Goal: Task Accomplishment & Management: Use online tool/utility

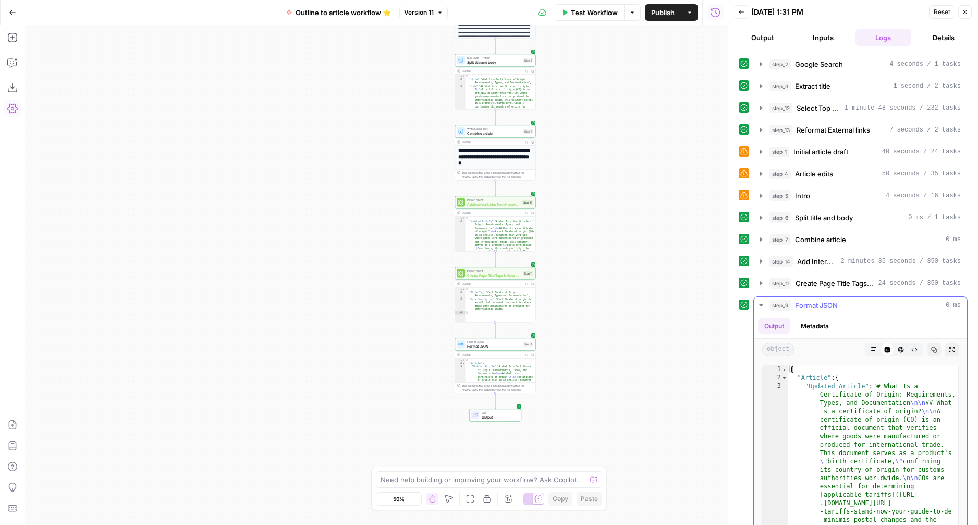
click at [874, 347] on icon "button" at bounding box center [874, 349] width 5 height 5
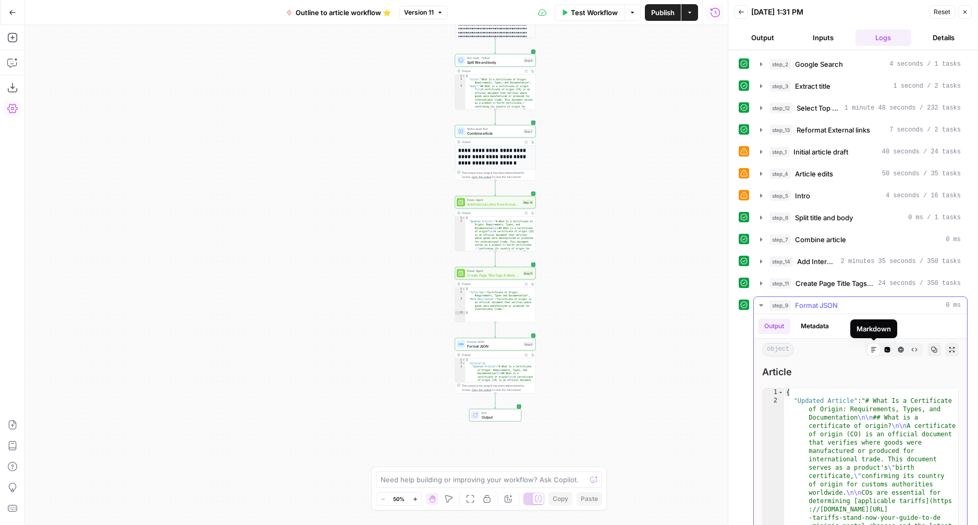
click at [873, 348] on icon at bounding box center [874, 349] width 5 height 5
click at [839, 282] on span "Create Page Title Tags & Meta Descriptions" at bounding box center [835, 283] width 79 height 10
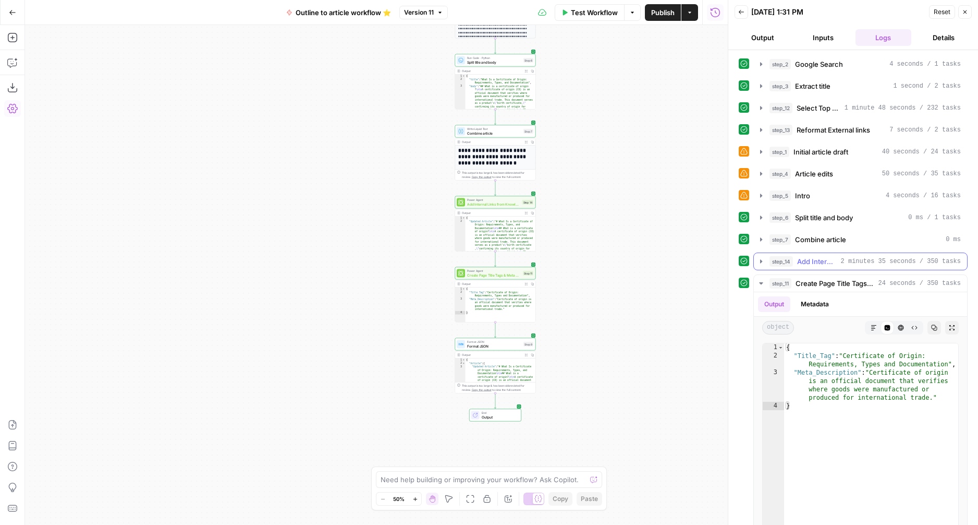
click at [796, 258] on div "step_14 Add Internal Links from Knowledge Base 2 minutes 35 seconds / 350 tasks" at bounding box center [865, 261] width 191 height 10
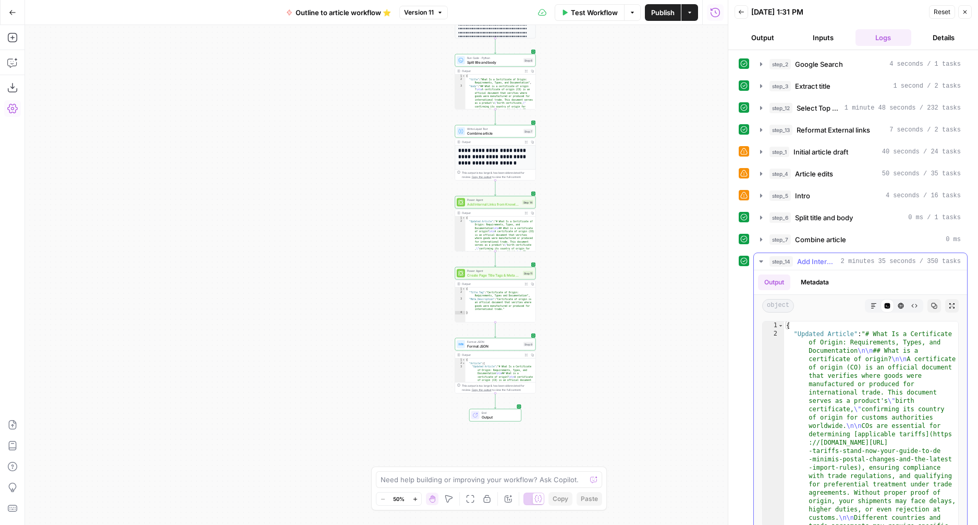
click at [874, 305] on icon "button" at bounding box center [874, 305] width 5 height 5
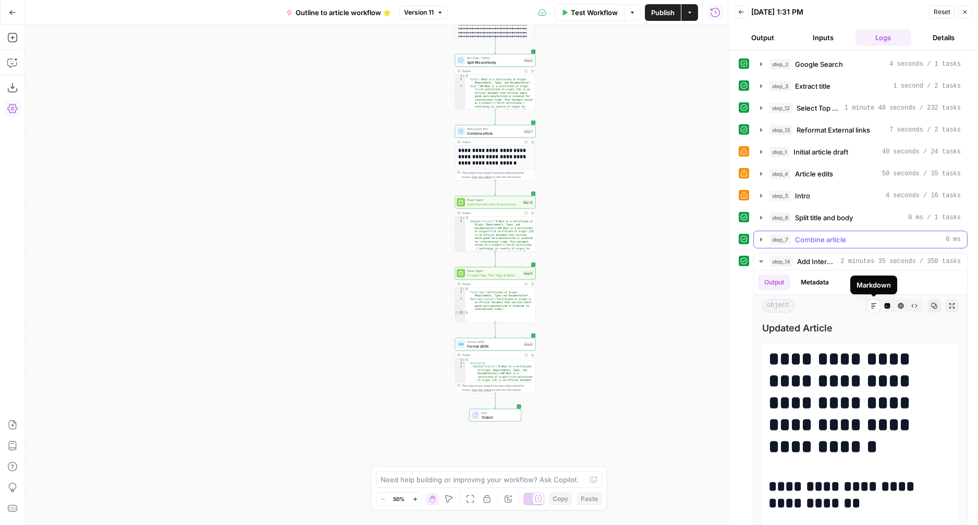
click at [818, 239] on span "Combine article" at bounding box center [820, 239] width 51 height 10
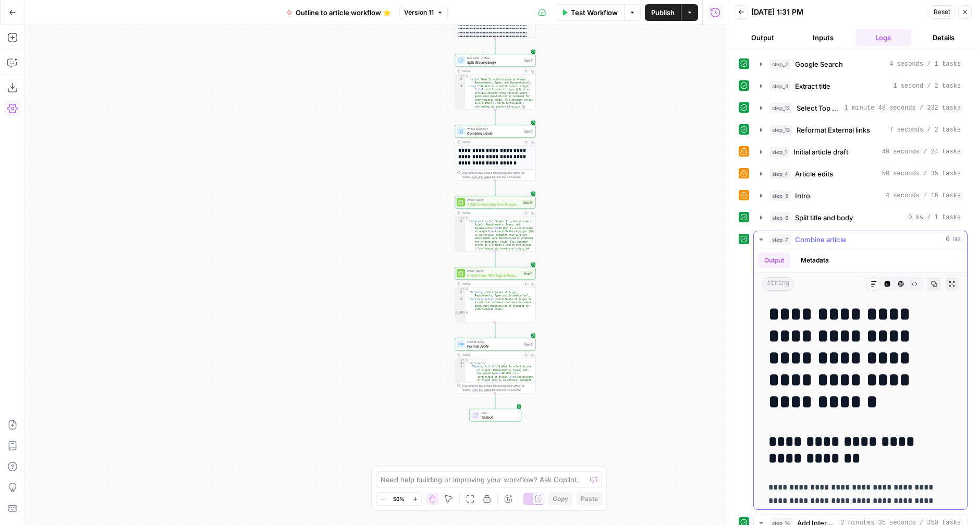
click at [875, 287] on div "Markdown" at bounding box center [874, 284] width 14 height 14
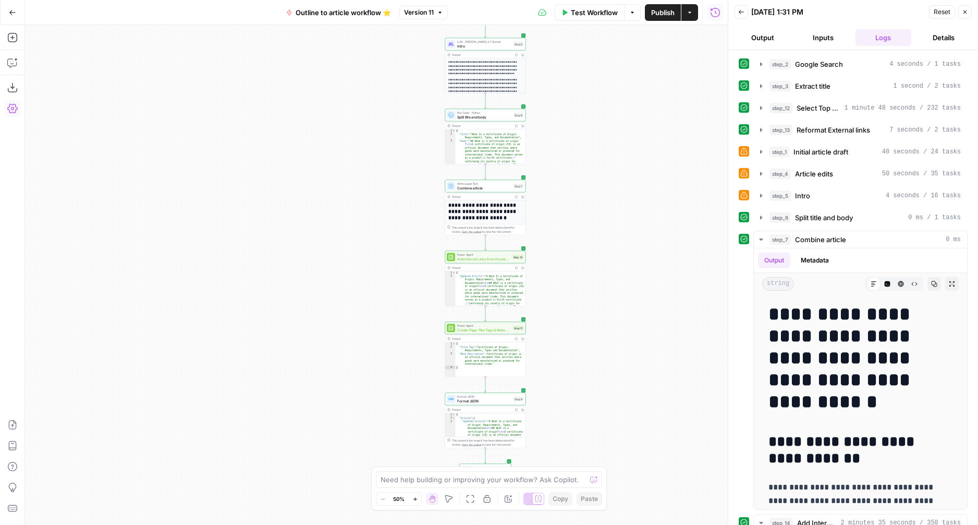
drag, startPoint x: 605, startPoint y: 220, endPoint x: 595, endPoint y: 274, distance: 55.7
click at [595, 274] on div "**********" at bounding box center [376, 275] width 703 height 500
click at [423, 10] on span "Version 11" at bounding box center [419, 12] width 30 height 9
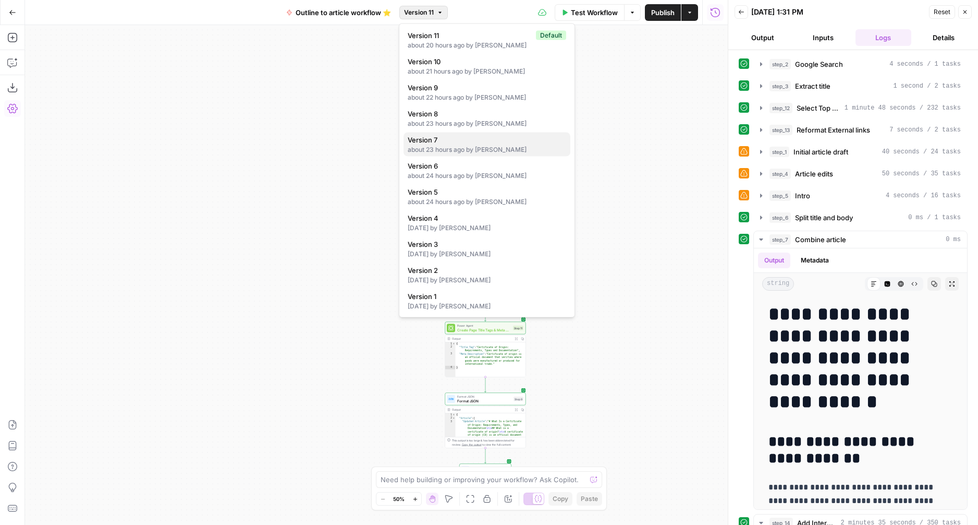
click at [476, 146] on div "about 23 hours ago by [PERSON_NAME]" at bounding box center [487, 149] width 159 height 9
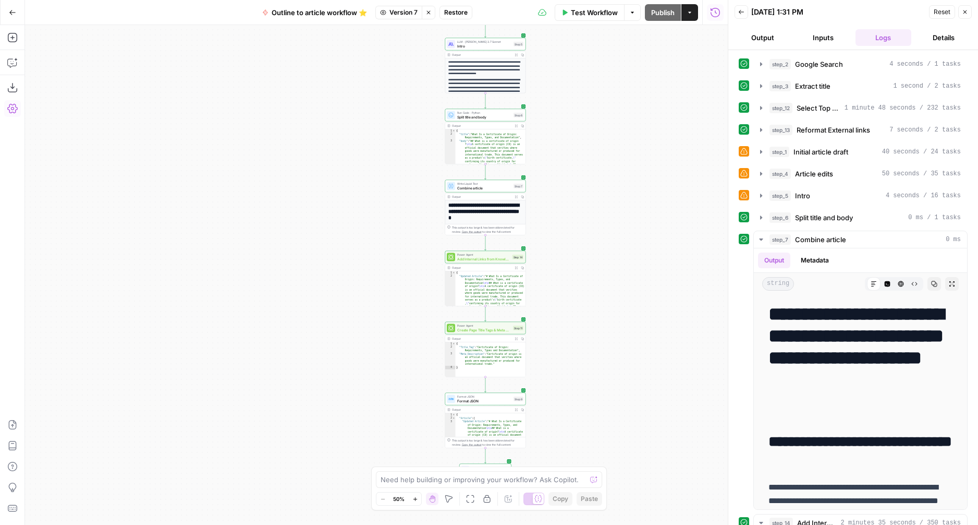
click at [459, 16] on span "Restore" at bounding box center [455, 12] width 23 height 9
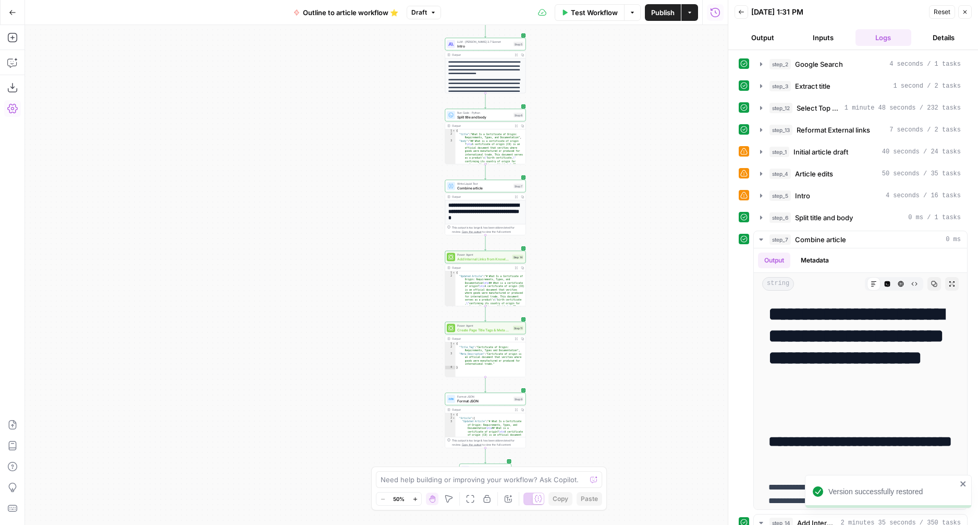
click at [964, 480] on icon "close" at bounding box center [963, 483] width 7 height 8
click at [594, 9] on span "Test Workflow" at bounding box center [594, 12] width 47 height 10
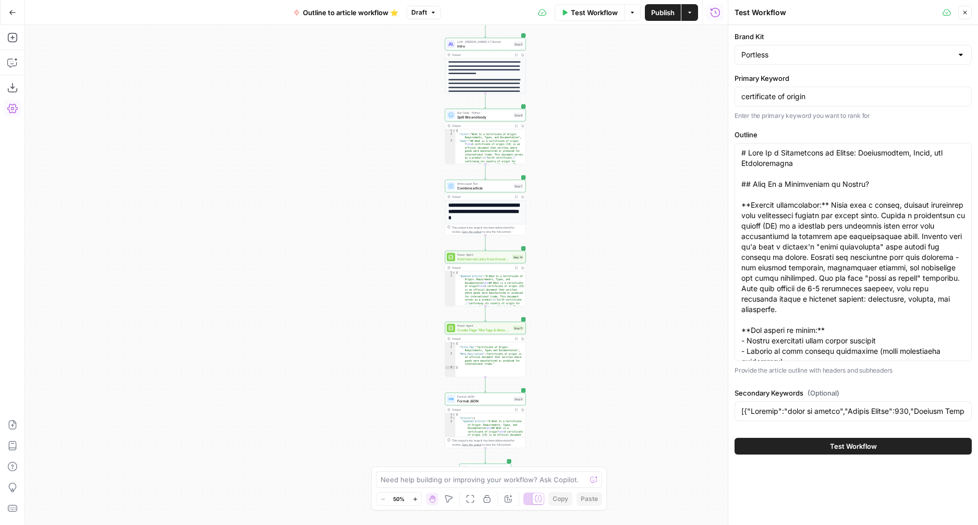
click at [859, 443] on span "Test Workflow" at bounding box center [853, 446] width 47 height 10
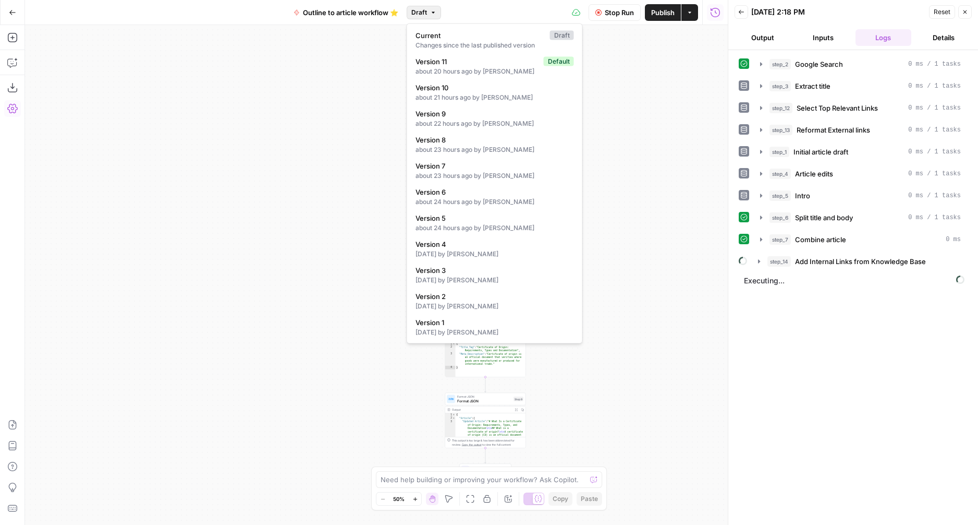
click at [431, 17] on button "Draft" at bounding box center [424, 13] width 34 height 14
click at [372, 78] on div "**********" at bounding box center [376, 275] width 703 height 500
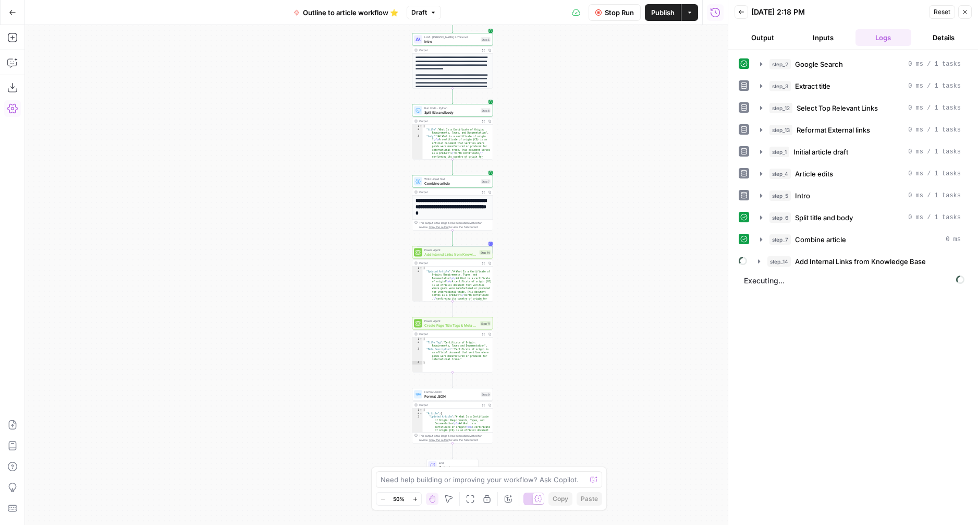
drag, startPoint x: 589, startPoint y: 283, endPoint x: 555, endPoint y: 279, distance: 34.2
click at [556, 279] on div "**********" at bounding box center [376, 275] width 703 height 500
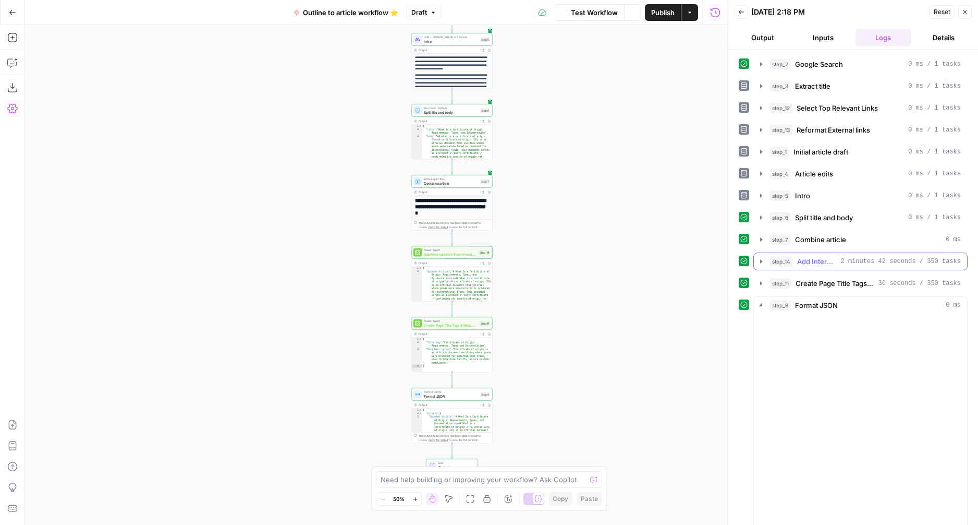
click at [760, 262] on icon "button" at bounding box center [761, 261] width 8 height 8
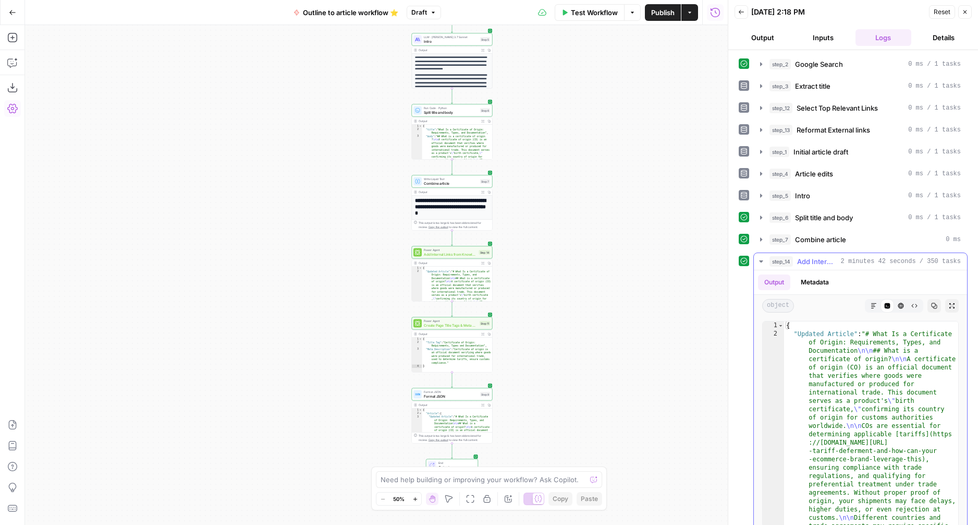
click at [877, 304] on button "Markdown" at bounding box center [874, 306] width 14 height 14
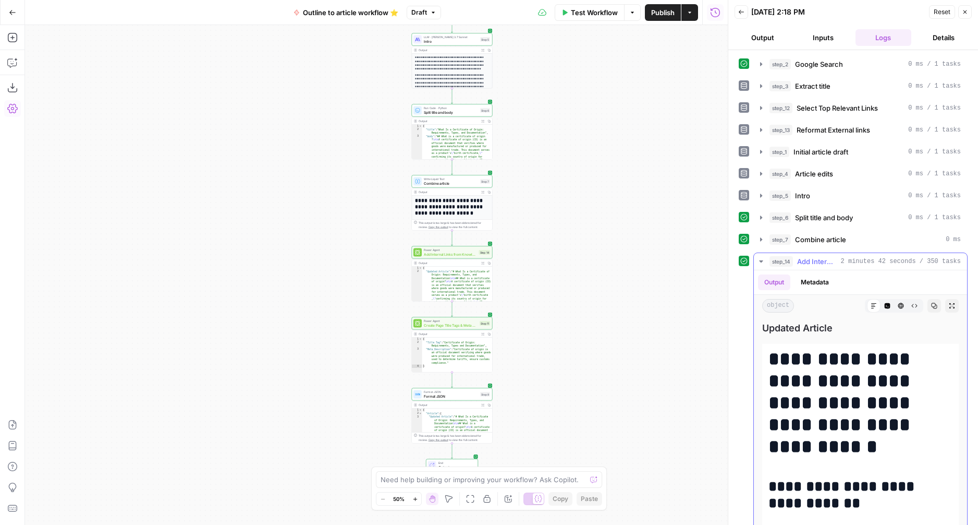
click at [757, 260] on icon "button" at bounding box center [761, 261] width 8 height 8
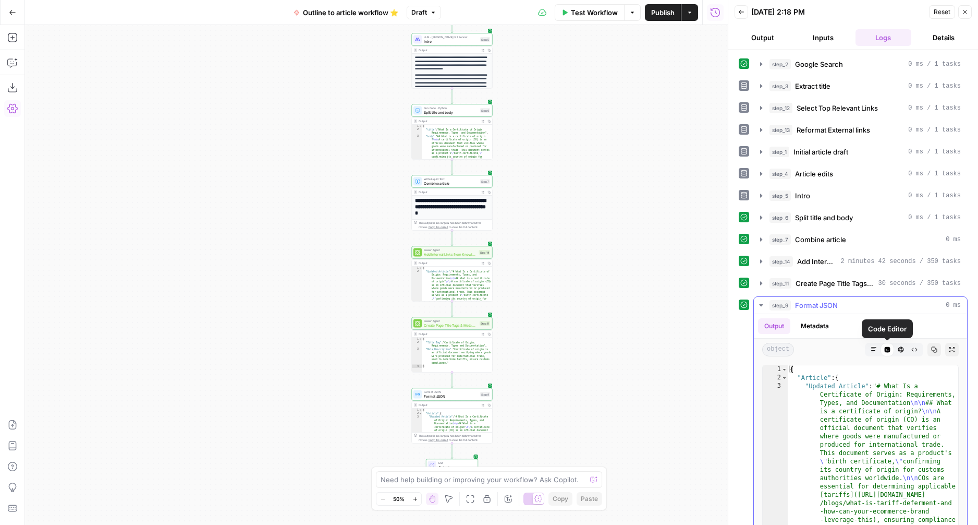
click at [876, 349] on icon "button" at bounding box center [874, 349] width 6 height 6
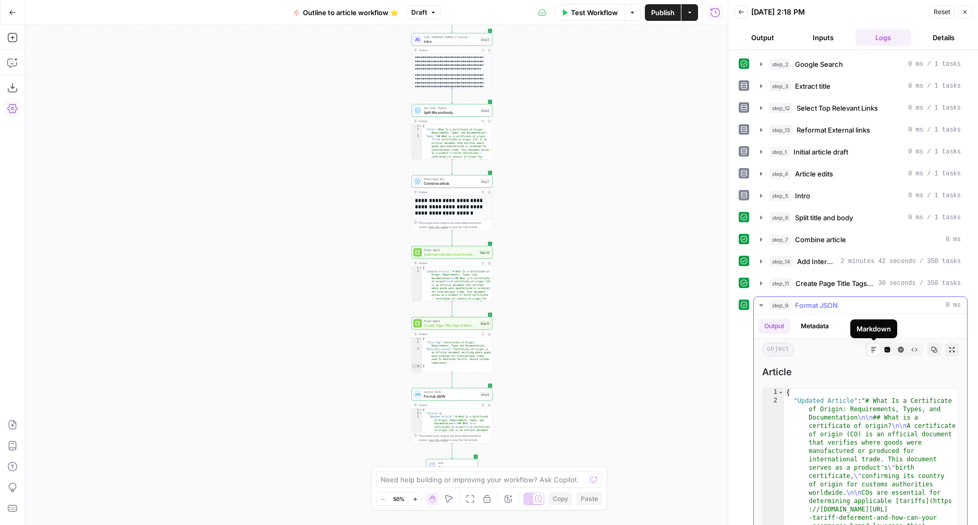
click at [876, 351] on icon at bounding box center [874, 349] width 6 height 6
click at [761, 283] on icon "button" at bounding box center [761, 283] width 2 height 4
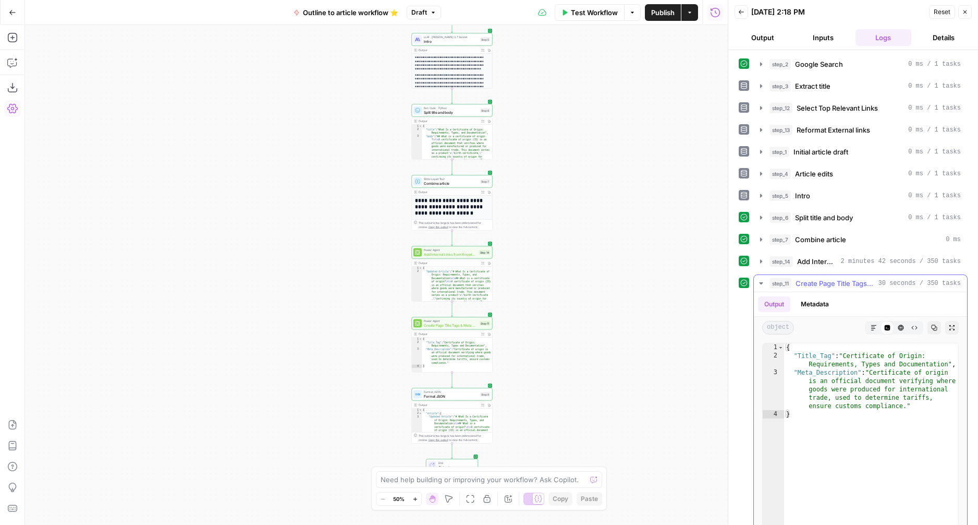
click at [761, 283] on icon "button" at bounding box center [761, 283] width 4 height 2
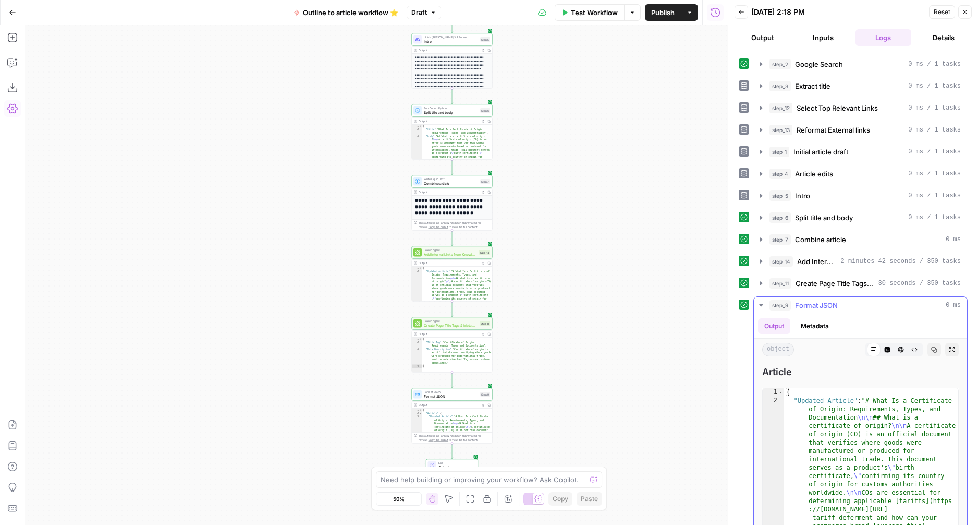
click at [758, 304] on icon "button" at bounding box center [761, 305] width 8 height 8
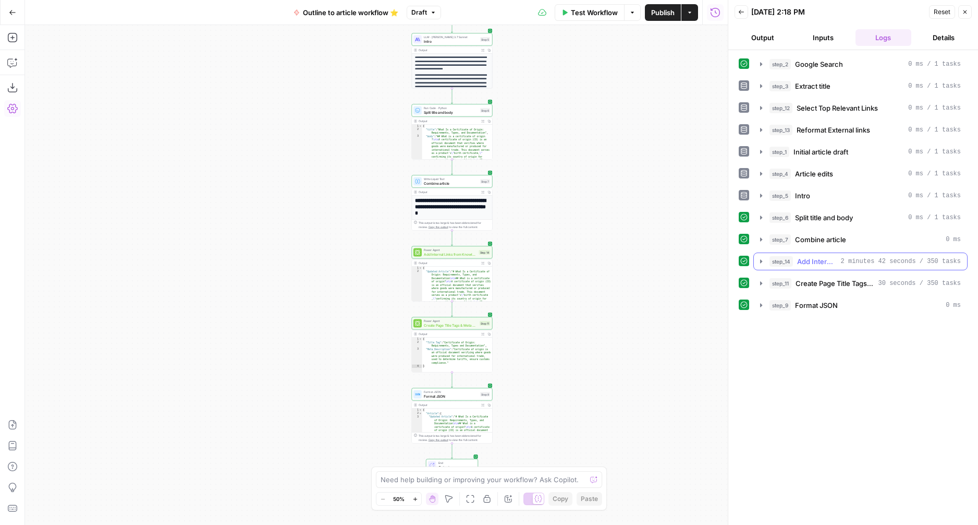
click at [766, 264] on button "step_14 Add Internal Links from Knowledge Base 2 minutes 42 seconds / 350 tasks" at bounding box center [860, 261] width 213 height 17
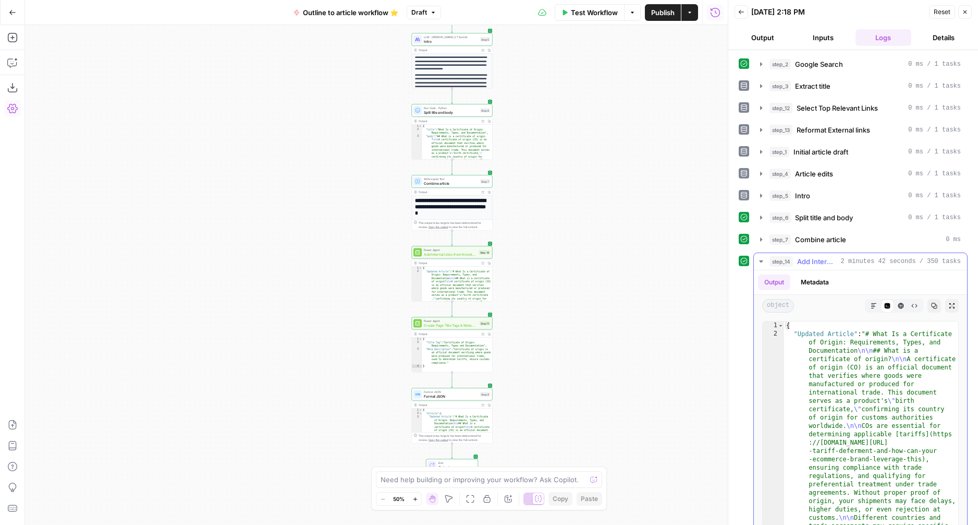
click at [874, 308] on icon "button" at bounding box center [874, 306] width 6 height 6
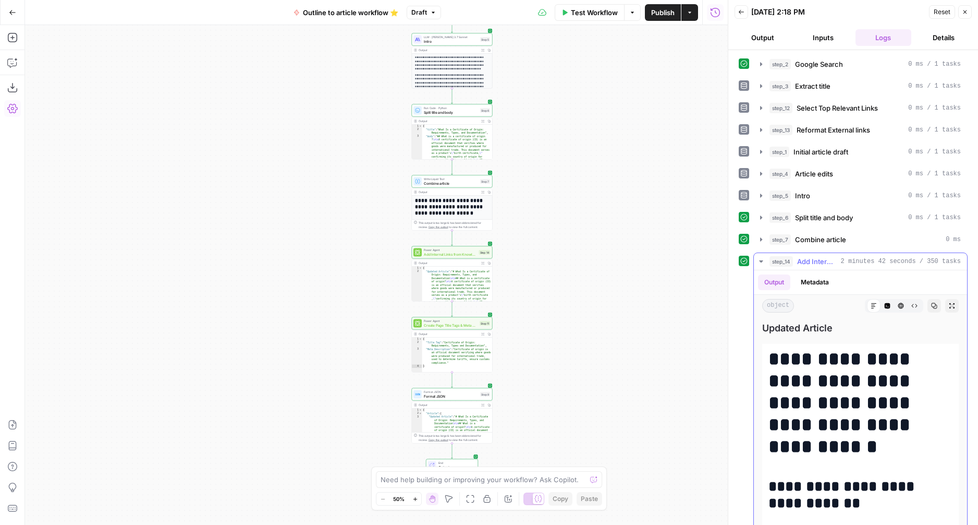
click at [762, 261] on icon "button" at bounding box center [761, 261] width 4 height 2
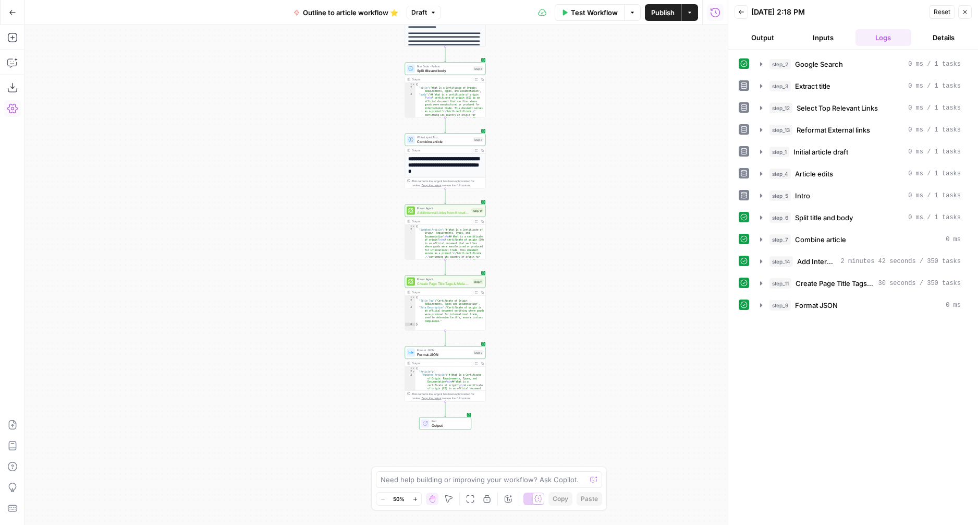
drag, startPoint x: 592, startPoint y: 369, endPoint x: 584, endPoint y: 334, distance: 36.4
click at [587, 332] on div "**********" at bounding box center [376, 275] width 703 height 500
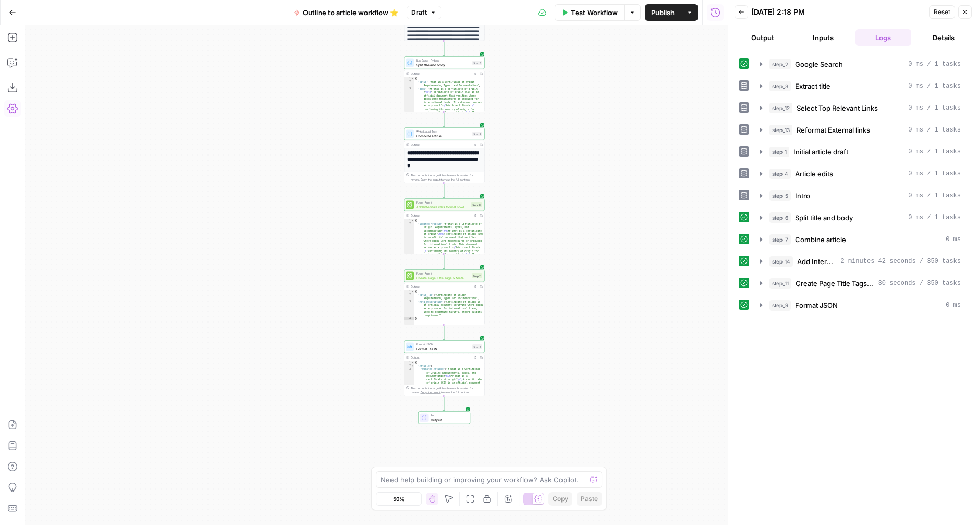
click at [444, 417] on span "Output" at bounding box center [448, 419] width 35 height 5
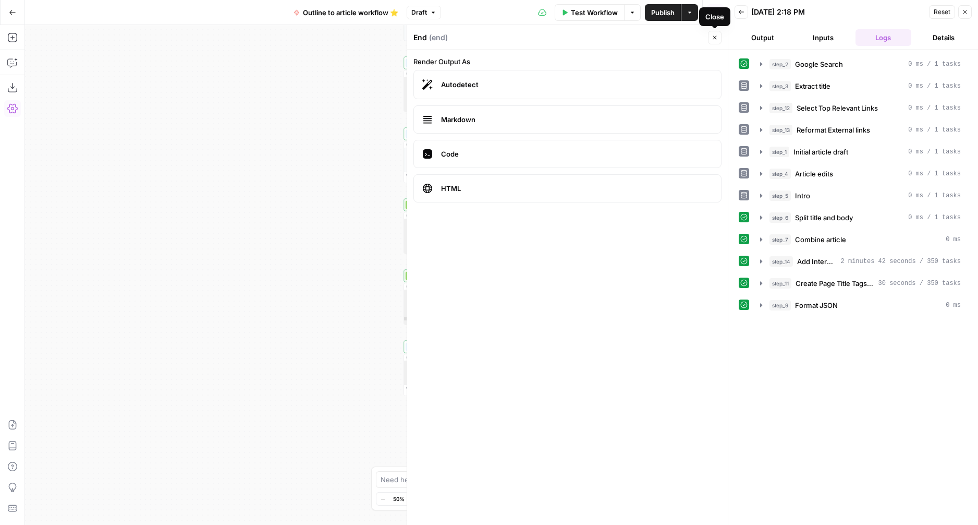
drag, startPoint x: 716, startPoint y: 40, endPoint x: 695, endPoint y: 54, distance: 25.2
click at [716, 40] on icon "button" at bounding box center [715, 37] width 6 height 6
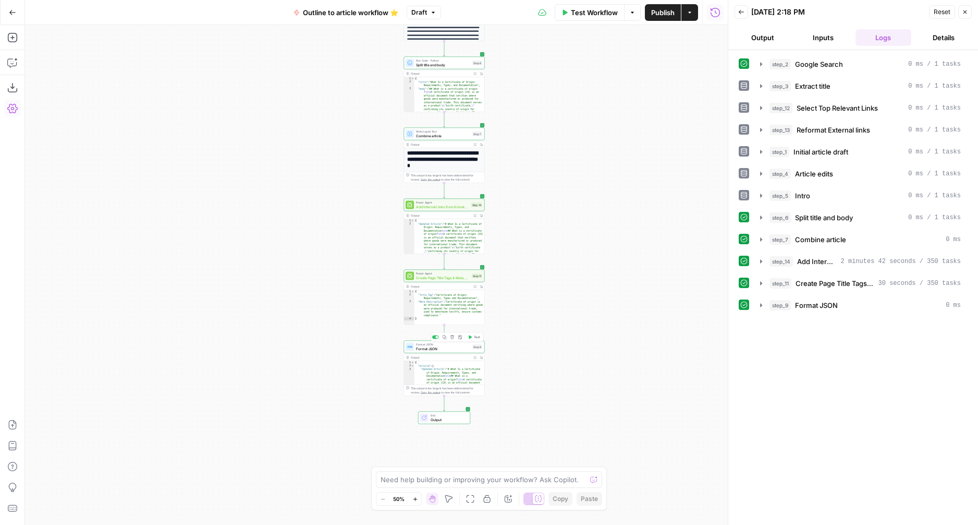
click at [445, 348] on span "Format JSON" at bounding box center [443, 348] width 54 height 5
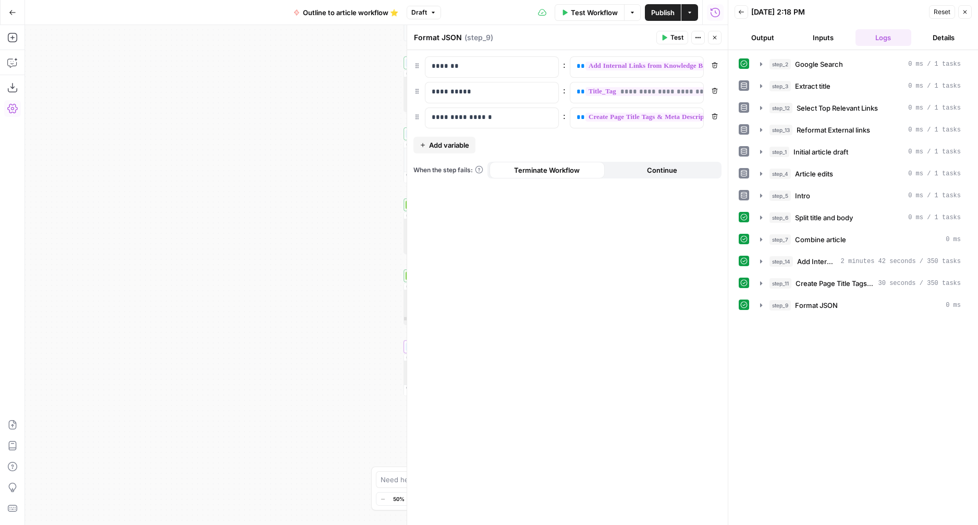
click at [715, 39] on div "Remove" at bounding box center [715, 44] width 27 height 10
click at [969, 14] on button "Close" at bounding box center [966, 12] width 14 height 14
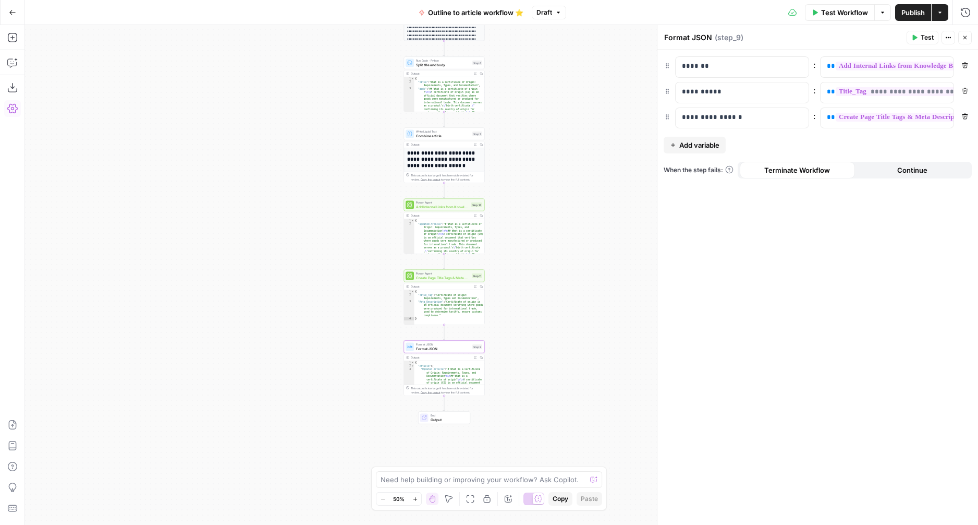
click at [962, 37] on icon "button" at bounding box center [965, 37] width 6 height 6
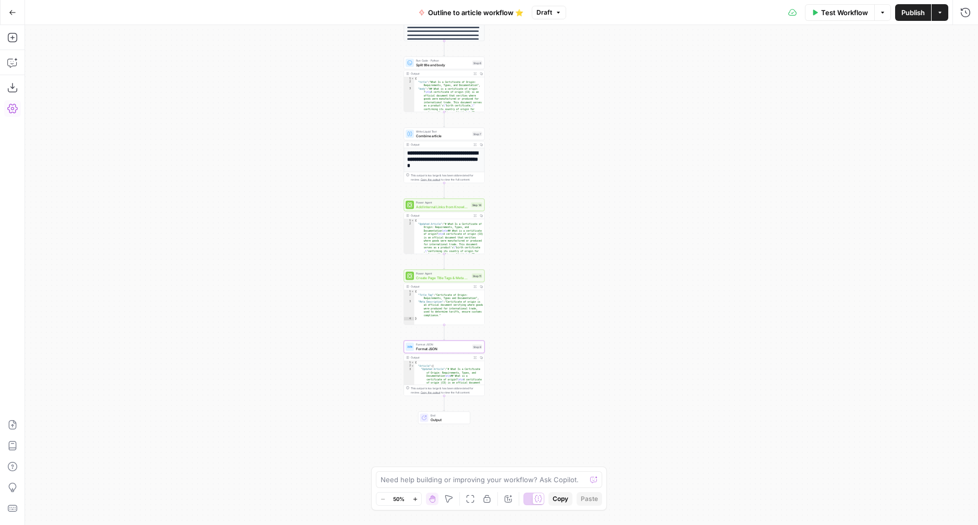
click at [425, 273] on span "Power Agent" at bounding box center [443, 273] width 54 height 4
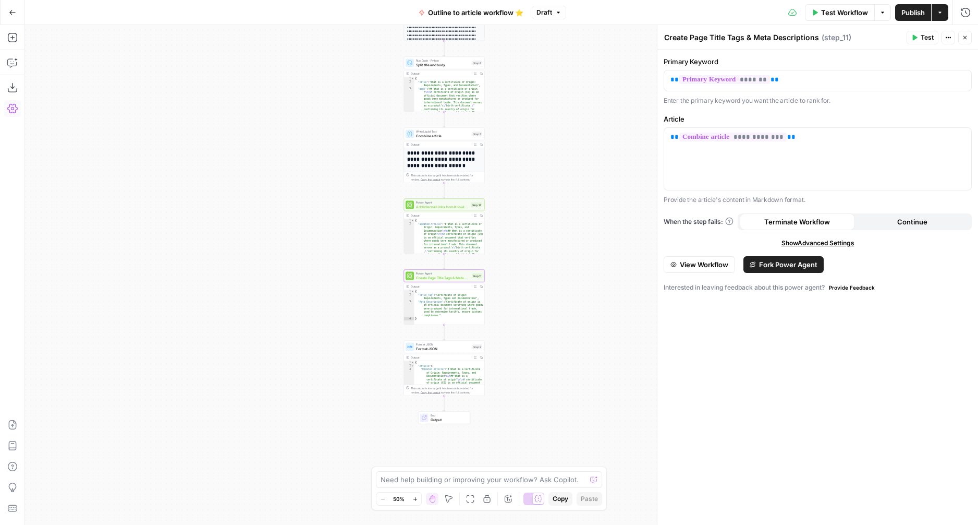
click at [709, 264] on span "View Workflow" at bounding box center [704, 264] width 49 height 10
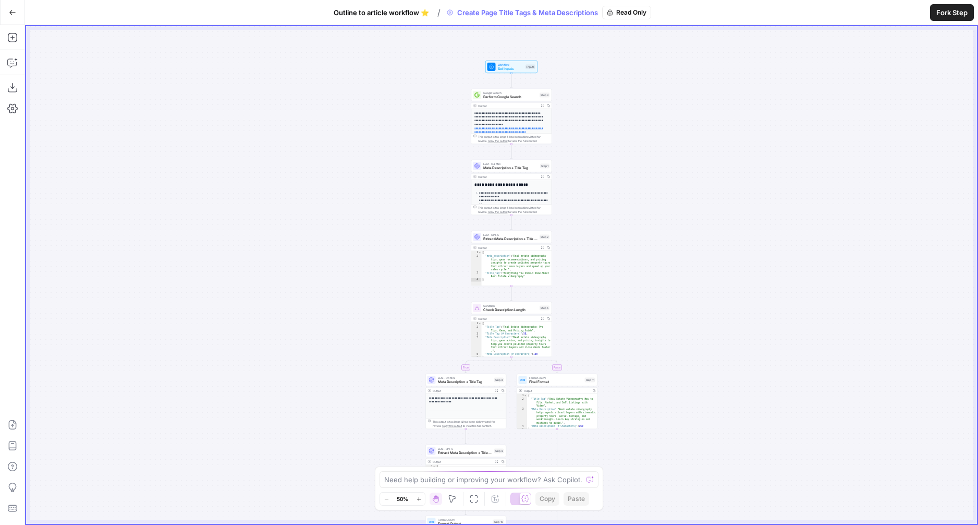
drag, startPoint x: 588, startPoint y: 174, endPoint x: 596, endPoint y: 263, distance: 89.5
click at [596, 263] on div "**********" at bounding box center [501, 275] width 951 height 498
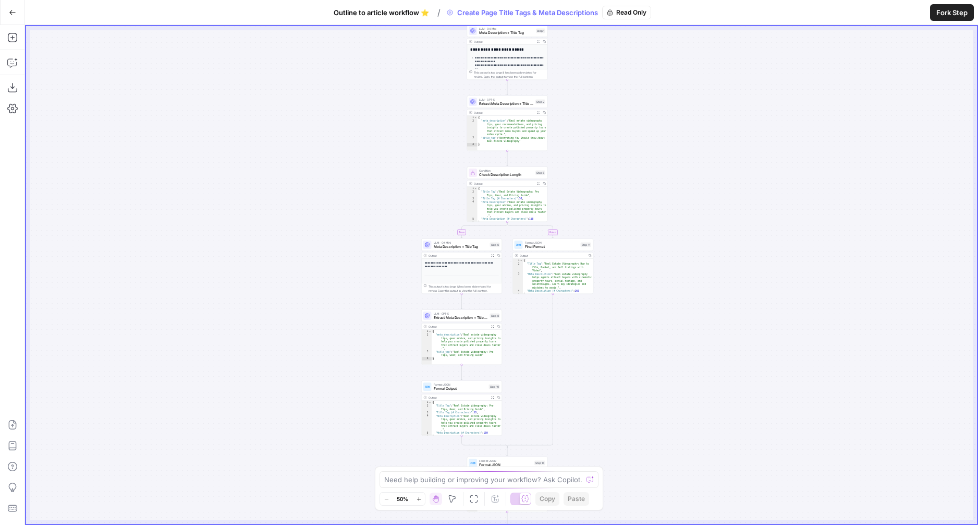
drag, startPoint x: 622, startPoint y: 332, endPoint x: 619, endPoint y: 215, distance: 116.9
click at [619, 215] on div "**********" at bounding box center [501, 275] width 951 height 498
click at [555, 248] on span "Final Format" at bounding box center [552, 246] width 54 height 5
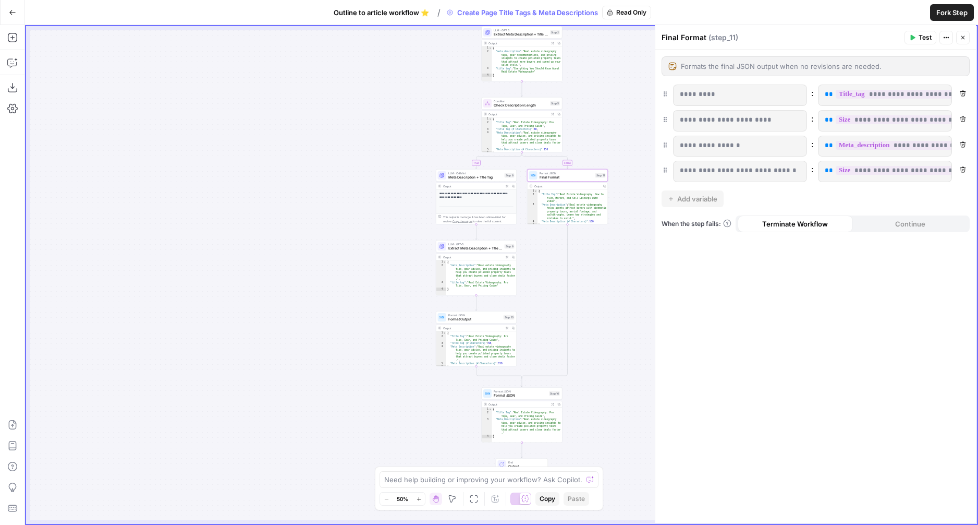
drag, startPoint x: 587, startPoint y: 344, endPoint x: 595, endPoint y: 263, distance: 80.7
click at [601, 260] on div "**********" at bounding box center [501, 275] width 951 height 498
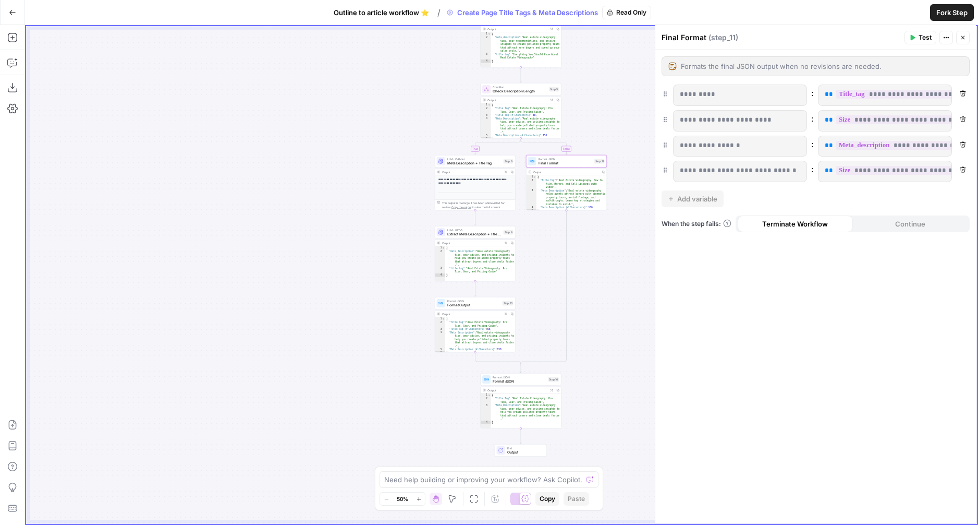
click at [519, 377] on span "Format JSON" at bounding box center [519, 377] width 53 height 4
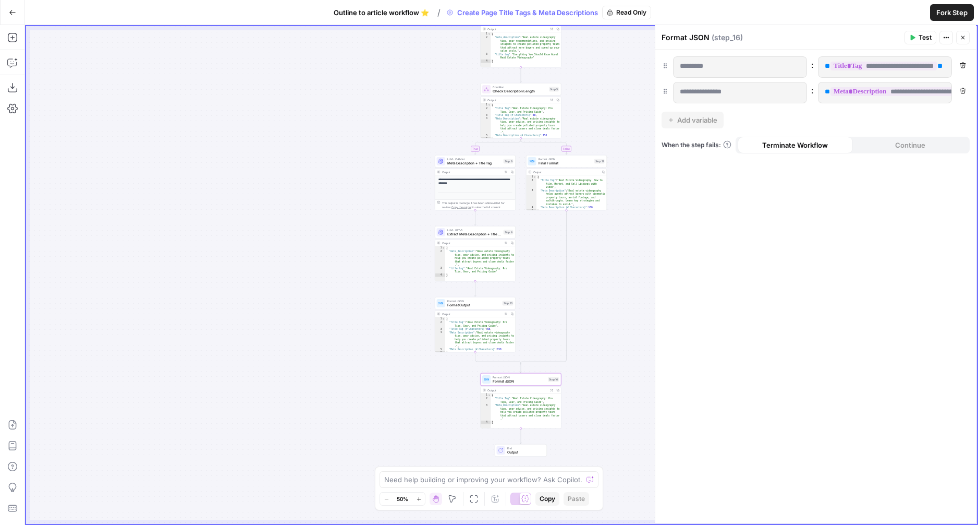
click at [964, 38] on icon "button" at bounding box center [963, 37] width 6 height 6
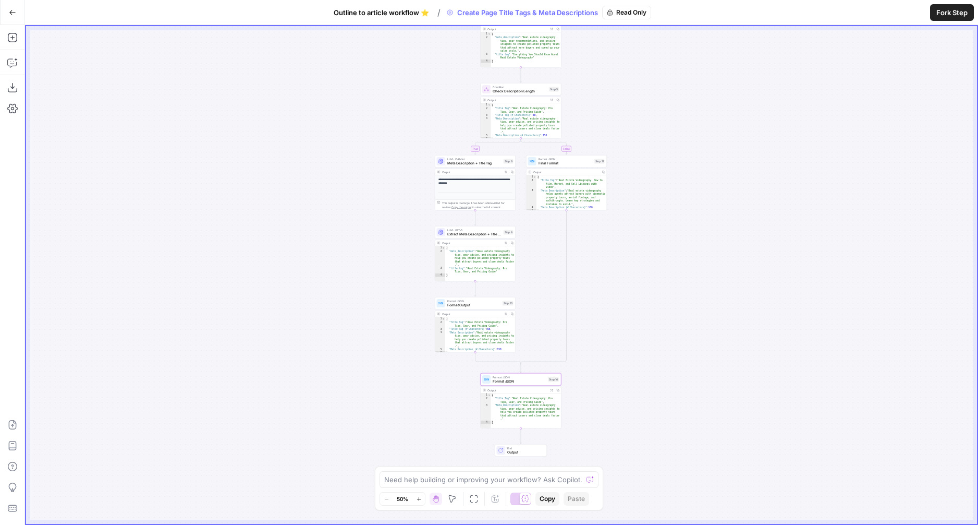
click at [6, 20] on button "Go Back" at bounding box center [12, 12] width 19 height 19
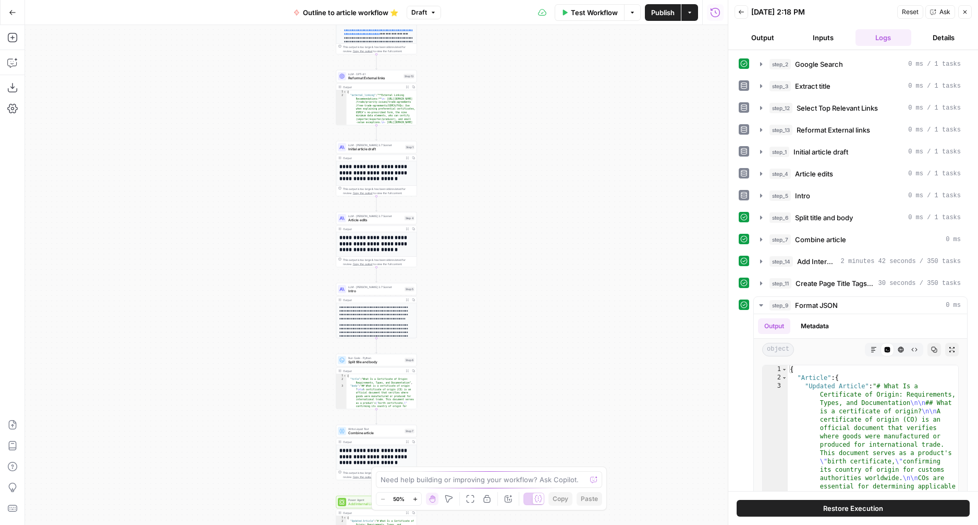
click at [429, 10] on button "Draft" at bounding box center [424, 13] width 34 height 14
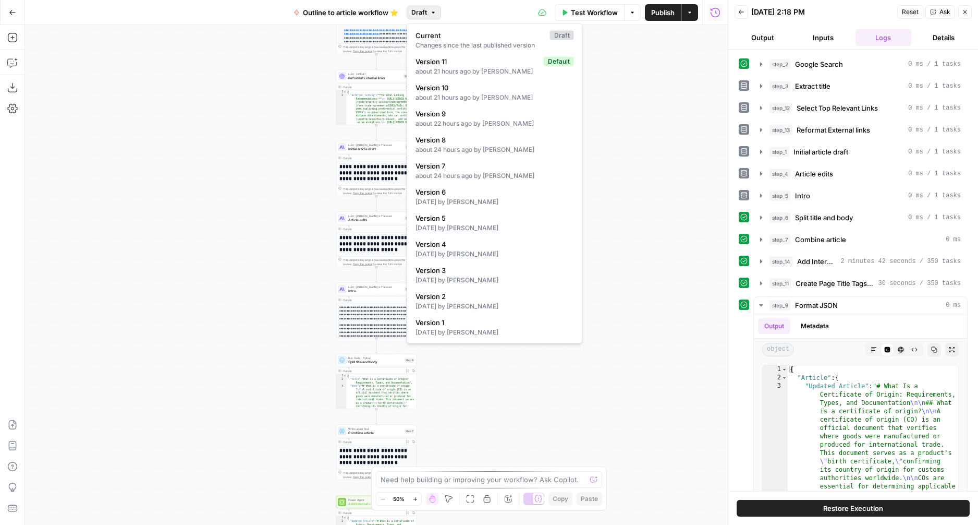
click at [622, 299] on div "**********" at bounding box center [376, 275] width 703 height 500
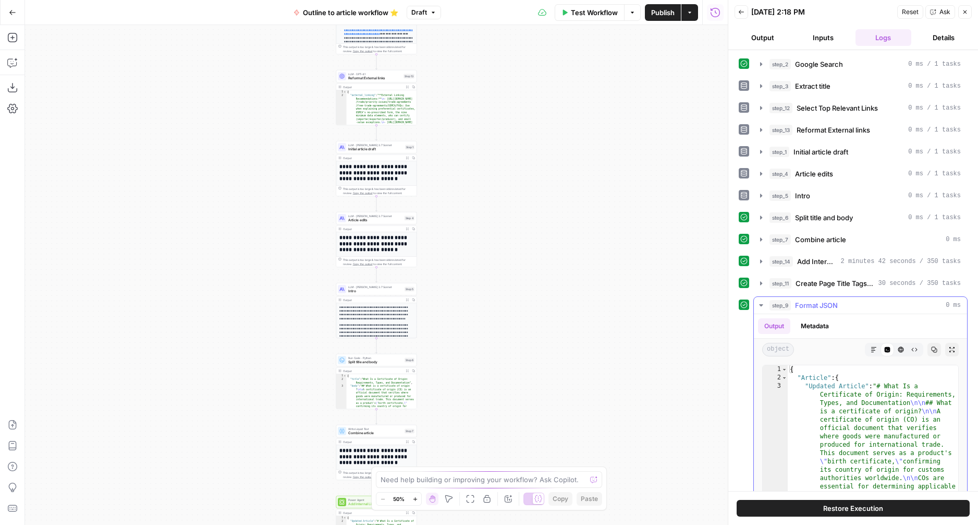
click at [806, 326] on button "Metadata" at bounding box center [815, 326] width 41 height 16
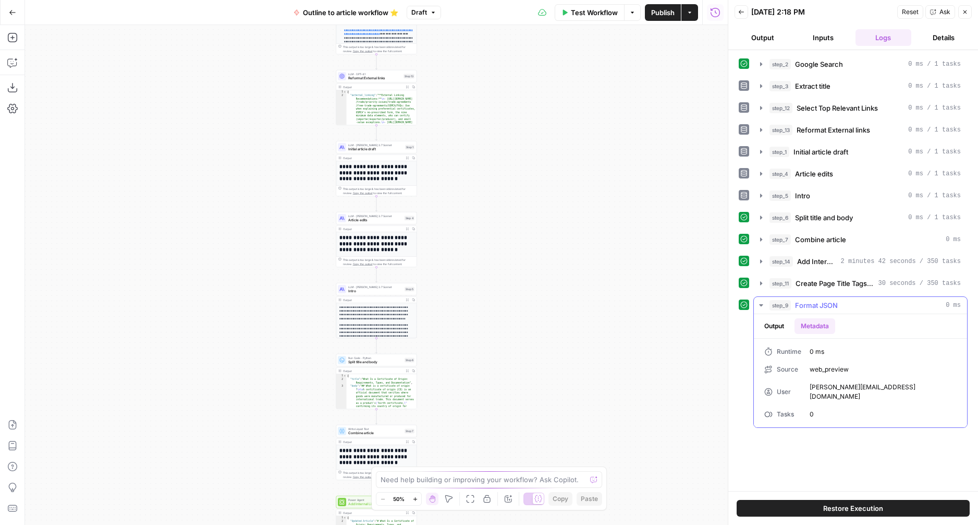
click at [780, 326] on button "Output" at bounding box center [774, 326] width 32 height 16
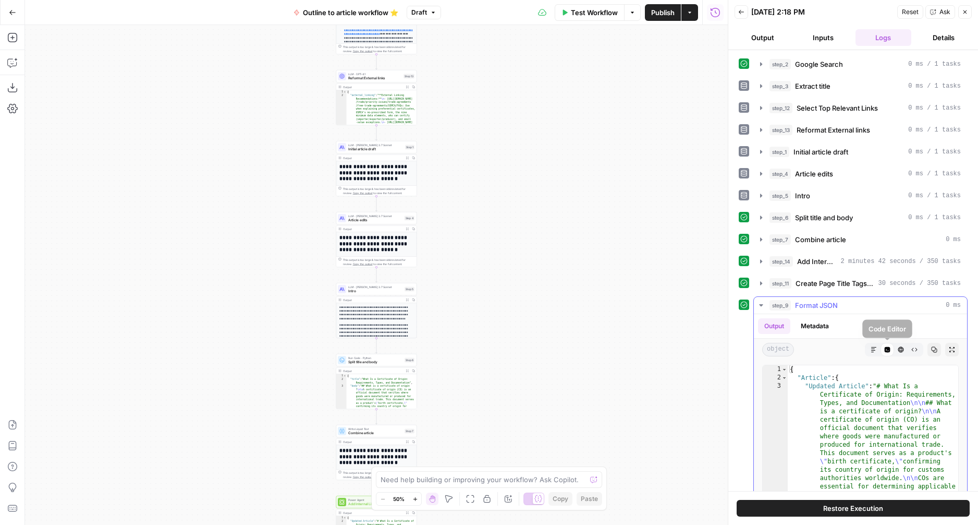
click at [877, 351] on icon "button" at bounding box center [874, 349] width 6 height 6
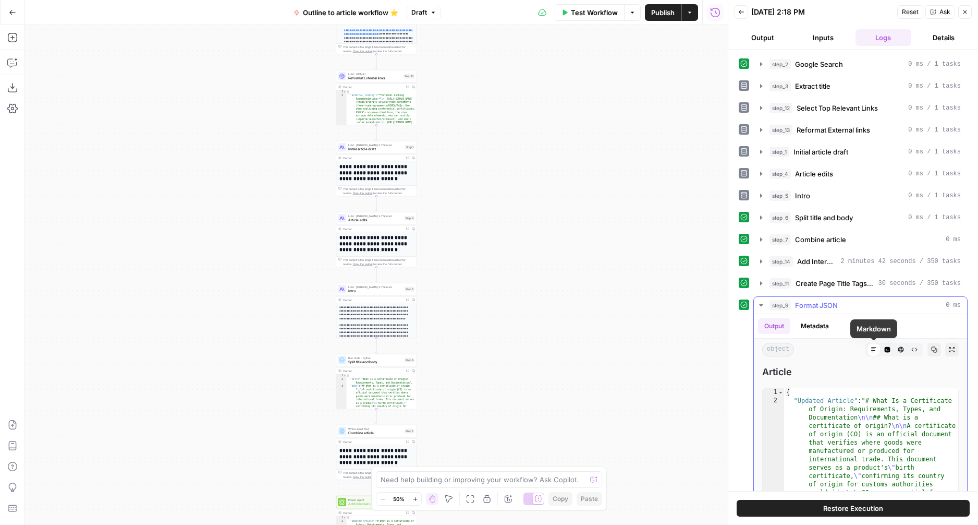
click at [877, 351] on icon at bounding box center [874, 349] width 6 height 6
click at [891, 351] on button "Code Editor" at bounding box center [888, 350] width 14 height 14
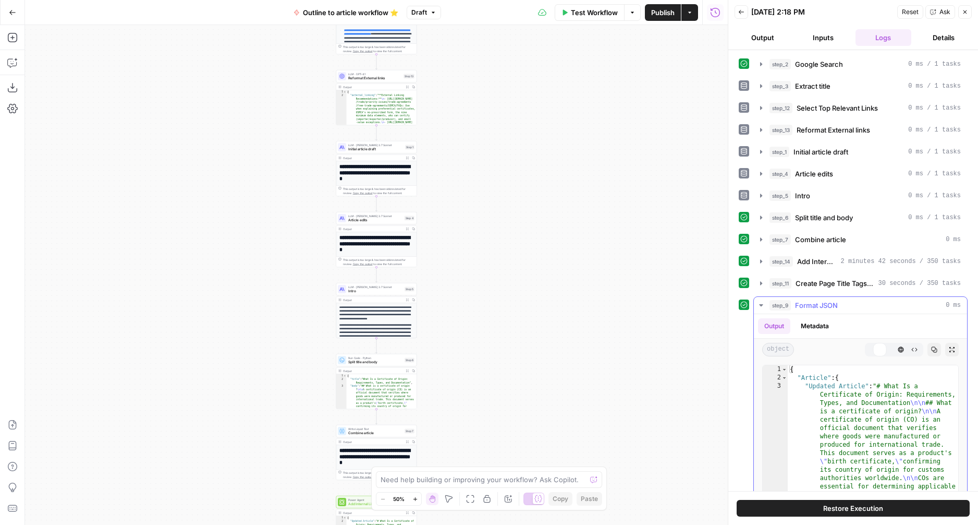
click at [877, 349] on icon "button" at bounding box center [874, 349] width 6 height 6
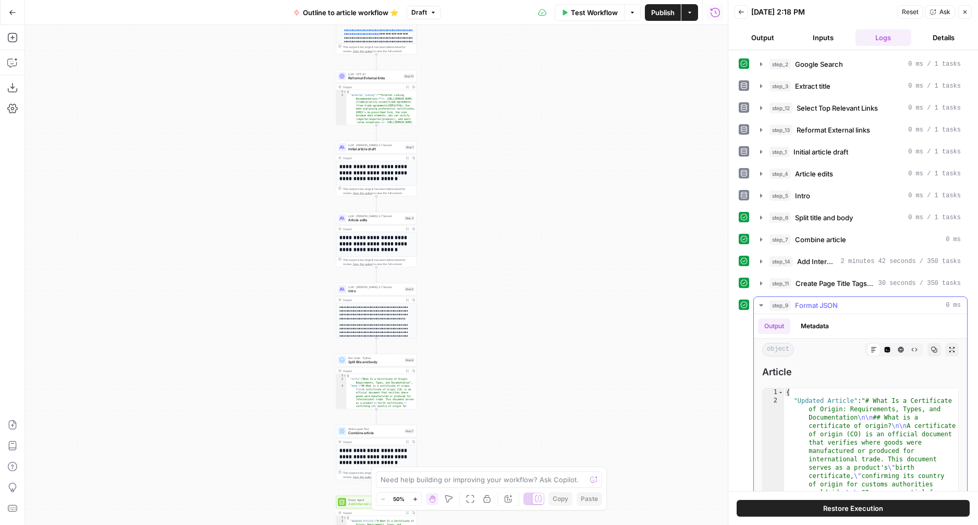
click at [760, 303] on icon "button" at bounding box center [761, 305] width 8 height 8
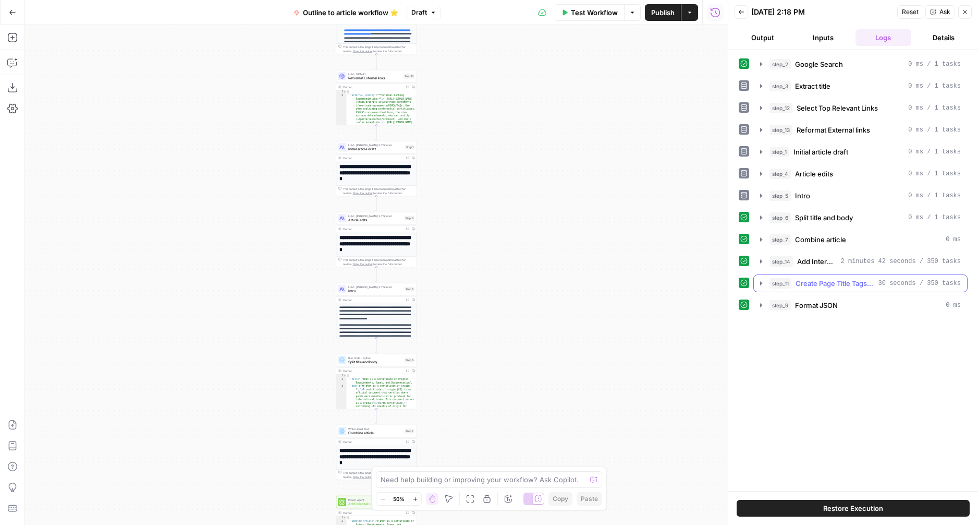
click at [763, 286] on icon "button" at bounding box center [761, 283] width 8 height 8
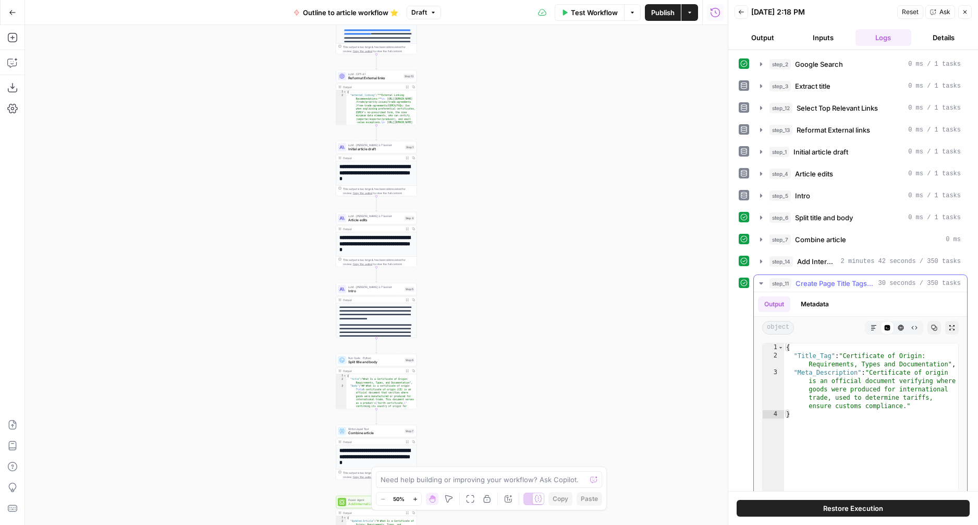
click at [873, 329] on icon "button" at bounding box center [874, 327] width 6 height 6
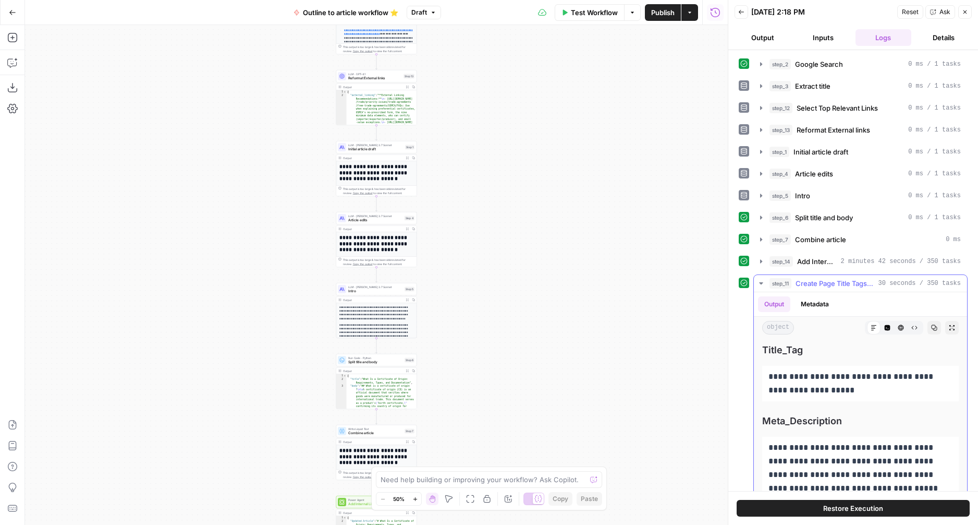
click at [758, 284] on icon "button" at bounding box center [761, 283] width 8 height 8
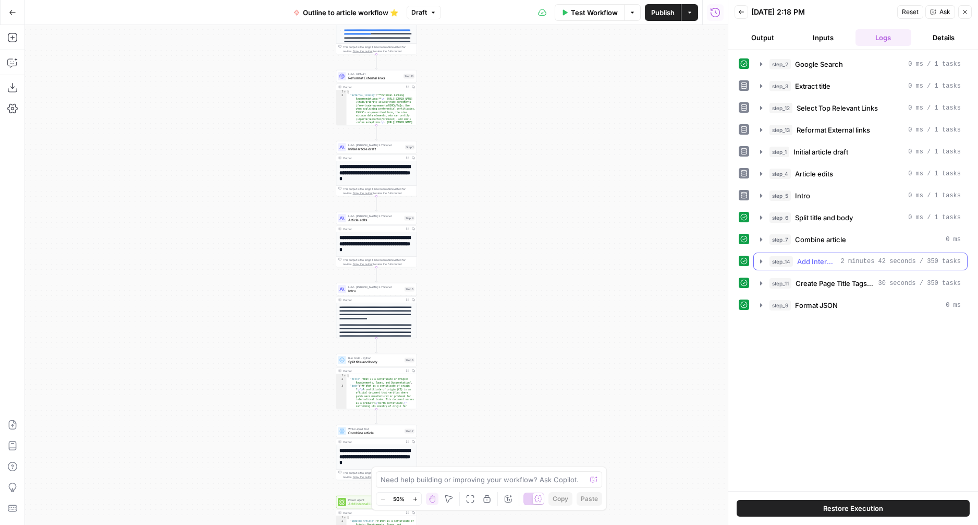
click at [763, 264] on icon "button" at bounding box center [761, 261] width 8 height 8
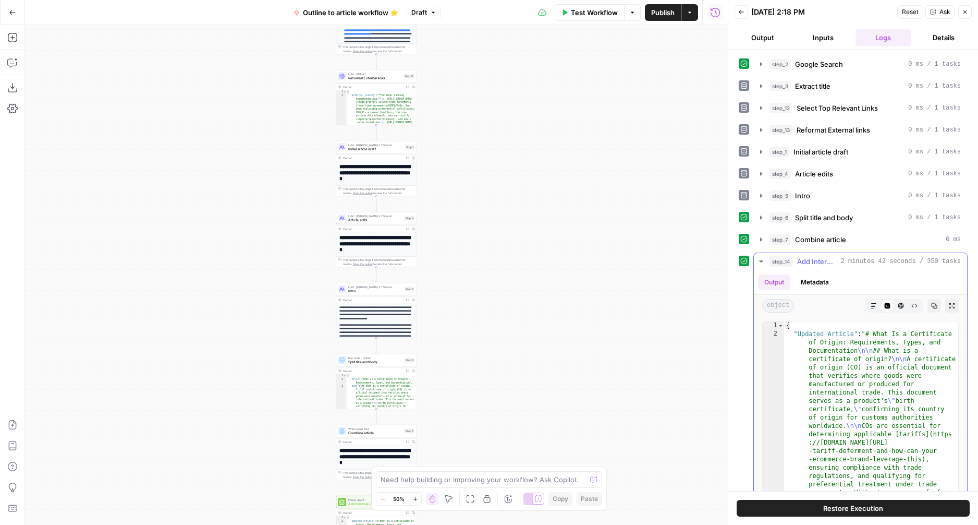
click at [877, 305] on icon "button" at bounding box center [874, 306] width 6 height 6
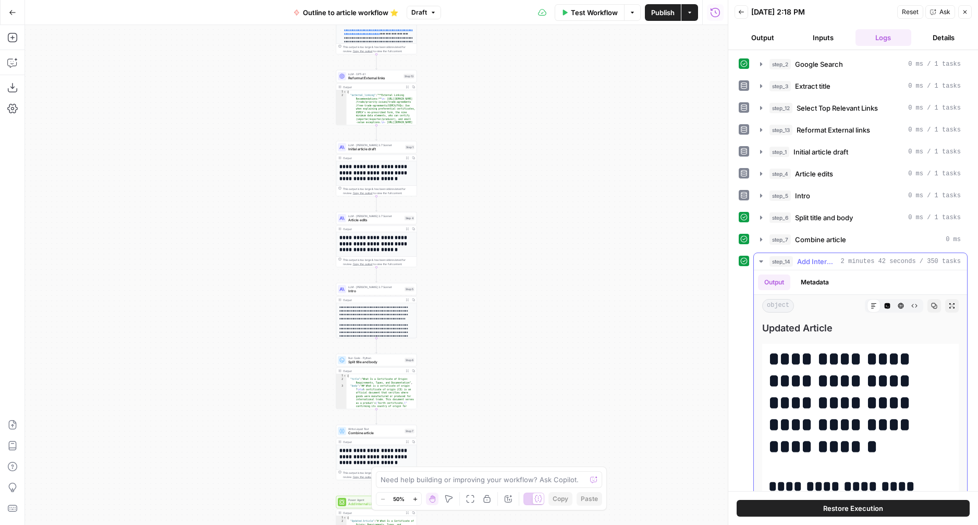
click at [760, 259] on icon "button" at bounding box center [761, 261] width 8 height 8
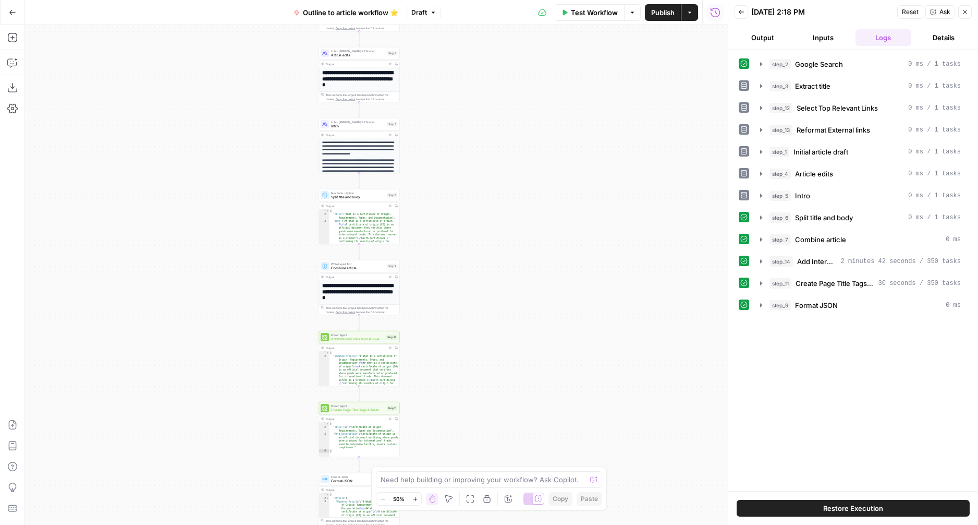
drag, startPoint x: 601, startPoint y: 342, endPoint x: 584, endPoint y: 243, distance: 101.1
click at [584, 243] on div "**********" at bounding box center [376, 275] width 703 height 500
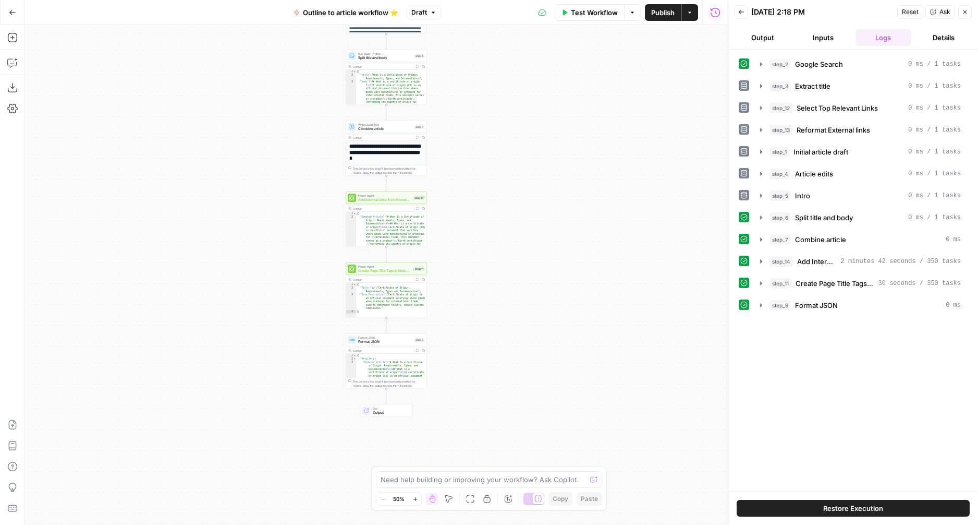
drag, startPoint x: 551, startPoint y: 356, endPoint x: 578, endPoint y: 215, distance: 143.8
click at [578, 214] on div "**********" at bounding box center [376, 275] width 703 height 500
click at [385, 338] on span "Format JSON" at bounding box center [385, 337] width 54 height 5
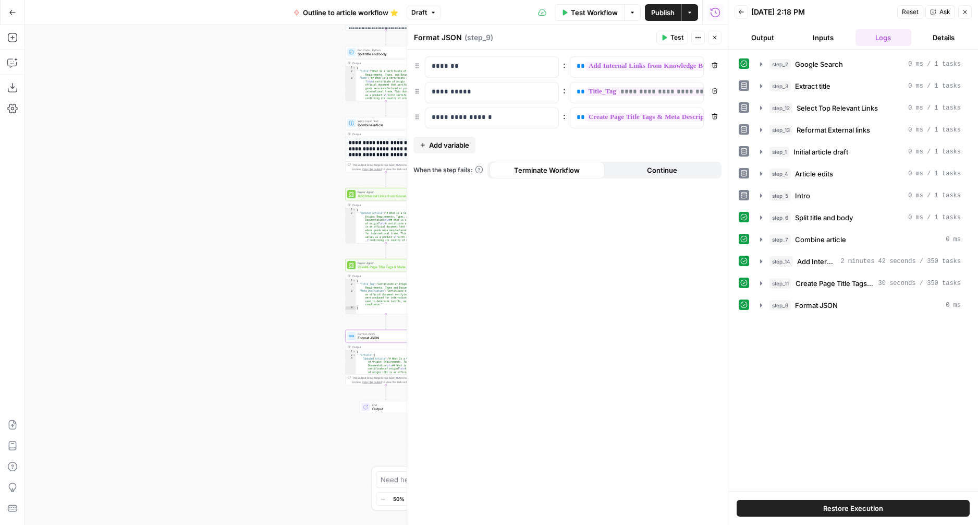
click at [699, 36] on icon "button" at bounding box center [698, 37] width 6 height 6
click at [700, 39] on icon "button" at bounding box center [698, 37] width 6 height 6
click at [603, 65] on span "**********" at bounding box center [680, 66] width 188 height 9
click at [605, 65] on span "**********" at bounding box center [680, 66] width 188 height 9
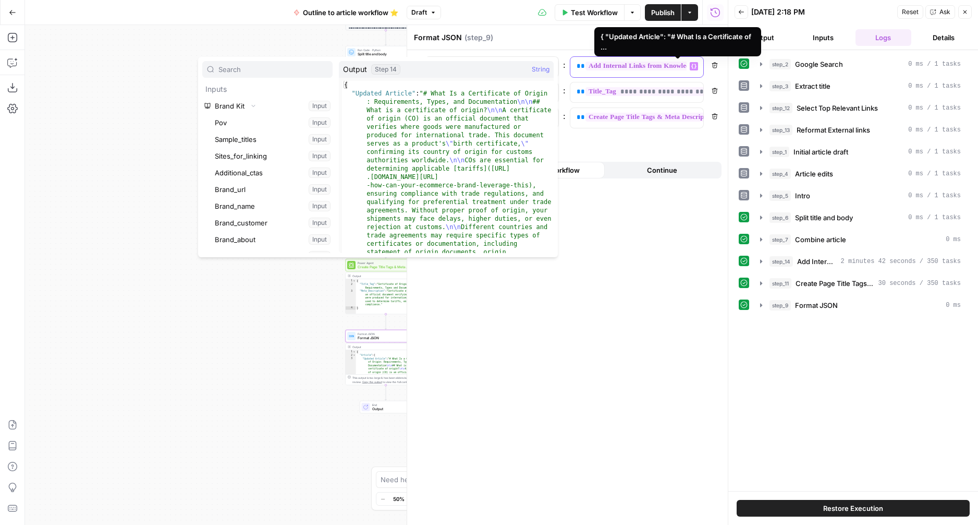
scroll to position [23444, 0]
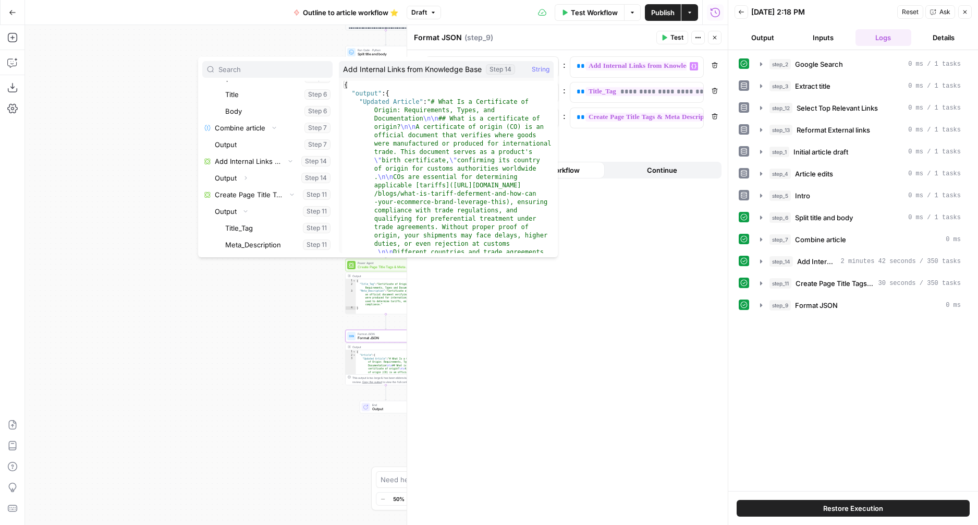
click at [604, 253] on div "**********" at bounding box center [567, 287] width 321 height 475
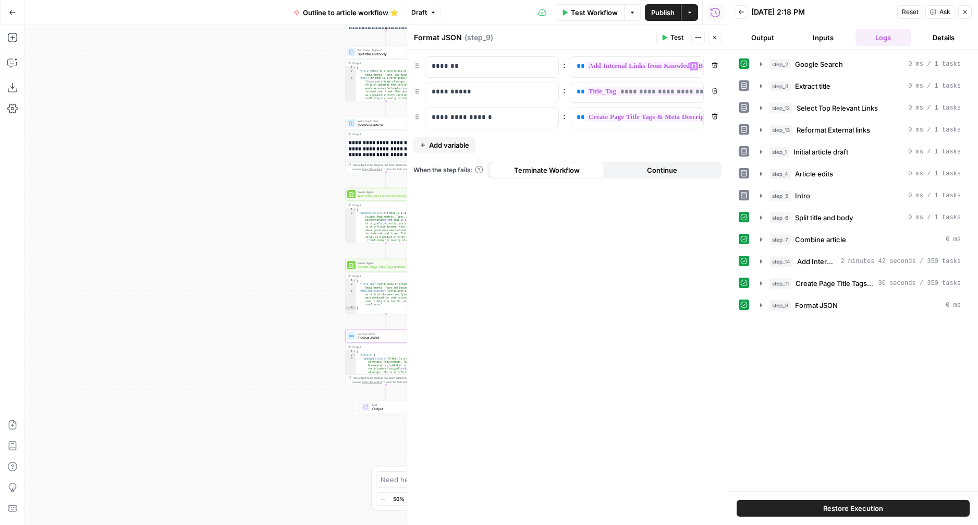
click at [965, 13] on icon "button" at bounding box center [965, 12] width 6 height 6
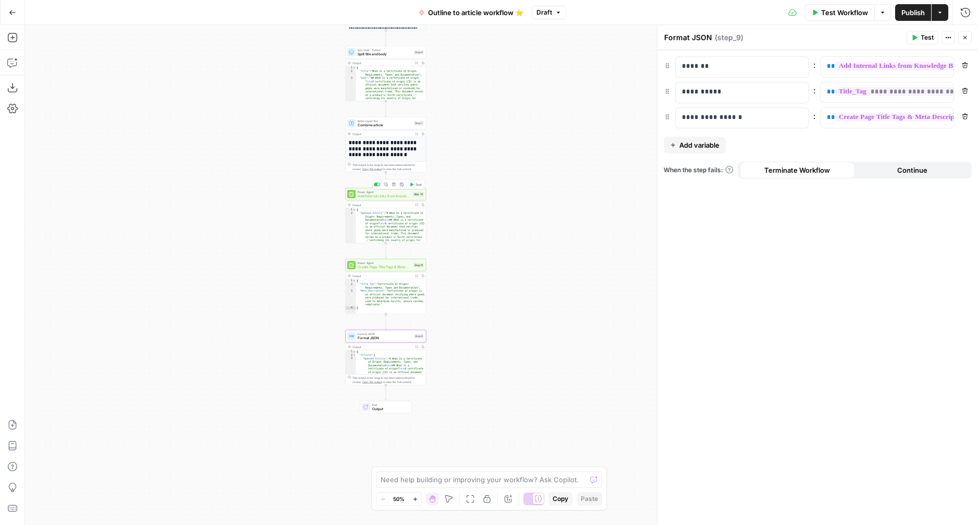
click at [383, 199] on div "Power Agent Add Internal Links from Knowledge Base Step 14 Copy step Delete ste…" at bounding box center [386, 194] width 81 height 13
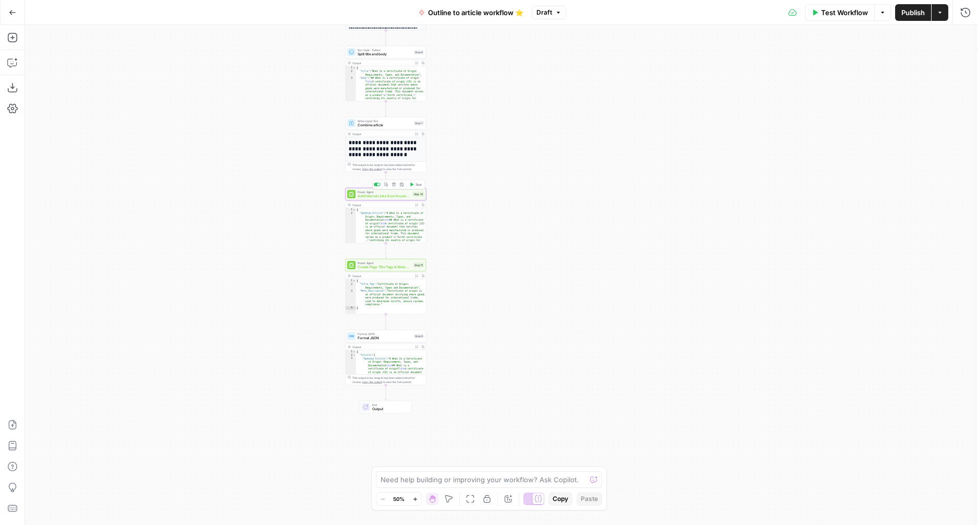
type textarea "Add Internal Links from Knowledge Base"
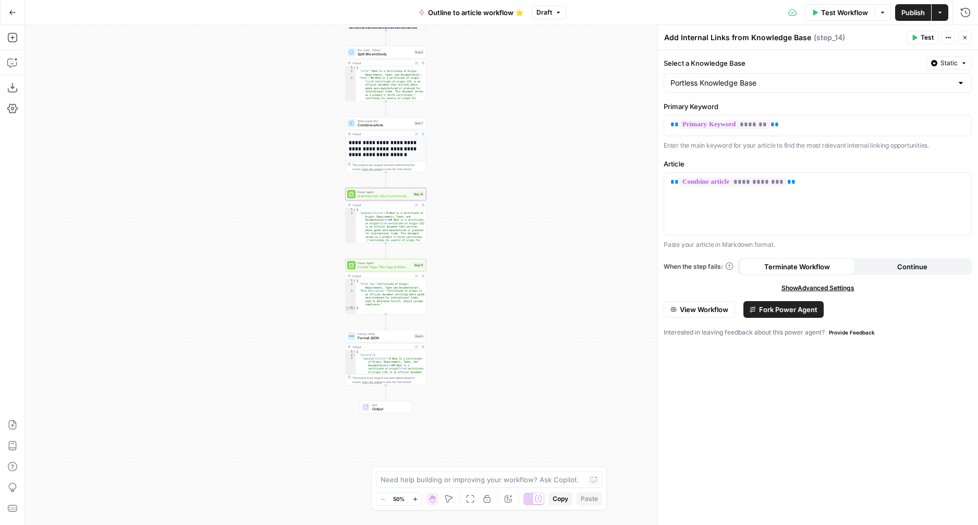
click at [847, 286] on span "Show Advanced Settings" at bounding box center [818, 287] width 73 height 9
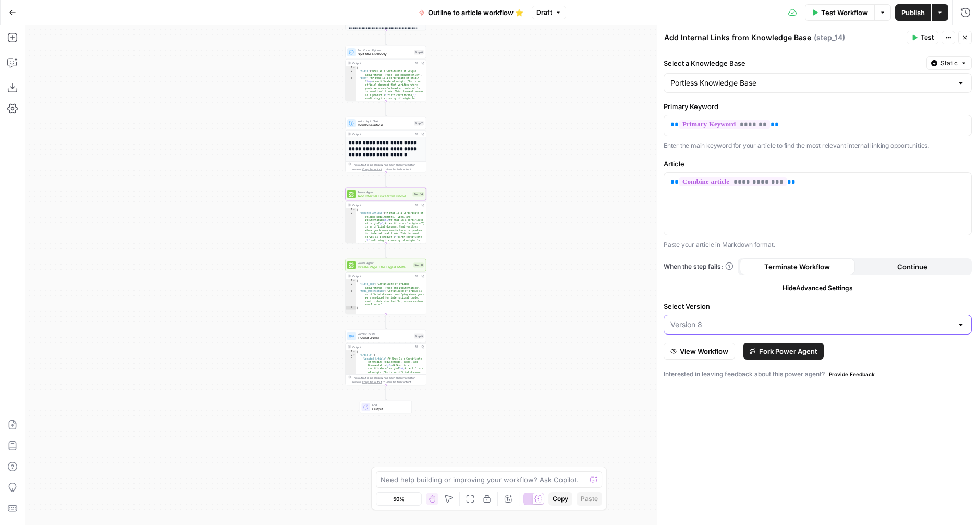
click at [830, 324] on input "Select Version" at bounding box center [812, 324] width 282 height 10
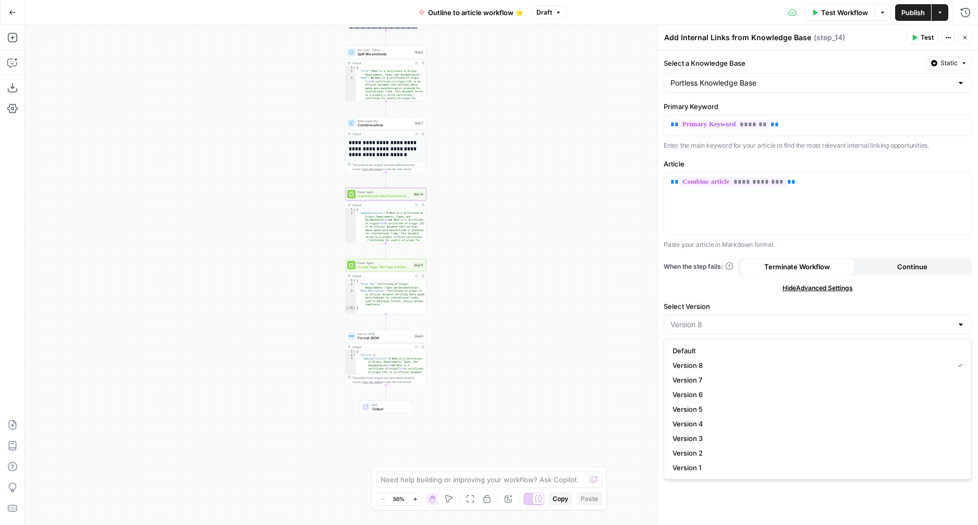
type input "Version 8"
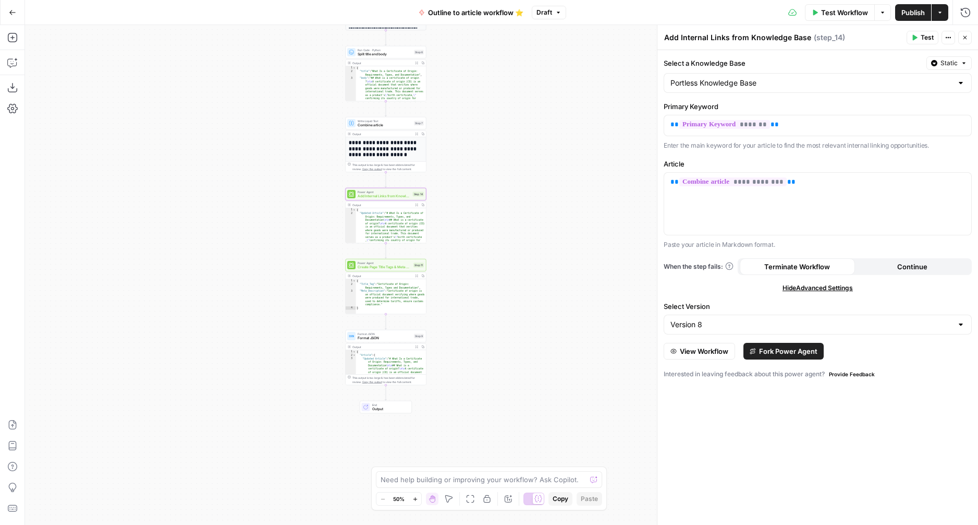
click at [640, 290] on div "**********" at bounding box center [501, 275] width 953 height 500
click at [721, 350] on span "View Workflow" at bounding box center [704, 351] width 49 height 10
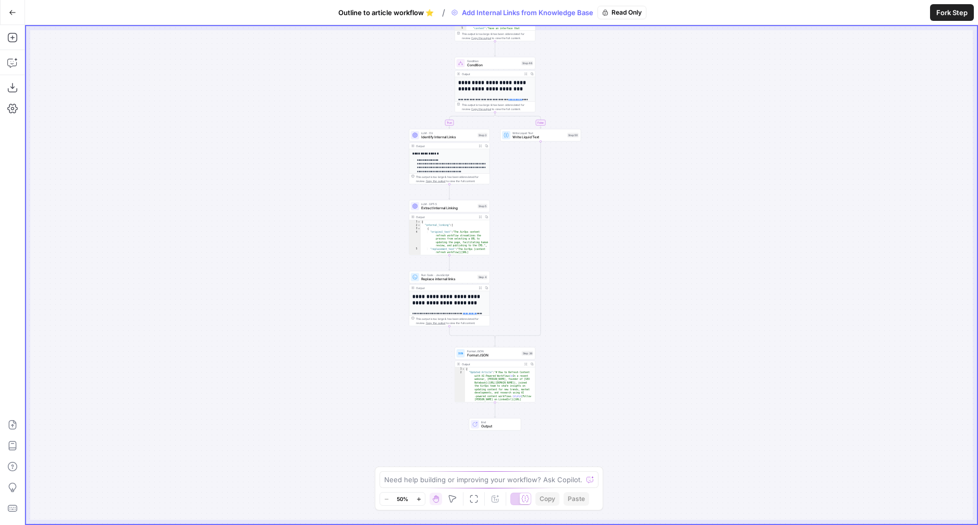
drag, startPoint x: 631, startPoint y: 199, endPoint x: 629, endPoint y: 174, distance: 25.6
click at [632, 170] on div "**********" at bounding box center [501, 275] width 951 height 498
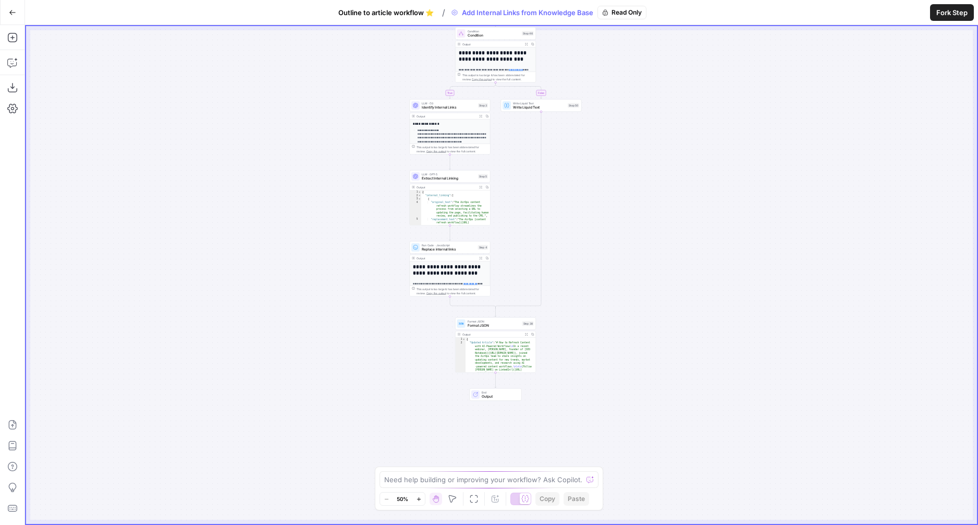
click at [481, 324] on span "Format JSON" at bounding box center [494, 325] width 53 height 5
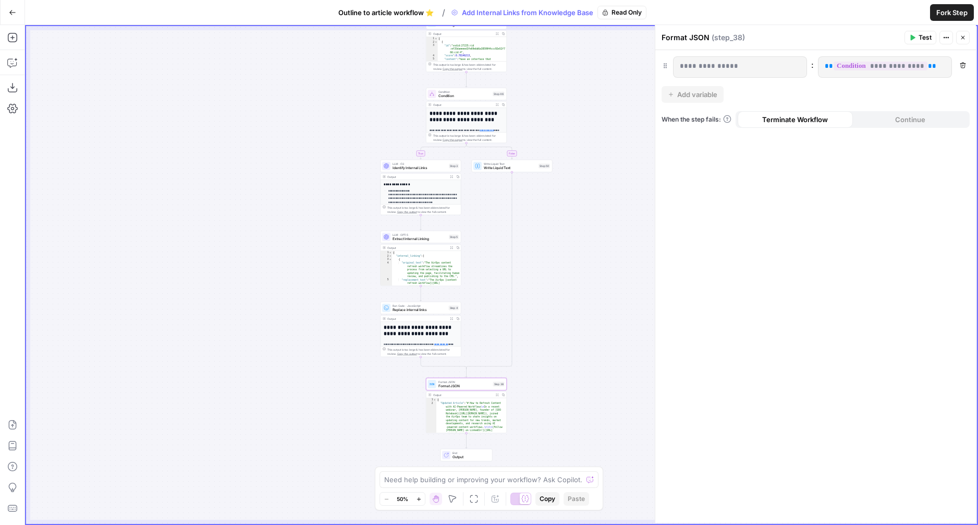
drag, startPoint x: 585, startPoint y: 166, endPoint x: 556, endPoint y: 227, distance: 67.2
click at [556, 227] on div "**********" at bounding box center [501, 275] width 951 height 498
click at [859, 64] on span "**********" at bounding box center [881, 66] width 94 height 9
click at [461, 457] on span "Output" at bounding box center [470, 456] width 35 height 5
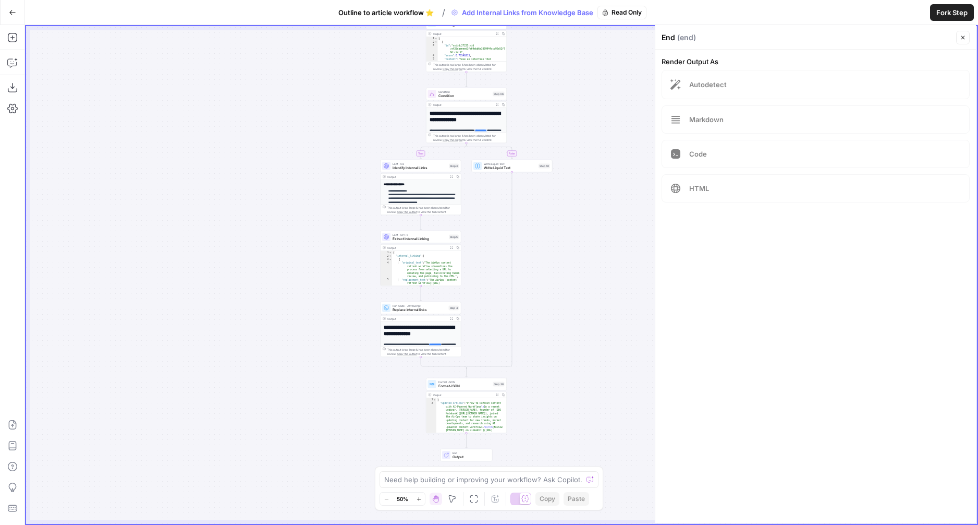
click at [466, 383] on span "Format JSON" at bounding box center [465, 385] width 53 height 5
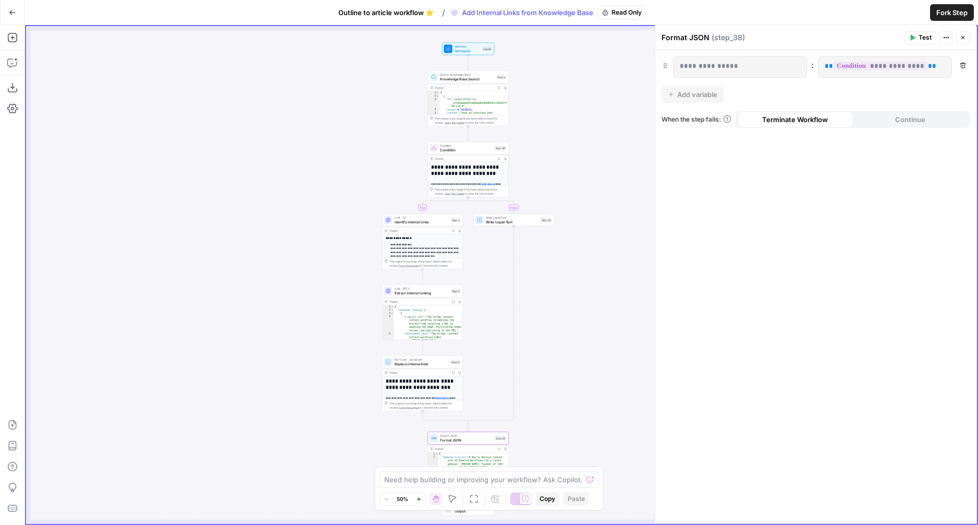
drag, startPoint x: 563, startPoint y: 220, endPoint x: 562, endPoint y: 261, distance: 40.7
click at [562, 261] on div "**********" at bounding box center [501, 275] width 951 height 498
click at [418, 294] on span "Extract Internal Linking" at bounding box center [422, 293] width 54 height 5
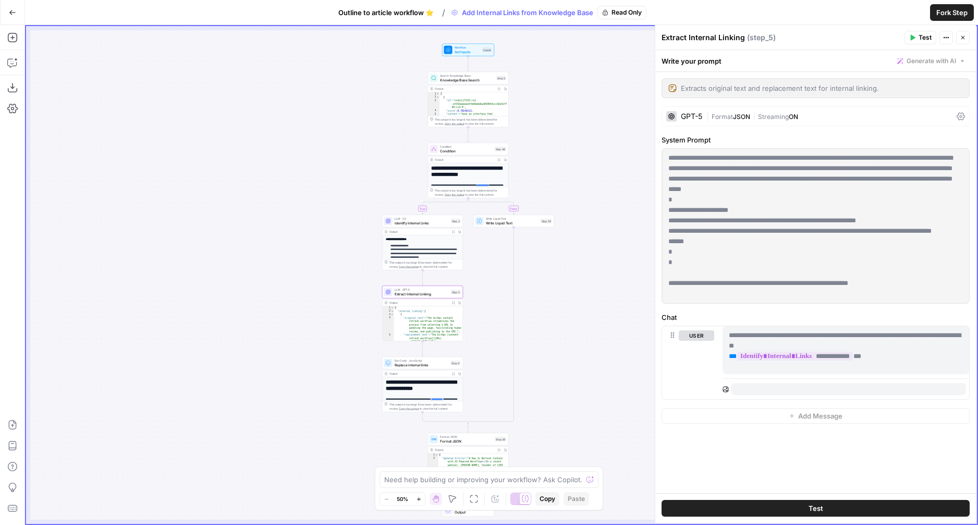
click at [422, 361] on span "Run Code · JavaScript" at bounding box center [422, 360] width 54 height 4
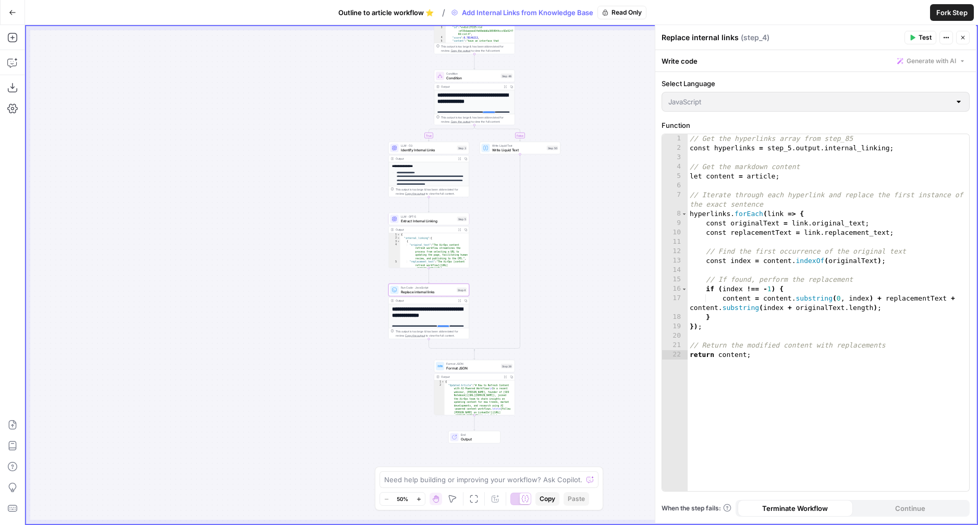
drag, startPoint x: 520, startPoint y: 367, endPoint x: 526, endPoint y: 281, distance: 86.3
click at [527, 280] on div "**********" at bounding box center [501, 275] width 951 height 498
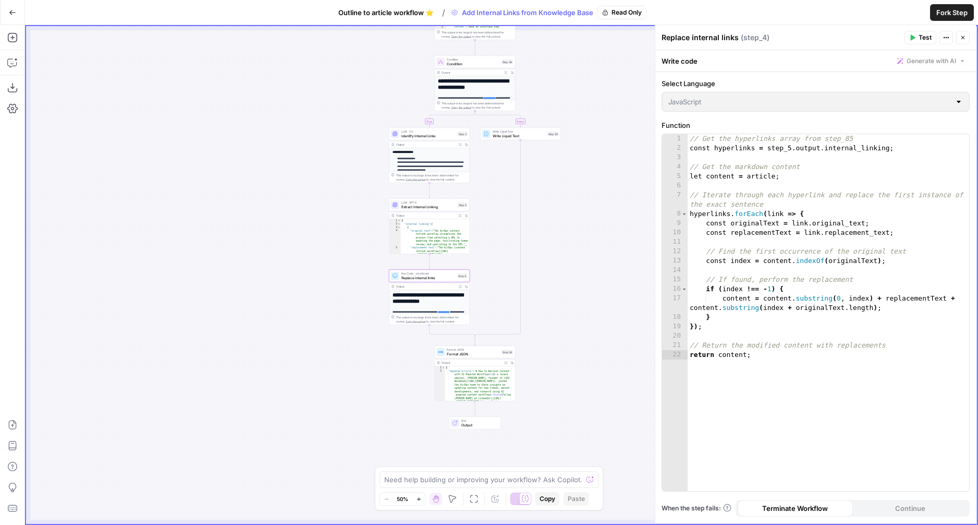
click at [459, 356] on div "Format JSON Format JSON Step 38" at bounding box center [475, 352] width 81 height 13
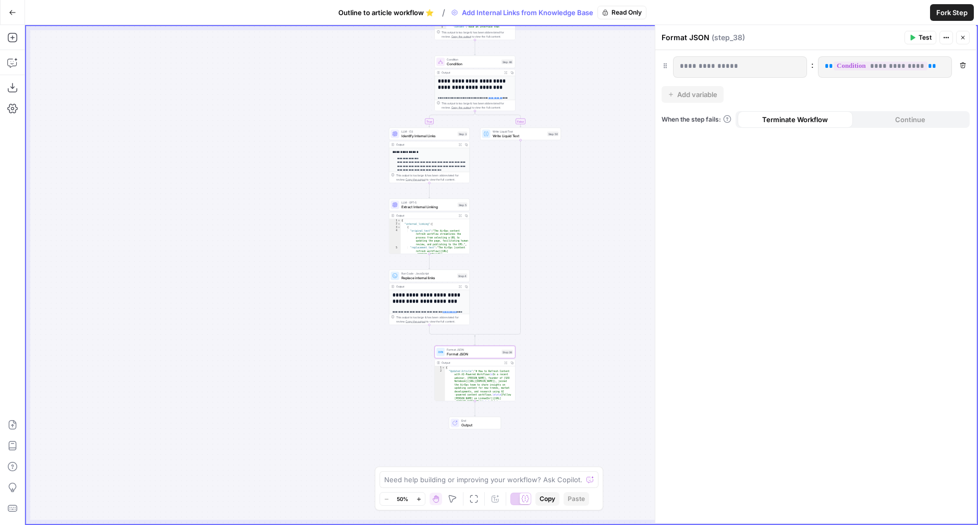
type textarea "*"
click at [490, 352] on span "Format JSON" at bounding box center [473, 353] width 53 height 5
click at [481, 422] on span "Output" at bounding box center [479, 424] width 35 height 5
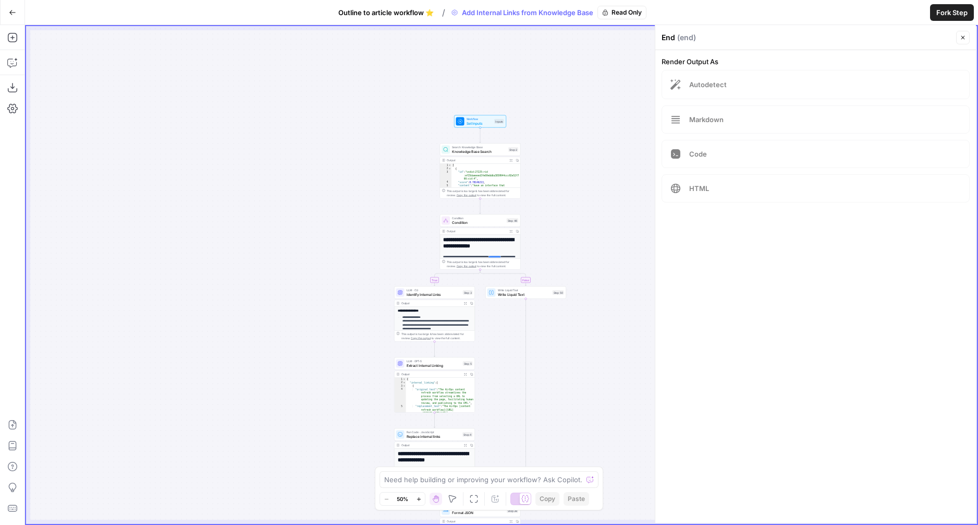
drag, startPoint x: 572, startPoint y: 210, endPoint x: 576, endPoint y: 371, distance: 161.2
click at [576, 371] on div "**********" at bounding box center [501, 275] width 951 height 498
click at [478, 153] on span "Knowledge Base Search" at bounding box center [479, 153] width 54 height 5
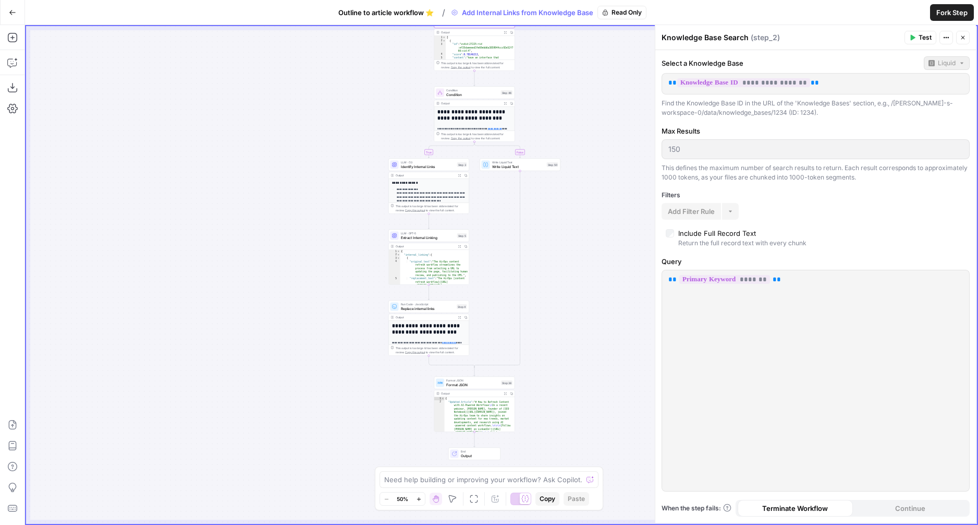
drag, startPoint x: 571, startPoint y: 246, endPoint x: 565, endPoint y: 115, distance: 130.5
click at [565, 115] on div "**********" at bounding box center [501, 275] width 951 height 498
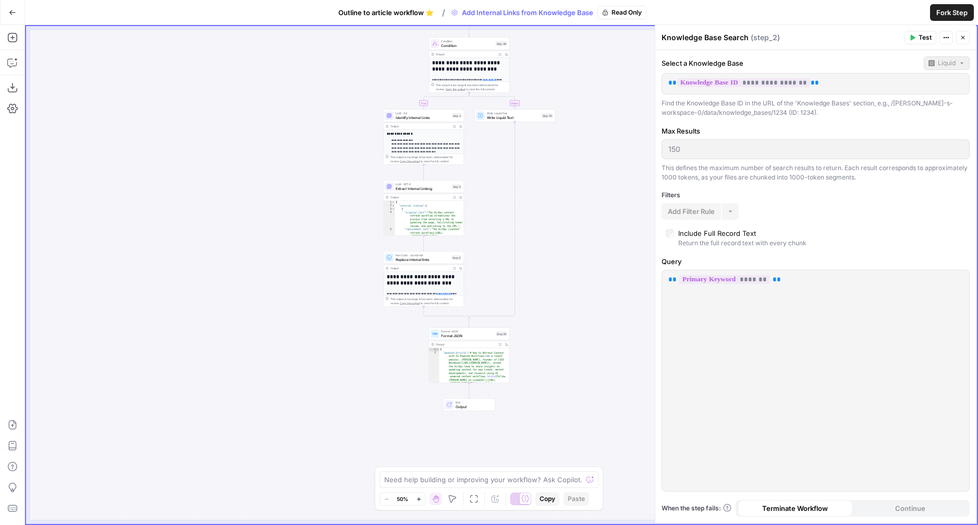
drag, startPoint x: 588, startPoint y: 274, endPoint x: 583, endPoint y: 229, distance: 44.6
click at [583, 229] on div "**********" at bounding box center [501, 275] width 951 height 498
click at [962, 36] on icon "button" at bounding box center [964, 38] width 4 height 4
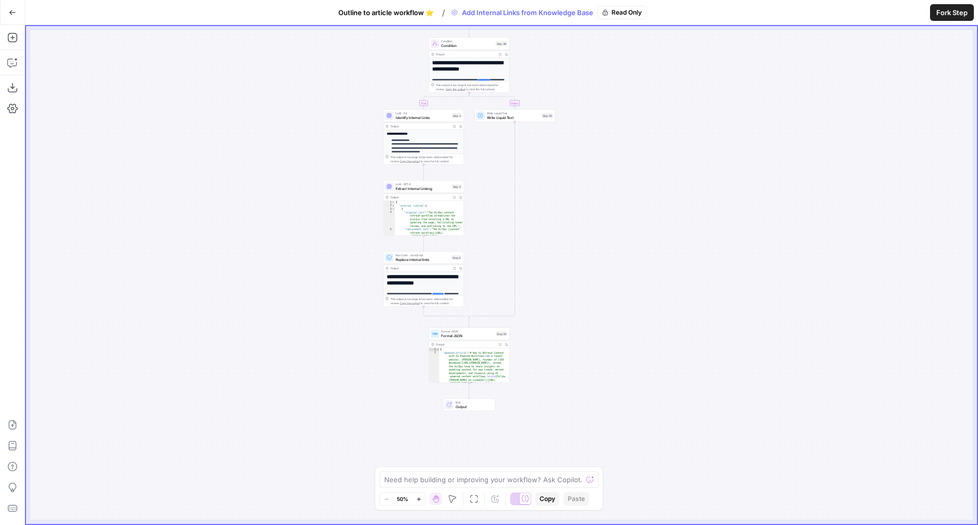
click at [5, 11] on button "Go Back" at bounding box center [12, 12] width 19 height 19
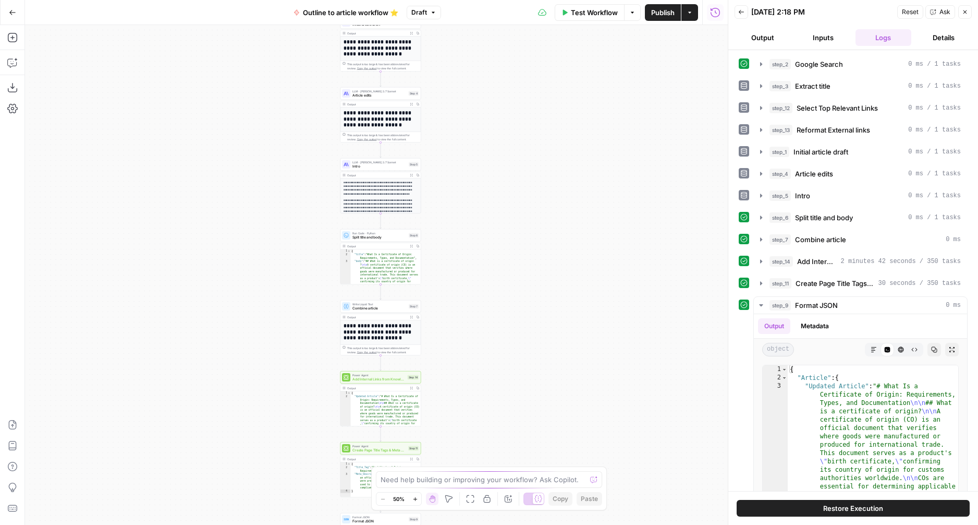
drag, startPoint x: 499, startPoint y: 277, endPoint x: 491, endPoint y: 185, distance: 92.6
click at [491, 185] on div "**********" at bounding box center [376, 275] width 703 height 500
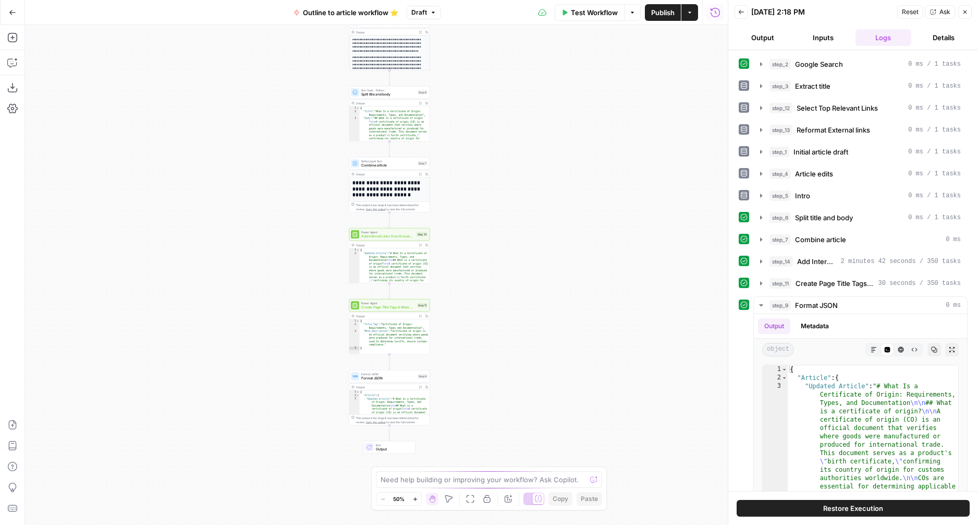
drag, startPoint x: 499, startPoint y: 310, endPoint x: 506, endPoint y: 226, distance: 84.2
click at [506, 226] on div "**********" at bounding box center [376, 275] width 703 height 500
click at [378, 234] on span "Add Internal Links from Knowledge Base" at bounding box center [387, 235] width 53 height 5
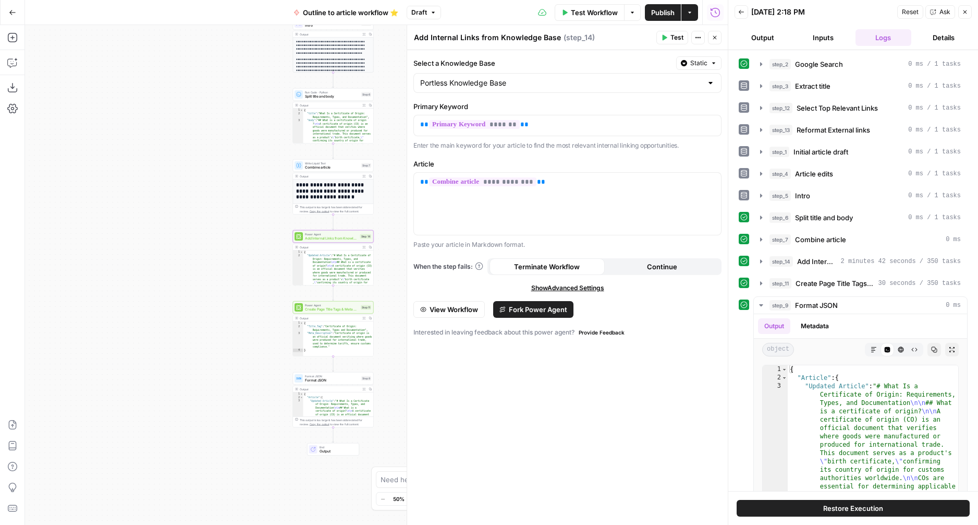
drag, startPoint x: 259, startPoint y: 253, endPoint x: 246, endPoint y: 254, distance: 12.6
click at [246, 254] on div "**********" at bounding box center [376, 275] width 703 height 500
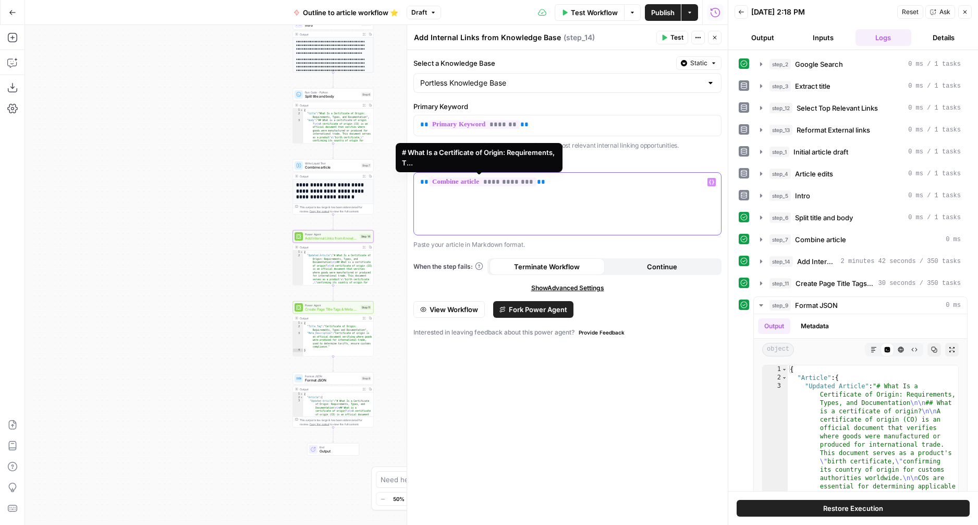
click at [457, 184] on span "**********" at bounding box center [482, 181] width 107 height 9
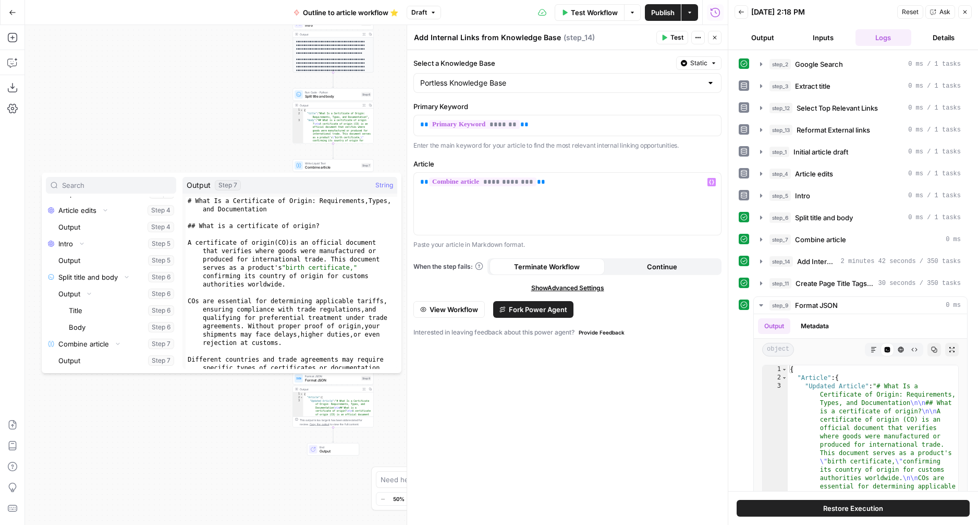
click at [582, 286] on span "Show Advanced Settings" at bounding box center [567, 287] width 73 height 9
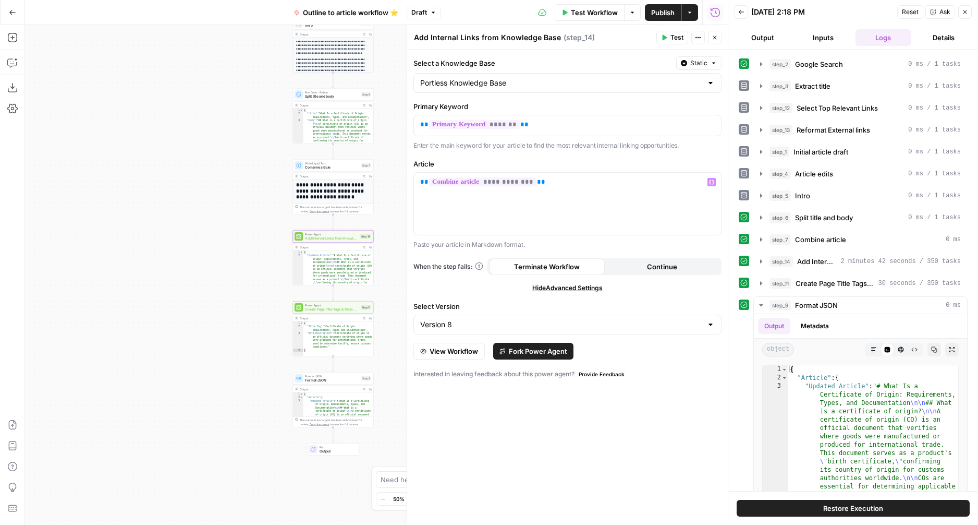
click at [581, 286] on span "Hide Advanced Settings" at bounding box center [568, 287] width 70 height 9
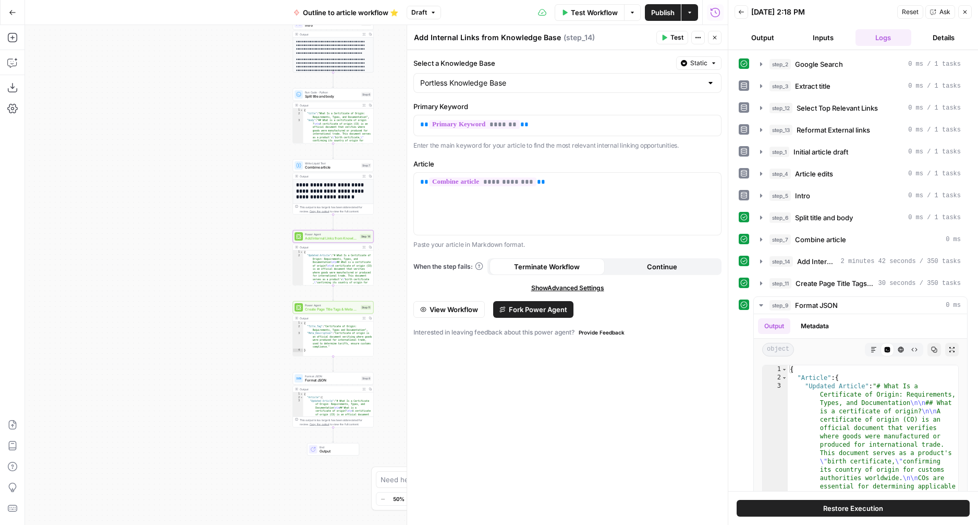
click at [554, 284] on span "Show Advanced Settings" at bounding box center [567, 287] width 73 height 9
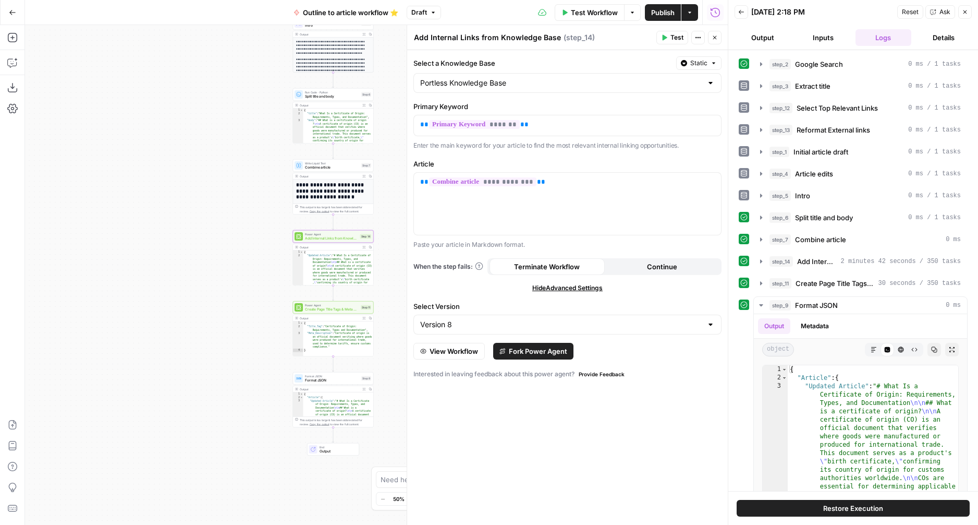
click at [550, 284] on span "Hide Advanced Settings" at bounding box center [568, 287] width 70 height 9
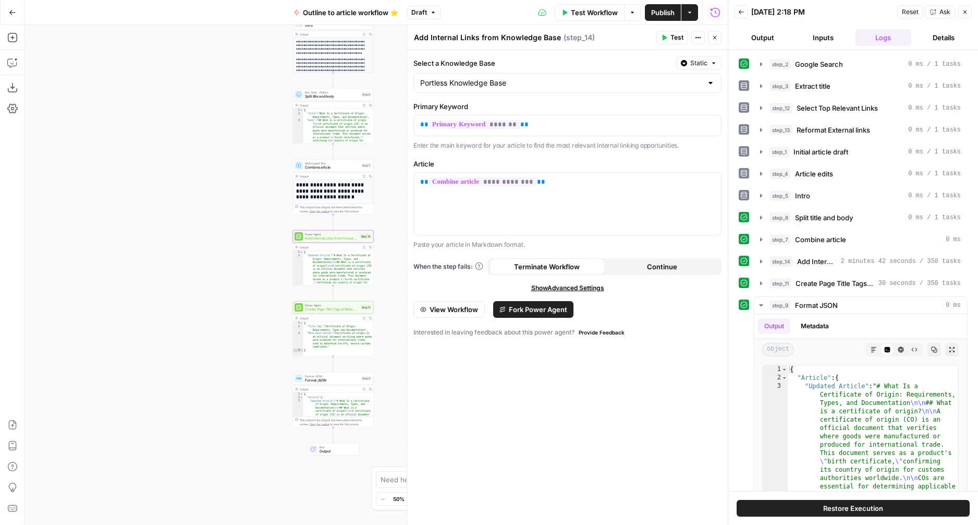
click at [637, 264] on button "Continue" at bounding box center [662, 266] width 115 height 17
click at [559, 260] on button "Terminate Workflow" at bounding box center [547, 266] width 115 height 17
click at [335, 238] on span "Add Internal Links from Knowledge Base" at bounding box center [331, 238] width 53 height 5
click at [337, 249] on div "Output Expand Output Copy" at bounding box center [333, 247] width 80 height 7
type textarea "*"
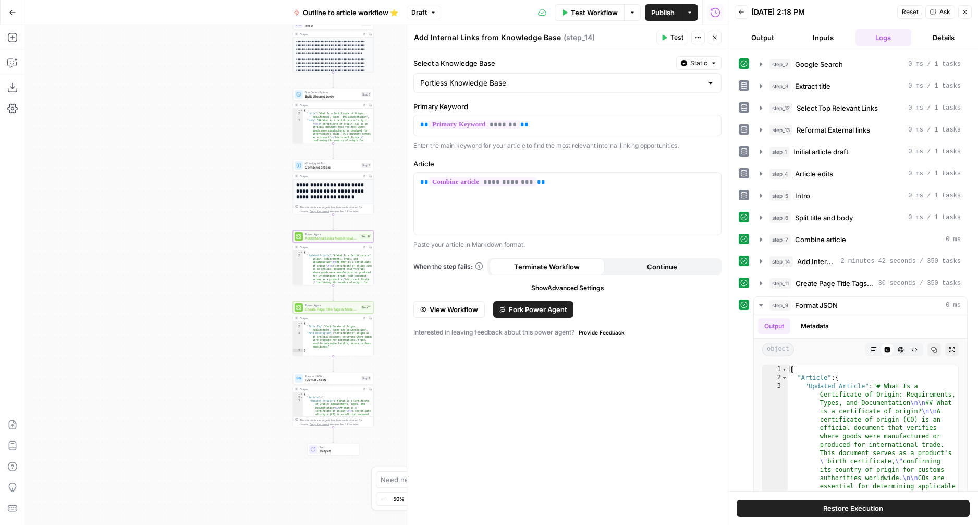
click at [759, 261] on icon "button" at bounding box center [761, 261] width 8 height 8
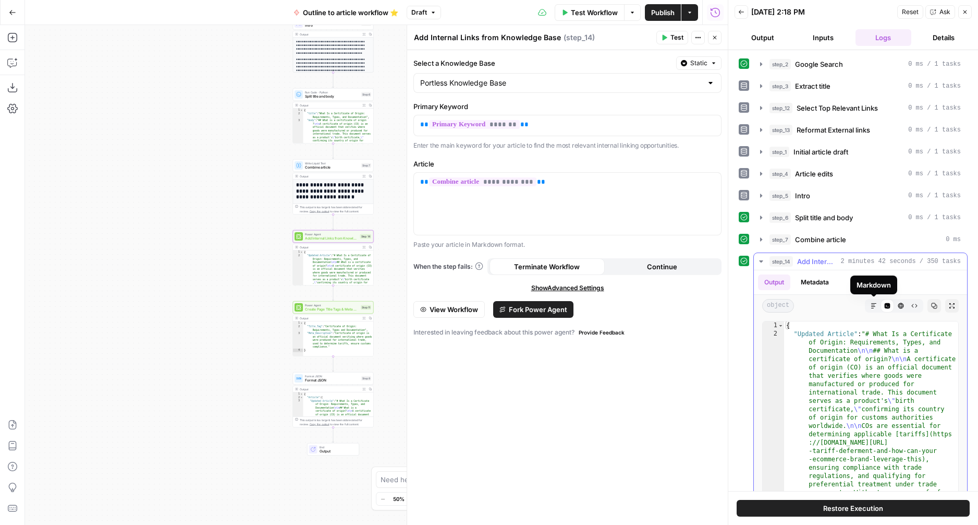
click at [878, 304] on button "Markdown" at bounding box center [874, 306] width 14 height 14
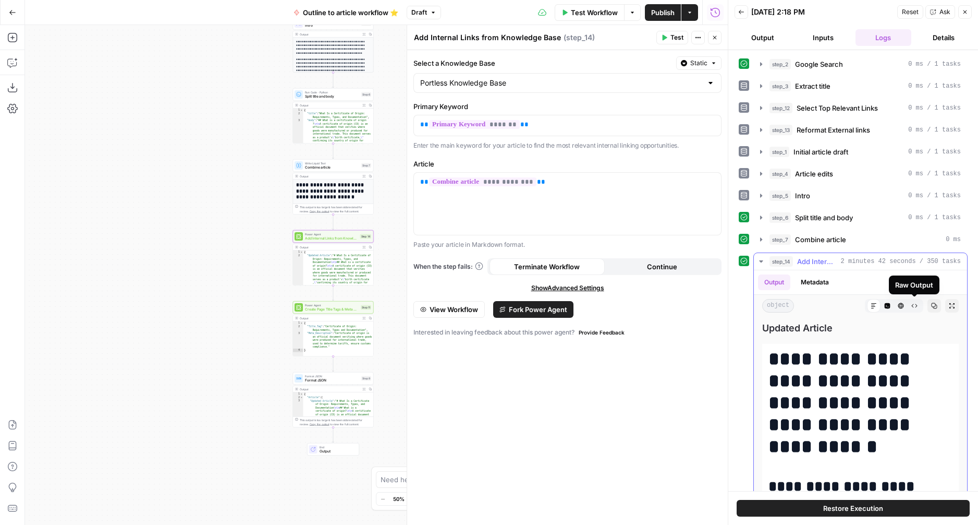
click at [914, 304] on icon "button" at bounding box center [915, 306] width 6 height 6
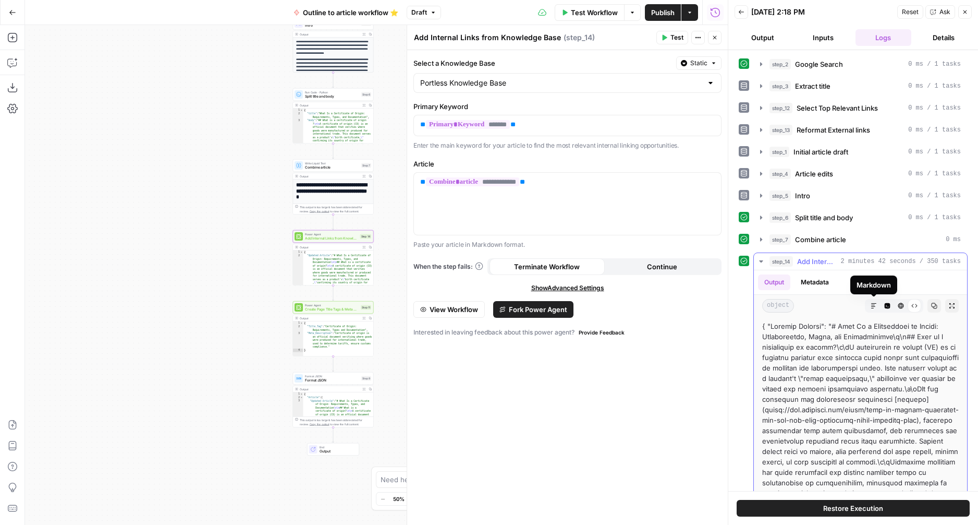
click at [874, 304] on icon "button" at bounding box center [874, 306] width 6 height 6
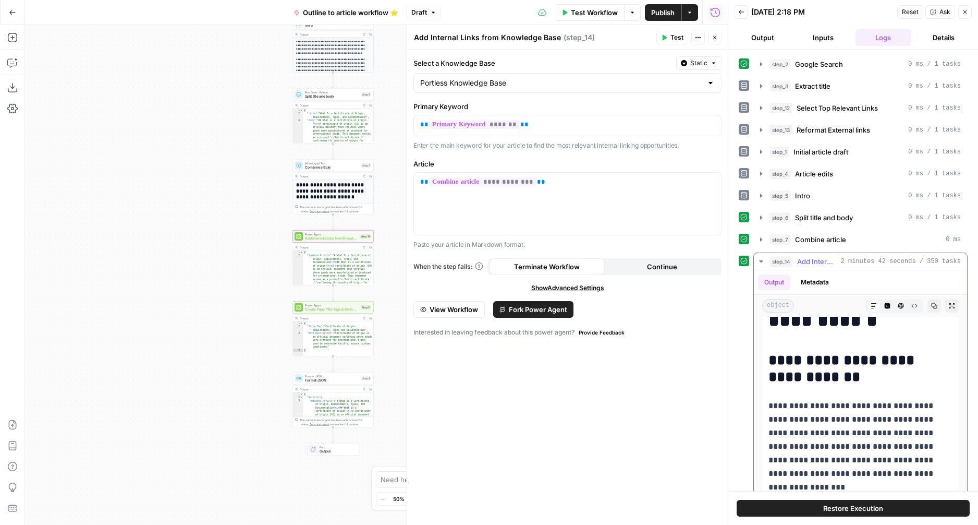
scroll to position [0, 0]
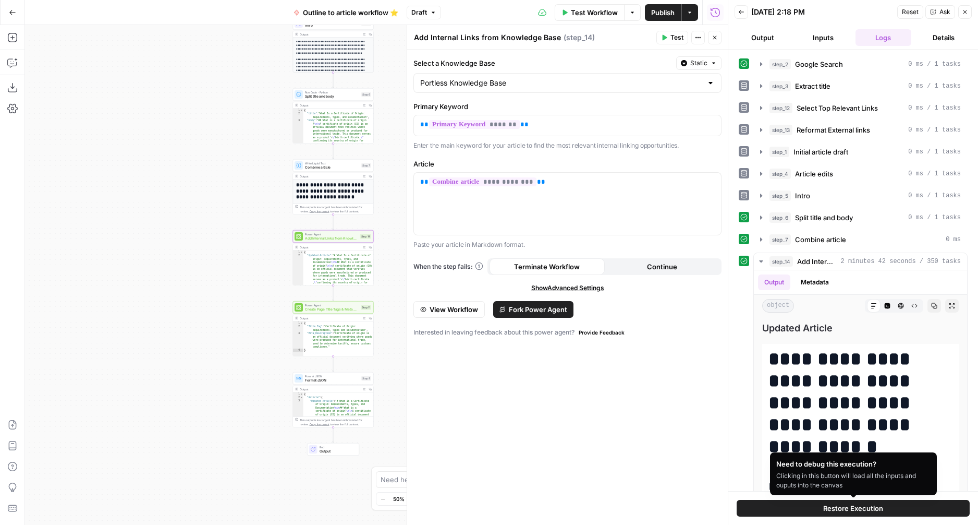
click at [845, 510] on span "Restore Execution" at bounding box center [854, 508] width 60 height 10
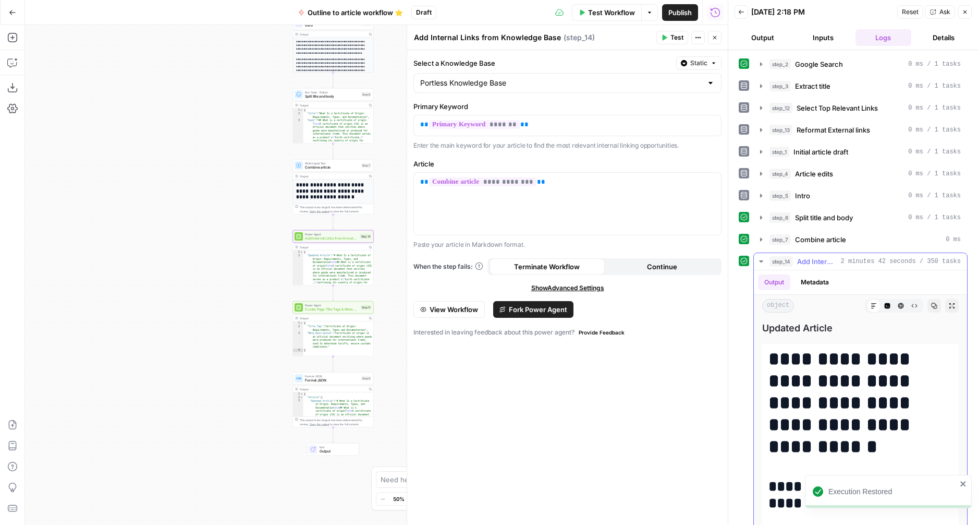
click at [761, 261] on icon "button" at bounding box center [761, 261] width 4 height 2
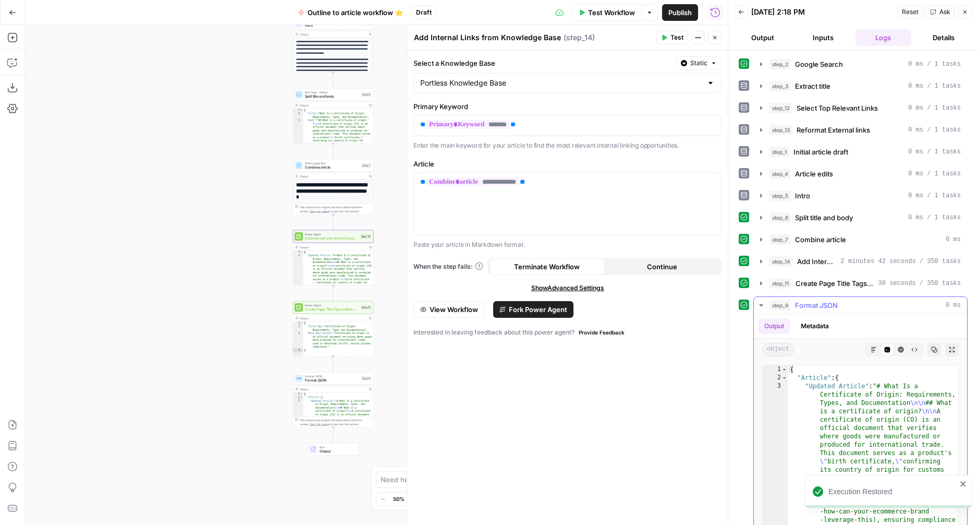
click at [876, 350] on icon "button" at bounding box center [874, 349] width 6 height 6
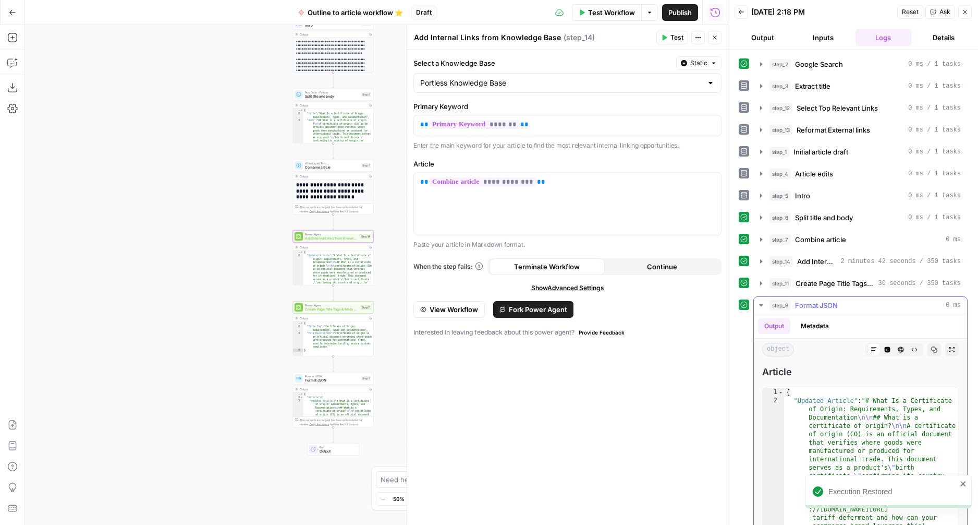
click at [757, 305] on button "step_9 Format JSON 0 ms" at bounding box center [860, 305] width 213 height 17
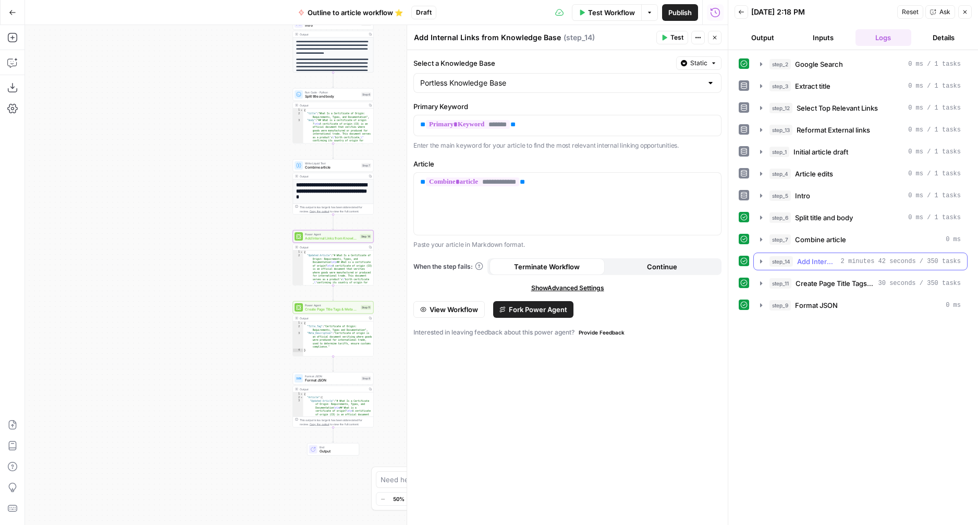
click at [848, 265] on span "2 minutes 42 seconds / 350 tasks" at bounding box center [901, 261] width 120 height 9
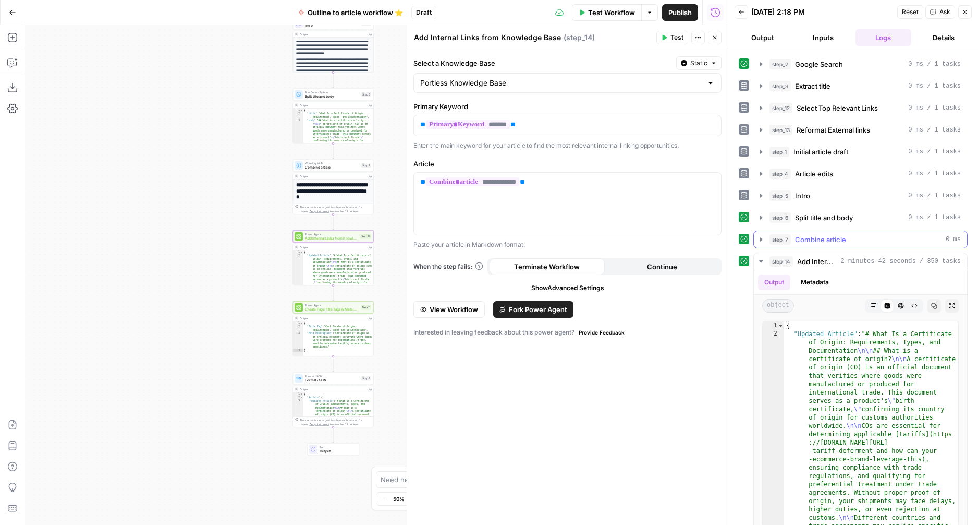
click at [836, 237] on span "Combine article" at bounding box center [820, 239] width 51 height 10
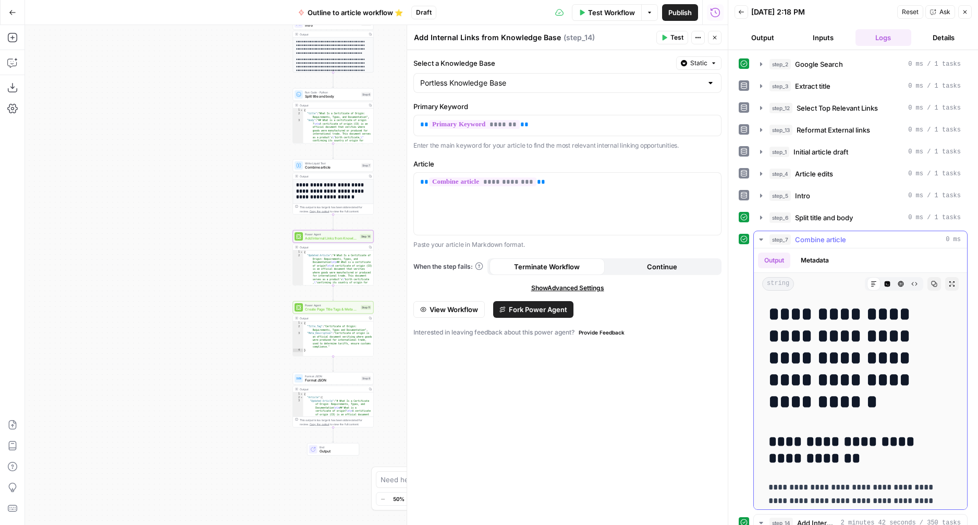
click at [867, 238] on div "step_7 Combine article 0 ms" at bounding box center [865, 239] width 191 height 10
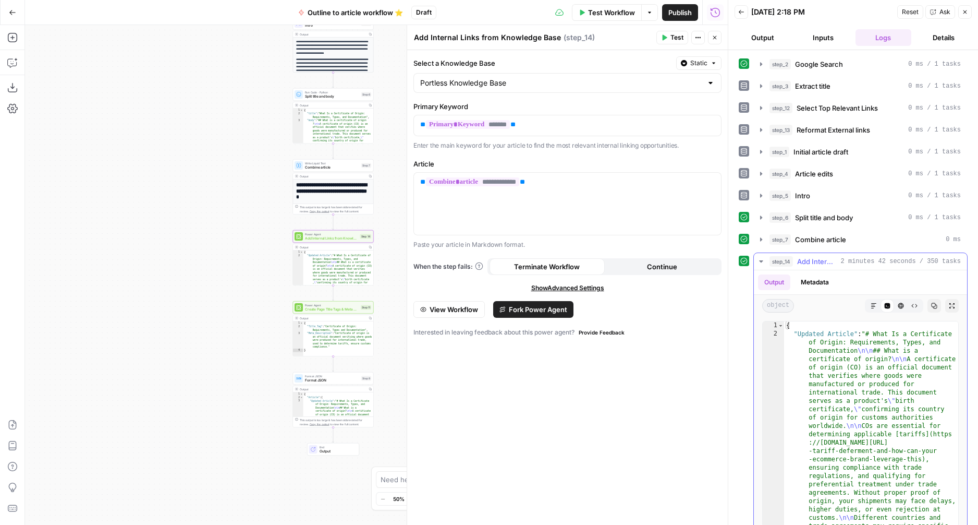
click at [872, 306] on icon "button" at bounding box center [874, 306] width 6 height 6
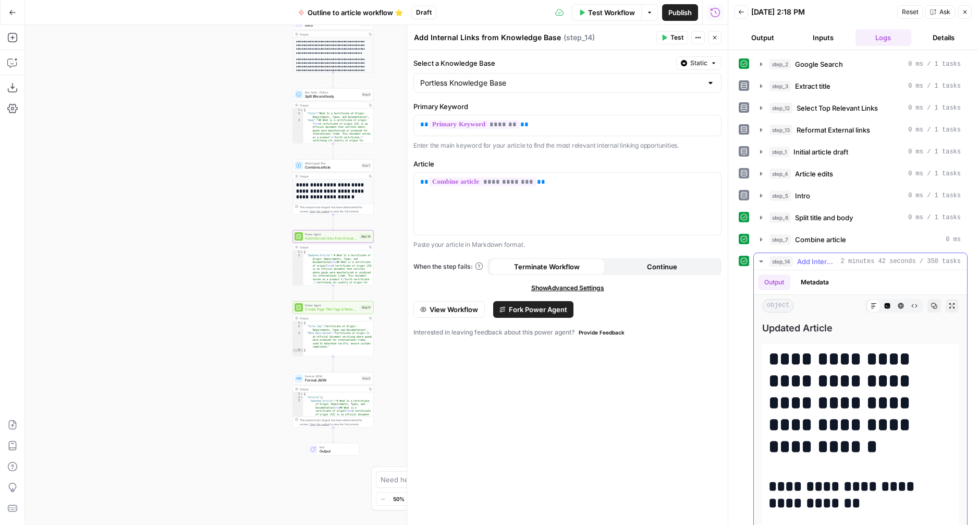
click at [827, 257] on span "Add Internal Links from Knowledge Base" at bounding box center [817, 261] width 40 height 10
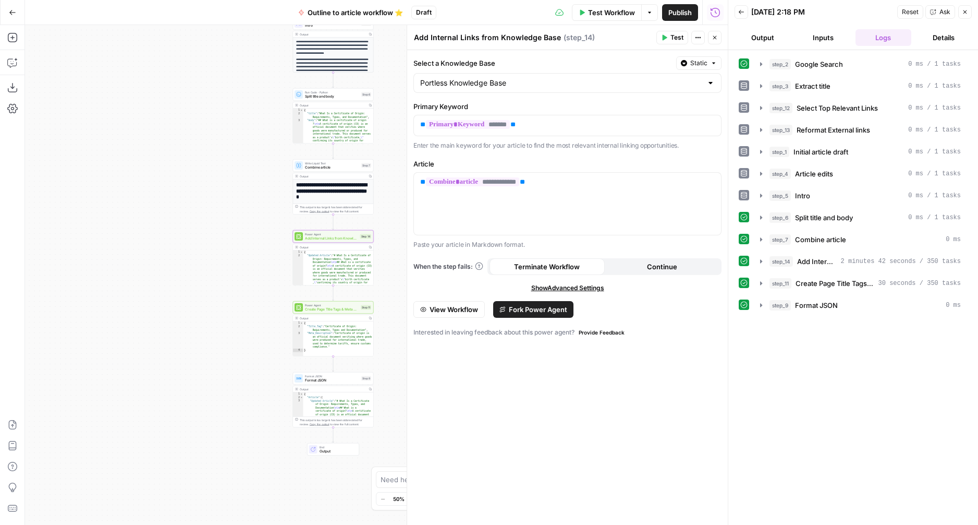
click at [712, 38] on icon "button" at bounding box center [715, 37] width 6 height 6
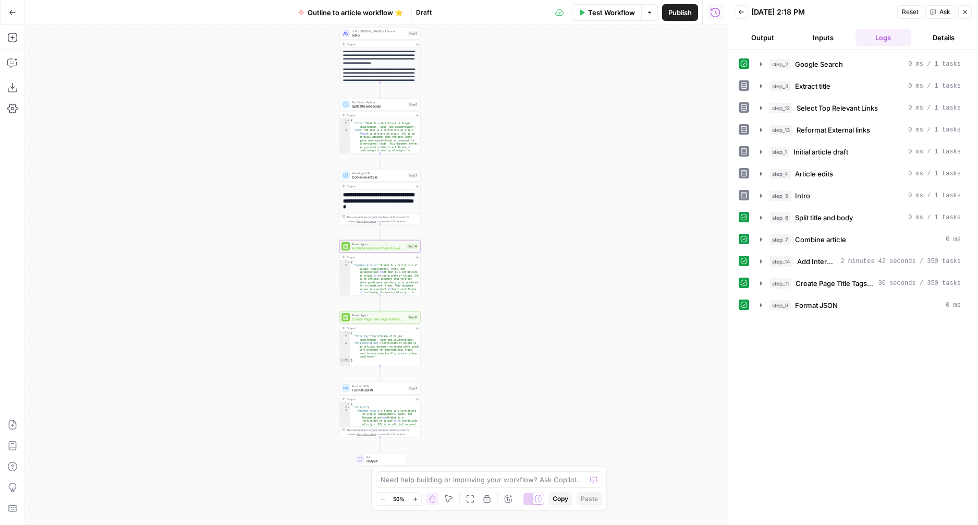
drag, startPoint x: 419, startPoint y: 326, endPoint x: 468, endPoint y: 337, distance: 50.4
click at [468, 337] on div "**********" at bounding box center [376, 275] width 703 height 500
click at [379, 249] on span "Add Internal Links from Knowledge Base" at bounding box center [384, 249] width 53 height 5
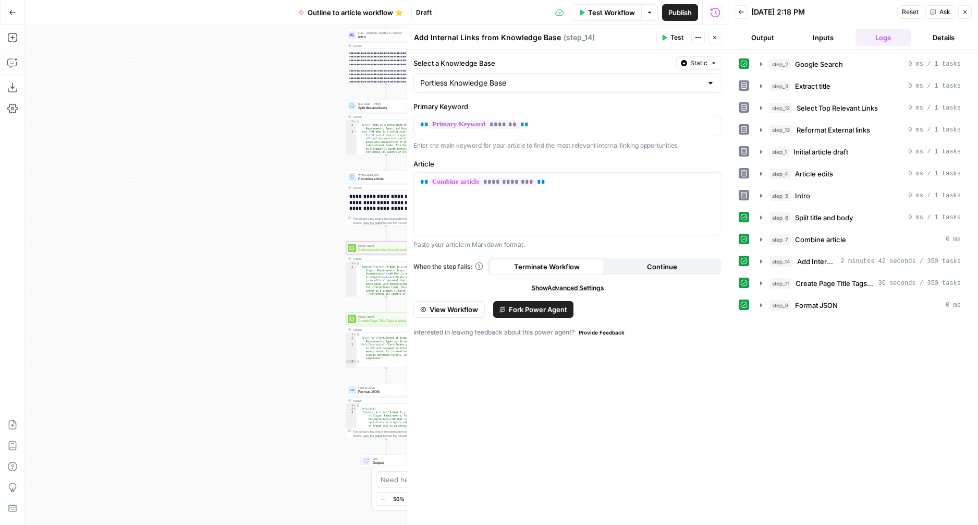
click at [664, 38] on icon "button" at bounding box center [665, 38] width 5 height 6
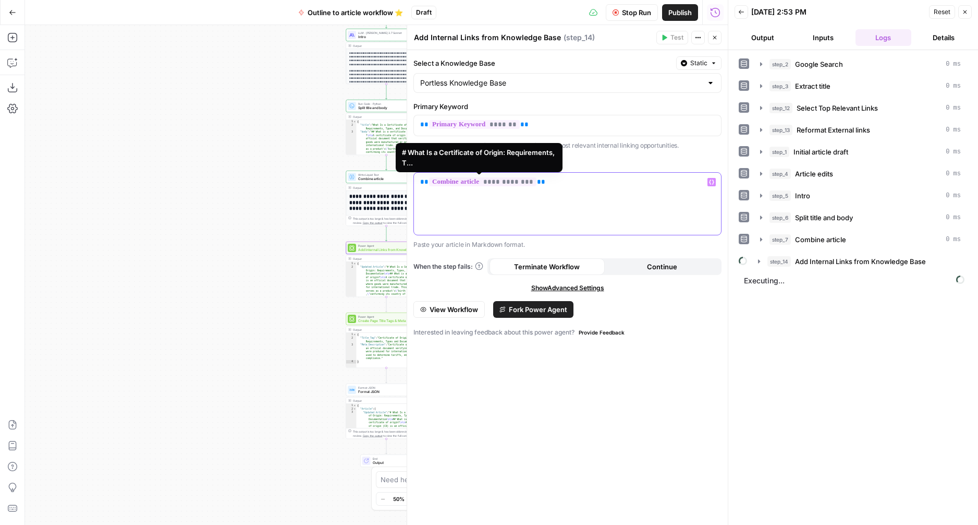
click at [492, 181] on span "**********" at bounding box center [482, 181] width 107 height 9
click at [499, 182] on span "**********" at bounding box center [482, 181] width 107 height 9
click at [502, 182] on span "**********" at bounding box center [482, 181] width 107 height 9
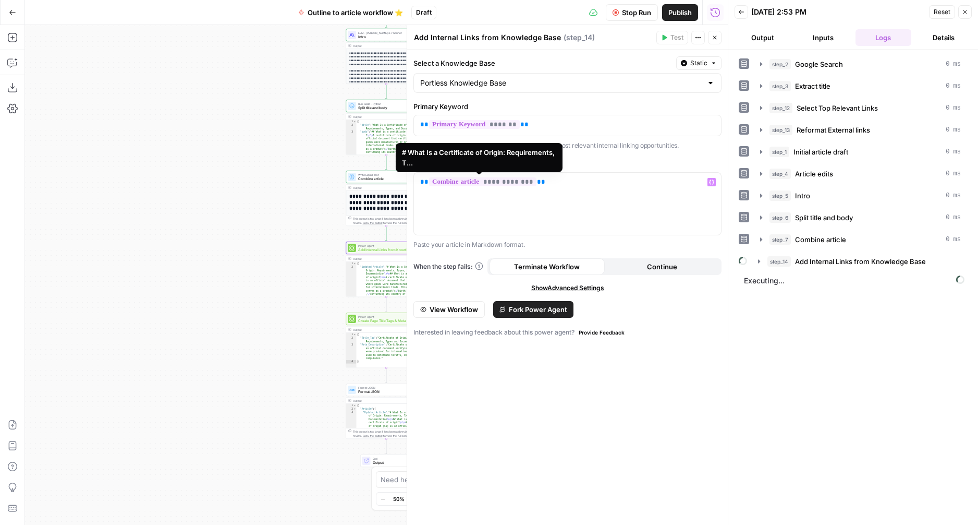
click at [502, 182] on span "**********" at bounding box center [482, 181] width 107 height 9
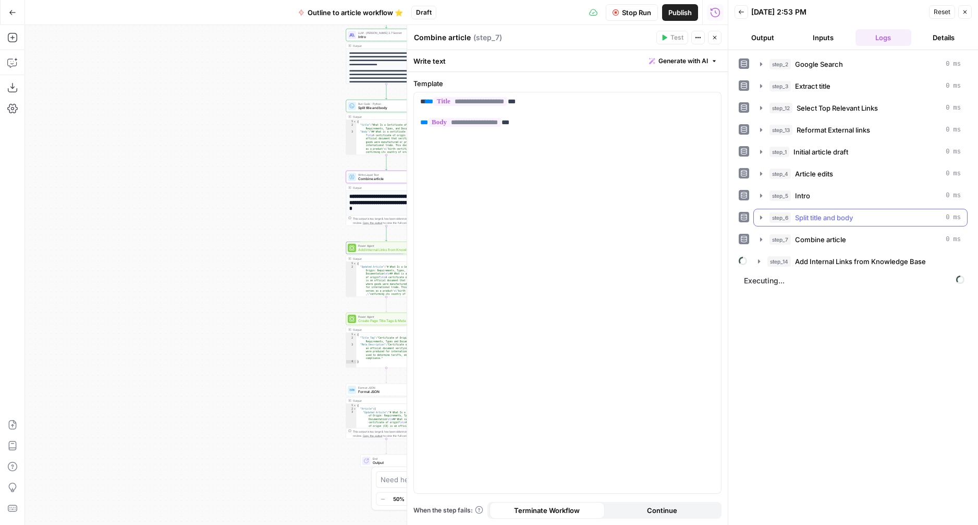
click at [765, 219] on icon "button" at bounding box center [761, 217] width 8 height 8
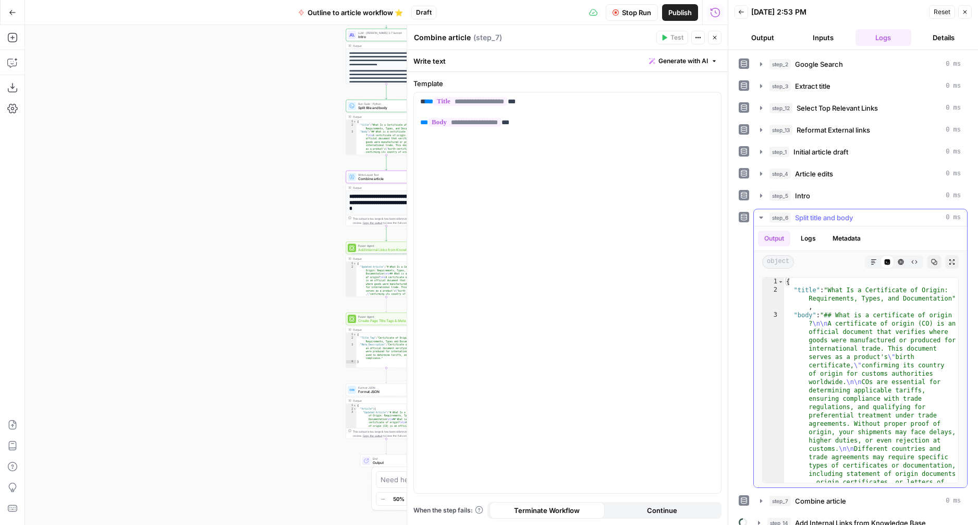
click at [810, 233] on button "Logs" at bounding box center [809, 239] width 28 height 16
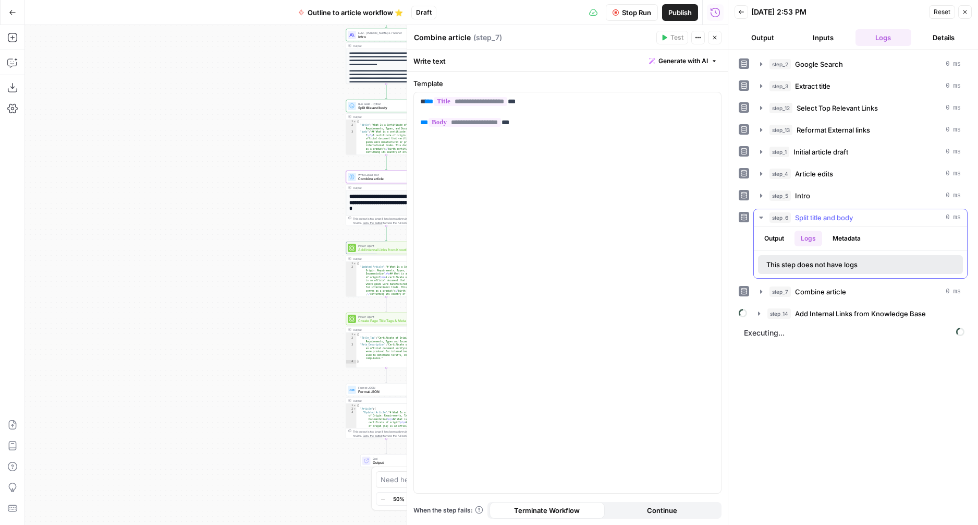
click at [847, 238] on button "Metadata" at bounding box center [847, 239] width 41 height 16
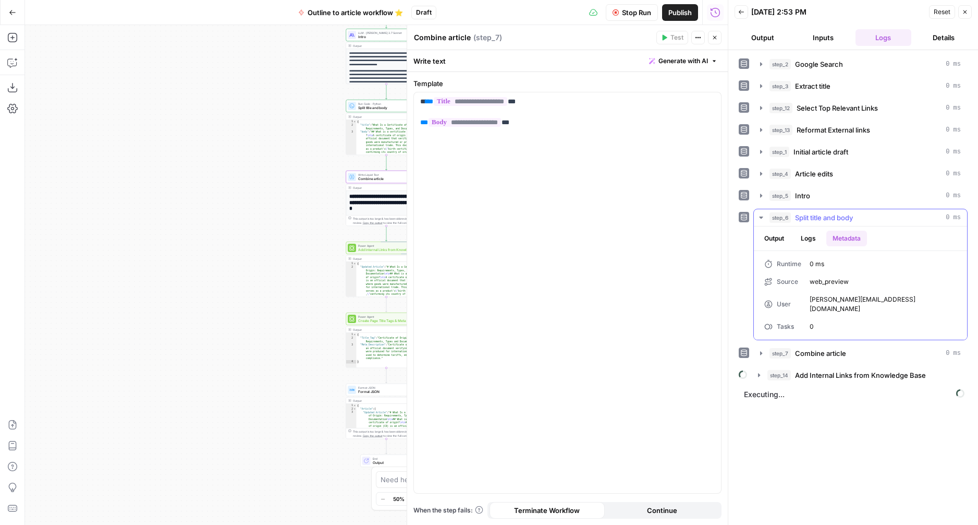
click at [784, 234] on button "Output" at bounding box center [774, 239] width 32 height 16
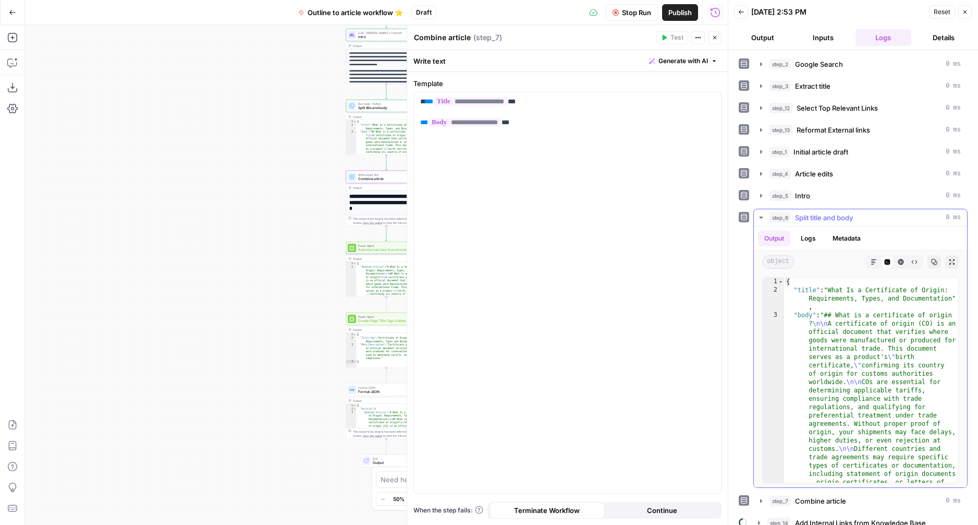
click at [877, 264] on icon "button" at bounding box center [874, 262] width 6 height 6
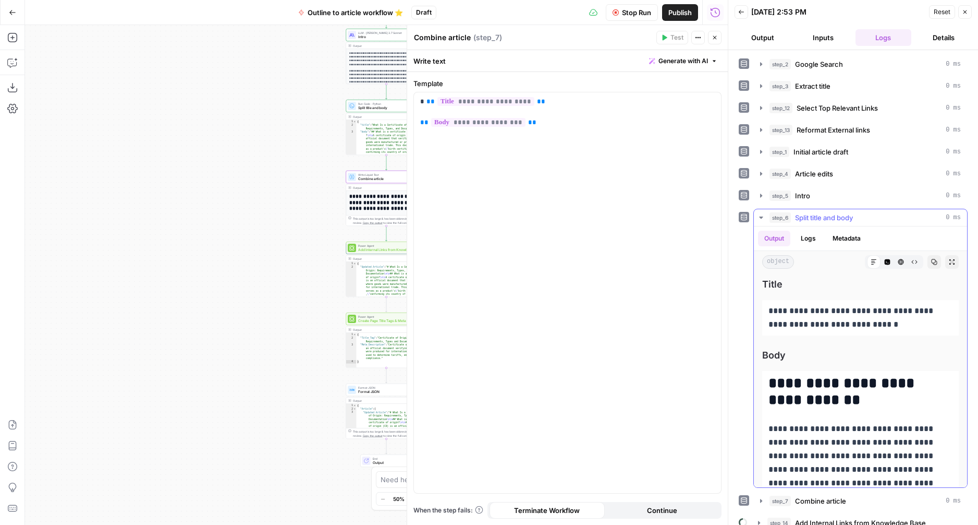
click at [763, 216] on icon "button" at bounding box center [761, 217] width 4 height 2
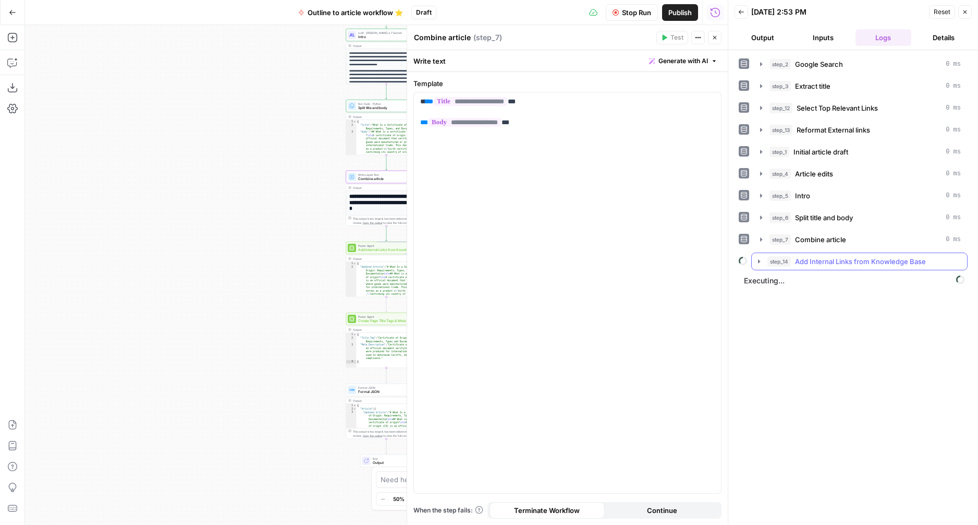
click at [759, 262] on icon "button" at bounding box center [759, 261] width 2 height 4
click at [781, 285] on icon "button" at bounding box center [783, 283] width 8 height 8
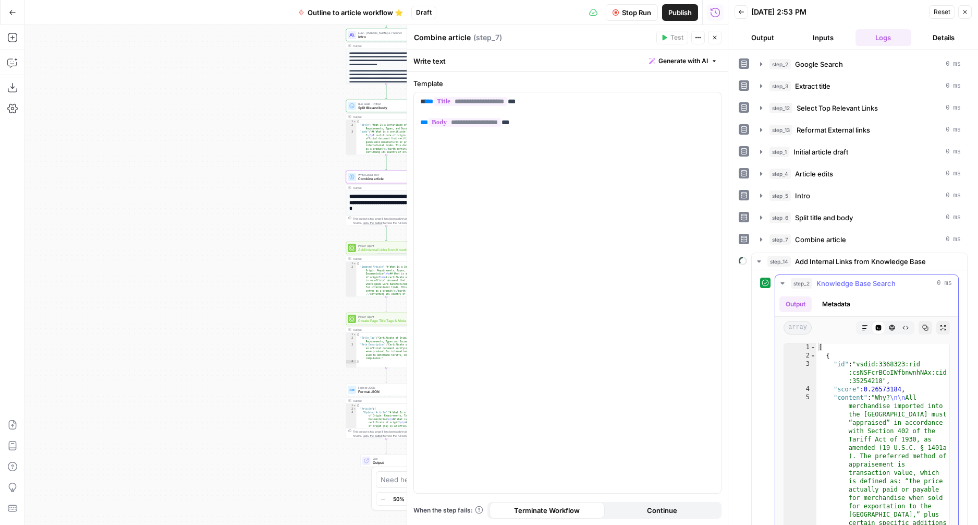
drag, startPoint x: 864, startPoint y: 331, endPoint x: 837, endPoint y: 330, distance: 26.6
click at [864, 331] on button "Markdown" at bounding box center [865, 328] width 14 height 14
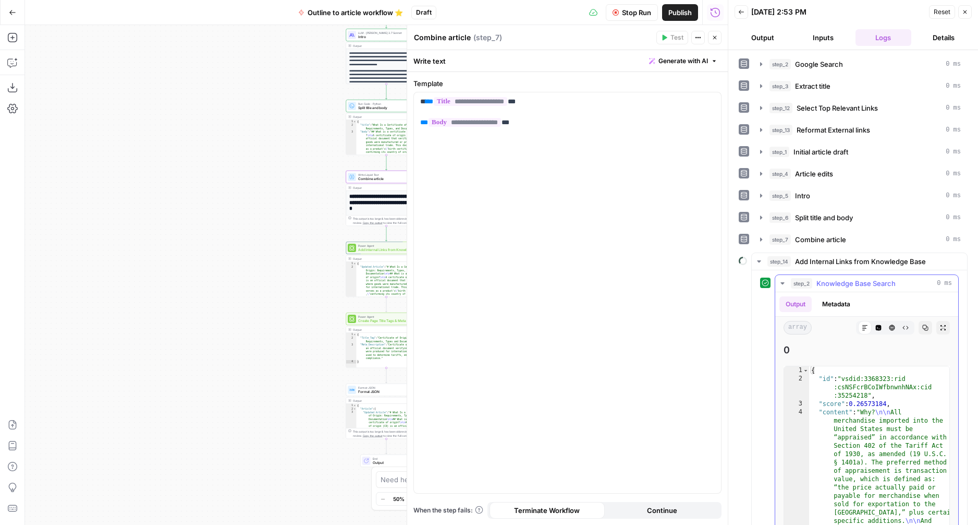
click at [866, 328] on icon at bounding box center [865, 327] width 5 height 5
click at [882, 328] on button "Code Editor" at bounding box center [879, 328] width 14 height 14
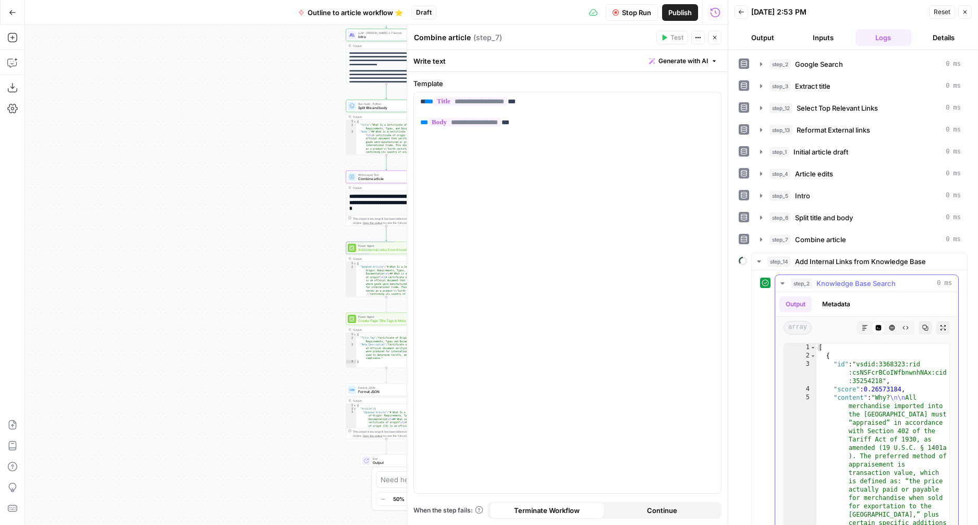
click at [868, 328] on button "Markdown" at bounding box center [865, 328] width 14 height 14
click at [783, 282] on icon "button" at bounding box center [783, 283] width 8 height 8
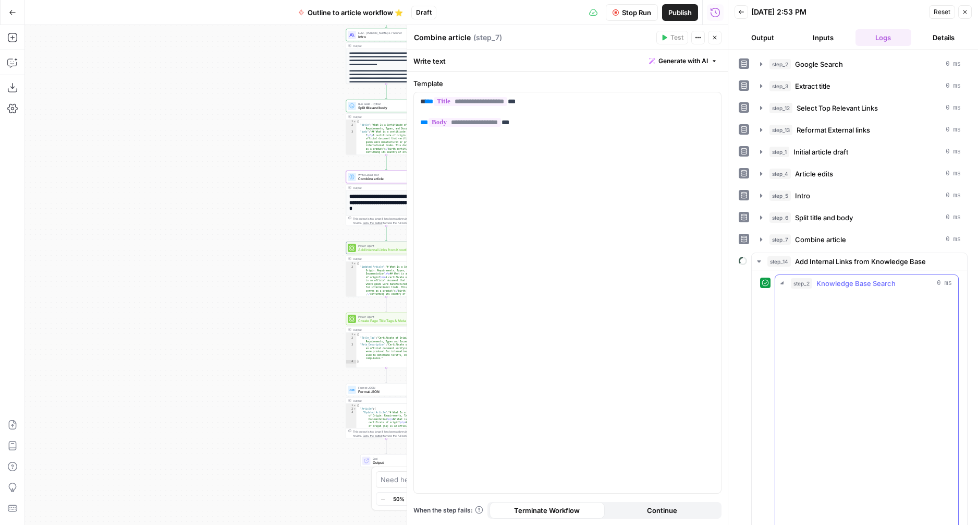
click at [783, 282] on icon "button" at bounding box center [783, 283] width 12 height 12
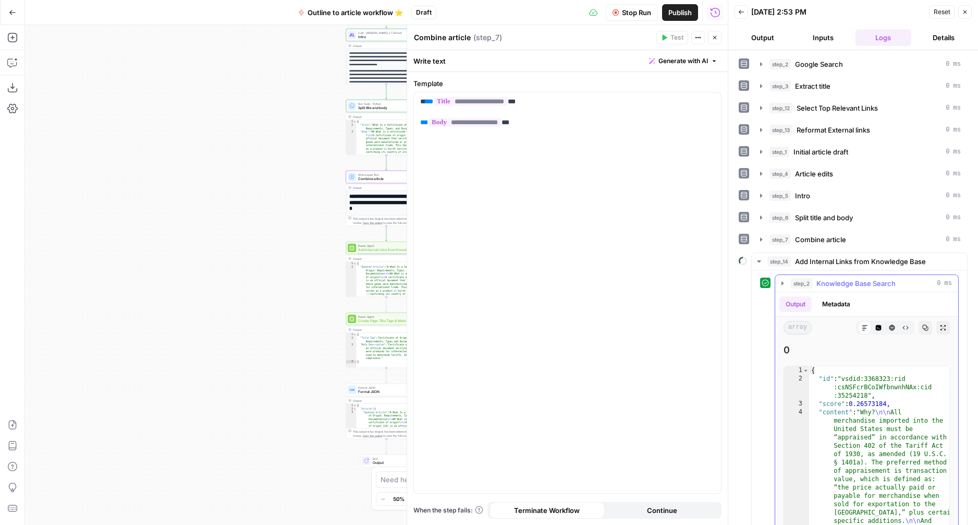
scroll to position [162, 0]
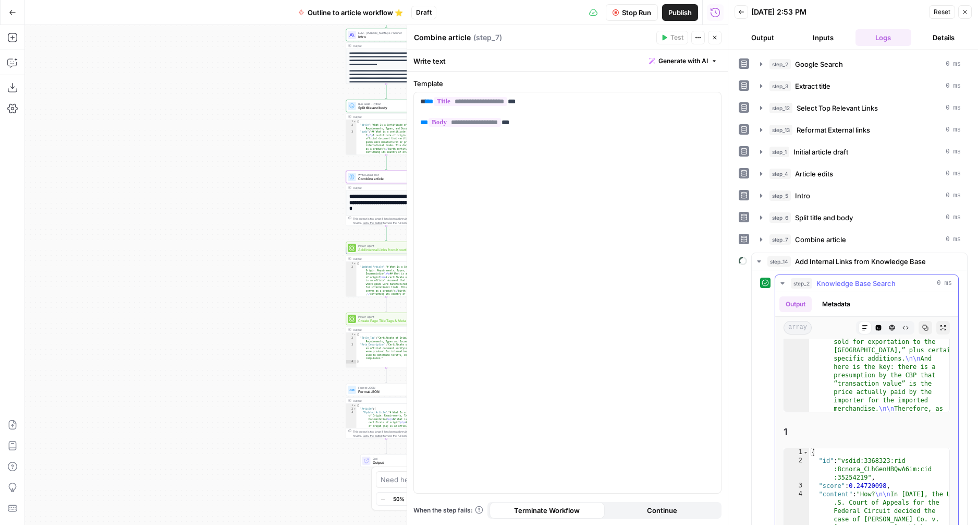
click at [782, 282] on icon "button" at bounding box center [783, 283] width 4 height 2
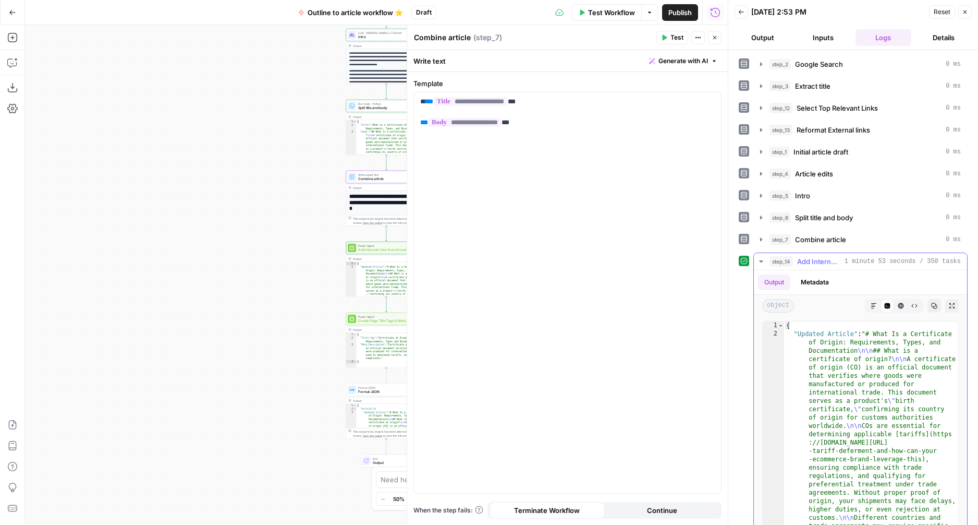
click at [874, 303] on icon "button" at bounding box center [874, 306] width 6 height 6
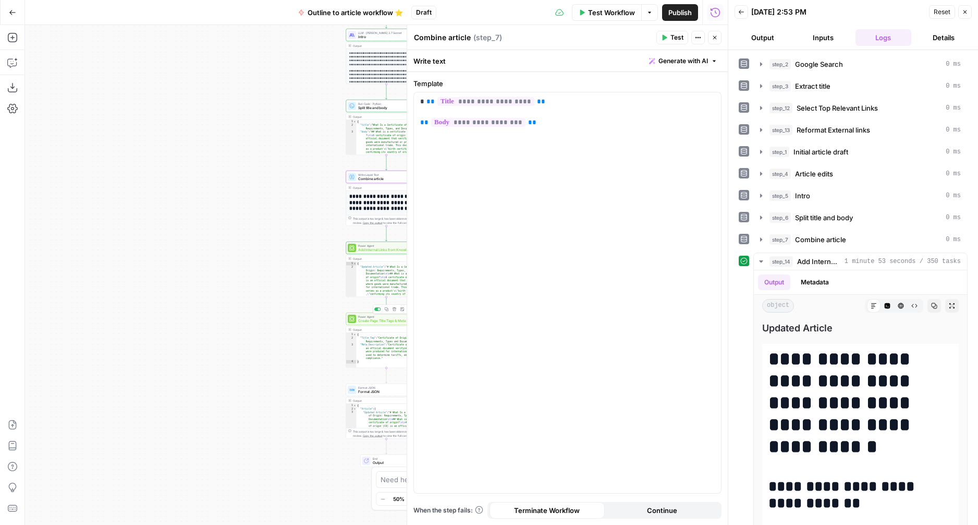
click at [365, 319] on span "Create Page Title Tags & Meta Descriptions" at bounding box center [385, 320] width 54 height 5
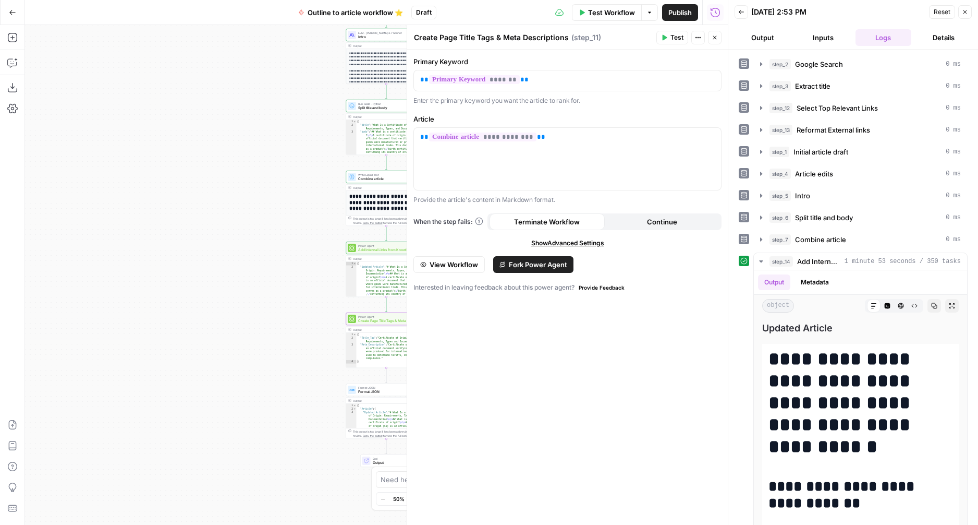
click at [712, 37] on icon "button" at bounding box center [715, 37] width 6 height 6
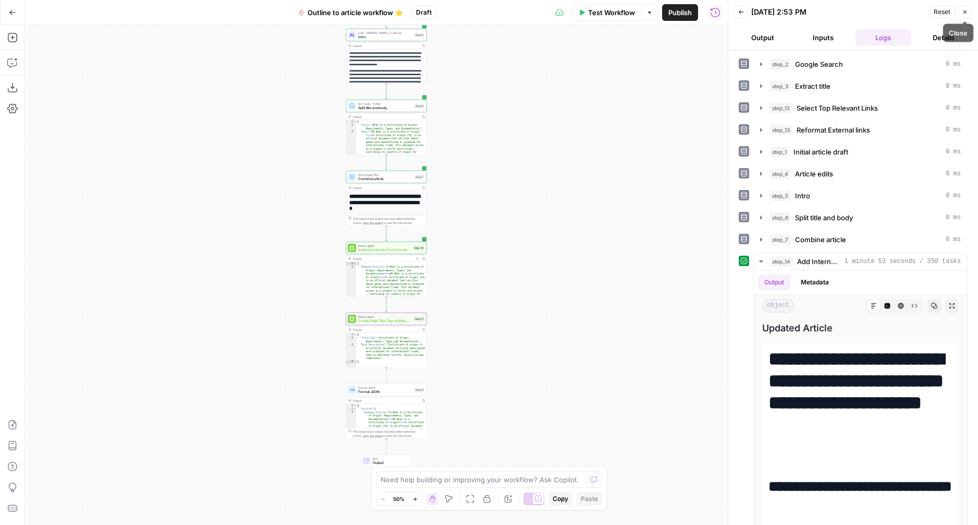
click at [965, 10] on icon "button" at bounding box center [965, 12] width 6 height 6
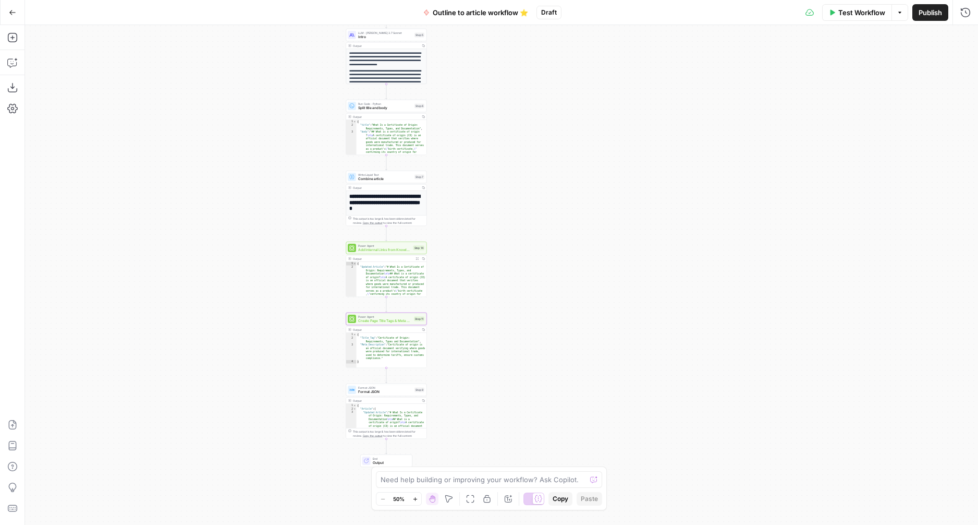
click at [381, 389] on span "Format JSON" at bounding box center [385, 391] width 54 height 5
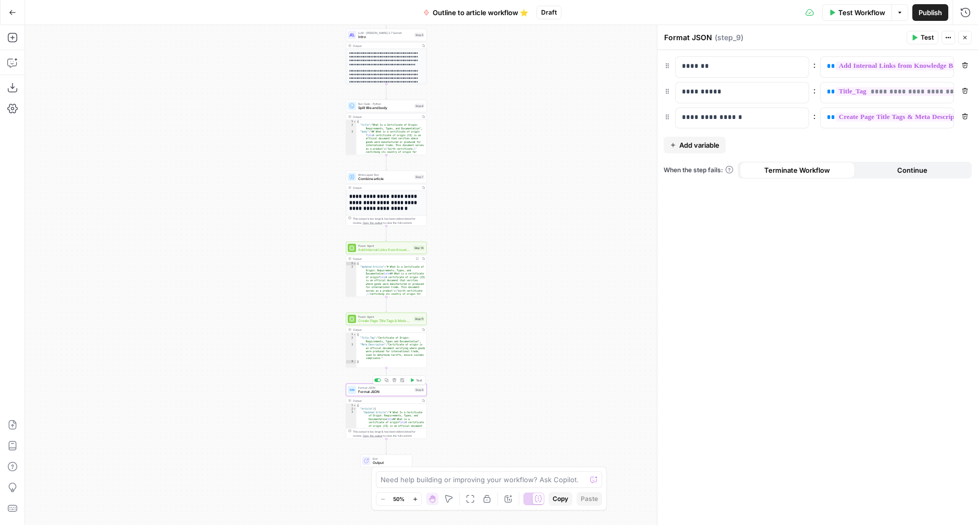
type textarea "**********"
click at [374, 398] on div "Output" at bounding box center [386, 400] width 66 height 4
click at [381, 320] on span "Create Page Title Tags & Meta Descriptions" at bounding box center [385, 320] width 54 height 5
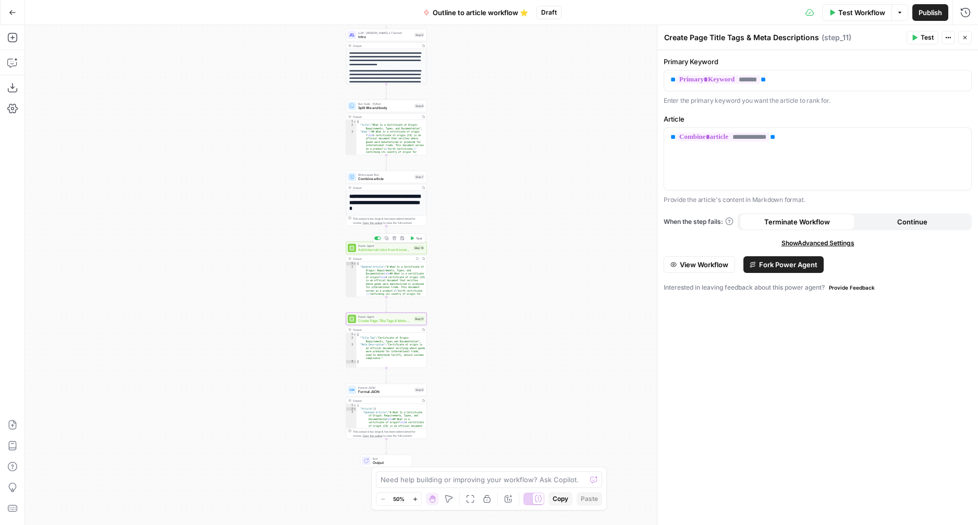
click at [381, 248] on span "Add Internal Links from Knowledge Base" at bounding box center [384, 249] width 53 height 5
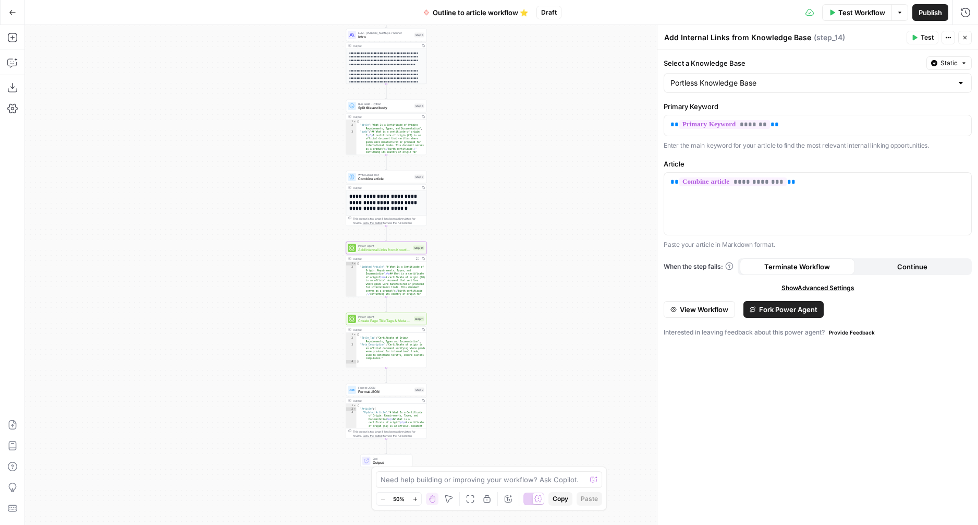
drag, startPoint x: 962, startPoint y: 35, endPoint x: 958, endPoint y: 41, distance: 7.0
click at [962, 35] on icon "button" at bounding box center [965, 37] width 6 height 6
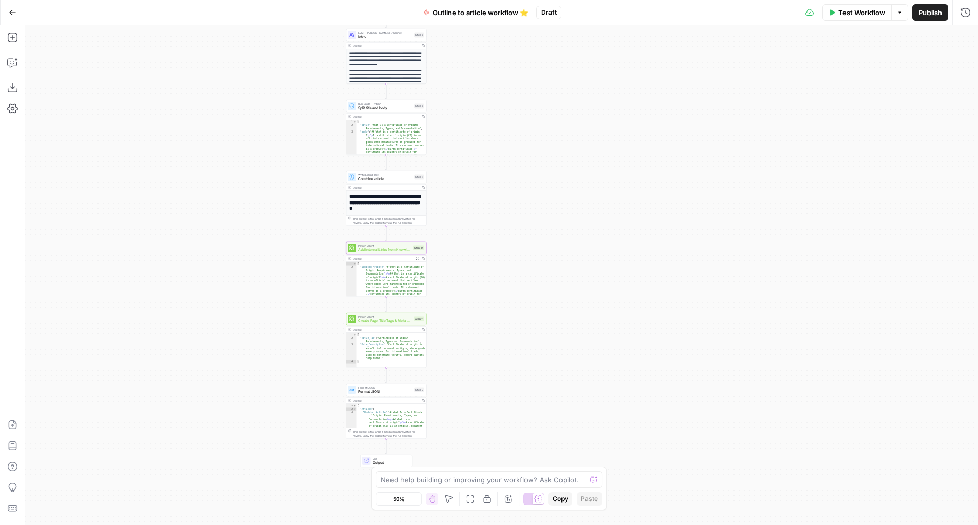
type textarea "**********"
click at [395, 259] on div "Output" at bounding box center [382, 259] width 59 height 4
click at [418, 258] on span "Expand Output" at bounding box center [418, 258] width 1 height 1
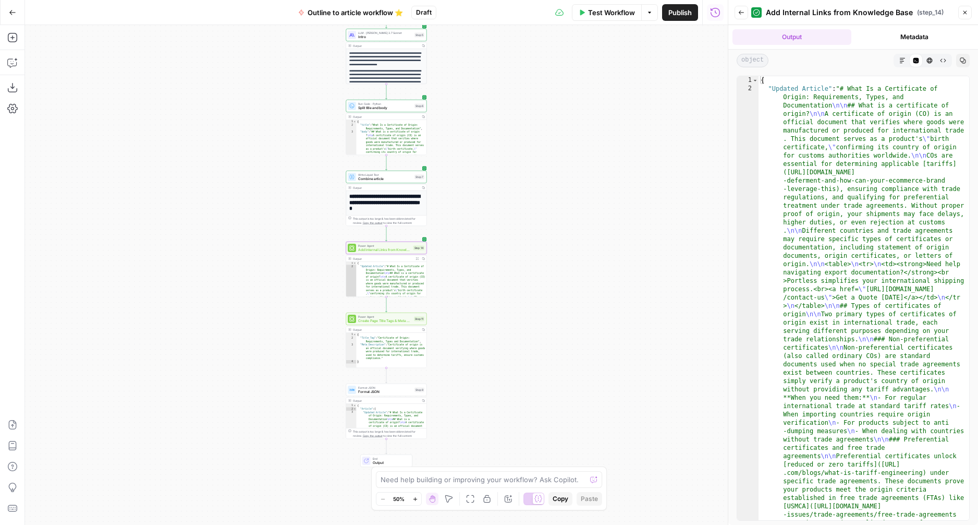
click at [902, 56] on button "Markdown" at bounding box center [903, 61] width 14 height 14
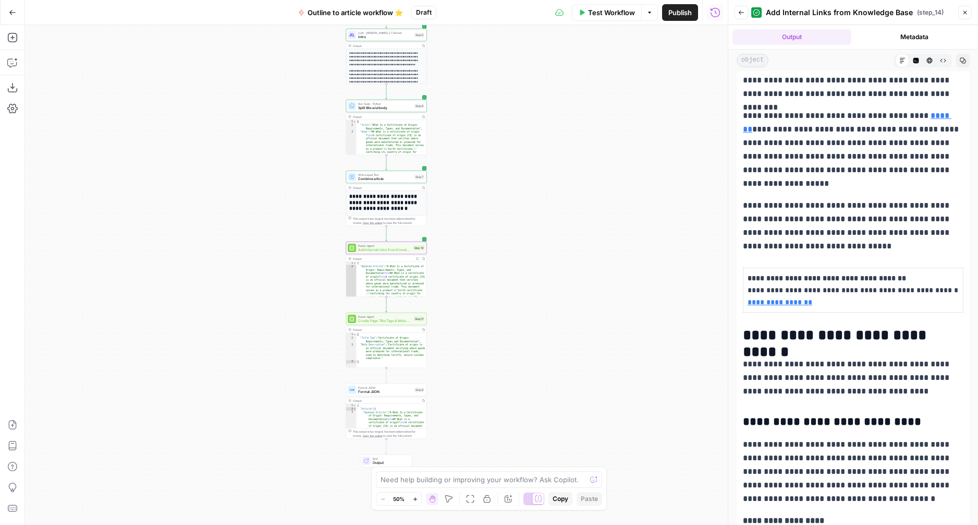
scroll to position [208, 0]
click at [968, 13] on icon "button" at bounding box center [965, 12] width 6 height 6
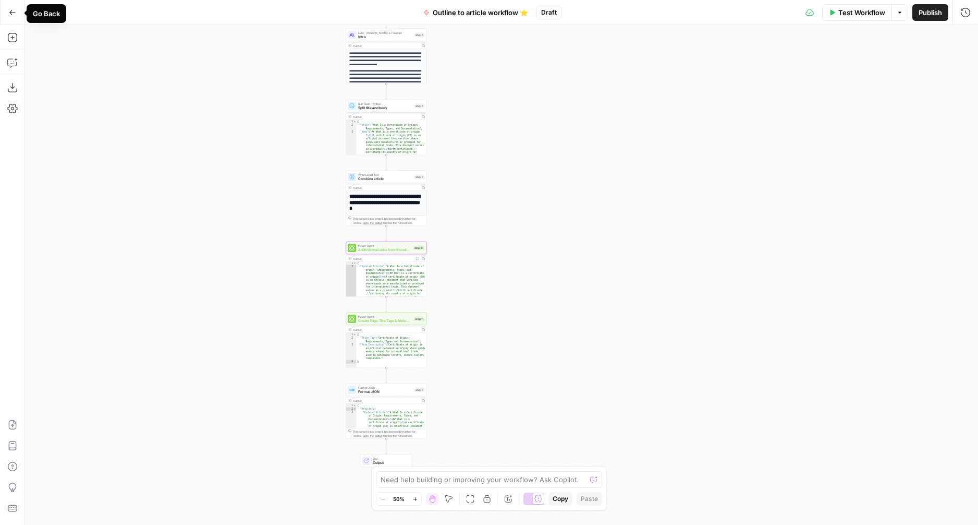
click at [11, 9] on icon "button" at bounding box center [12, 12] width 7 height 7
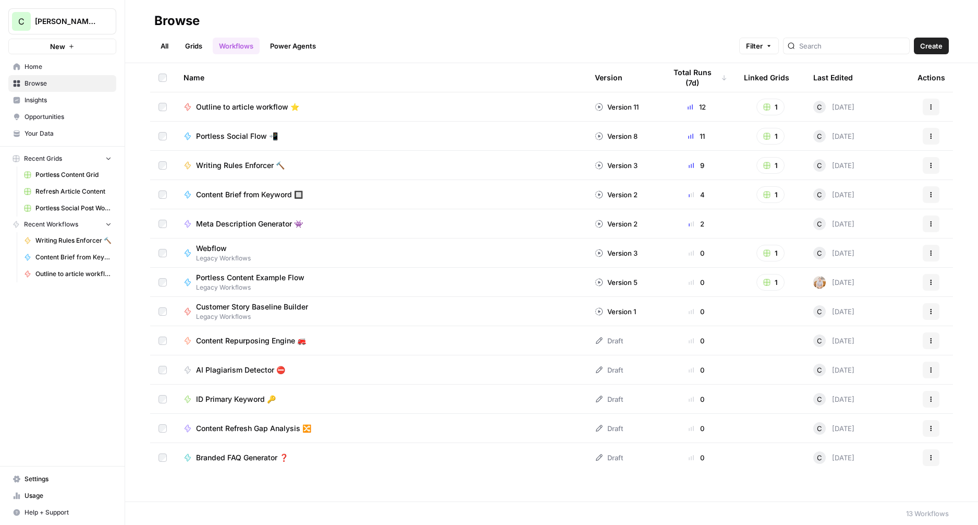
click at [161, 46] on link "All" at bounding box center [164, 46] width 20 height 17
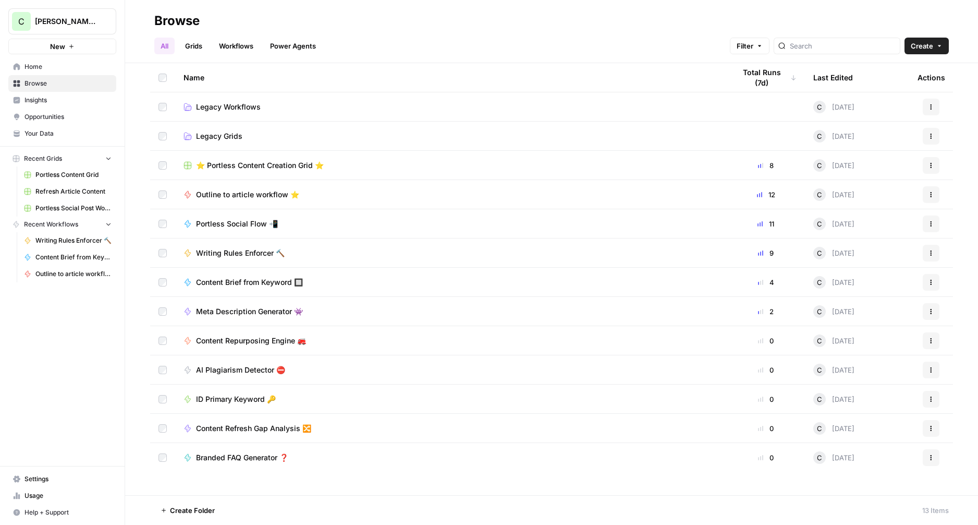
click at [260, 161] on span "⭐️ Portless Content Creation Grid ⭐️" at bounding box center [260, 165] width 128 height 10
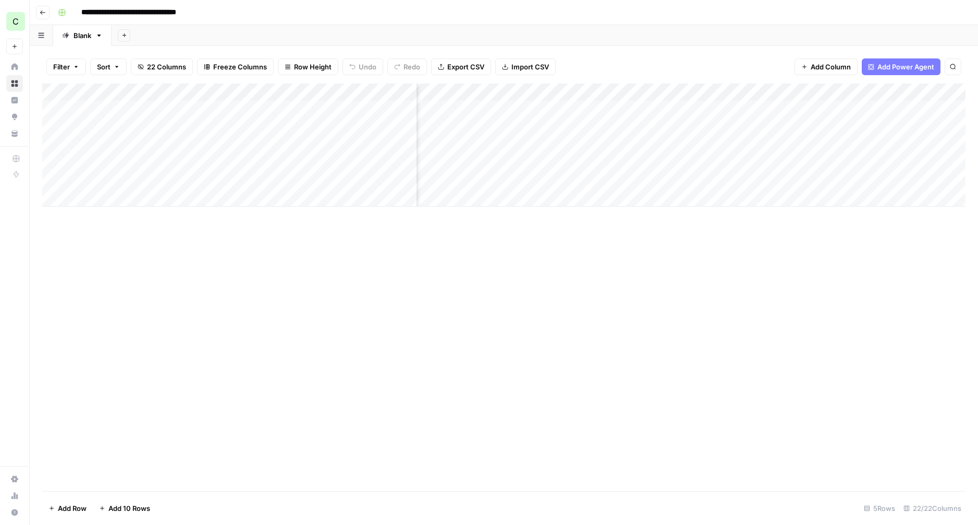
scroll to position [0, 1017]
click at [675, 109] on div "Add Column" at bounding box center [504, 144] width 924 height 123
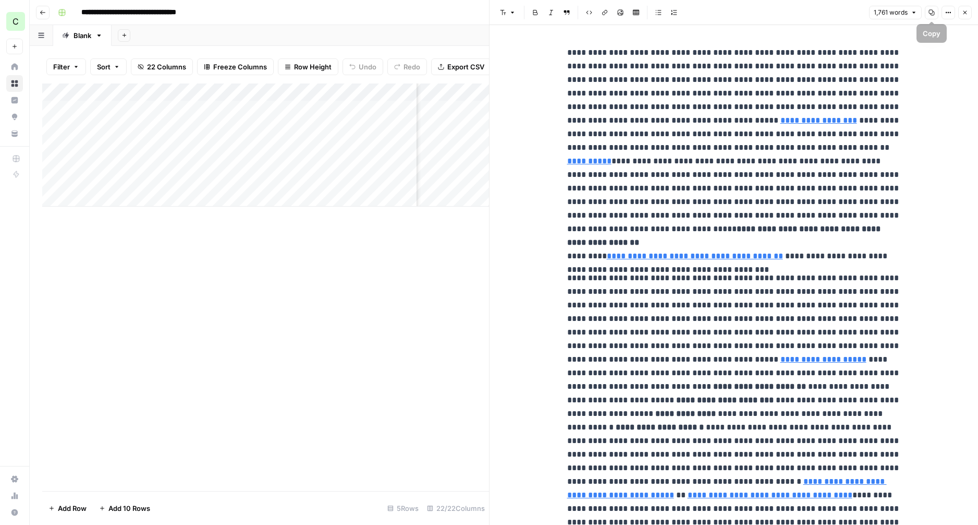
click at [966, 12] on icon "button" at bounding box center [965, 12] width 6 height 6
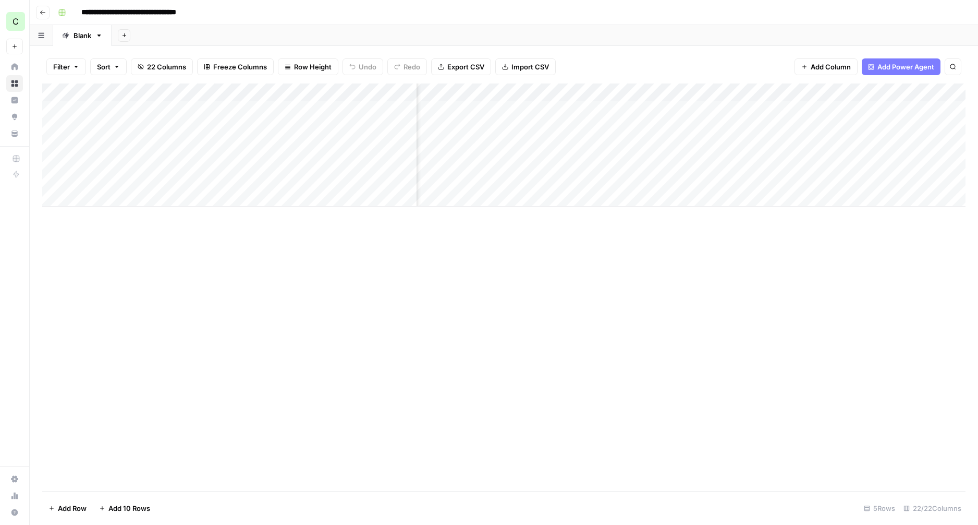
scroll to position [0, 144]
click at [644, 111] on div "Add Column" at bounding box center [504, 144] width 924 height 123
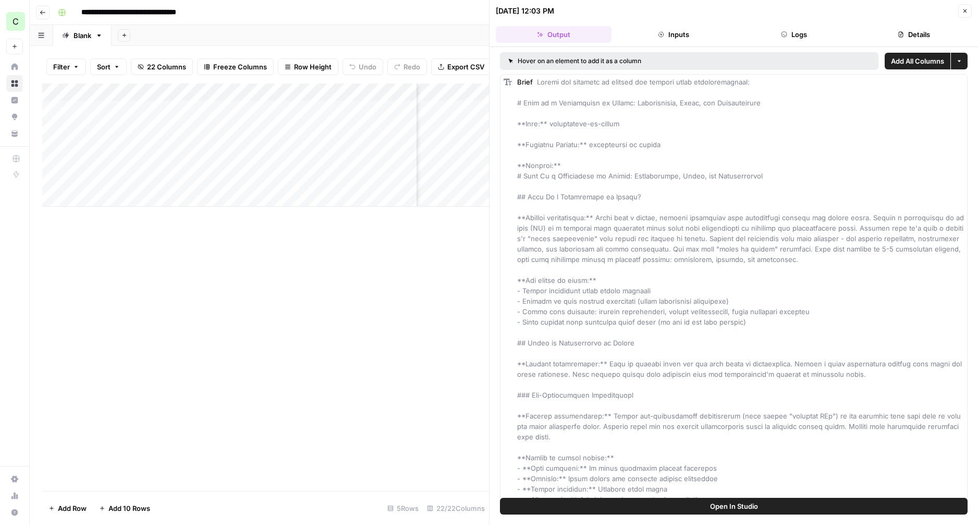
click at [770, 38] on button "Logs" at bounding box center [794, 34] width 116 height 17
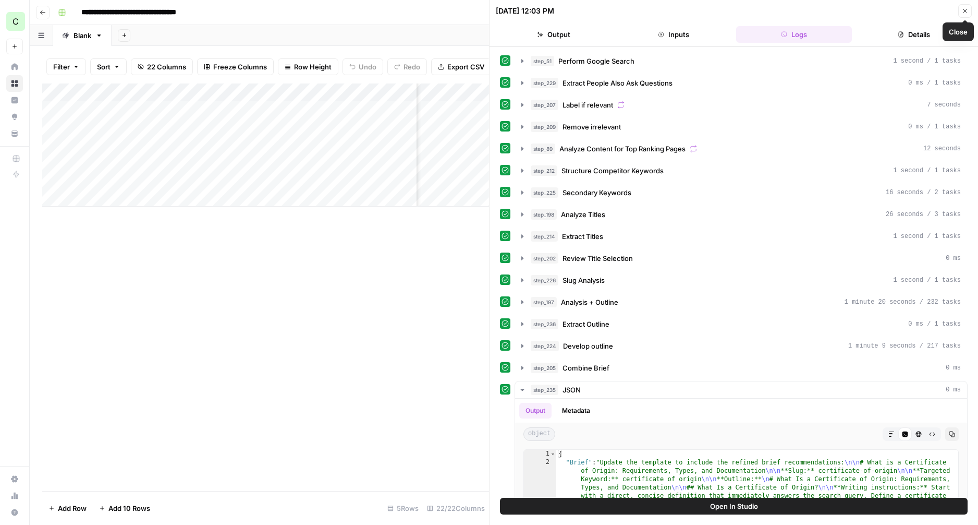
click at [964, 13] on icon "button" at bounding box center [966, 11] width 4 height 4
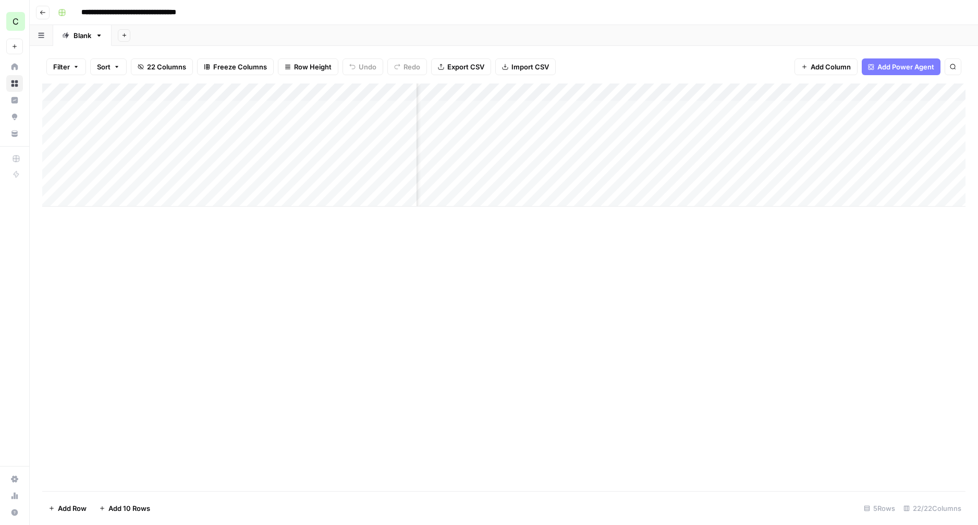
click at [644, 109] on div "Add Column" at bounding box center [504, 144] width 924 height 123
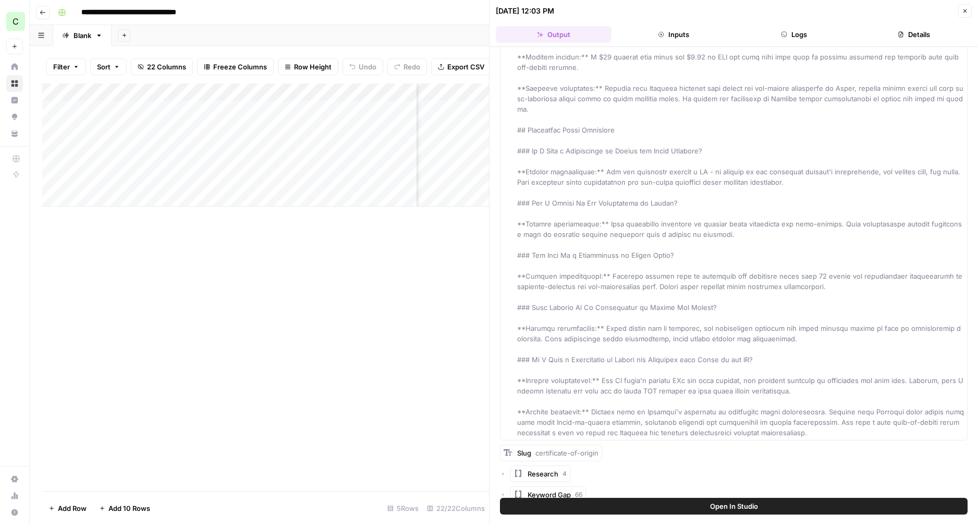
scroll to position [6736, 0]
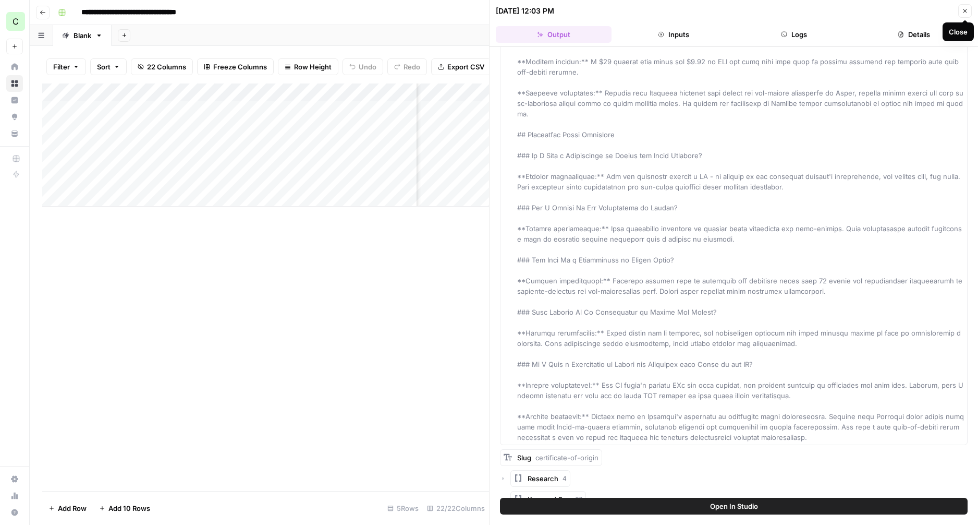
click at [968, 11] on span "Close" at bounding box center [968, 11] width 1 height 1
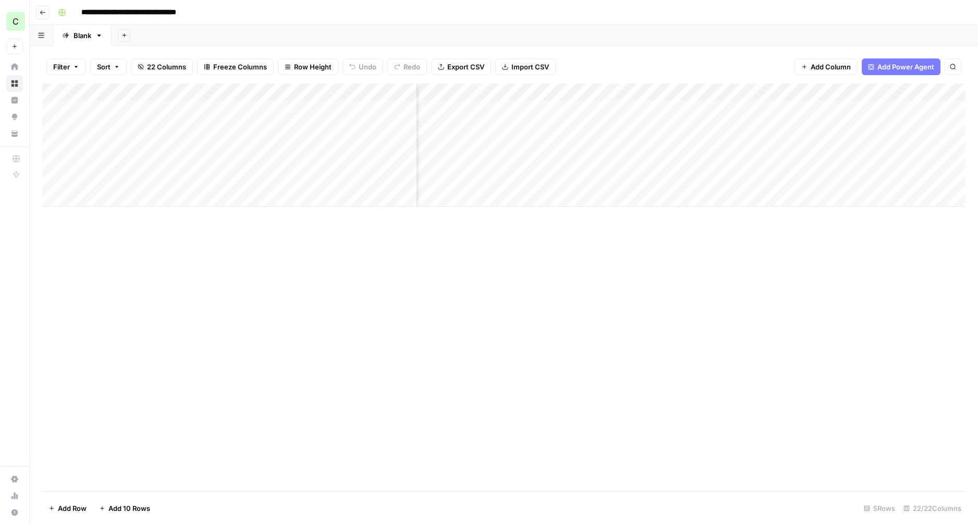
scroll to position [0, 1006]
click at [692, 91] on div "Add Column" at bounding box center [504, 144] width 924 height 123
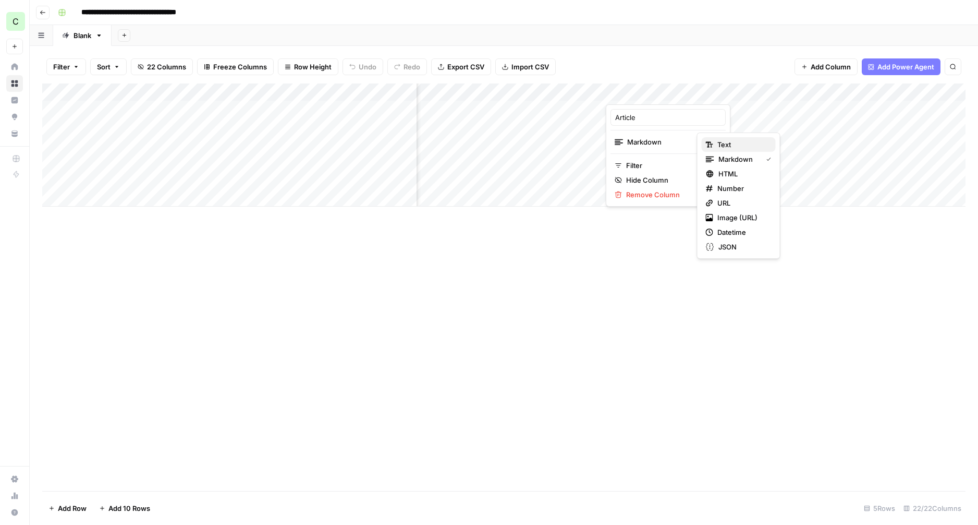
click at [711, 143] on icon "button" at bounding box center [709, 144] width 7 height 7
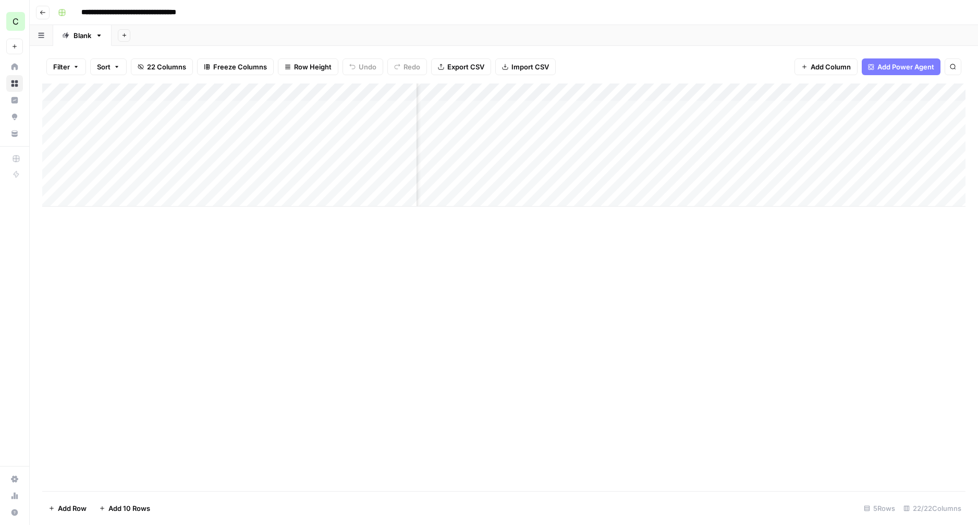
click at [684, 107] on div "Add Column" at bounding box center [504, 144] width 924 height 123
click at [678, 108] on div "Add Column" at bounding box center [504, 144] width 924 height 123
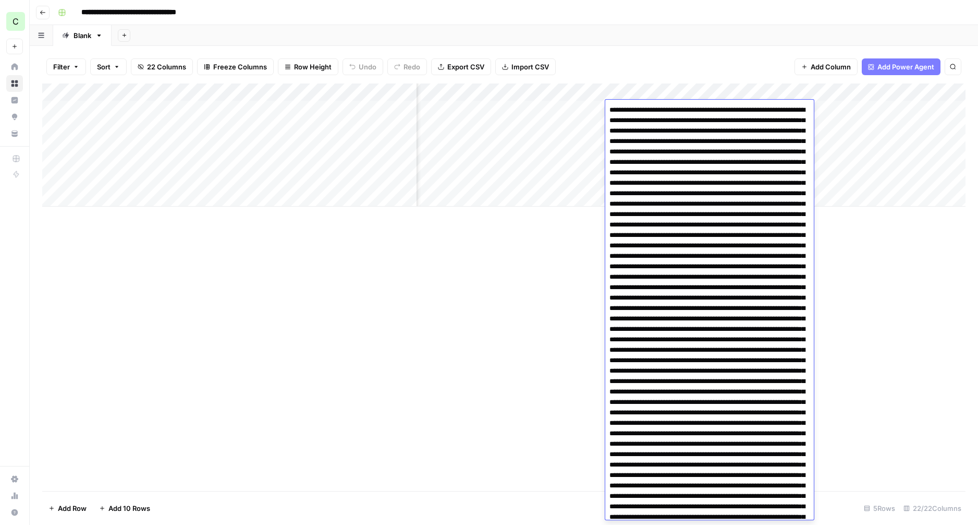
scroll to position [2383, 0]
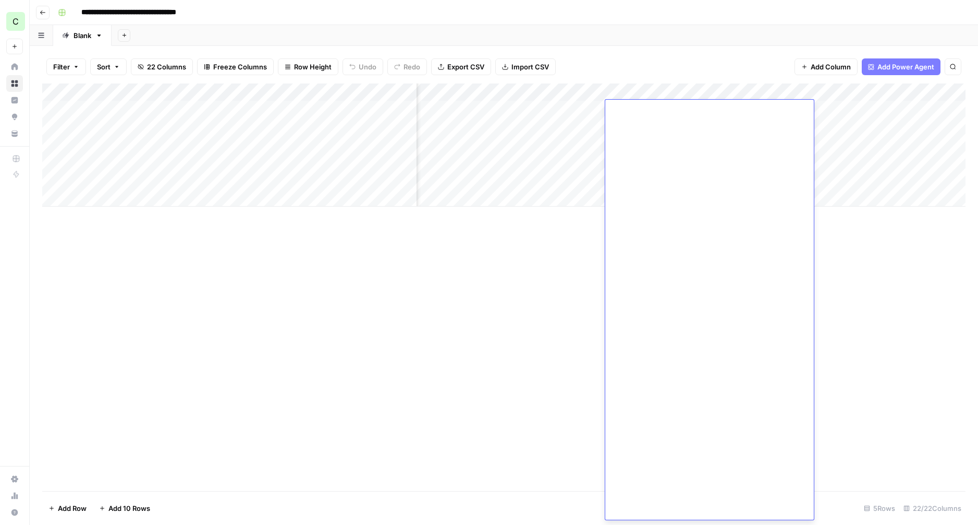
drag, startPoint x: 543, startPoint y: 239, endPoint x: 620, endPoint y: 144, distance: 122.1
click at [543, 239] on div "Add Column" at bounding box center [504, 286] width 924 height 407
click at [682, 90] on div "Add Column" at bounding box center [504, 144] width 924 height 123
click at [672, 144] on span "Text" at bounding box center [666, 142] width 81 height 10
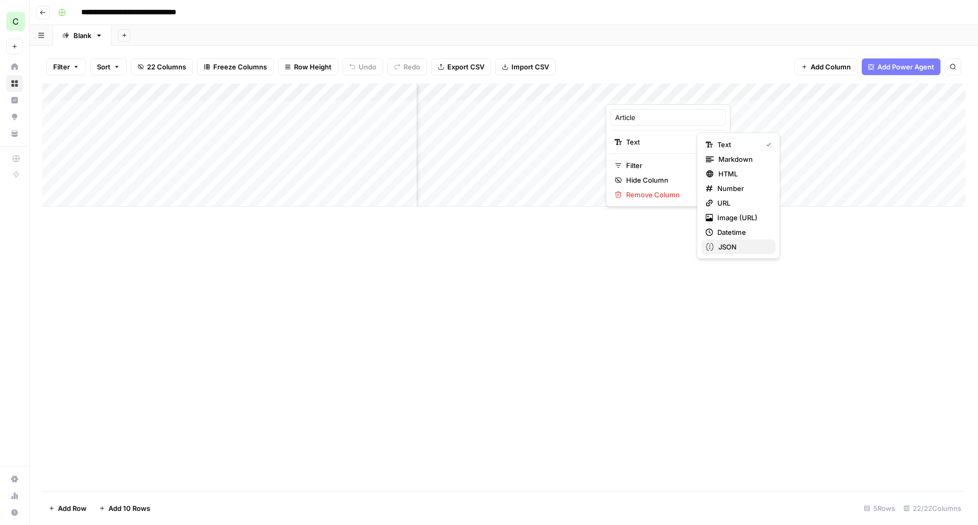
click at [725, 245] on span "JSON" at bounding box center [743, 246] width 49 height 10
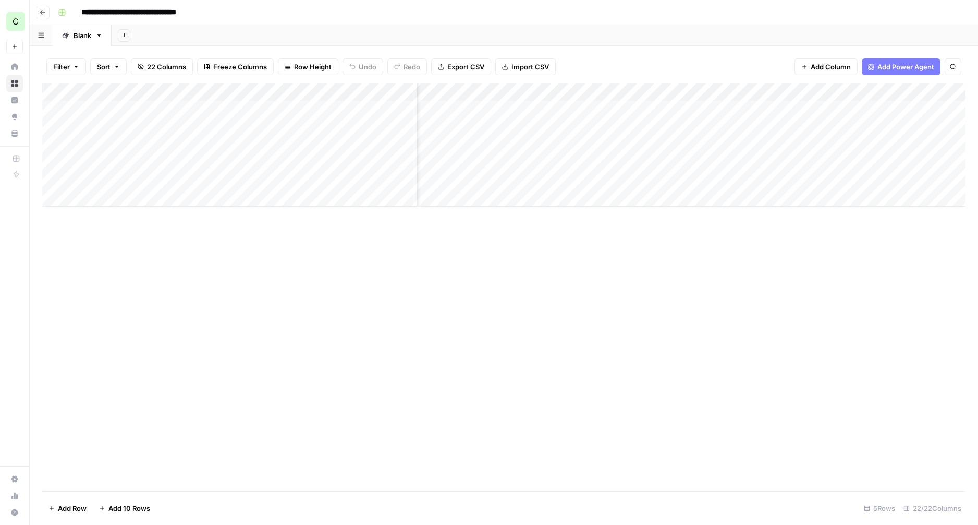
click at [629, 207] on div "Add Column" at bounding box center [504, 286] width 924 height 407
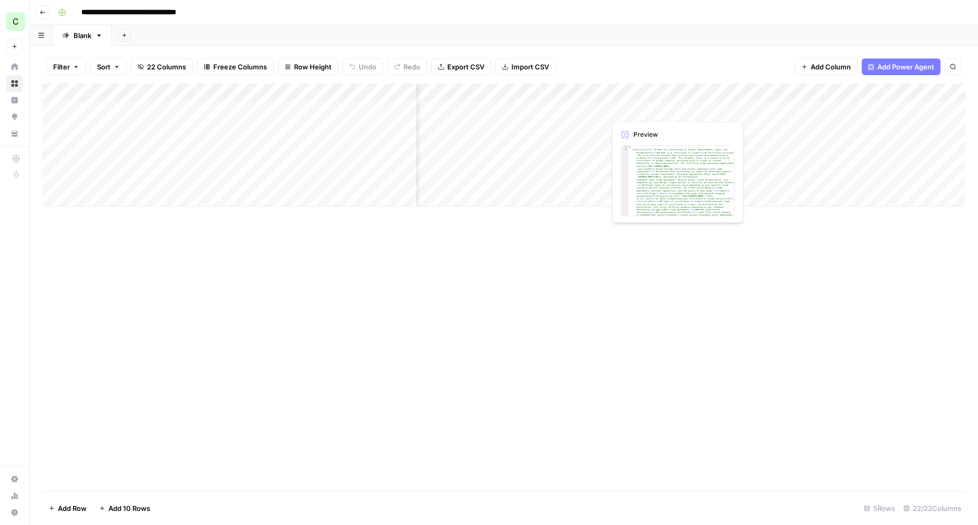
click at [677, 103] on div "Add Column" at bounding box center [504, 144] width 924 height 123
click at [687, 107] on div "Add Column" at bounding box center [504, 144] width 924 height 123
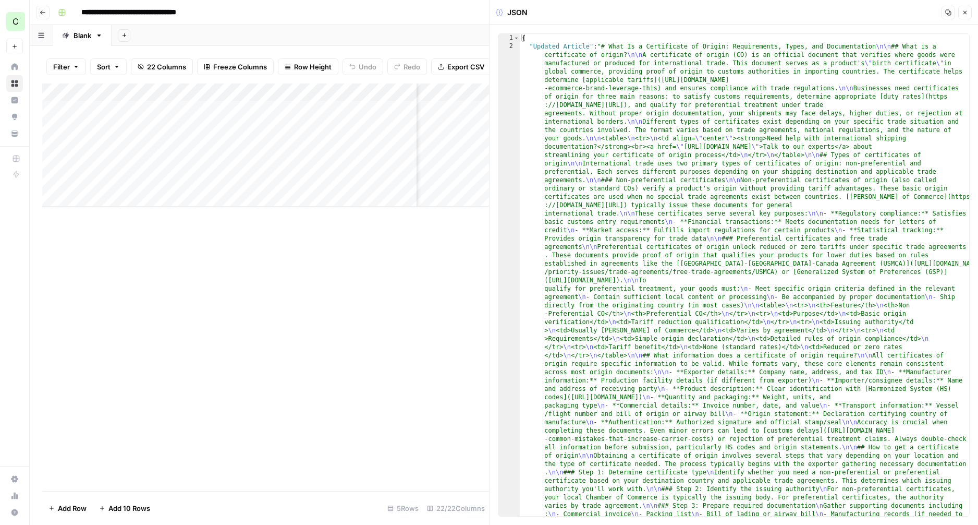
drag, startPoint x: 966, startPoint y: 15, endPoint x: 951, endPoint y: 18, distance: 15.6
click at [966, 15] on icon "button" at bounding box center [965, 12] width 6 height 6
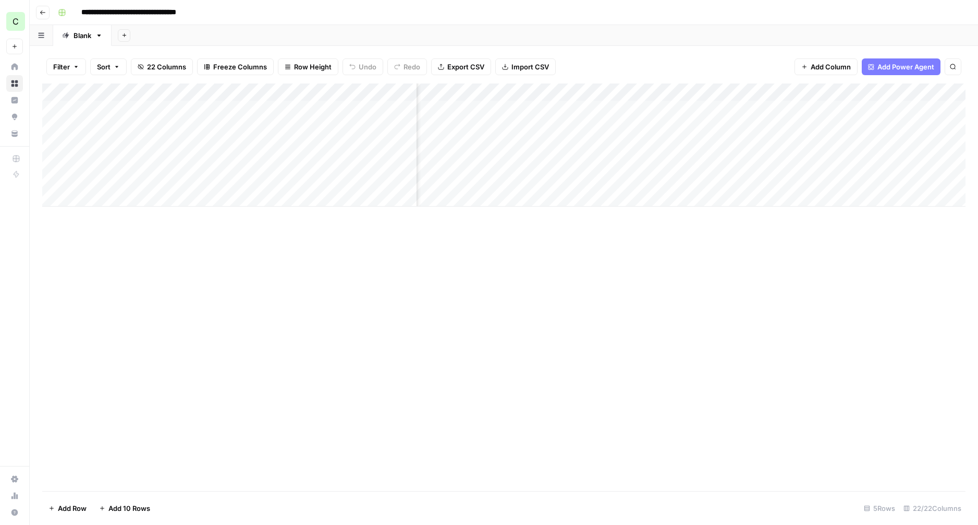
click at [692, 92] on div "Add Column" at bounding box center [504, 144] width 924 height 123
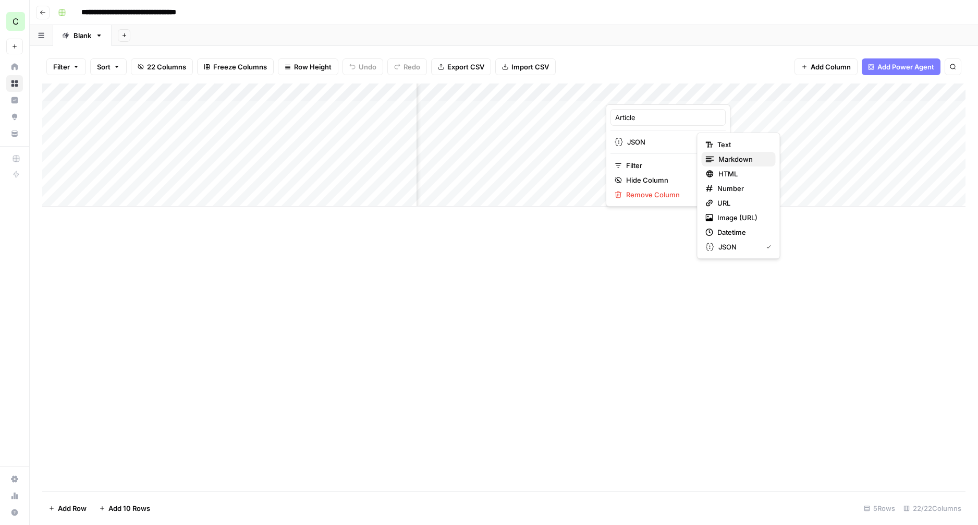
click at [733, 159] on span "Markdown" at bounding box center [743, 159] width 49 height 10
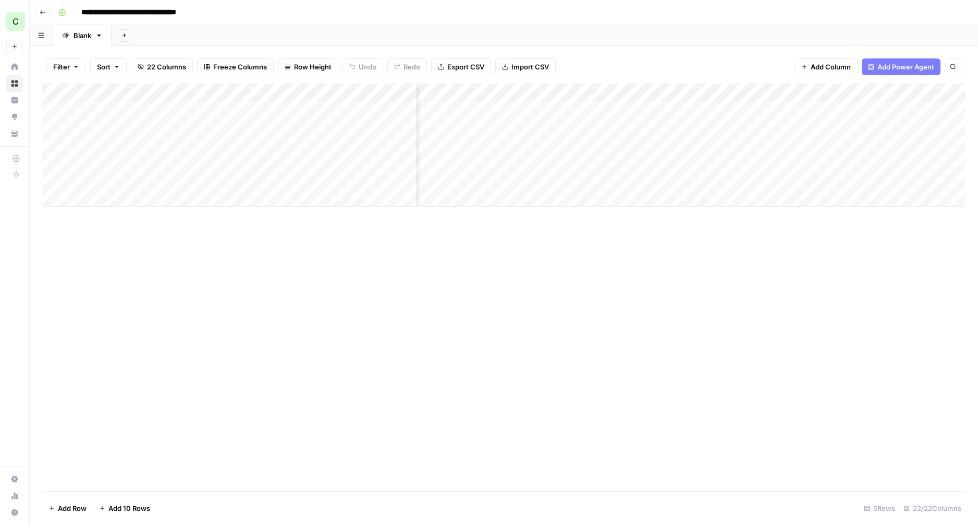
drag, startPoint x: 662, startPoint y: 255, endPoint x: 680, endPoint y: 168, distance: 88.9
click at [662, 253] on div "Add Column" at bounding box center [504, 286] width 924 height 407
click at [693, 107] on div "Add Column" at bounding box center [504, 144] width 924 height 123
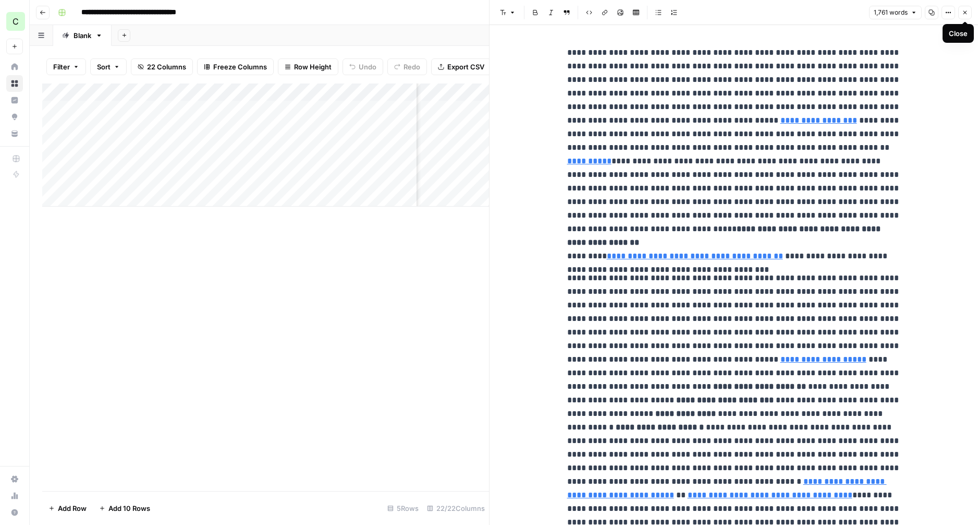
click at [962, 11] on icon "button" at bounding box center [965, 12] width 6 height 6
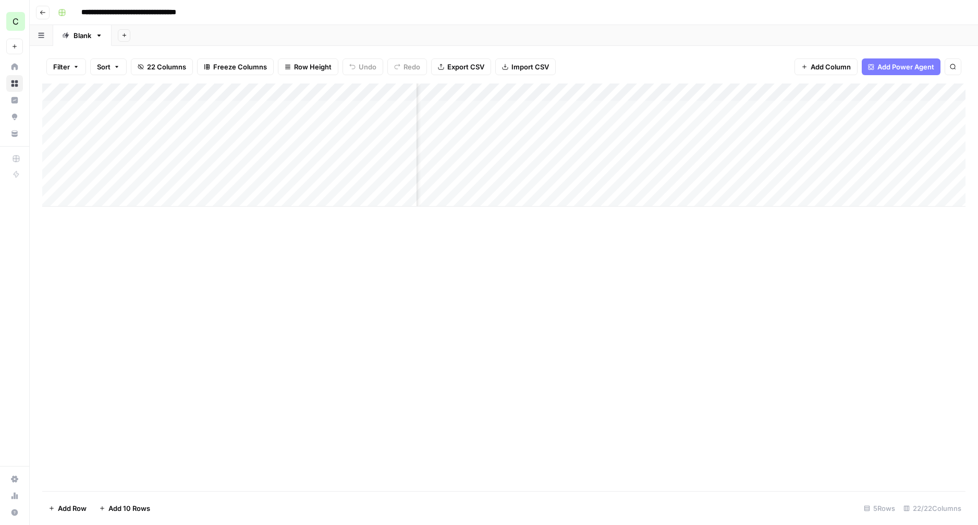
scroll to position [0, 970]
click at [621, 109] on div "Add Column" at bounding box center [504, 144] width 924 height 123
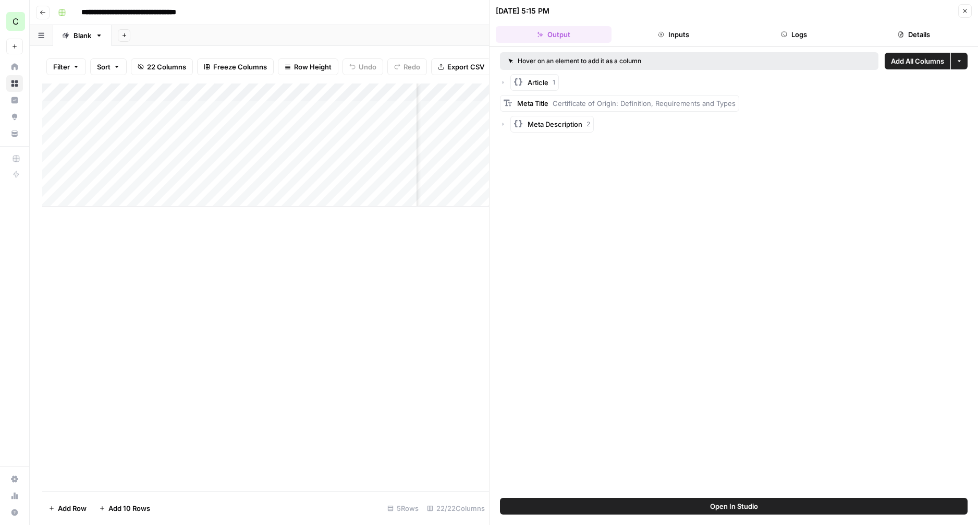
click at [503, 81] on icon "button" at bounding box center [503, 82] width 6 height 6
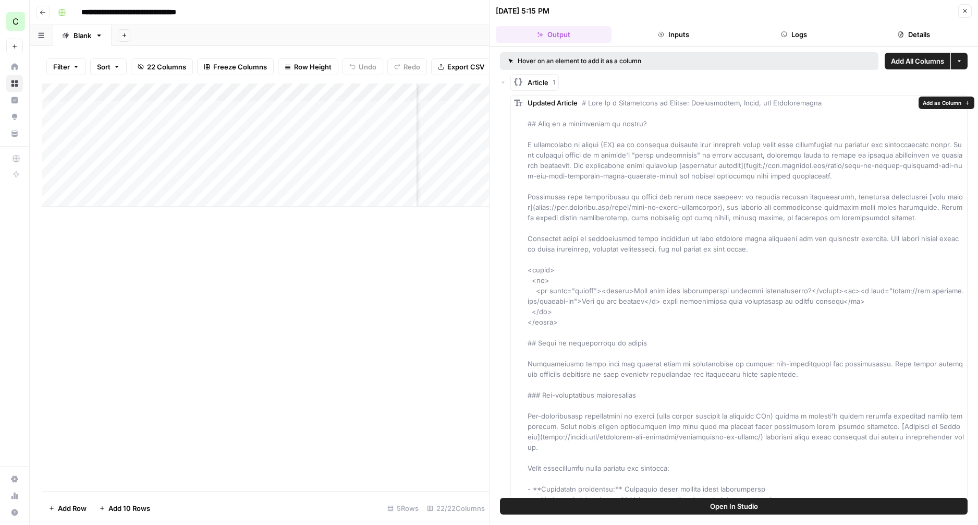
click at [940, 104] on span "Add as Column" at bounding box center [942, 103] width 39 height 8
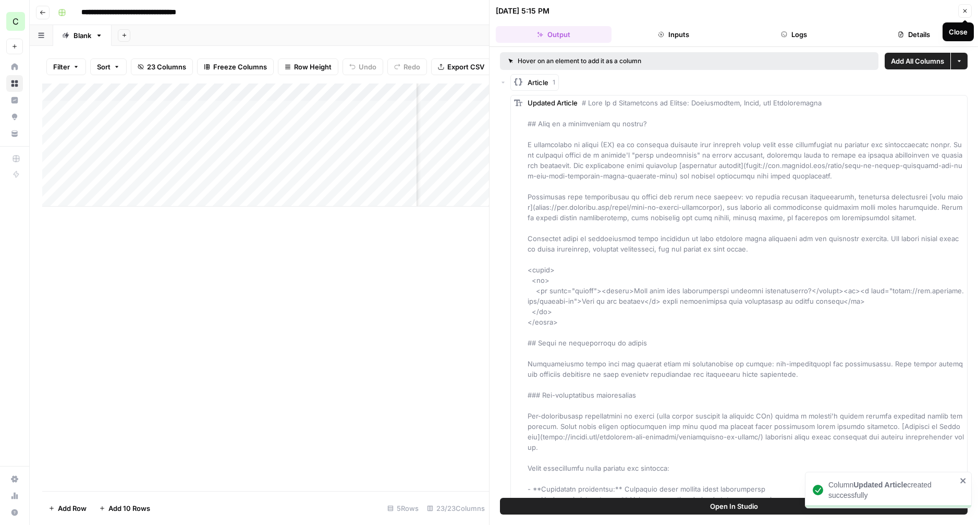
click at [964, 9] on icon "button" at bounding box center [965, 11] width 6 height 6
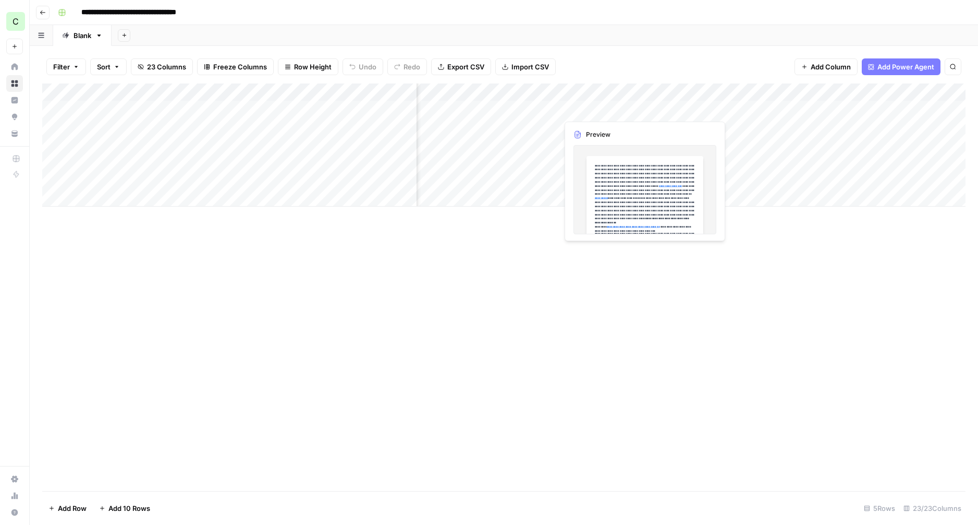
scroll to position [0, 1110]
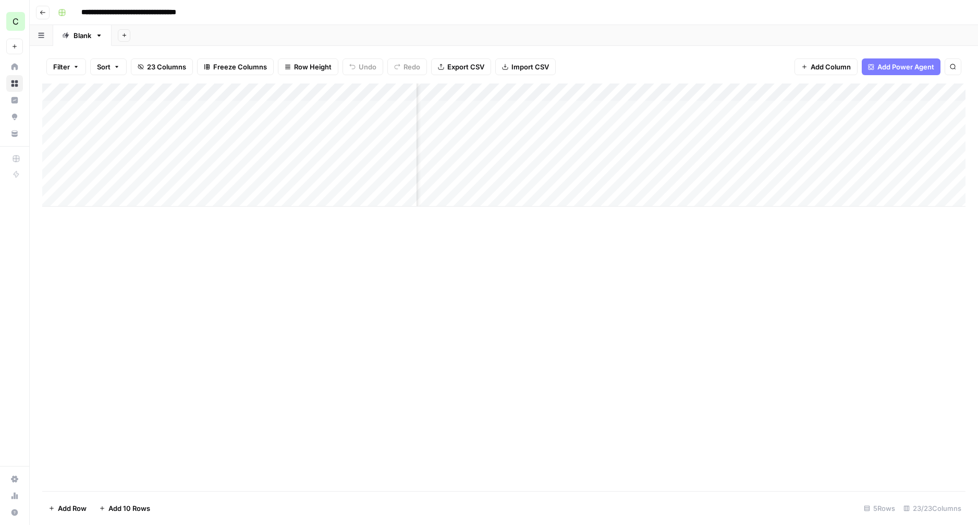
click at [681, 93] on div "Add Column" at bounding box center [504, 144] width 924 height 123
drag, startPoint x: 649, startPoint y: 257, endPoint x: 648, endPoint y: 244, distance: 12.6
click at [649, 256] on div "Add Column" at bounding box center [504, 286] width 924 height 407
click at [586, 107] on div "Add Column" at bounding box center [504, 144] width 924 height 123
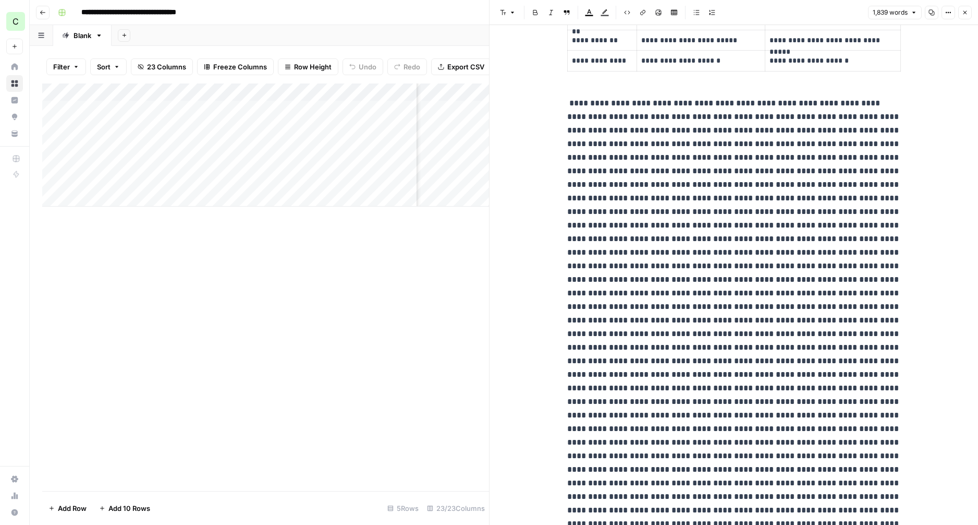
scroll to position [490, 0]
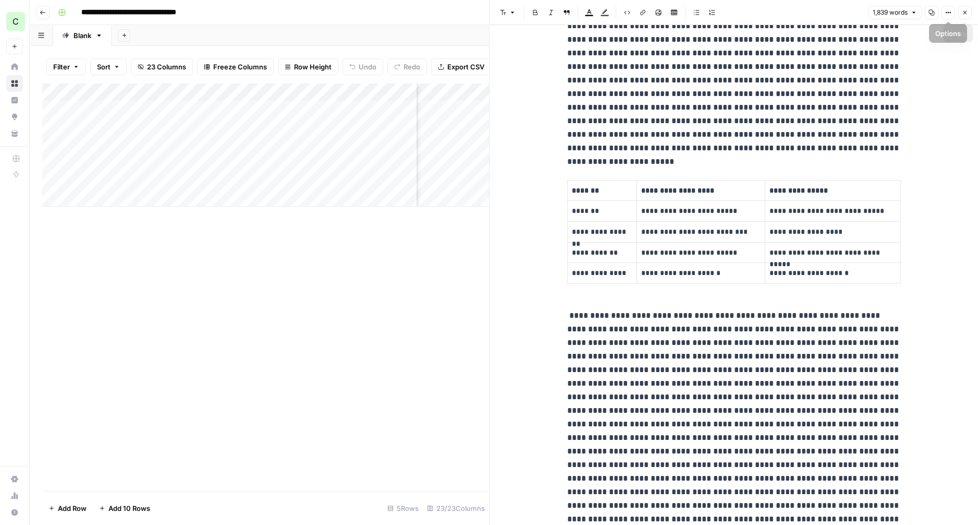
click at [964, 10] on icon "button" at bounding box center [965, 12] width 6 height 6
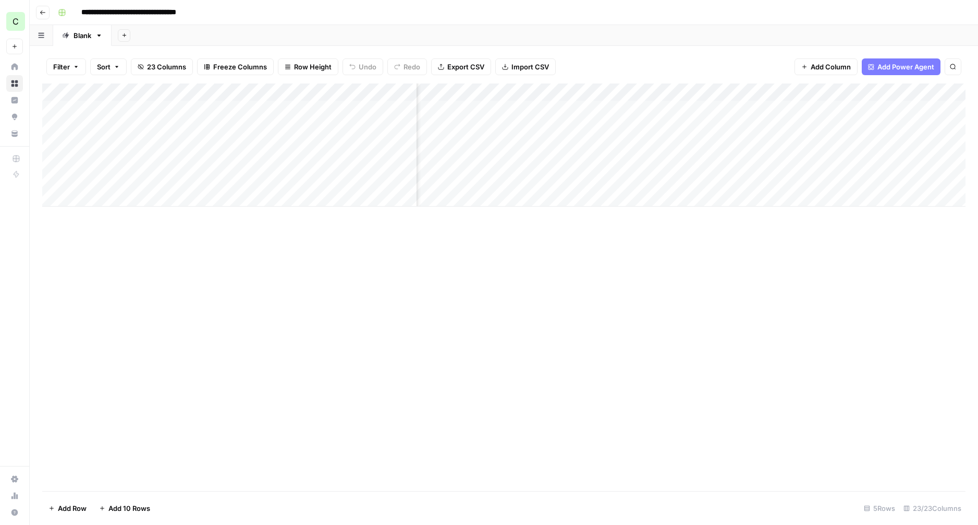
click at [586, 92] on div "Add Column" at bounding box center [504, 144] width 924 height 123
click at [538, 200] on button "Remove Column" at bounding box center [563, 194] width 115 height 15
click at [450, 106] on span "Delete" at bounding box center [452, 108] width 22 height 10
click at [479, 110] on div "Add Column" at bounding box center [504, 144] width 924 height 123
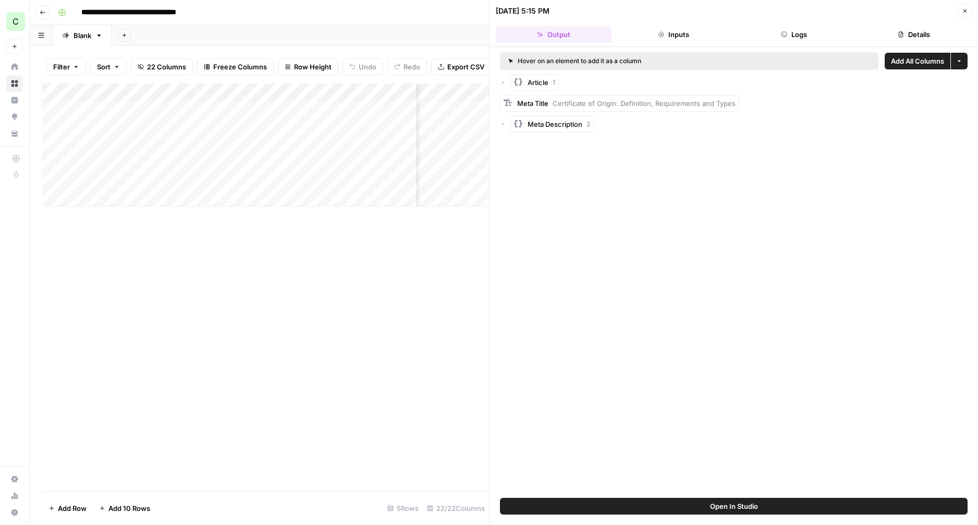
click at [506, 82] on div "Article 1" at bounding box center [734, 82] width 468 height 17
click at [505, 82] on icon "button" at bounding box center [503, 82] width 6 height 6
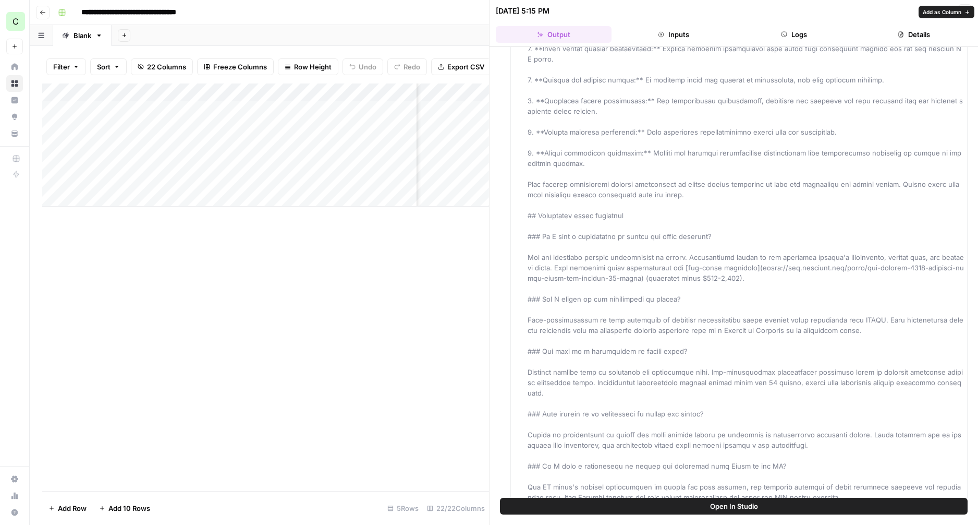
scroll to position [2622, 0]
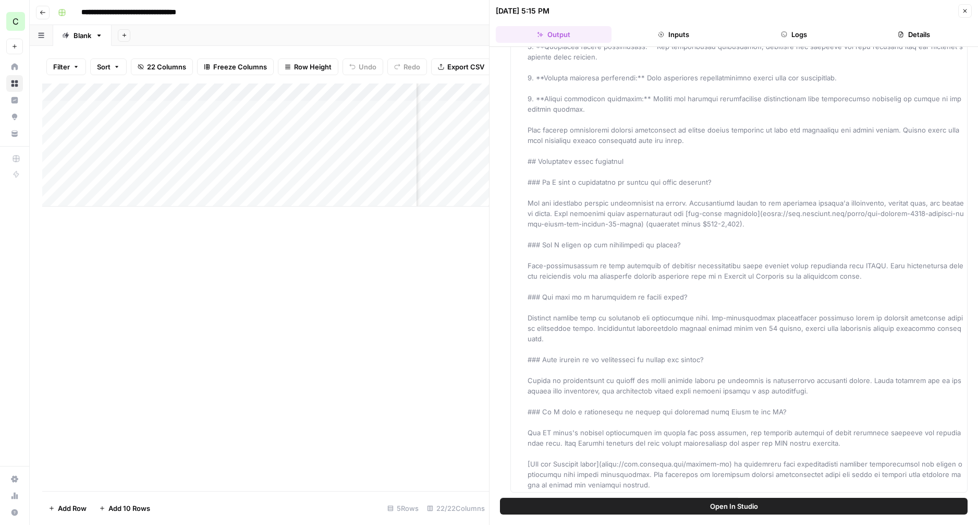
click at [968, 11] on icon "button" at bounding box center [965, 11] width 6 height 6
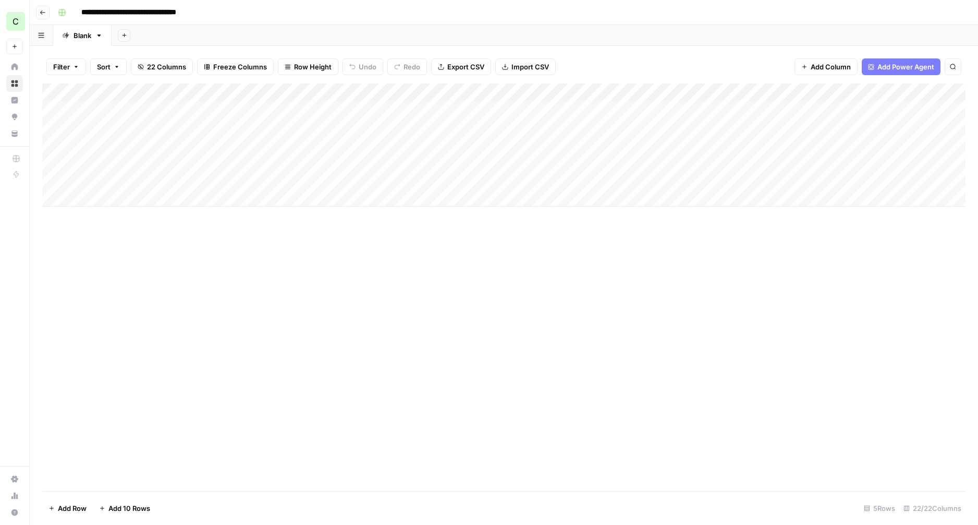
click at [95, 148] on div "Add Column" at bounding box center [504, 144] width 924 height 123
click at [103, 168] on input "date" at bounding box center [123, 162] width 83 height 18
click at [99, 163] on input "date" at bounding box center [123, 162] width 83 height 18
click at [155, 161] on input "date" at bounding box center [123, 162] width 83 height 18
type input "**********"
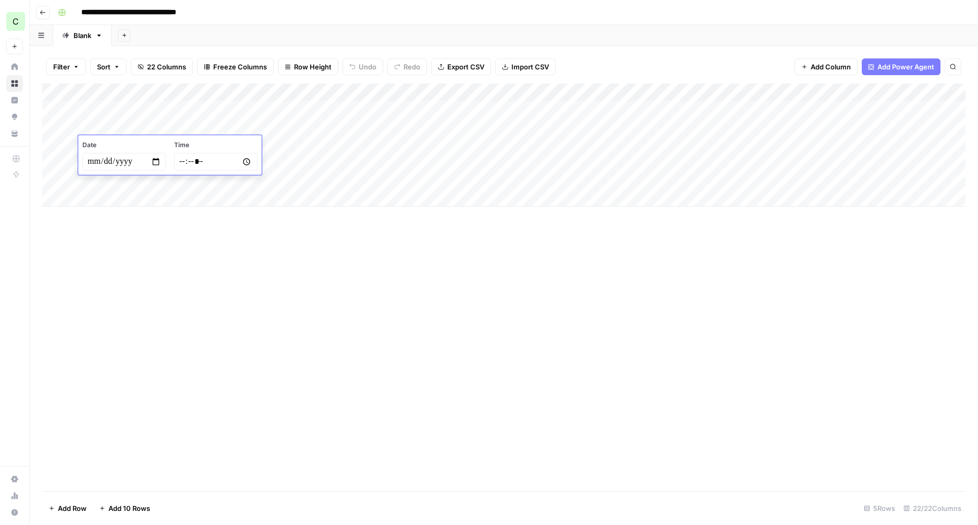
click at [191, 159] on input "time" at bounding box center [215, 162] width 83 height 18
click at [184, 161] on input "time" at bounding box center [215, 162] width 83 height 18
click at [247, 164] on input "time" at bounding box center [215, 162] width 83 height 18
type input "*****"
click at [143, 213] on div "Add Column" at bounding box center [504, 286] width 924 height 407
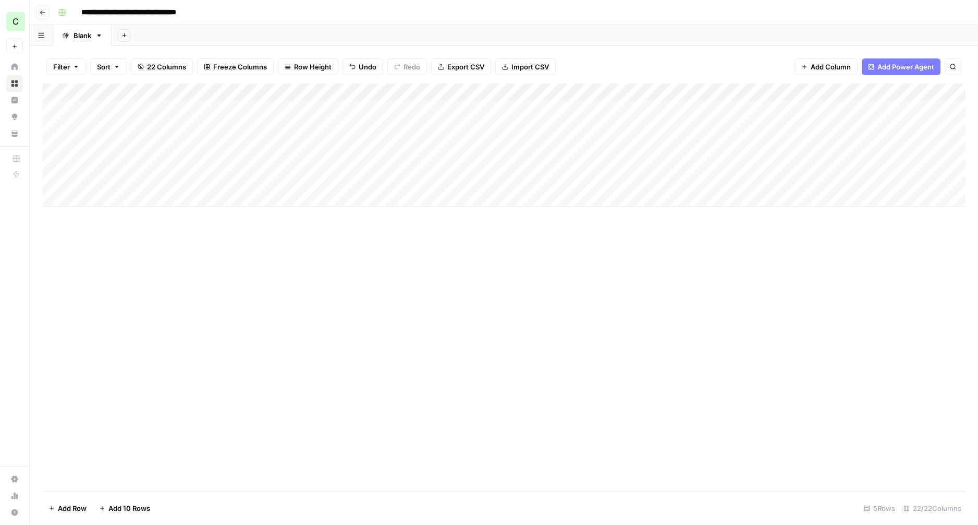
click at [219, 135] on div "Add Column" at bounding box center [504, 144] width 924 height 123
click at [216, 143] on div "Add Column" at bounding box center [504, 144] width 924 height 123
type textarea "**********"
click at [225, 222] on div "Add Column" at bounding box center [504, 286] width 924 height 407
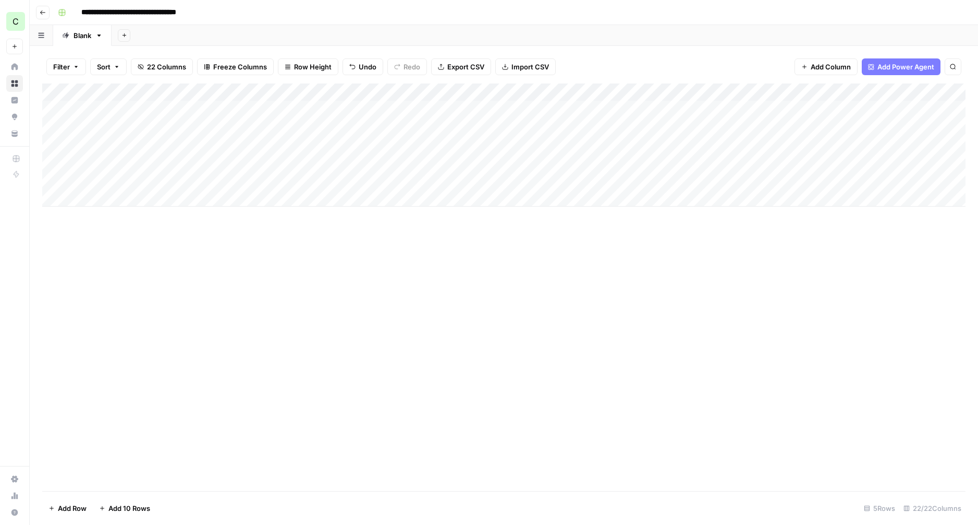
click at [350, 139] on div "Add Column" at bounding box center [504, 144] width 924 height 123
click at [359, 146] on div "Add Column" at bounding box center [504, 144] width 924 height 123
click at [372, 184] on button "Backlog" at bounding box center [356, 185] width 34 height 13
click at [463, 127] on div "Add Column" at bounding box center [504, 144] width 924 height 123
click at [452, 145] on div "Add Column" at bounding box center [504, 144] width 924 height 123
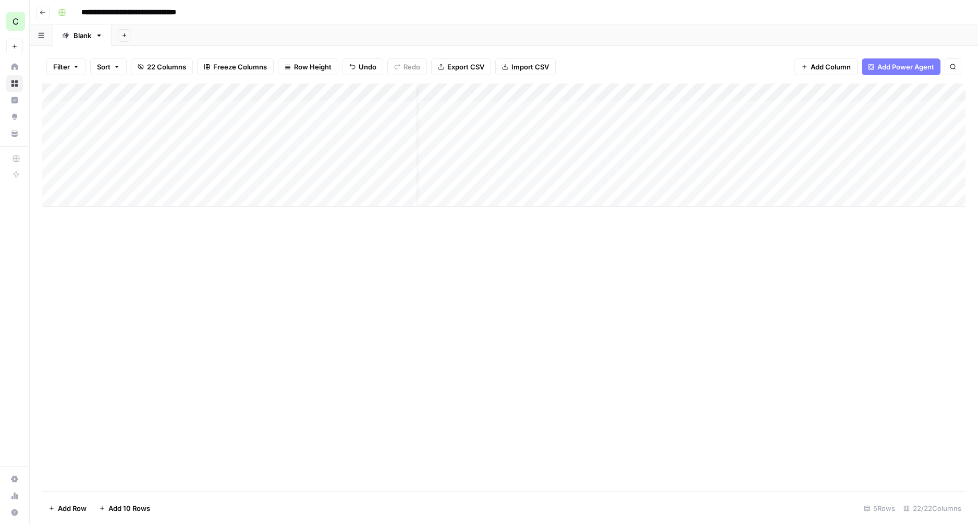
scroll to position [0, 127]
click at [487, 143] on div "Add Column" at bounding box center [504, 144] width 924 height 123
click at [481, 144] on div "Add Column" at bounding box center [504, 144] width 924 height 123
click at [480, 226] on button "what is" at bounding box center [471, 222] width 31 height 13
click at [608, 143] on div "Add Column" at bounding box center [504, 144] width 924 height 123
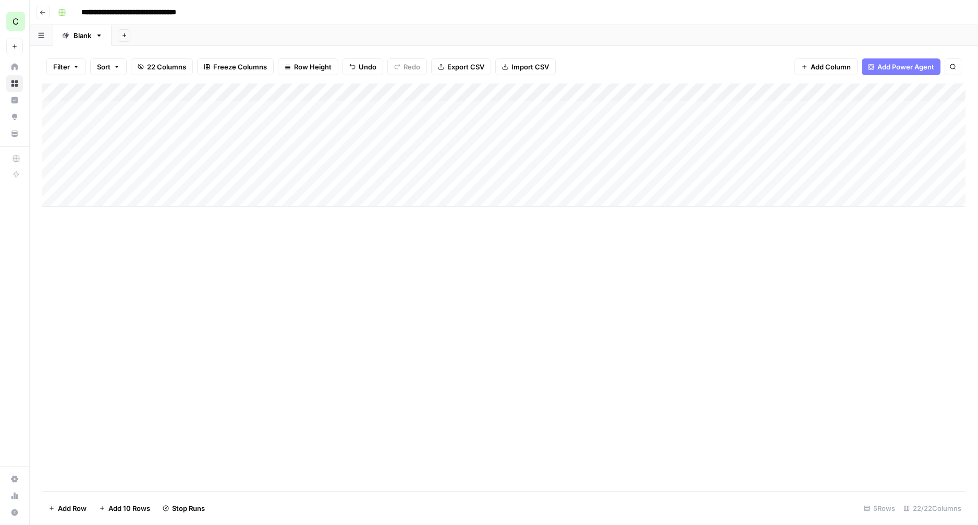
scroll to position [0, 0]
click at [802, 144] on div "Add Column" at bounding box center [504, 144] width 924 height 123
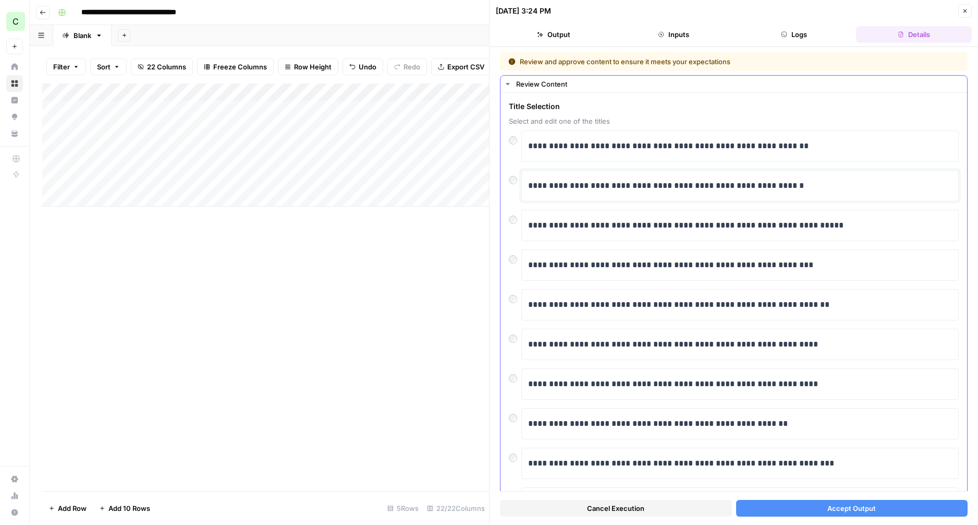
click at [577, 186] on p "**********" at bounding box center [740, 186] width 424 height 14
click at [724, 187] on p "**********" at bounding box center [740, 186] width 424 height 14
click at [714, 187] on p "**********" at bounding box center [740, 186] width 424 height 14
click at [823, 506] on button "Accept Output" at bounding box center [852, 508] width 232 height 17
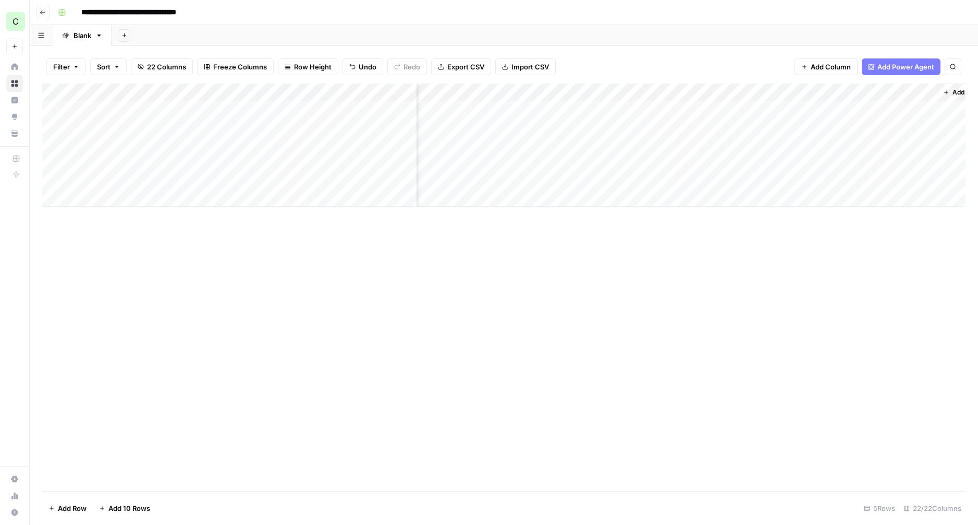
scroll to position [0, 1499]
click at [792, 128] on div "Add Column" at bounding box center [504, 144] width 924 height 123
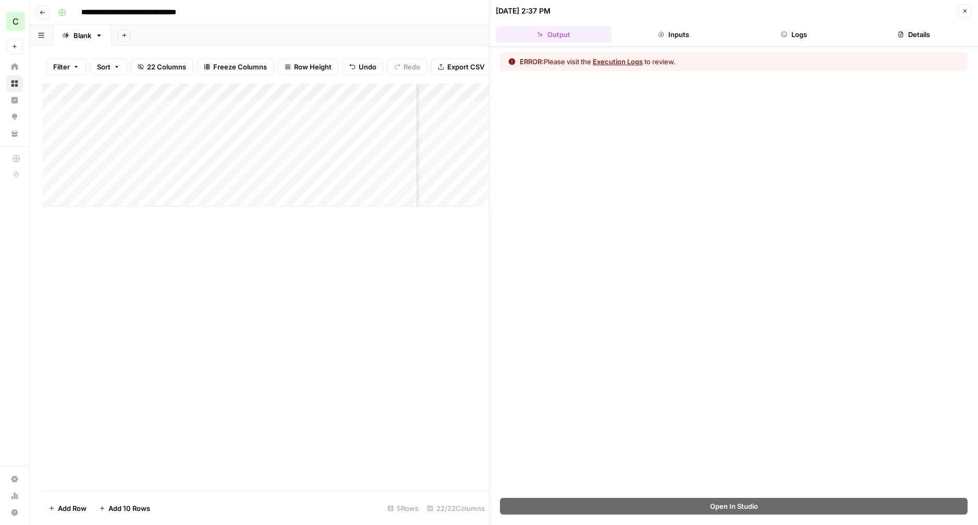
drag, startPoint x: 655, startPoint y: 30, endPoint x: 752, endPoint y: 39, distance: 97.4
click at [656, 30] on button "Inputs" at bounding box center [674, 34] width 116 height 17
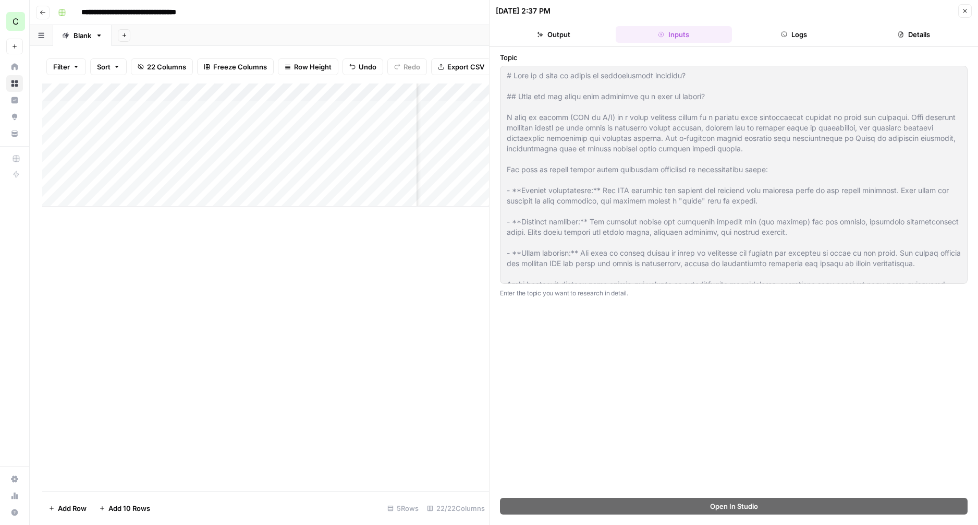
click at [774, 38] on button "Logs" at bounding box center [794, 34] width 116 height 17
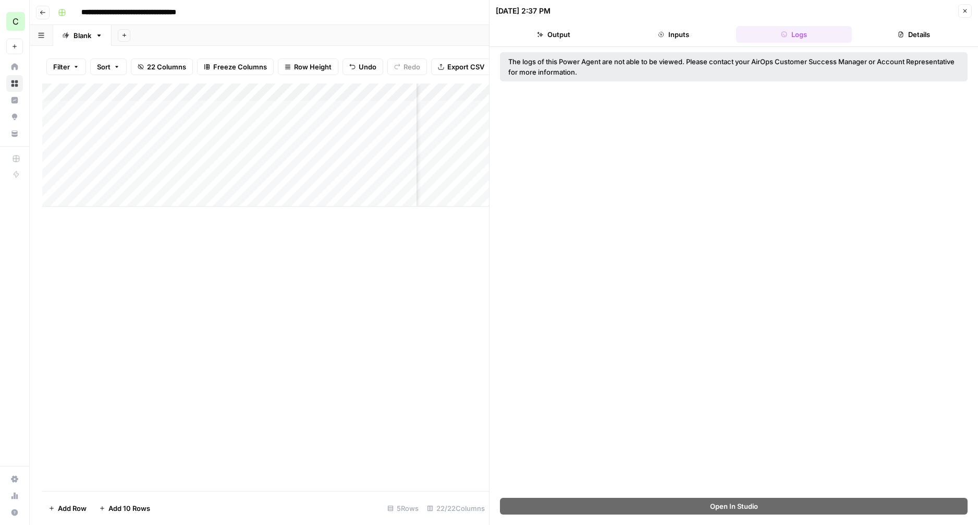
click at [886, 38] on button "Details" at bounding box center [914, 34] width 116 height 17
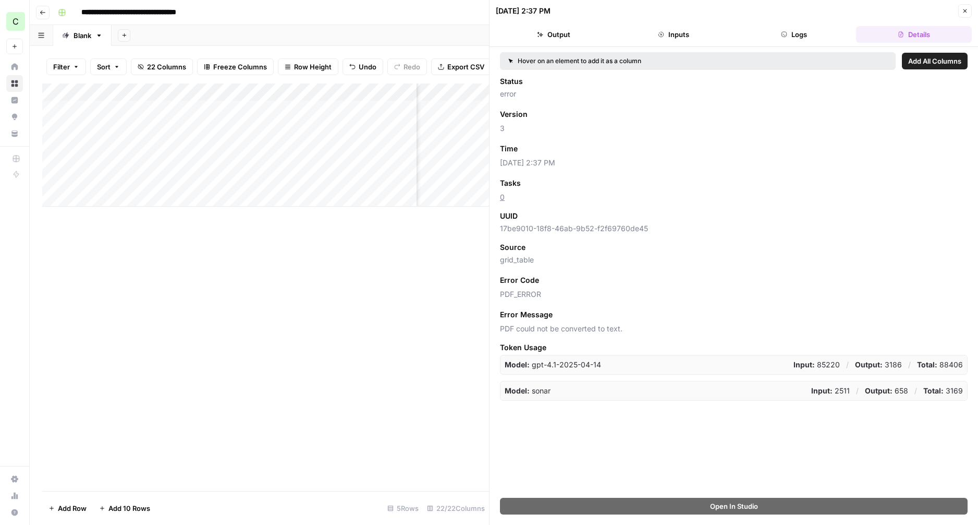
click at [964, 8] on icon "button" at bounding box center [965, 11] width 6 height 6
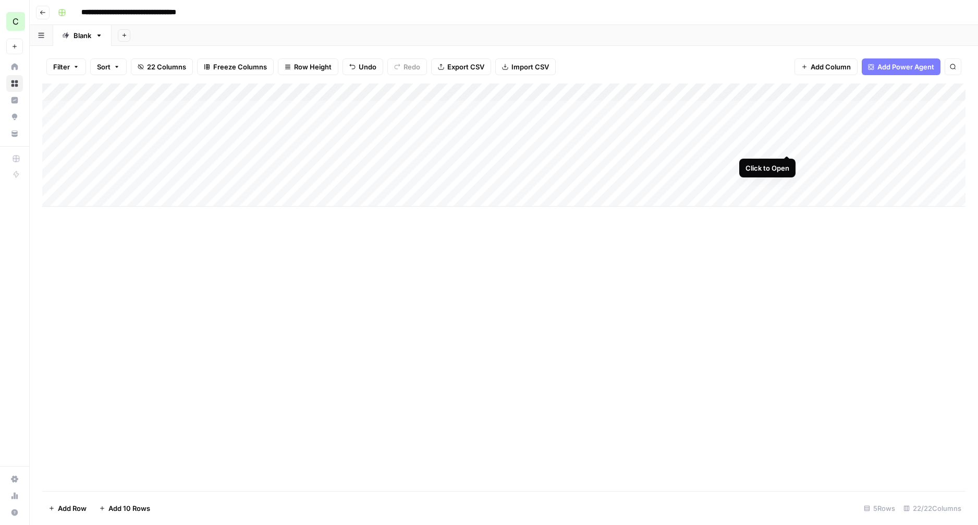
click at [785, 146] on div "Add Column" at bounding box center [504, 144] width 924 height 123
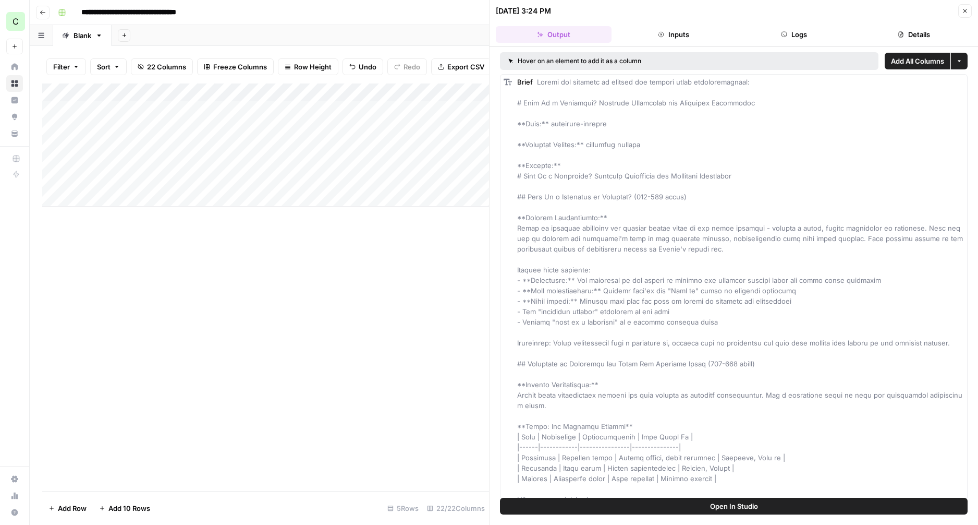
click at [965, 12] on icon "button" at bounding box center [965, 11] width 6 height 6
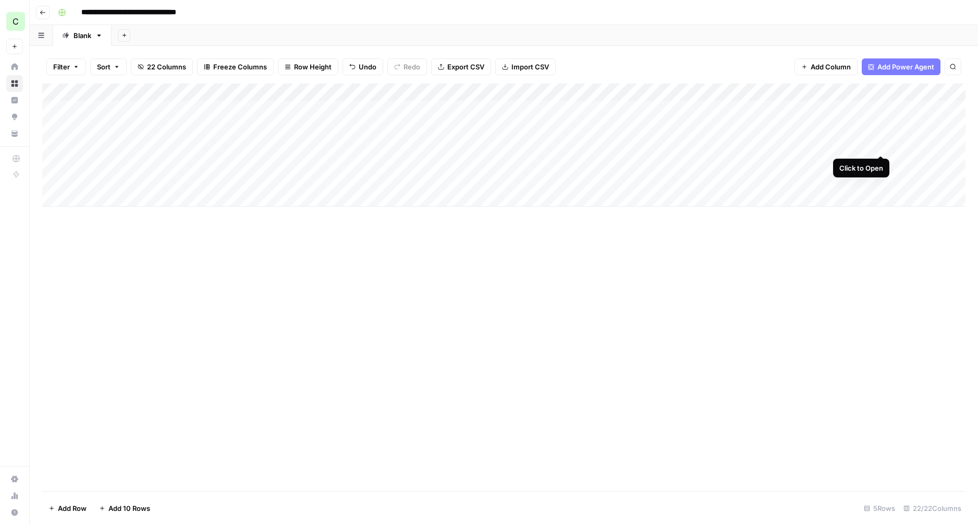
click at [880, 144] on div "Add Column" at bounding box center [504, 144] width 924 height 123
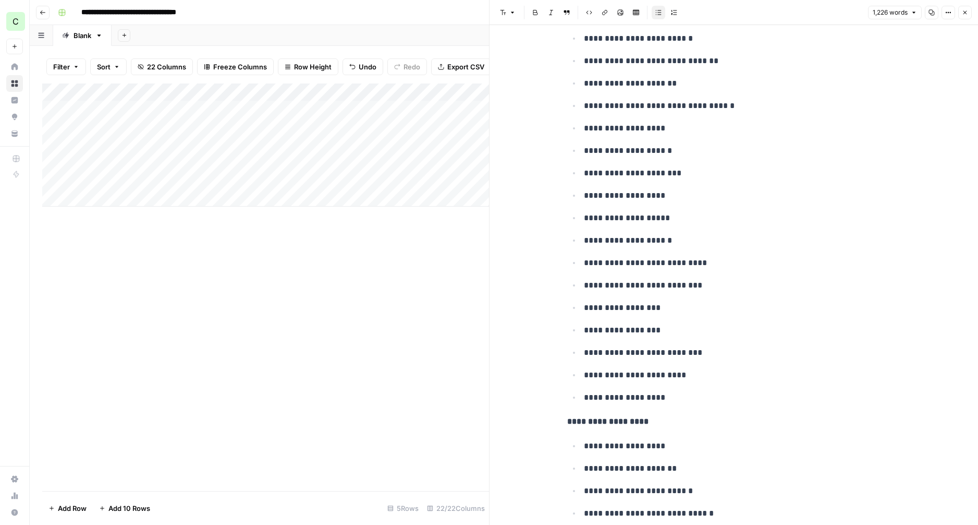
scroll to position [4263, 0]
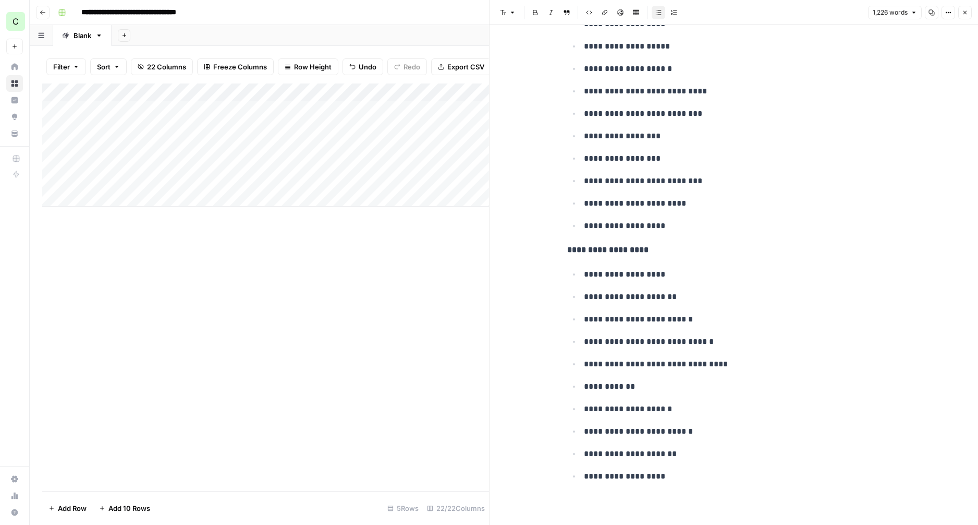
click at [970, 13] on button "Close" at bounding box center [966, 13] width 14 height 14
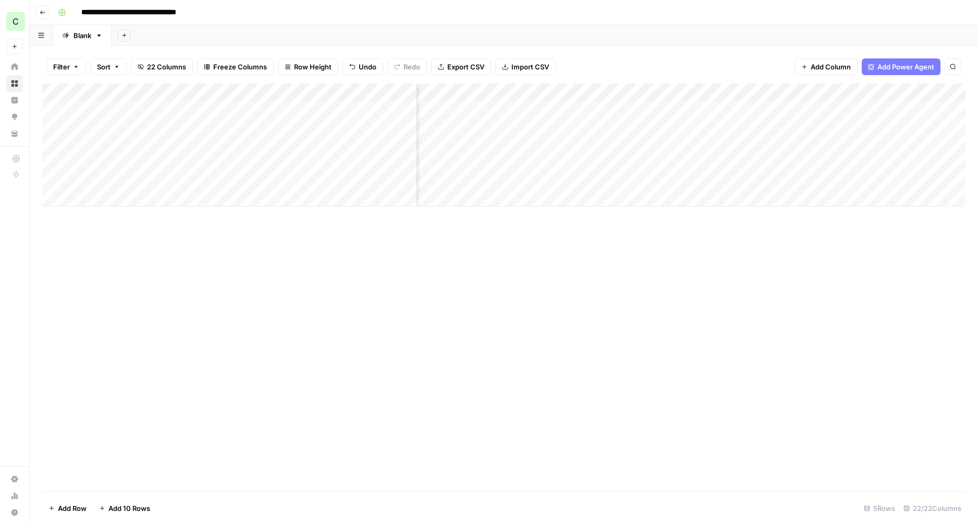
scroll to position [0, 335]
click at [619, 144] on div "Add Column" at bounding box center [504, 144] width 924 height 123
click at [640, 145] on div "Add Column" at bounding box center [504, 144] width 924 height 123
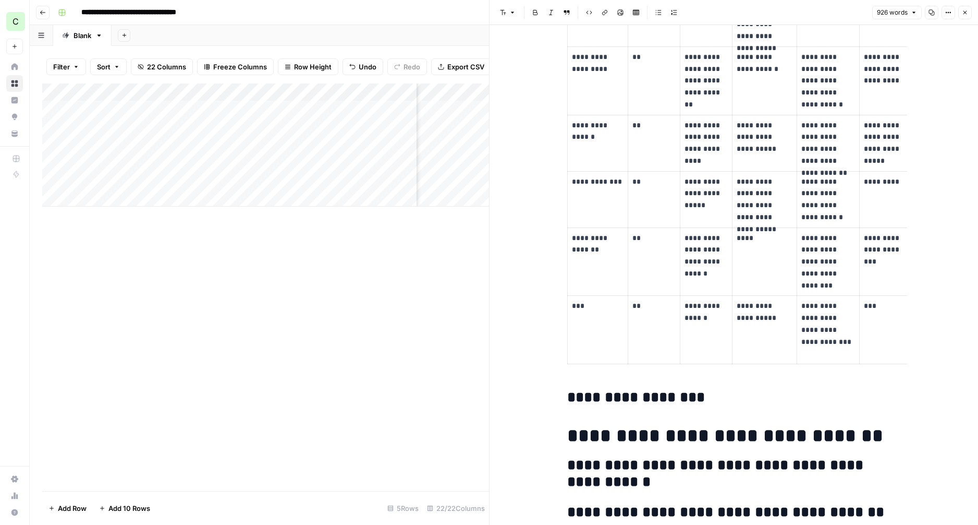
scroll to position [2493, 0]
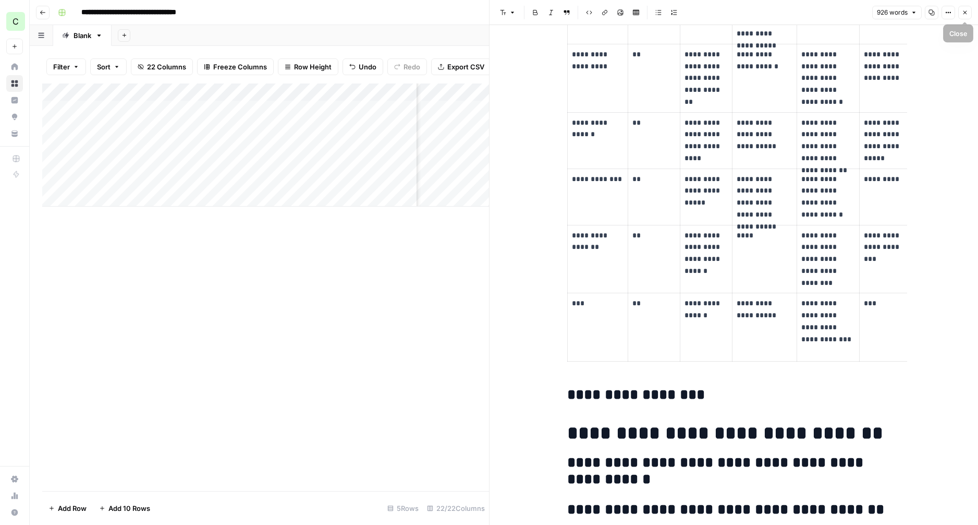
click at [962, 9] on button "Close" at bounding box center [966, 13] width 14 height 14
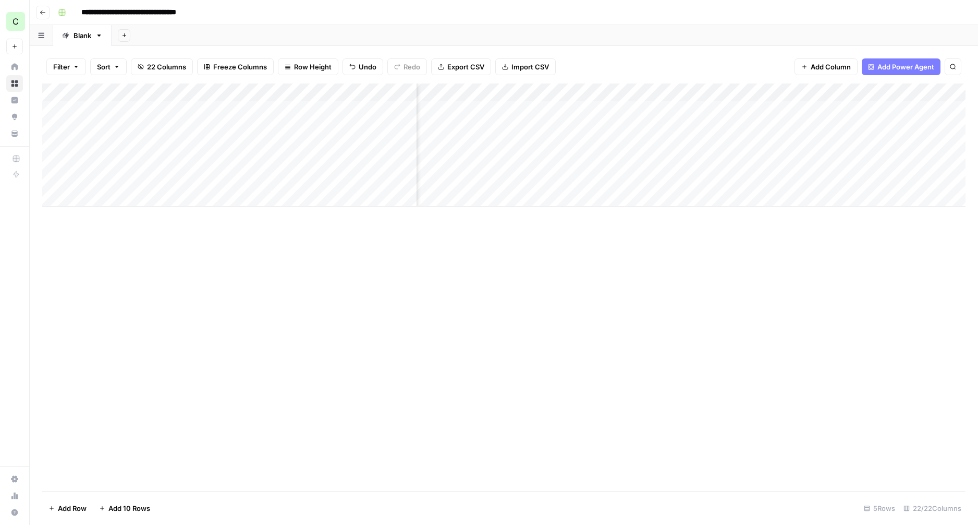
scroll to position [0, 904]
click at [633, 144] on div "Add Column" at bounding box center [504, 144] width 924 height 123
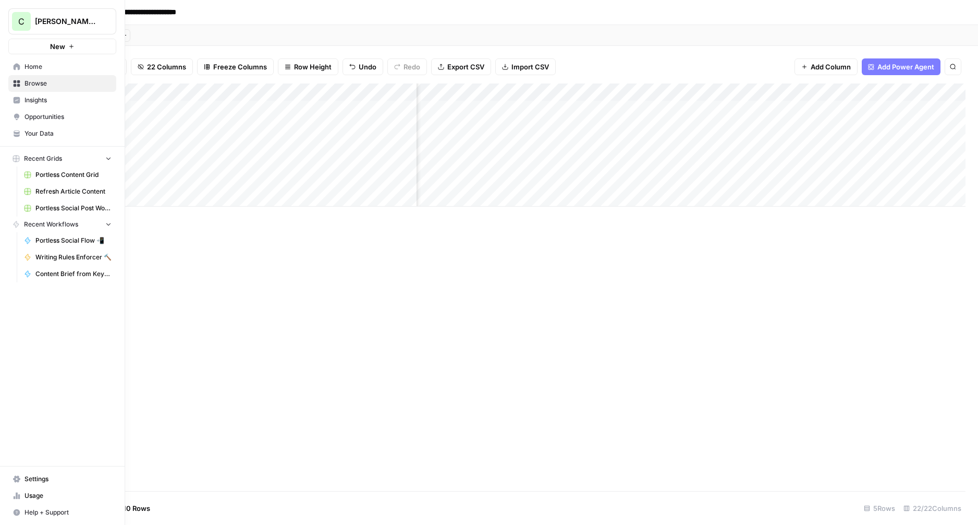
click at [23, 512] on button "Help + Support" at bounding box center [62, 512] width 108 height 17
click at [146, 505] on span "Chat & Support" at bounding box center [174, 507] width 70 height 9
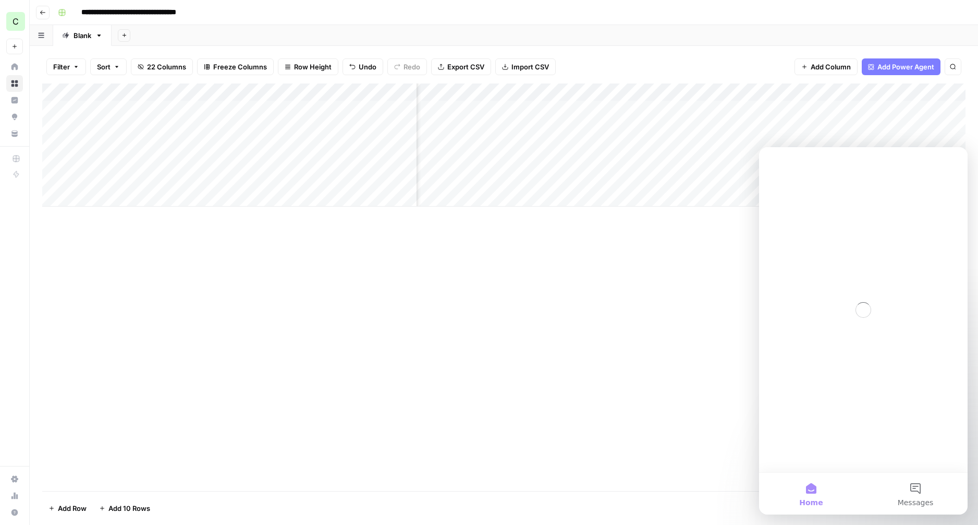
scroll to position [0, 0]
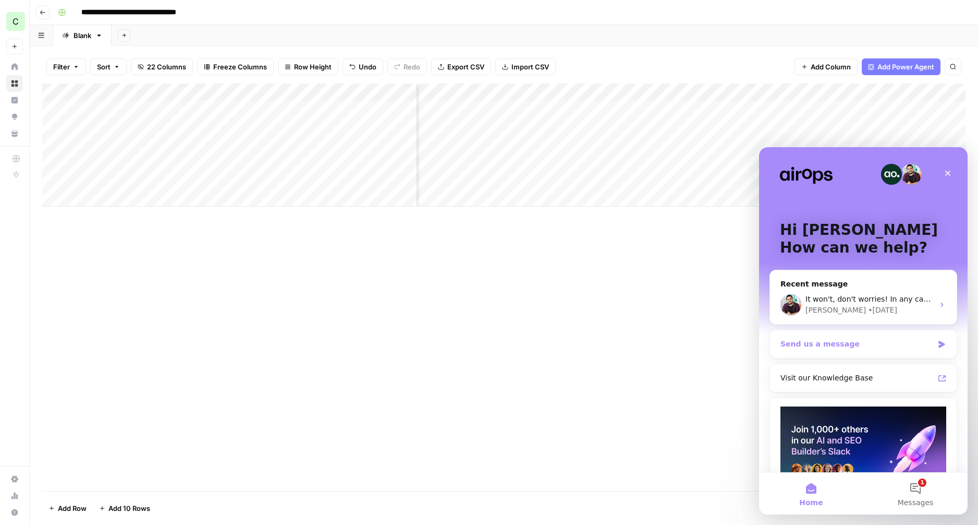
click at [880, 336] on div "Send us a message" at bounding box center [863, 344] width 187 height 28
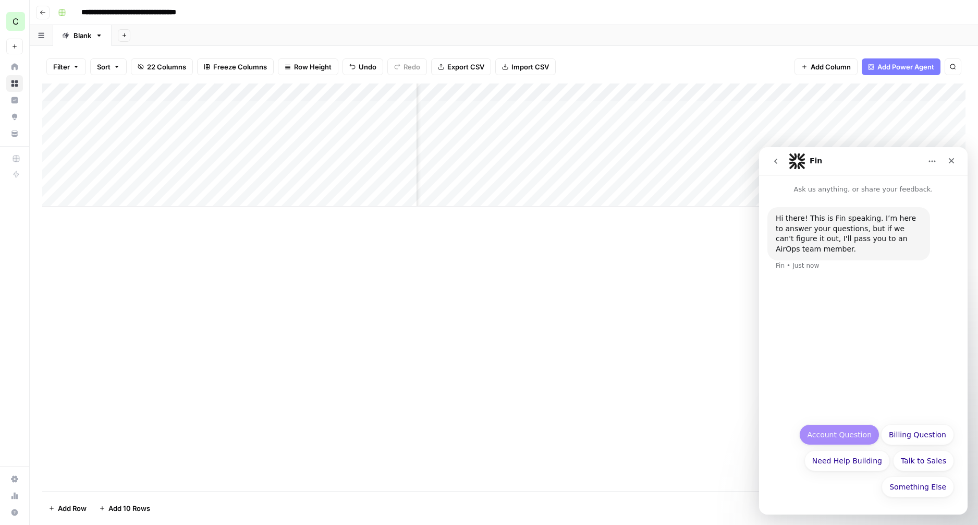
click at [840, 433] on button "Account Question" at bounding box center [840, 434] width 80 height 21
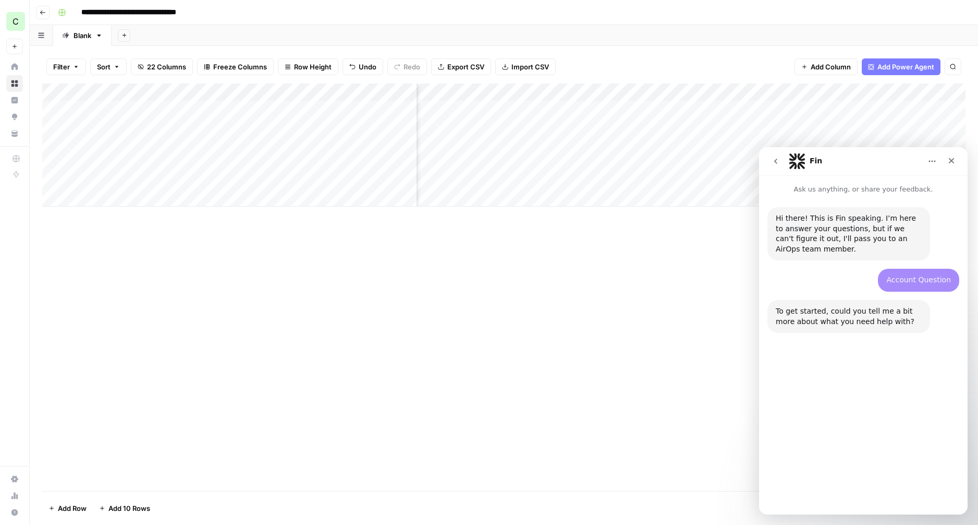
click at [929, 487] on button "Something Else" at bounding box center [918, 486] width 72 height 21
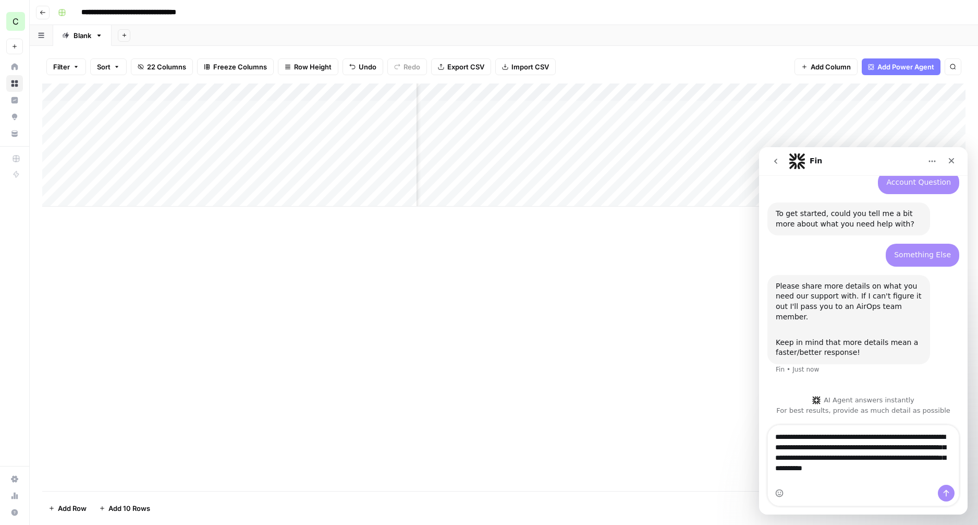
scroll to position [108, 0]
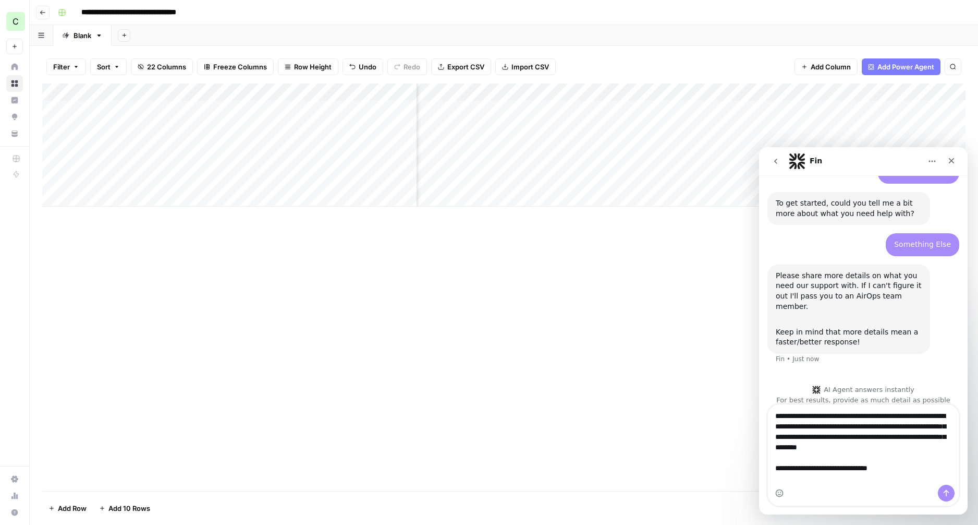
type textarea "**********"
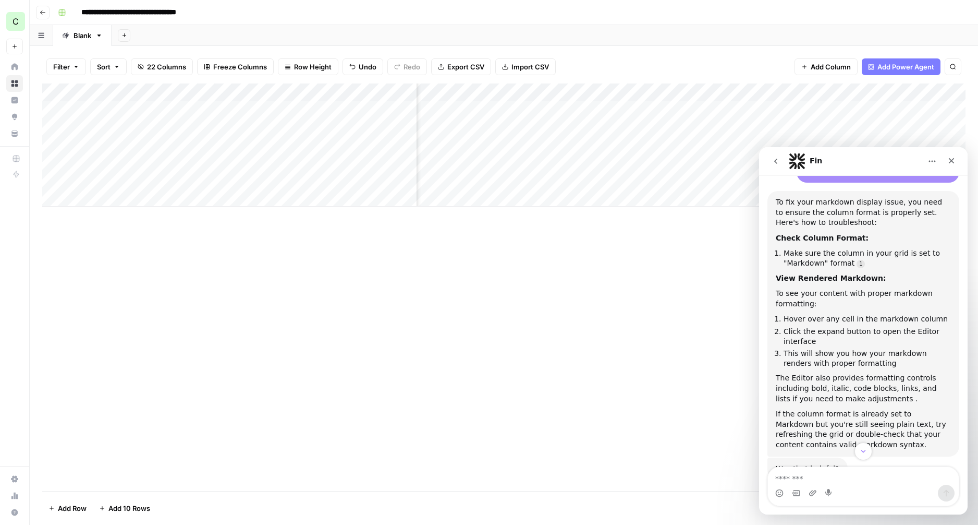
scroll to position [401, 0]
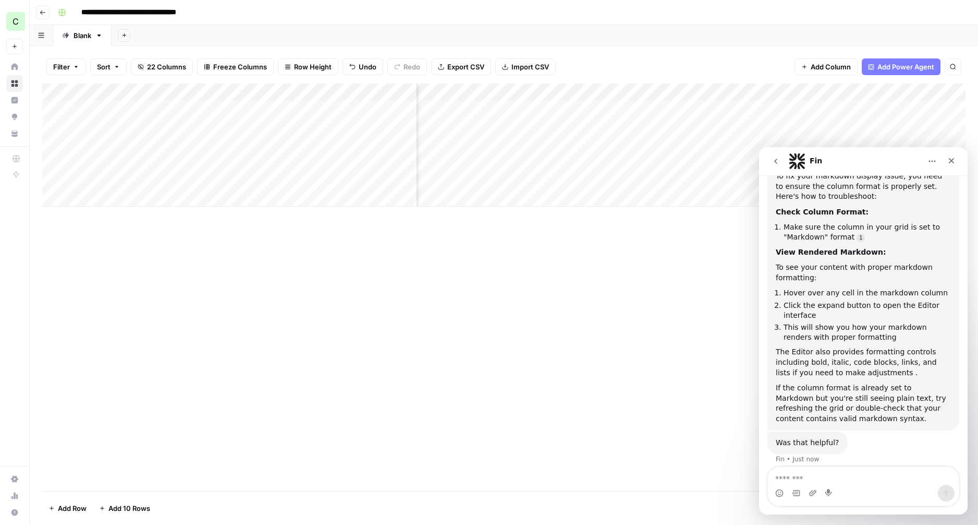
click at [864, 481] on textarea "Message…" at bounding box center [863, 476] width 191 height 18
type textarea "****"
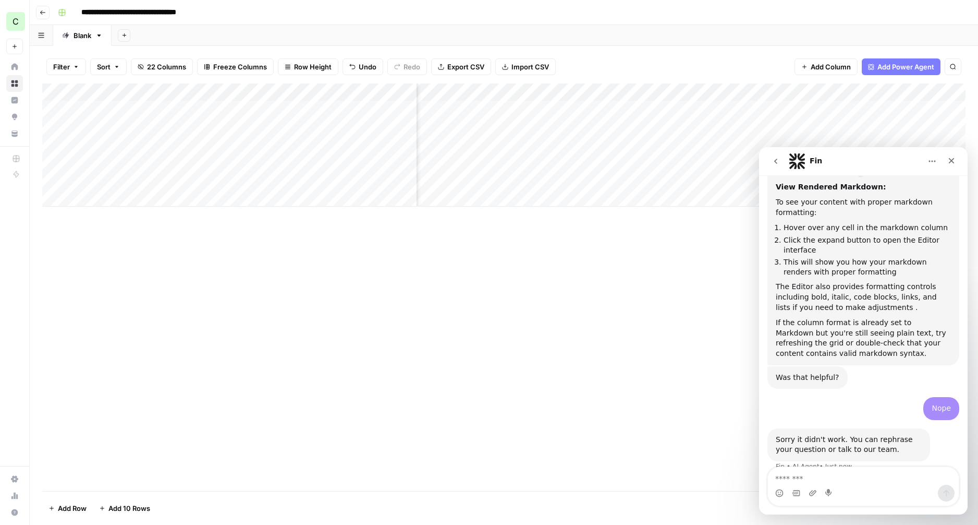
scroll to position [474, 0]
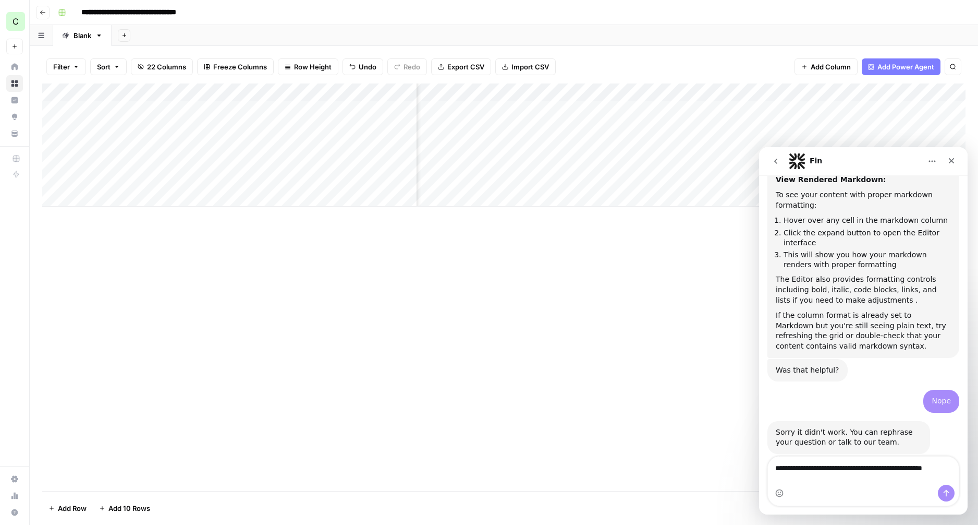
type textarea "**********"
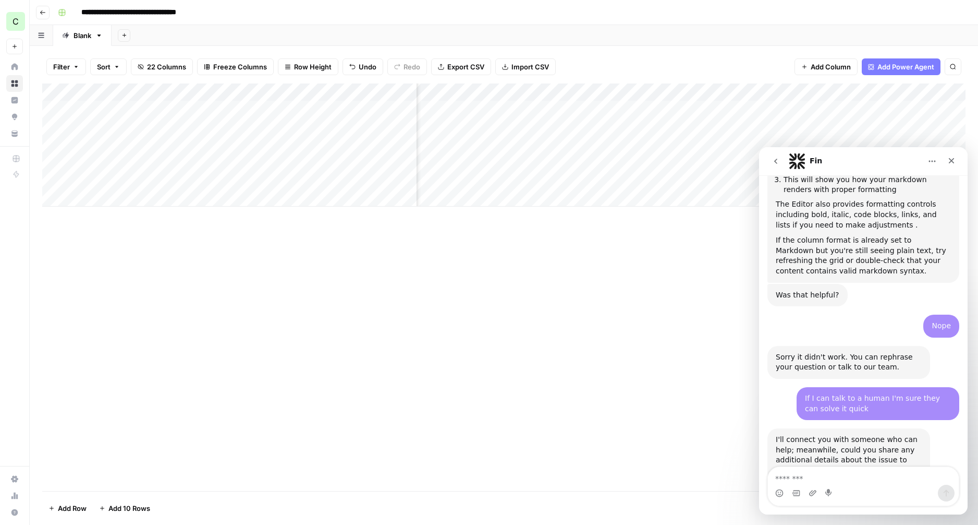
scroll to position [577, 0]
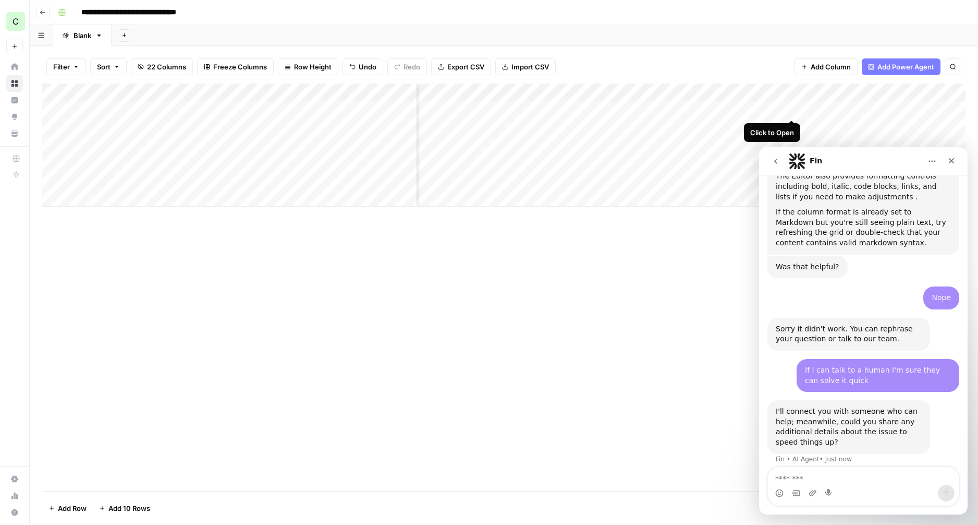
click at [792, 106] on div "Add Column" at bounding box center [504, 144] width 924 height 123
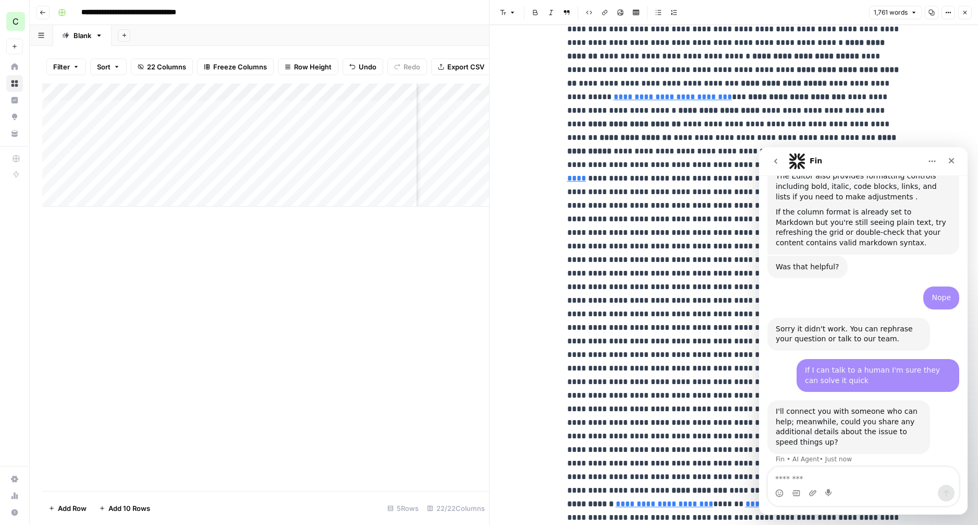
scroll to position [233, 0]
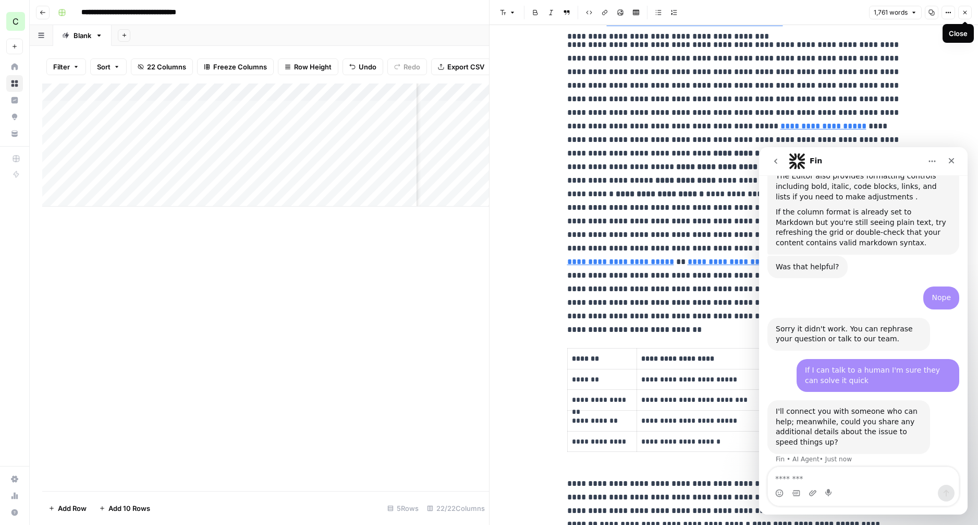
click at [965, 11] on icon "button" at bounding box center [965, 12] width 6 height 6
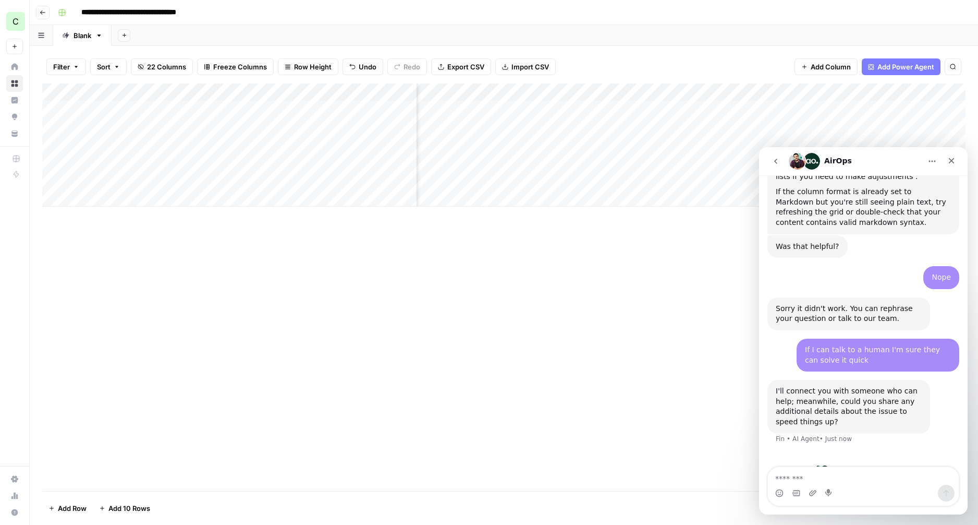
scroll to position [606, 0]
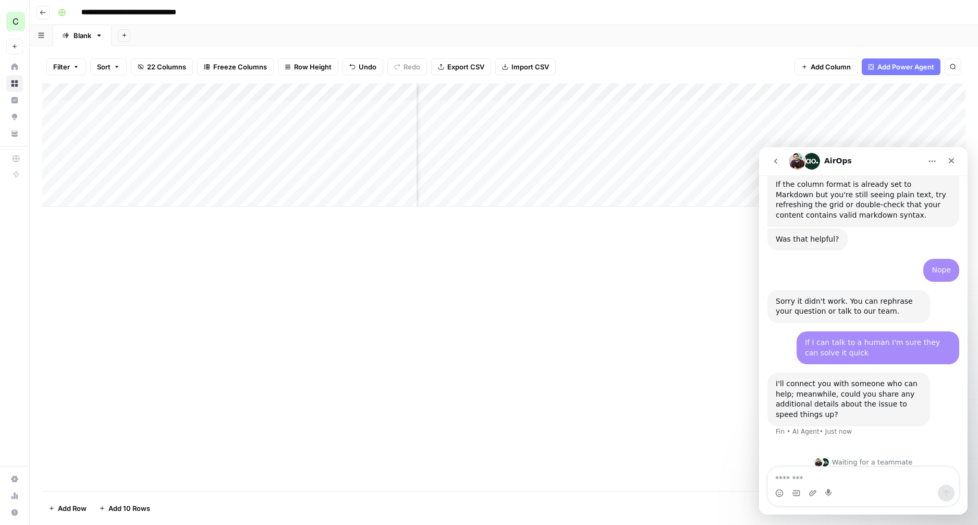
click at [664, 108] on div "Add Column" at bounding box center [504, 144] width 924 height 123
click at [670, 108] on div "Add Column" at bounding box center [504, 144] width 924 height 123
click at [933, 161] on icon "Home" at bounding box center [932, 162] width 7 height 2
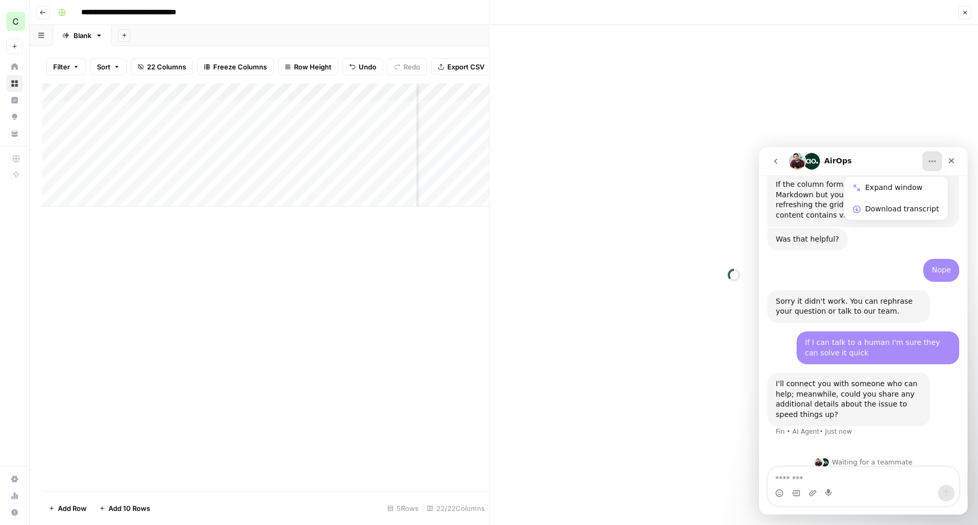
click at [897, 157] on div "AirOps" at bounding box center [855, 161] width 132 height 17
click at [964, 13] on icon "button" at bounding box center [966, 13] width 4 height 4
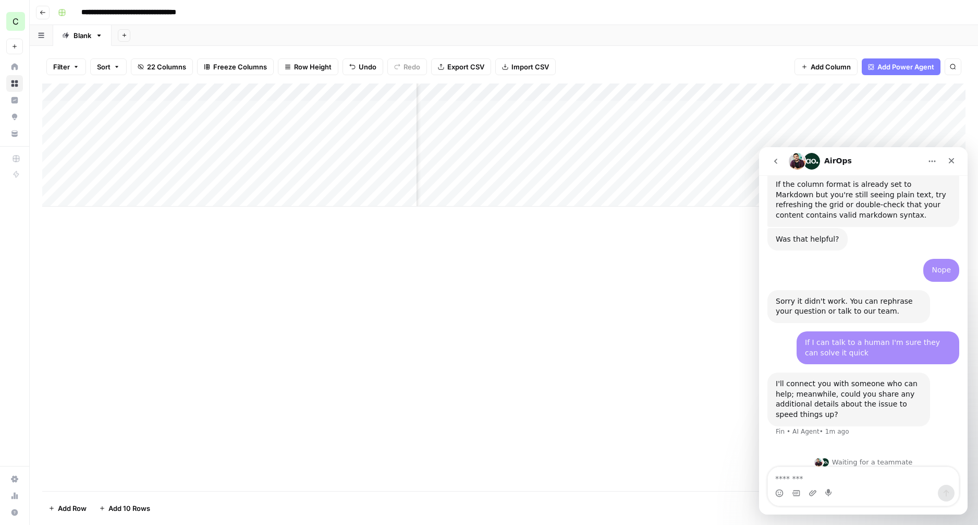
click at [684, 109] on div "Add Column" at bounding box center [504, 144] width 924 height 123
click at [842, 485] on div "Intercom messenger" at bounding box center [863, 493] width 191 height 17
click at [968, 14] on icon "button" at bounding box center [965, 12] width 6 height 6
click at [790, 110] on div "Add Column" at bounding box center [504, 144] width 924 height 123
click at [933, 159] on icon "Home" at bounding box center [932, 161] width 8 height 8
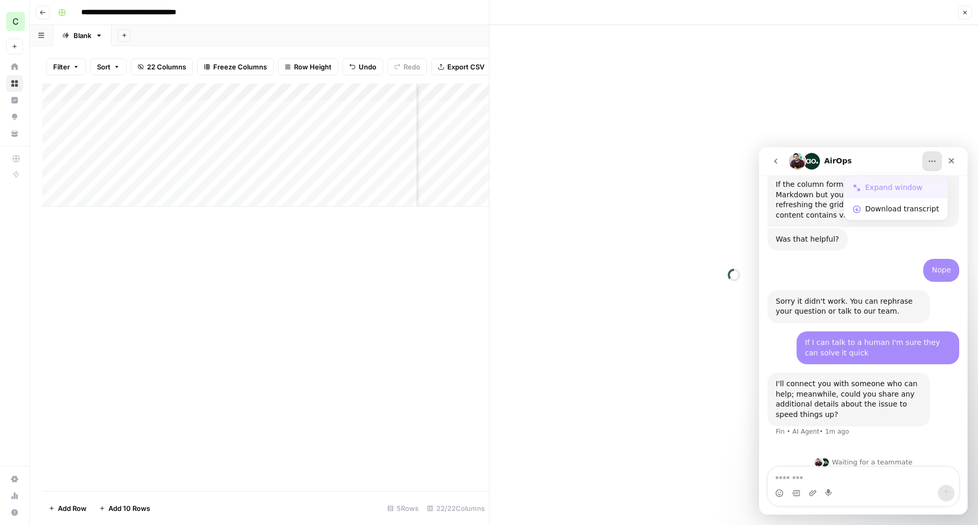
click at [903, 184] on div "Expand window" at bounding box center [903, 187] width 74 height 11
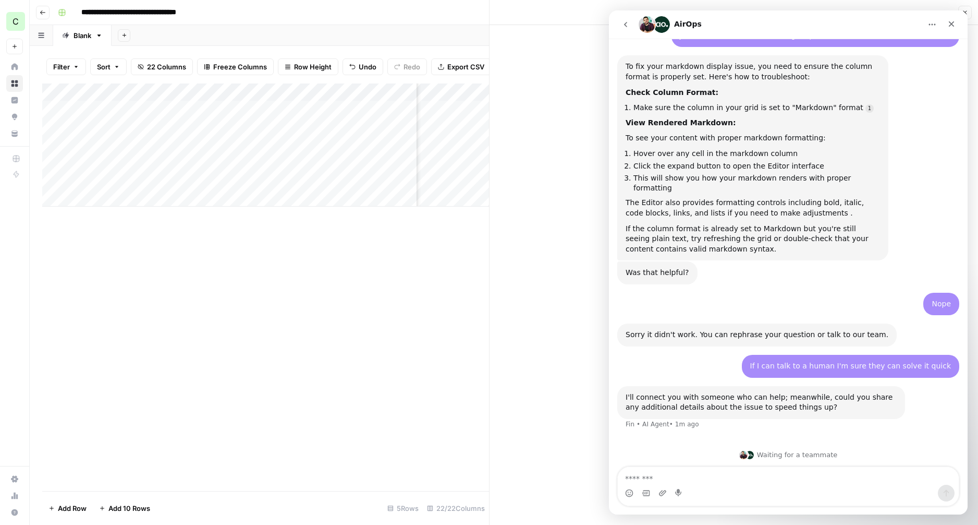
scroll to position [276, 0]
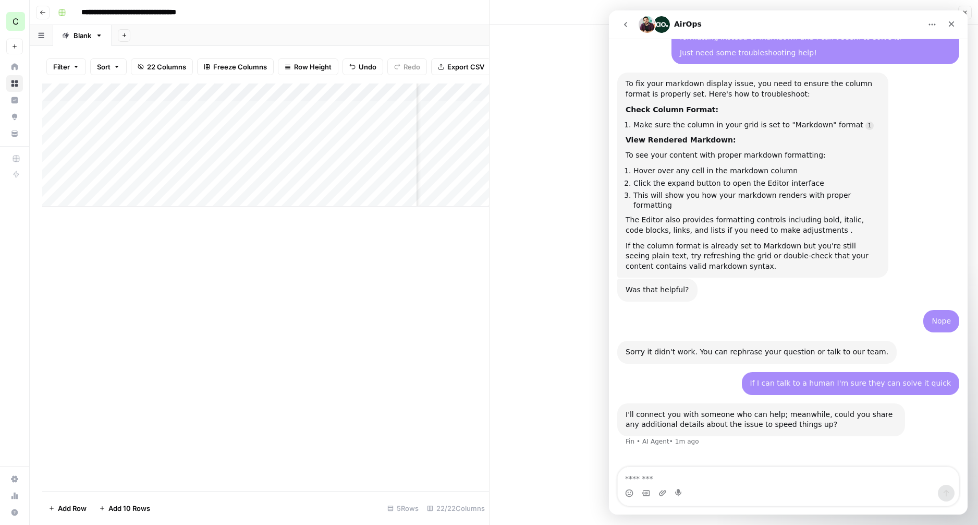
click at [933, 21] on icon "Home" at bounding box center [932, 24] width 8 height 8
click at [899, 49] on div "Collapse window" at bounding box center [903, 50] width 74 height 11
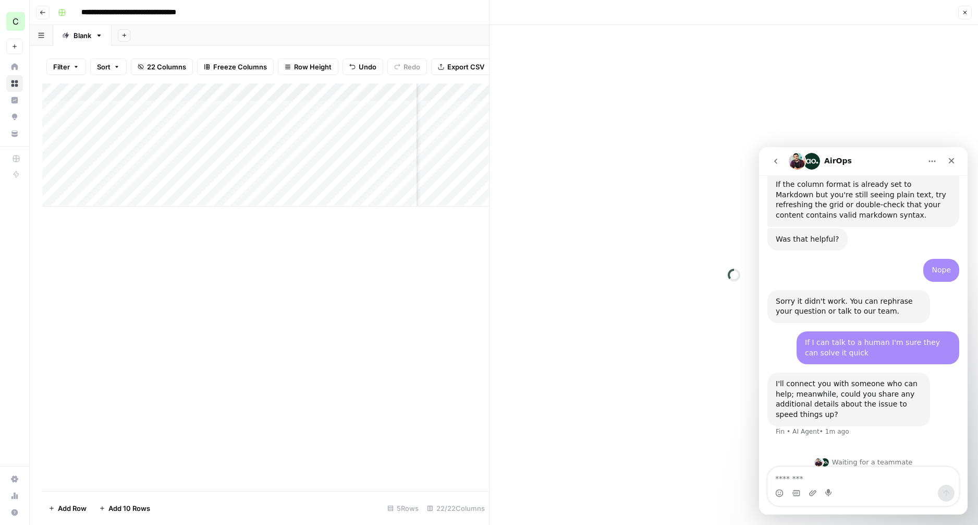
scroll to position [606, 0]
click at [639, 159] on div at bounding box center [734, 275] width 346 height 500
click at [953, 13] on button "Options" at bounding box center [949, 13] width 14 height 14
click at [968, 15] on icon "button" at bounding box center [965, 12] width 6 height 6
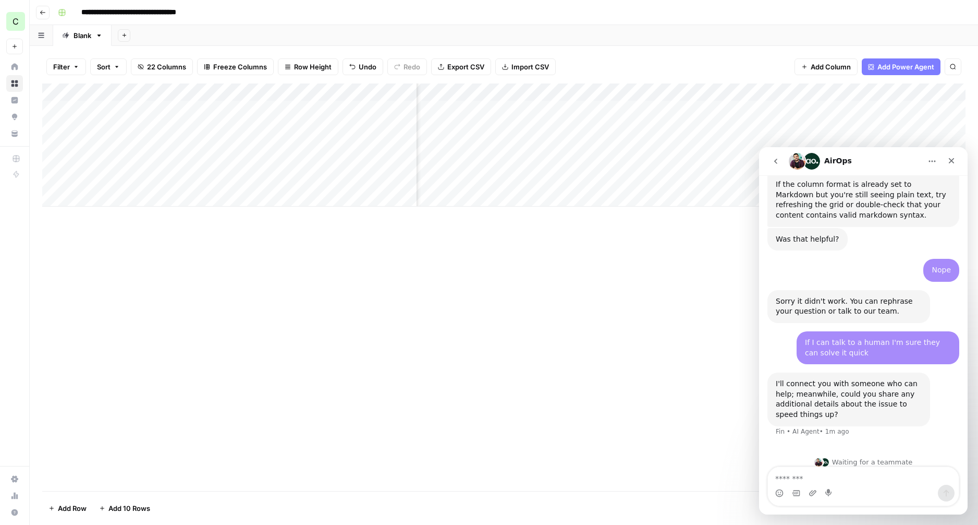
click at [617, 94] on div "Add Column" at bounding box center [504, 144] width 924 height 123
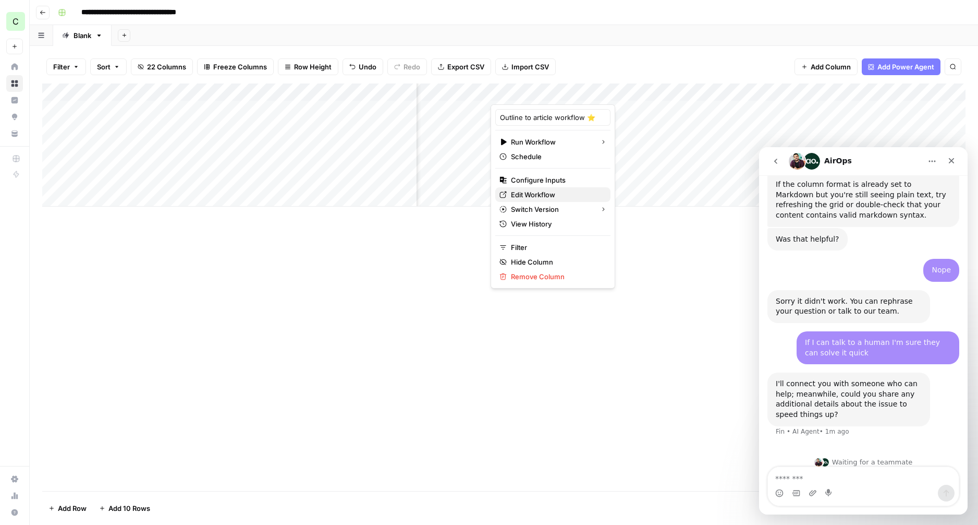
click at [551, 192] on span "Edit Workflow" at bounding box center [556, 194] width 91 height 10
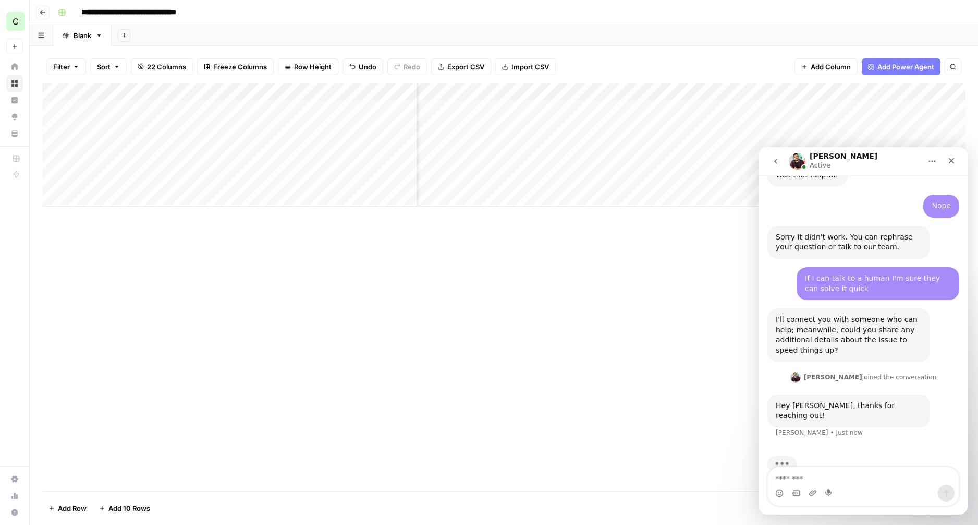
scroll to position [672, 0]
click at [851, 478] on textarea "Message…" at bounding box center [863, 476] width 191 height 18
type textarea "**********"
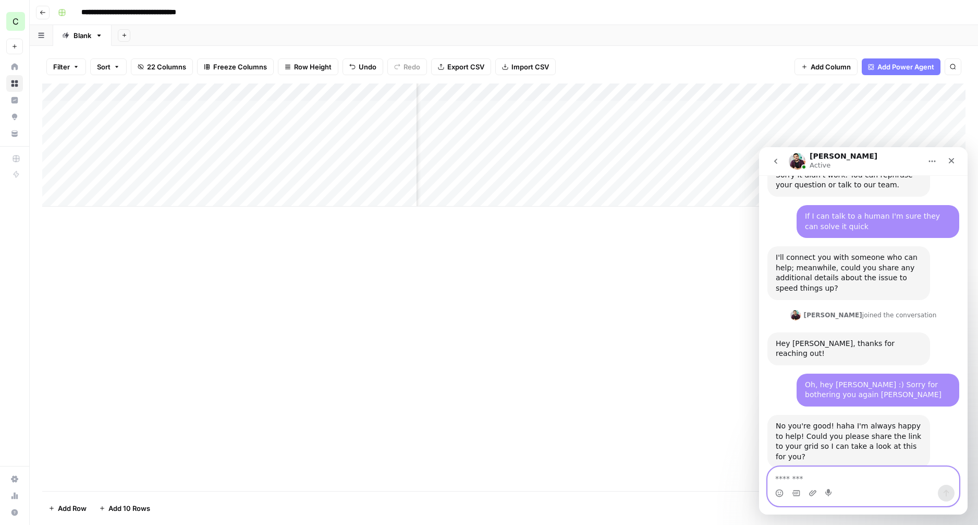
scroll to position [735, 0]
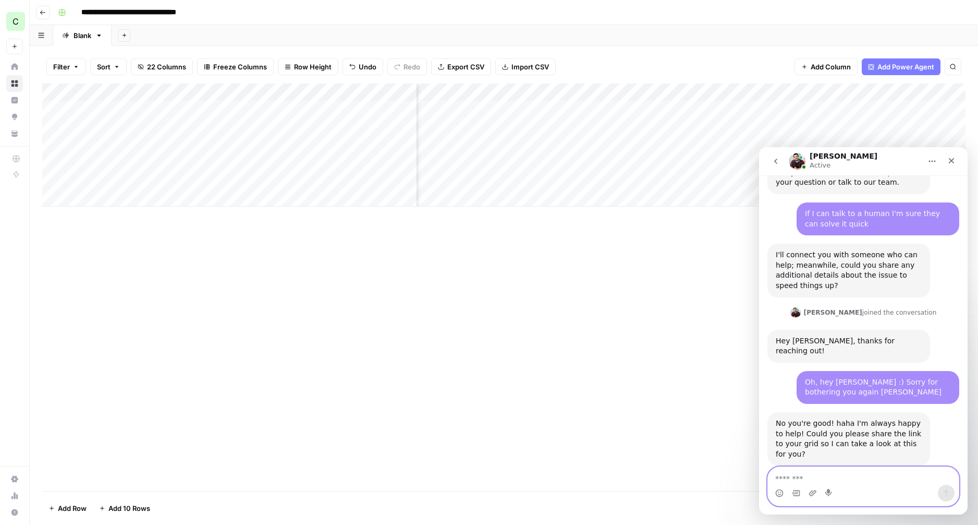
click at [830, 479] on textarea "Message…" at bounding box center [863, 476] width 191 height 18
paste textarea "**********"
type textarea "**********"
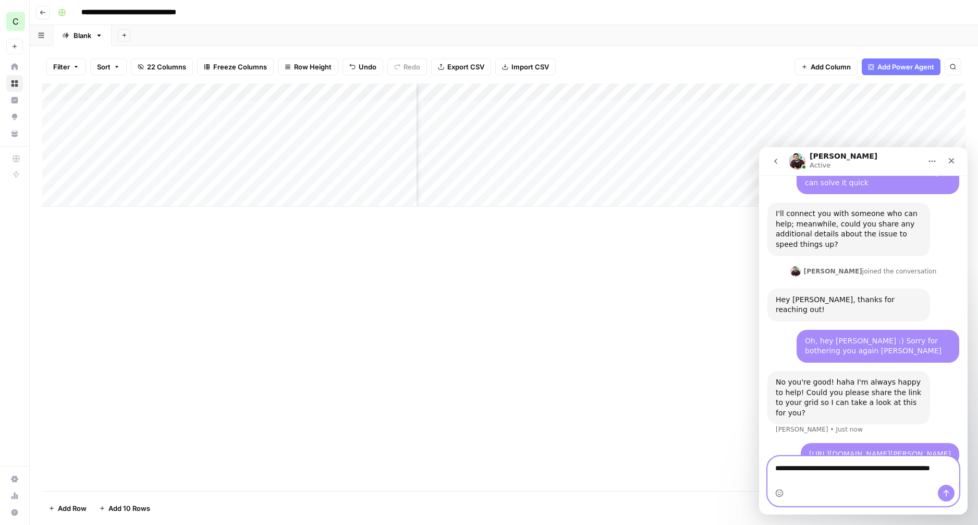
scroll to position [787, 0]
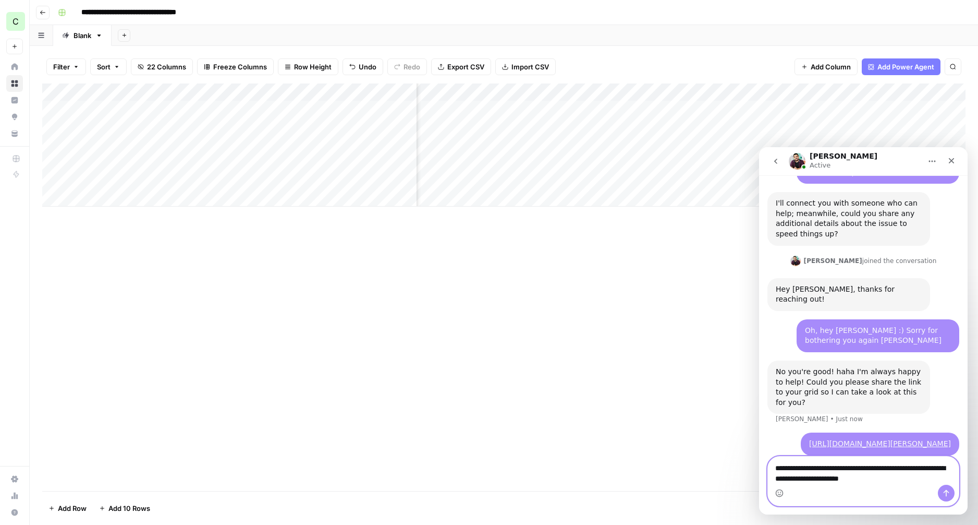
type textarea "**********"
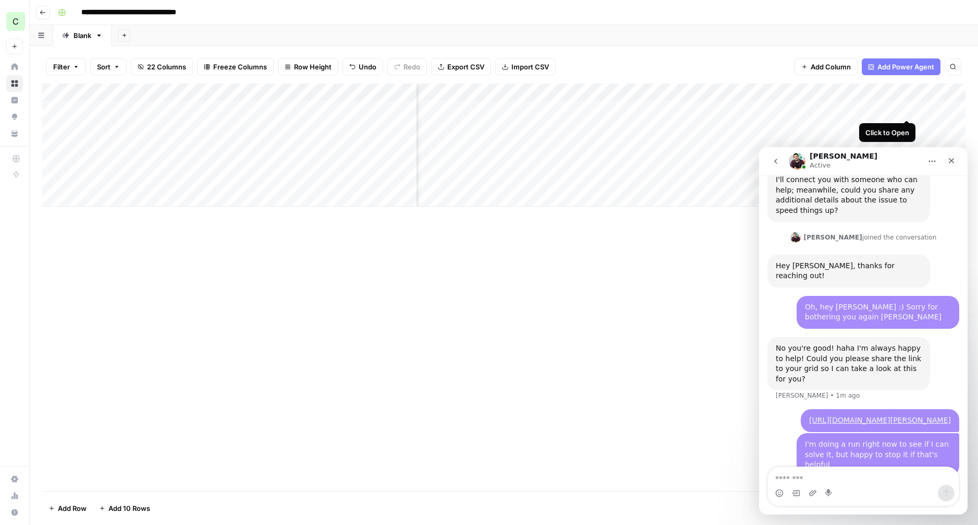
click at [908, 108] on div "Add Column" at bounding box center [504, 144] width 924 height 123
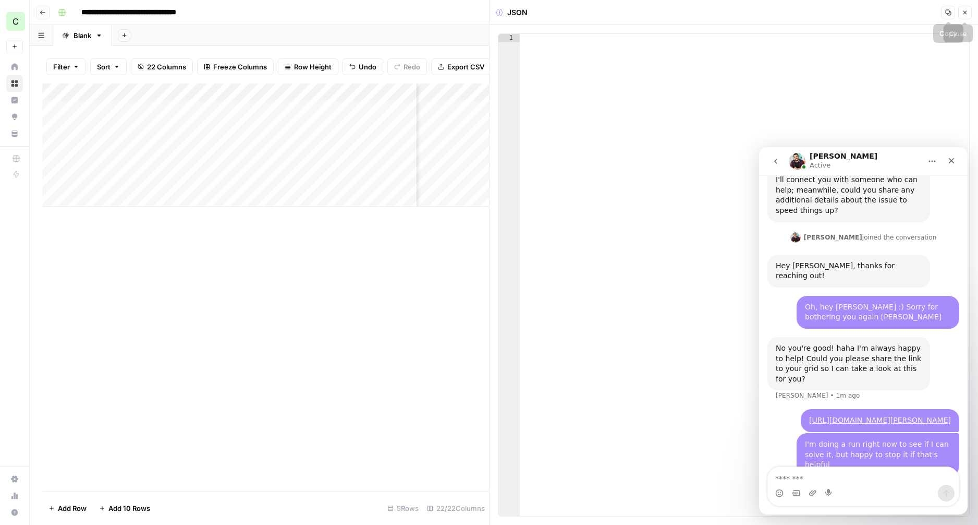
click at [968, 13] on span "Close" at bounding box center [968, 13] width 1 height 1
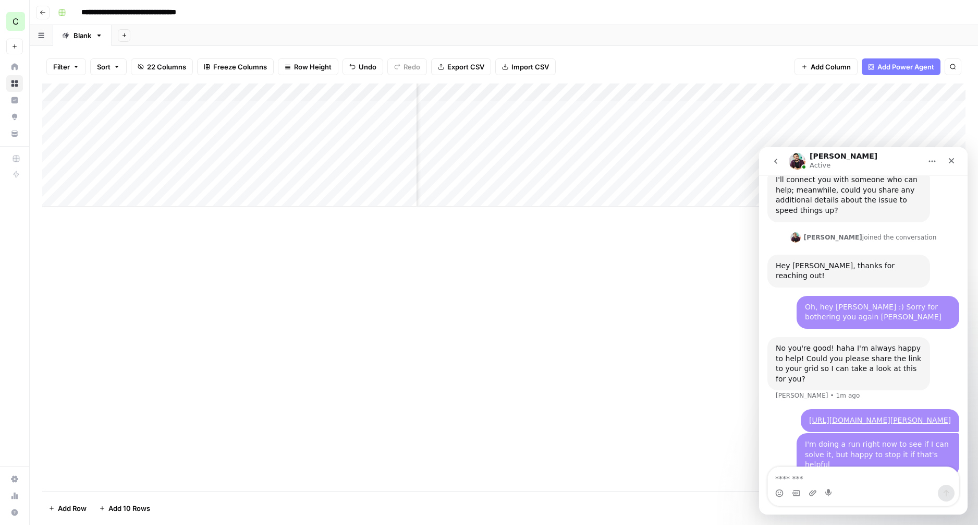
scroll to position [850, 0]
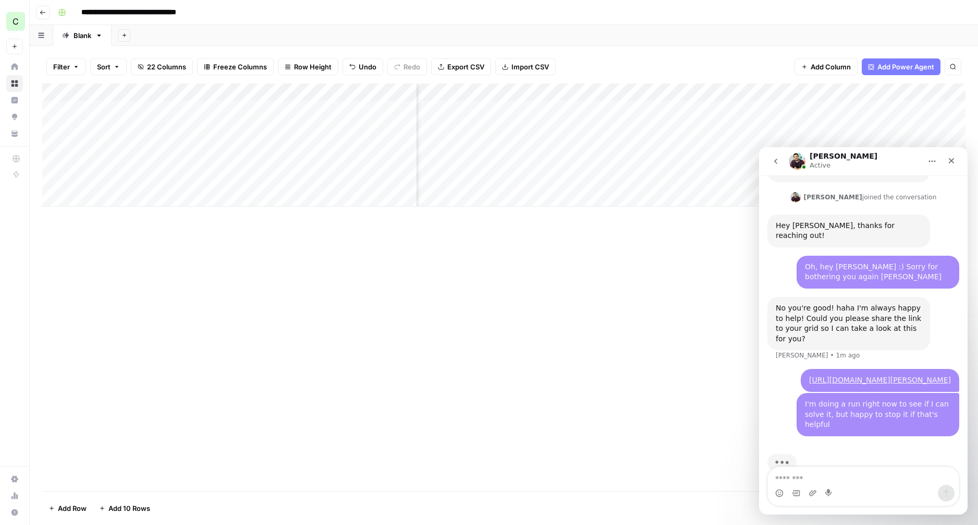
click at [707, 146] on div "Add Column" at bounding box center [504, 144] width 924 height 123
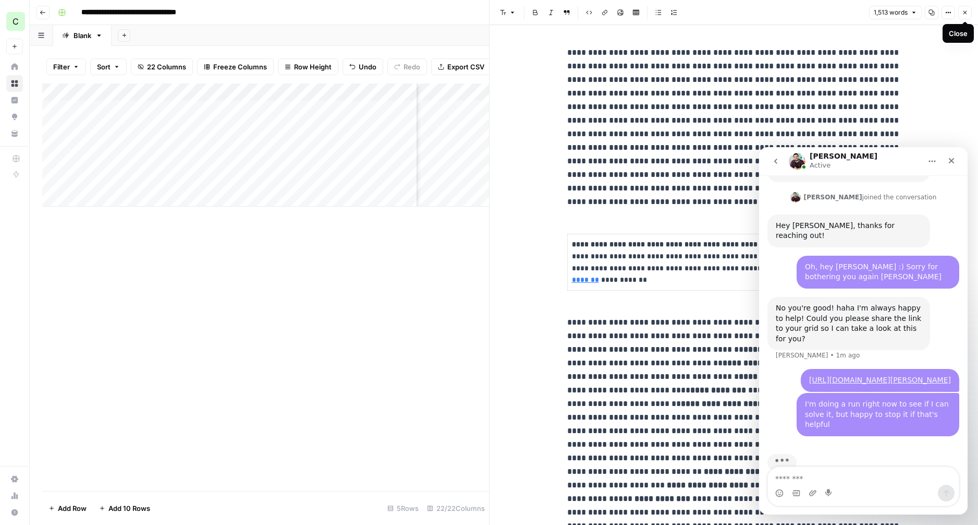
click at [965, 14] on icon "button" at bounding box center [965, 12] width 6 height 6
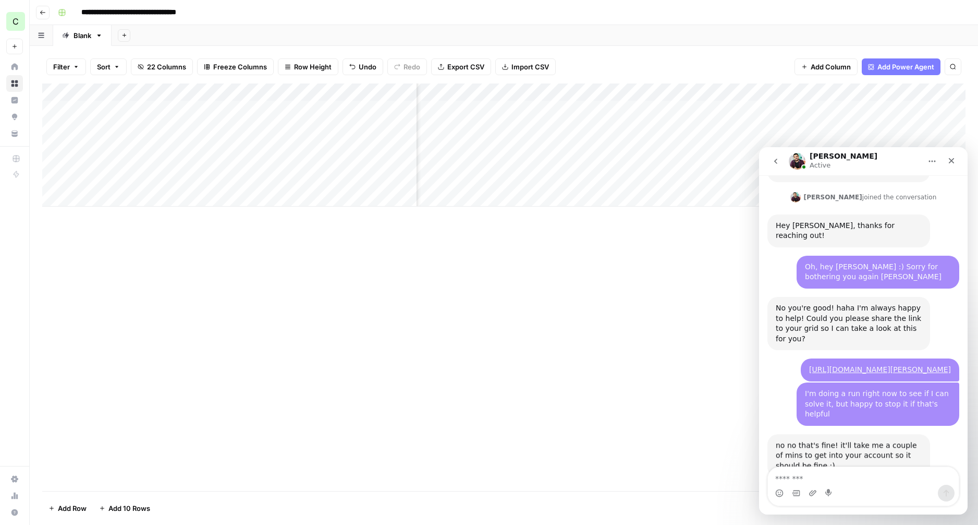
scroll to position [862, 0]
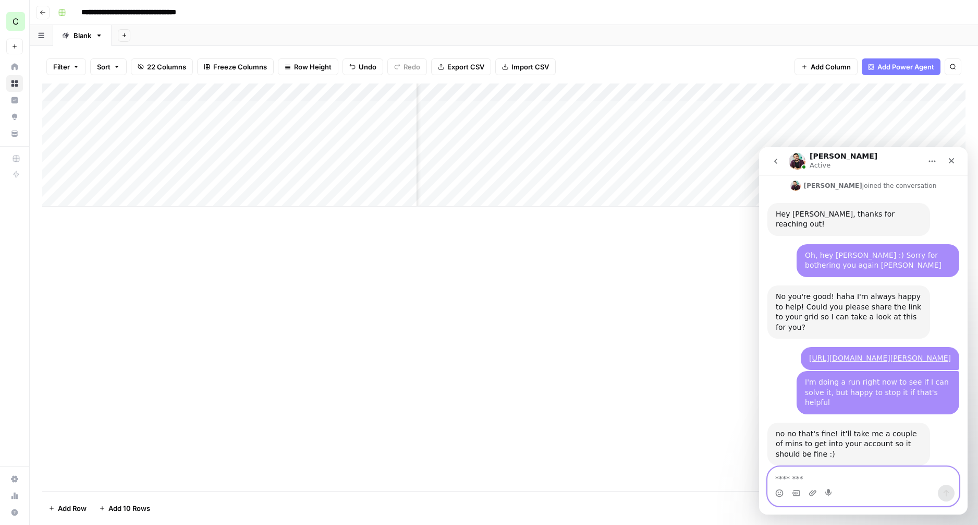
click at [830, 472] on textarea "Message…" at bounding box center [863, 476] width 191 height 18
type textarea "**********"
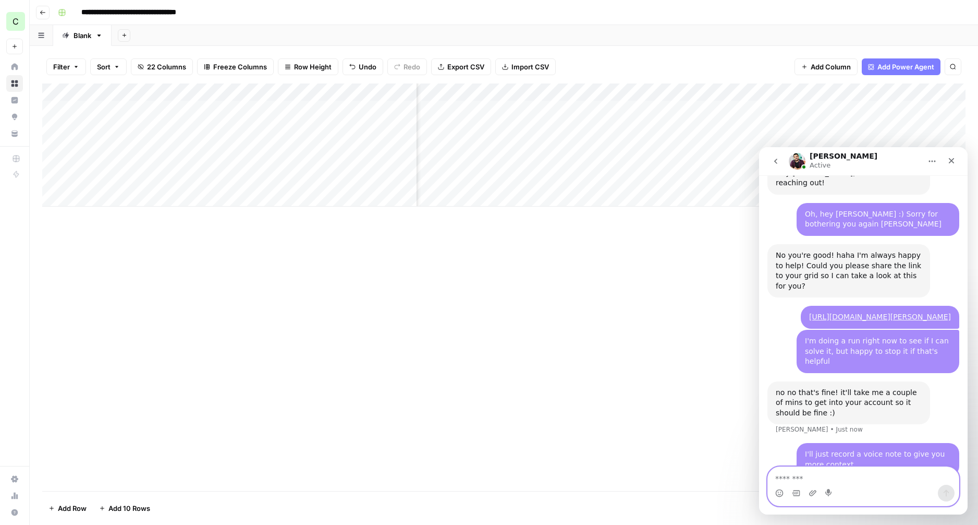
drag, startPoint x: 828, startPoint y: 475, endPoint x: 830, endPoint y: 487, distance: 12.2
click at [827, 475] on textarea "Message…" at bounding box center [863, 476] width 191 height 18
click at [829, 492] on icon "Start recording" at bounding box center [829, 492] width 6 height 7
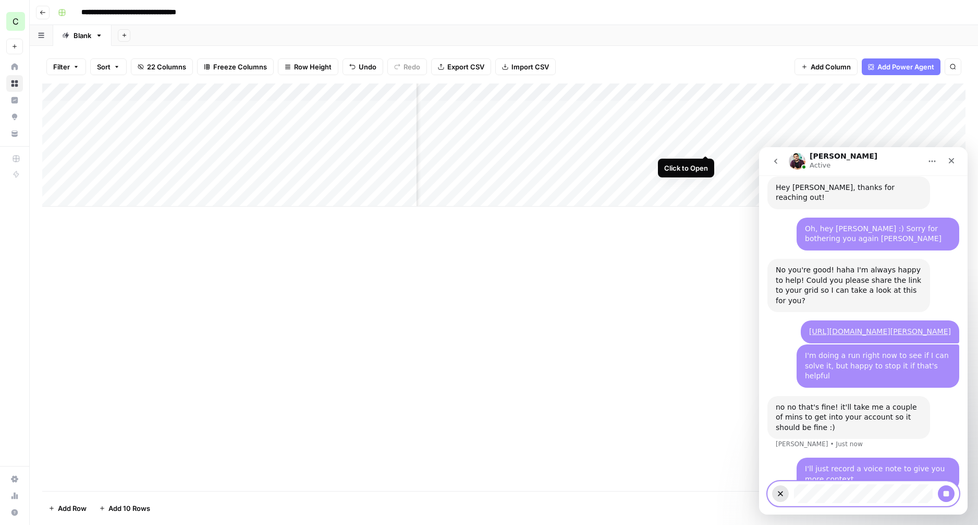
click at [705, 143] on div "Add Column" at bounding box center [504, 144] width 924 height 123
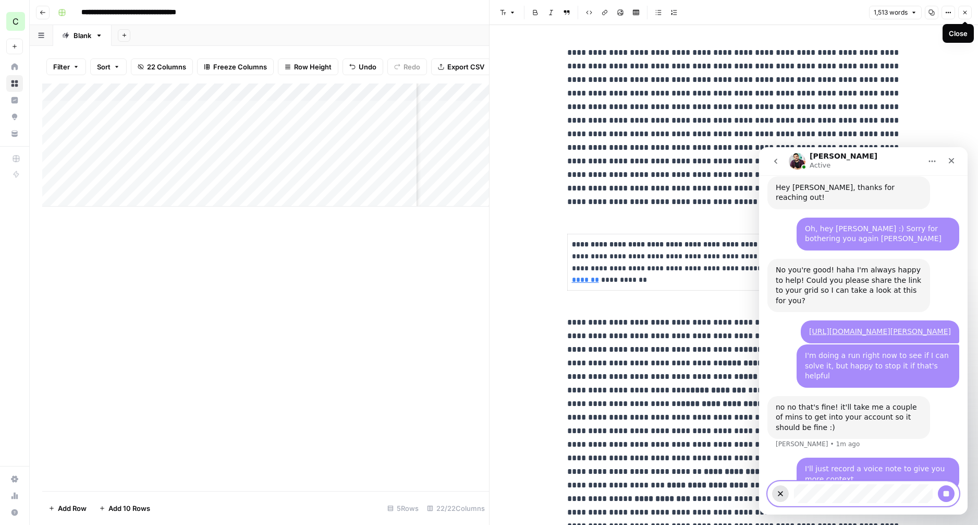
click at [965, 10] on icon "button" at bounding box center [965, 12] width 6 height 6
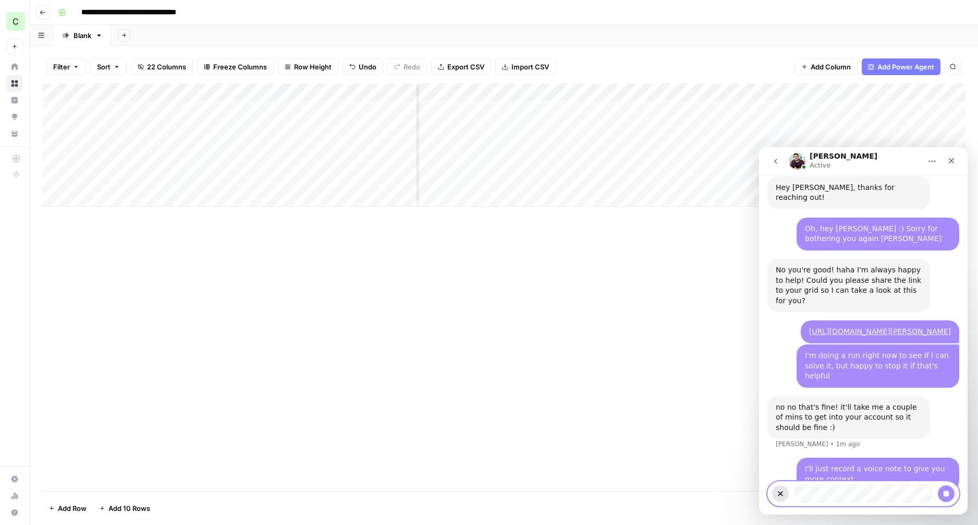
click at [594, 144] on div "Add Column" at bounding box center [504, 144] width 924 height 123
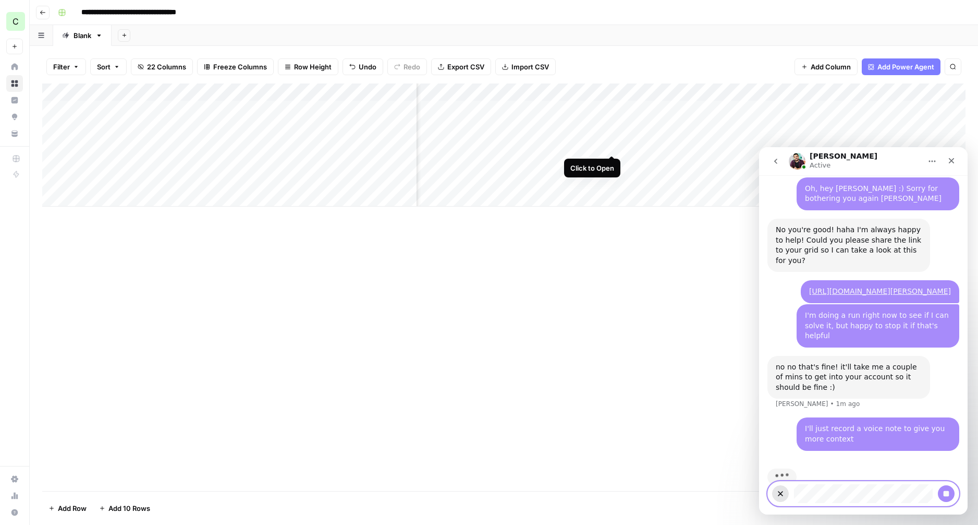
click at [615, 144] on div "Add Column" at bounding box center [504, 144] width 924 height 123
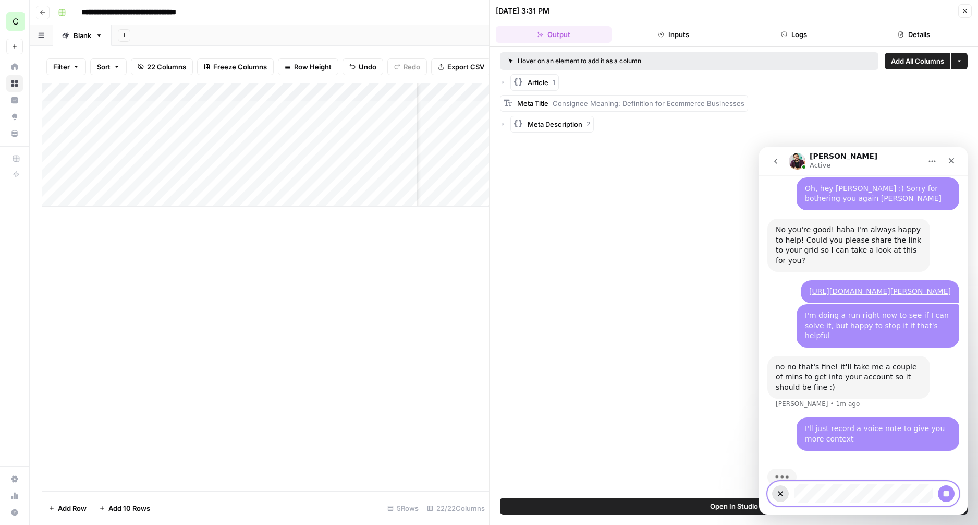
click at [506, 82] on div "Article 1" at bounding box center [734, 82] width 468 height 17
click at [504, 81] on icon "button" at bounding box center [503, 82] width 6 height 6
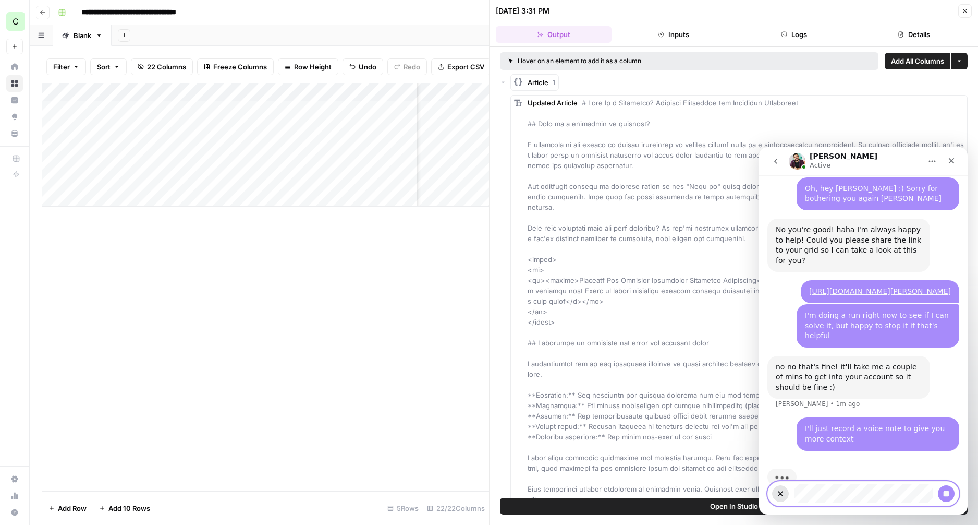
click at [504, 82] on icon "button" at bounding box center [503, 83] width 3 height 2
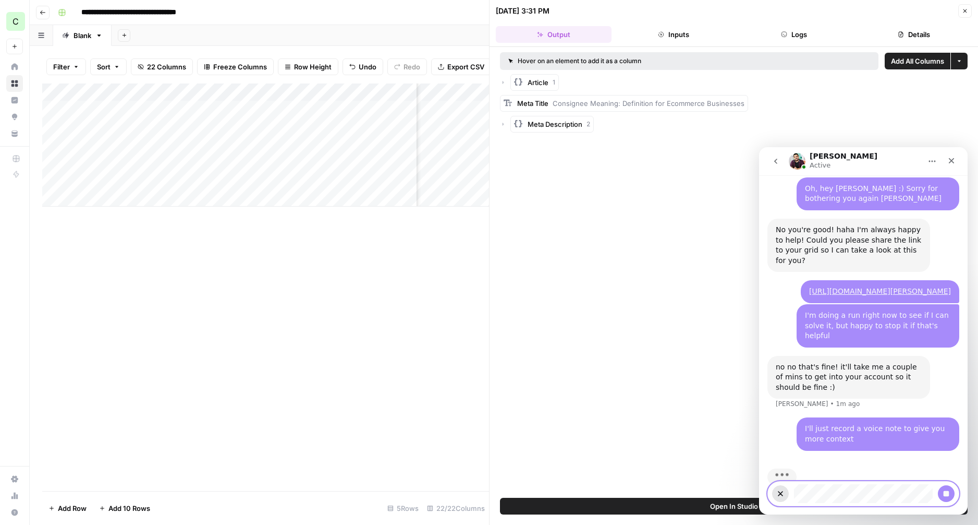
click at [966, 8] on icon "button" at bounding box center [965, 11] width 6 height 6
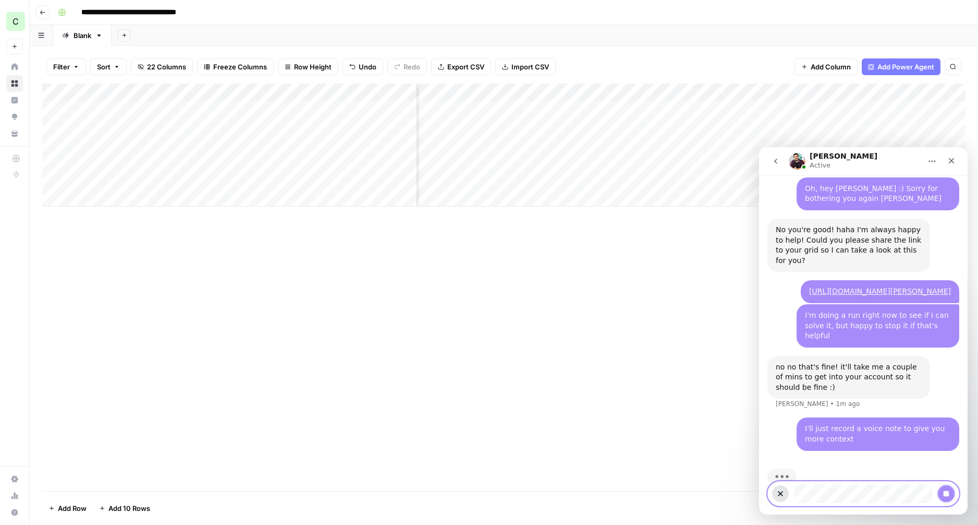
scroll to position [888, 0]
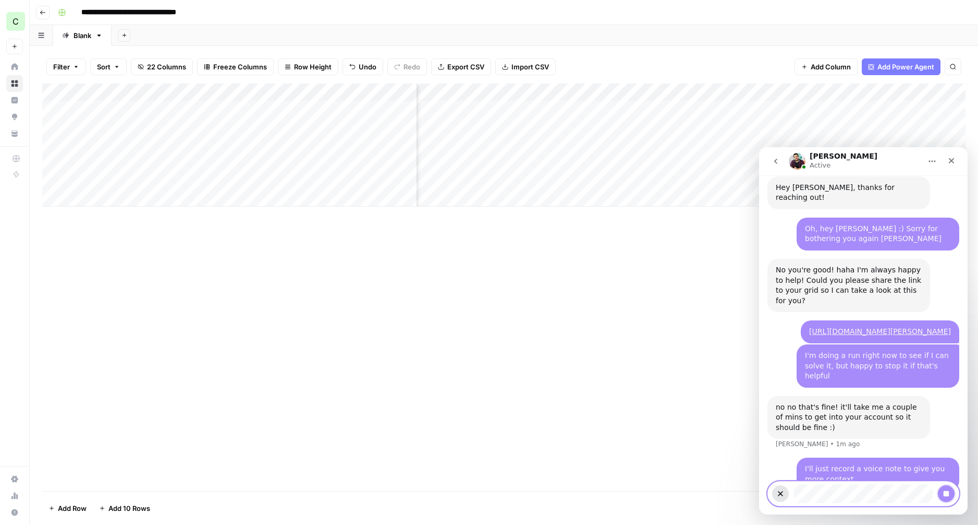
click at [946, 495] on icon "Stop recording" at bounding box center [947, 494] width 6 height 6
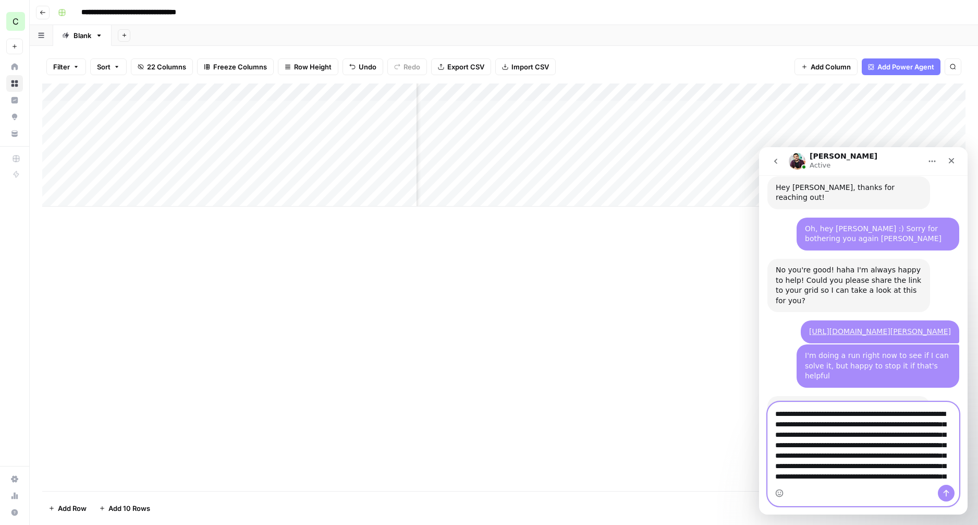
scroll to position [967, 0]
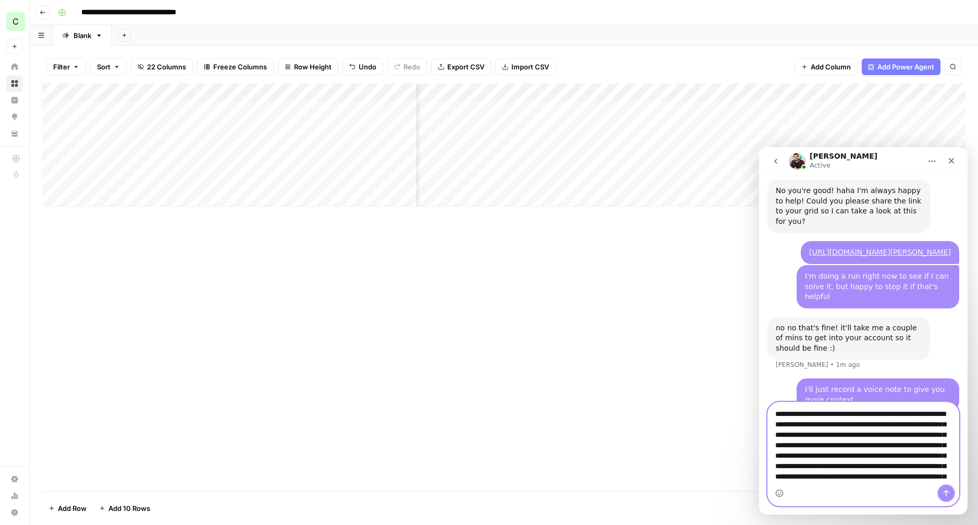
click at [946, 492] on icon "Send a message…" at bounding box center [946, 493] width 8 height 8
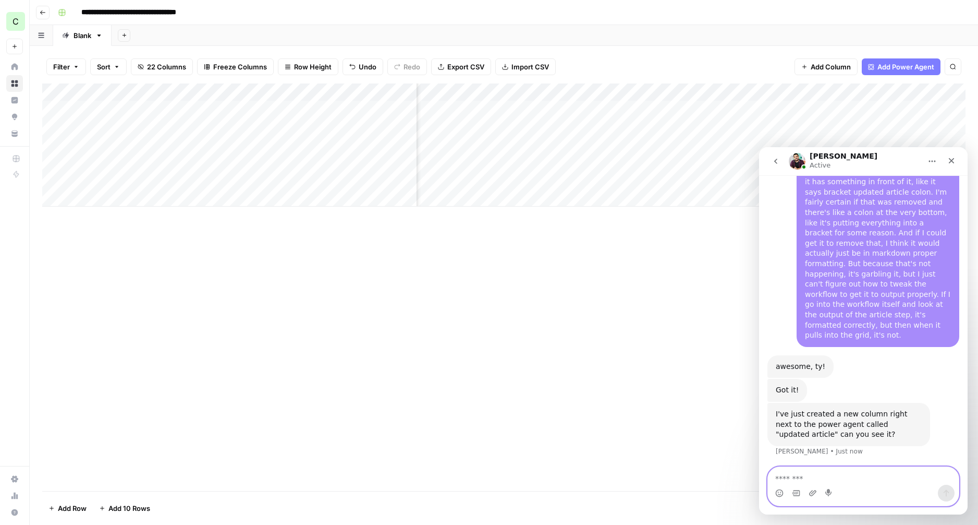
scroll to position [0, 1006]
click at [825, 474] on textarea "Message…" at bounding box center [863, 476] width 191 height 18
type textarea "**********"
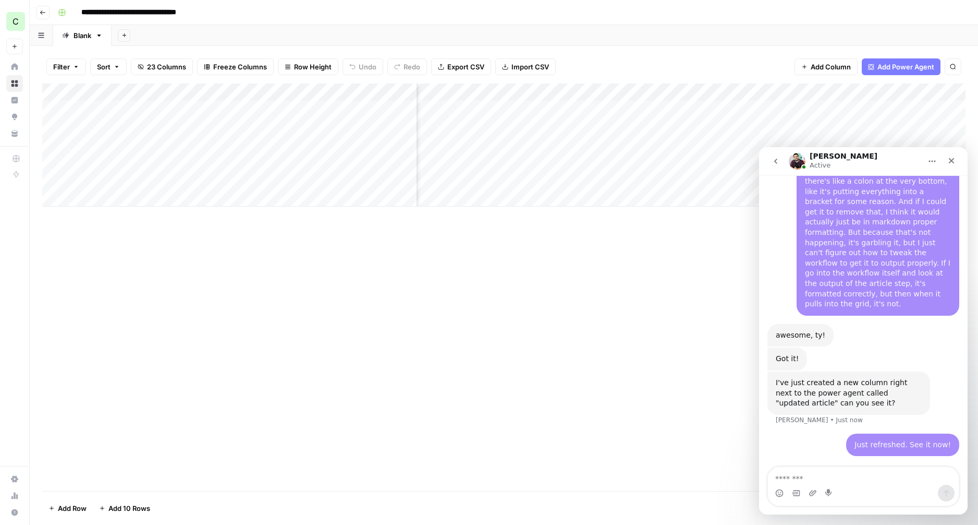
click at [567, 109] on div "Add Column" at bounding box center [504, 144] width 924 height 123
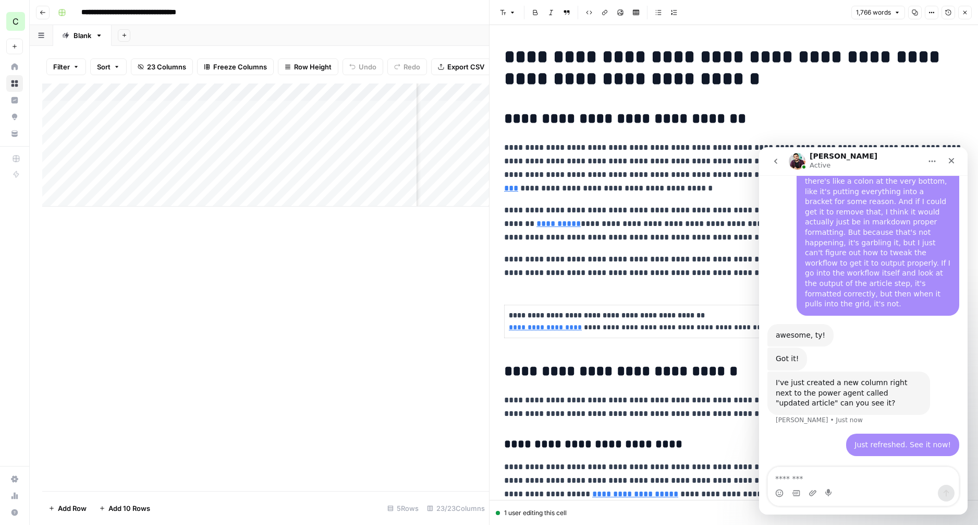
click at [963, 16] on button "Close" at bounding box center [966, 13] width 14 height 14
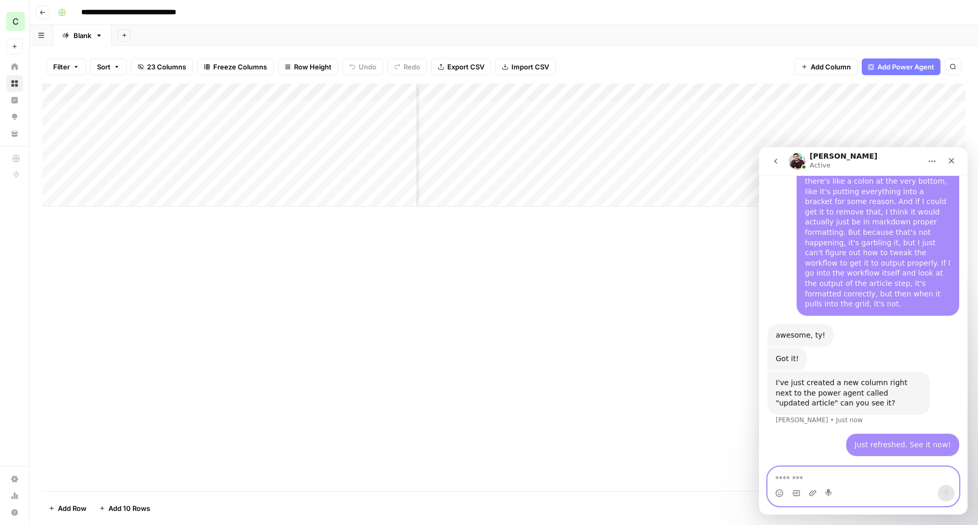
click at [830, 468] on textarea "Message…" at bounding box center [863, 476] width 191 height 18
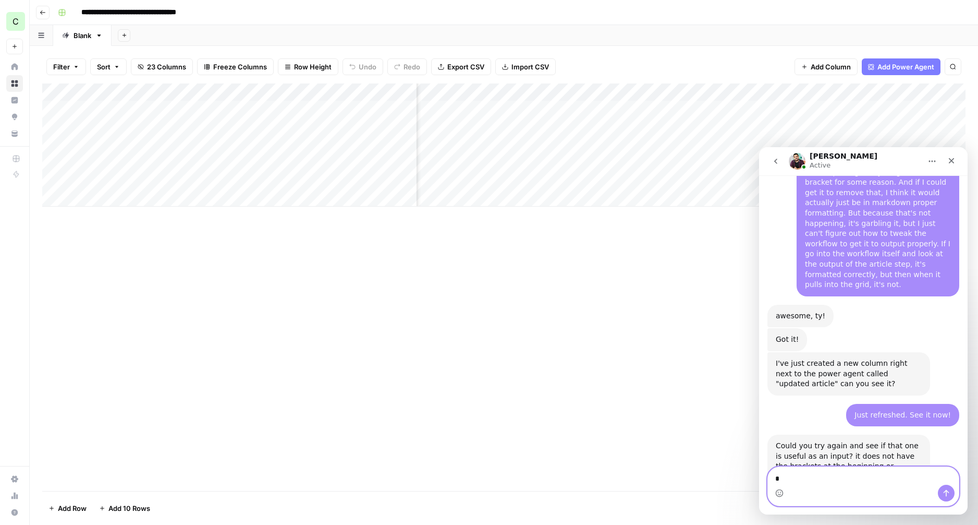
scroll to position [1313, 0]
type textarea "***"
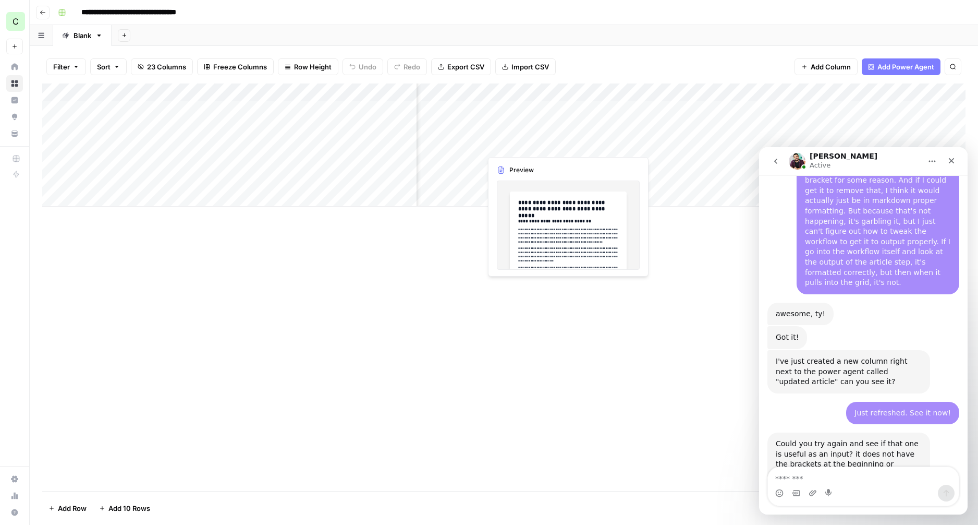
click at [564, 145] on div "Add Column" at bounding box center [504, 144] width 924 height 123
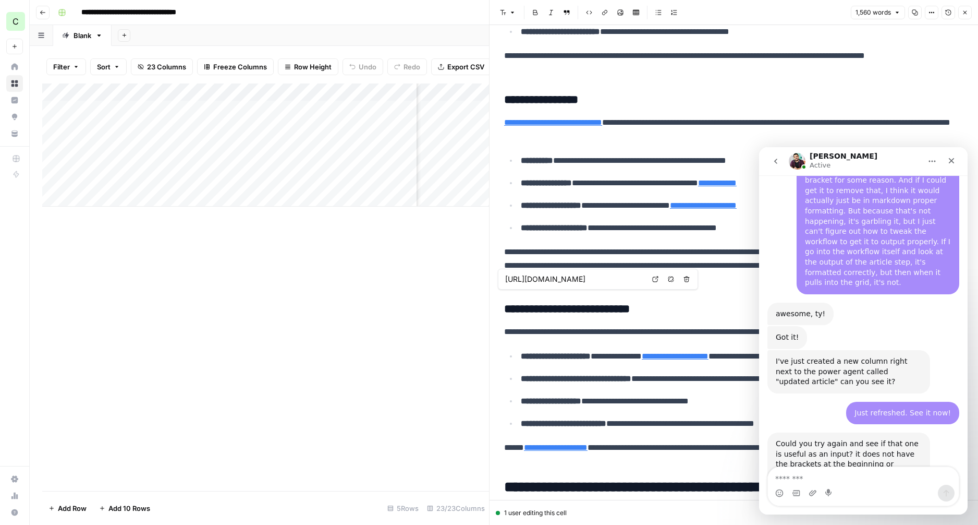
scroll to position [1459, 0]
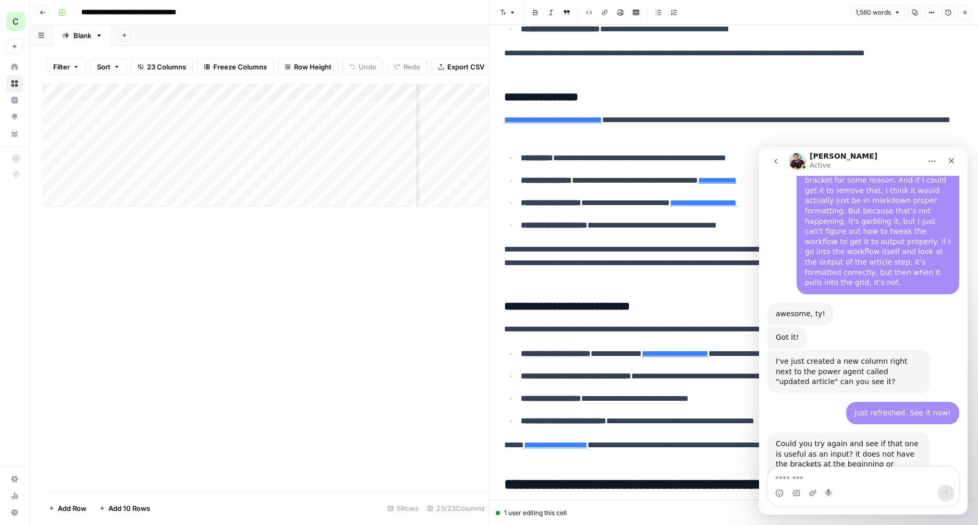
type input "https://www.portless.com/blogs/why-outsourcing-your-customer-returns-is-a-game-…"
click at [844, 474] on textarea "Message…" at bounding box center [863, 476] width 191 height 18
type textarea "**********"
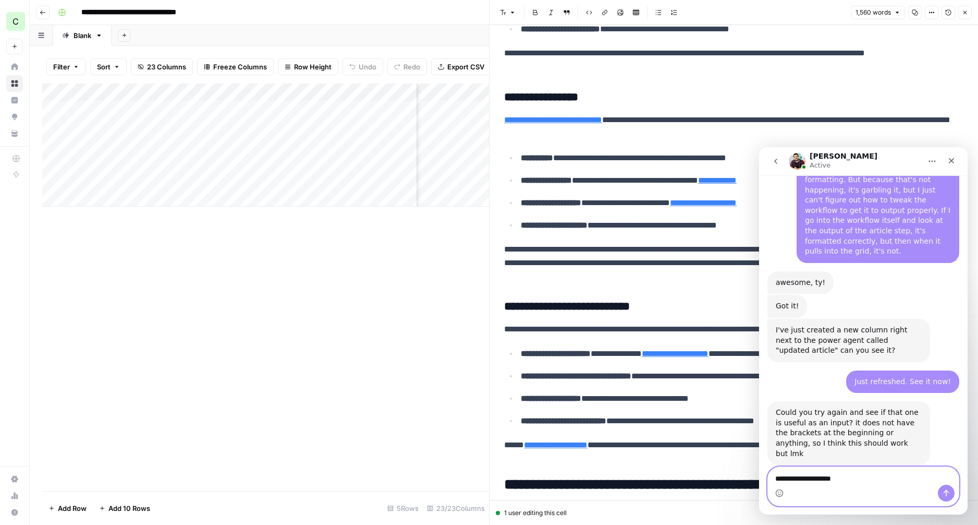
type textarea "**********"
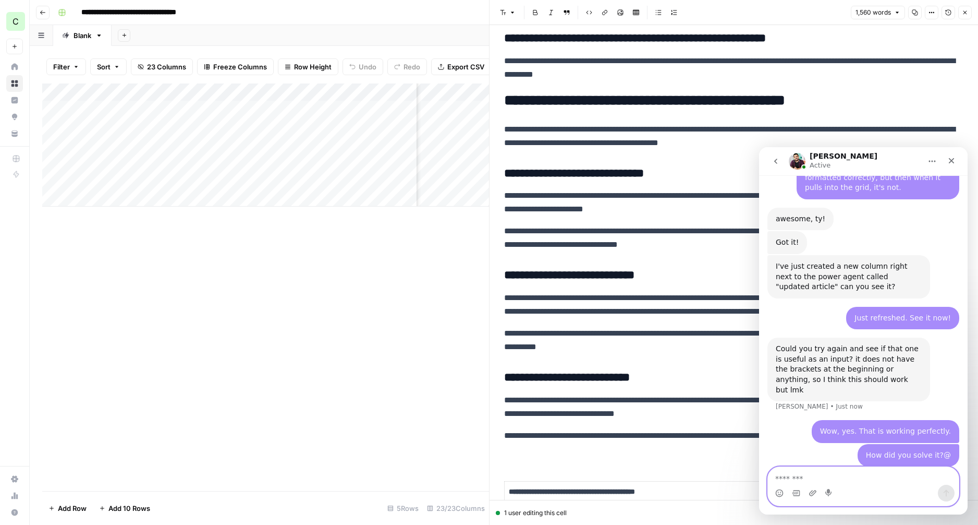
scroll to position [2503, 0]
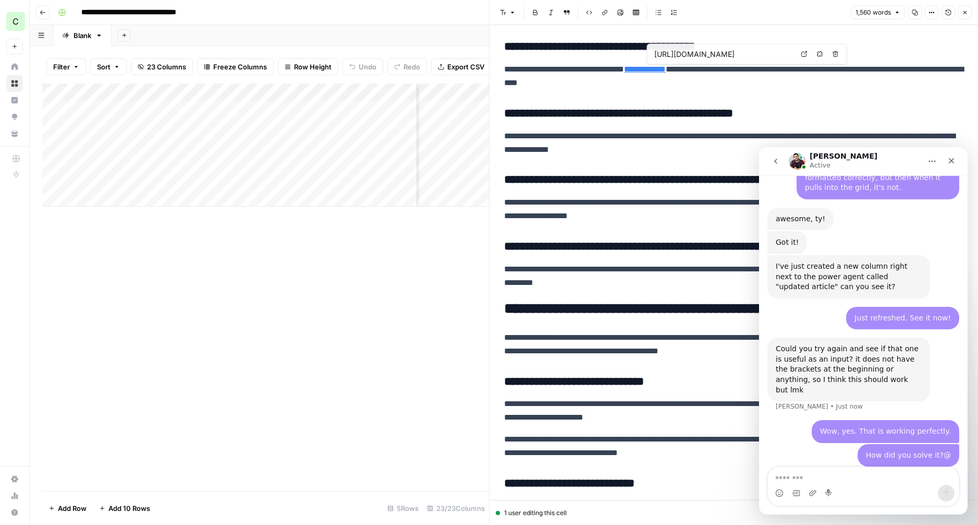
click at [666, 70] on link "**********" at bounding box center [645, 69] width 42 height 8
click at [666, 67] on link "**********" at bounding box center [645, 69] width 42 height 8
click at [680, 53] on h3 "**********" at bounding box center [733, 47] width 459 height 15
click at [694, 56] on input "https://www.portless.com/blogs/ecommerce-brands-defer-tariffs-using-first-sale" at bounding box center [724, 54] width 139 height 10
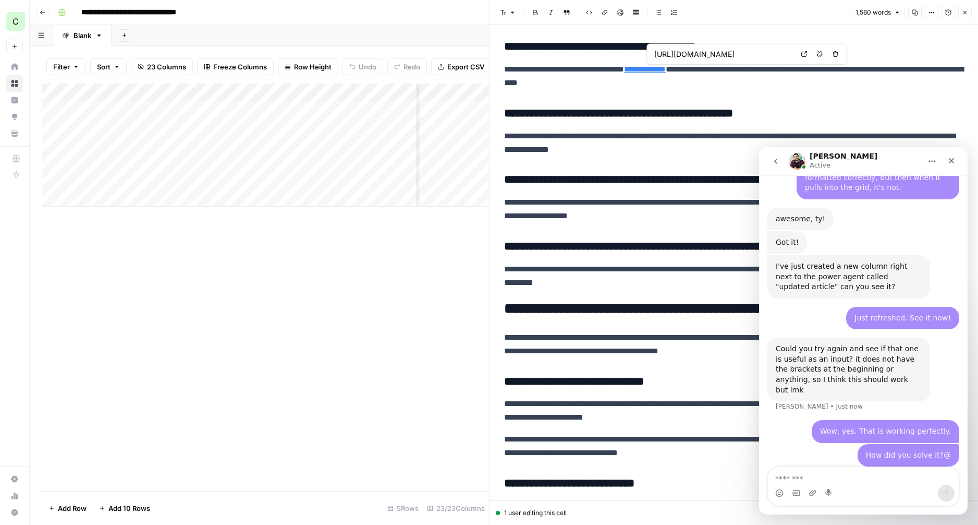
click at [694, 56] on input "https://www.portless.com/blogs/ecommerce-brands-defer-tariffs-using-first-sale" at bounding box center [724, 54] width 139 height 10
click at [805, 54] on body "**********" at bounding box center [489, 262] width 978 height 525
click at [666, 68] on link "**********" at bounding box center [645, 69] width 42 height 8
click at [707, 53] on input "https://www.portless.com/blogs/ecommerce-brands-defer-tariffs-using-first-sale" at bounding box center [724, 54] width 139 height 10
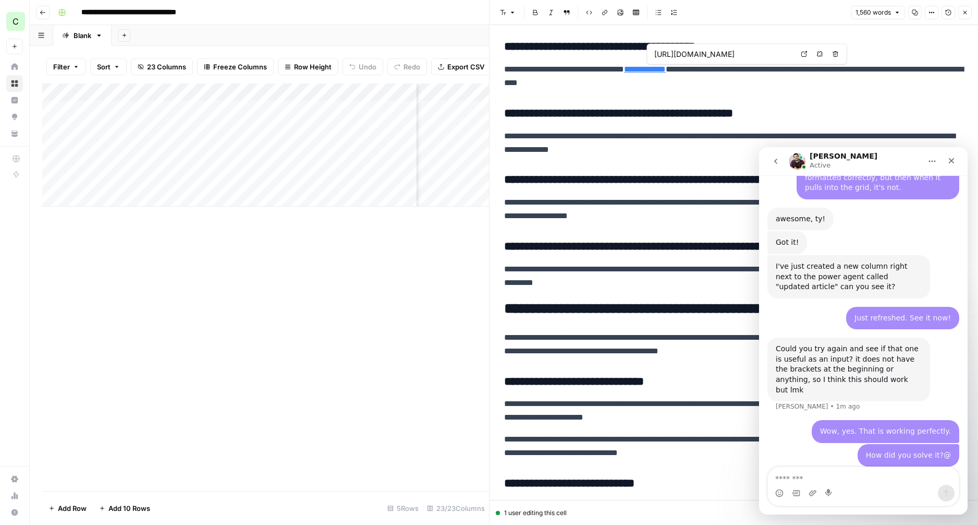
click at [716, 54] on input "https://www.portless.com/blogs/ecommerce-brands-defer-tariffs-using-first-sale" at bounding box center [724, 54] width 139 height 10
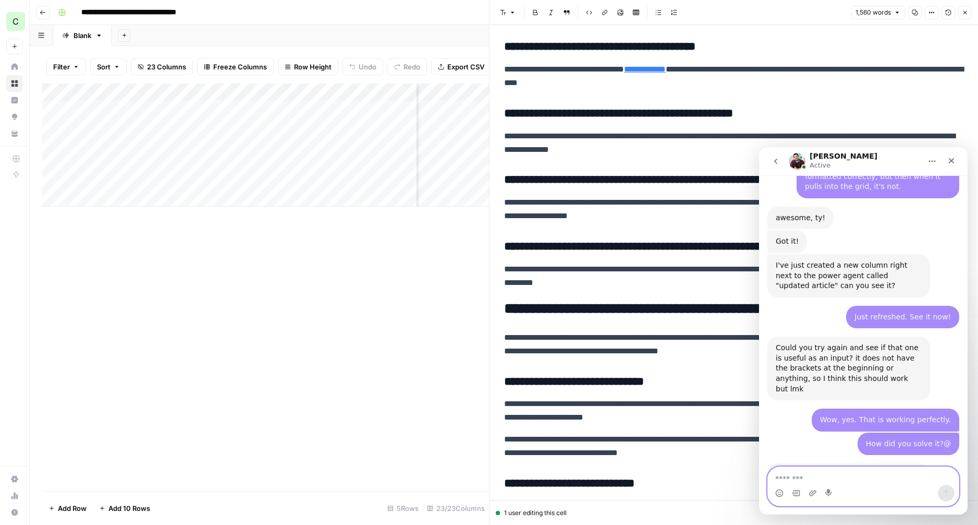
click at [827, 478] on textarea "Message…" at bounding box center [863, 476] width 191 height 18
type textarea "**********"
click at [944, 489] on icon "Send a message…" at bounding box center [946, 493] width 8 height 8
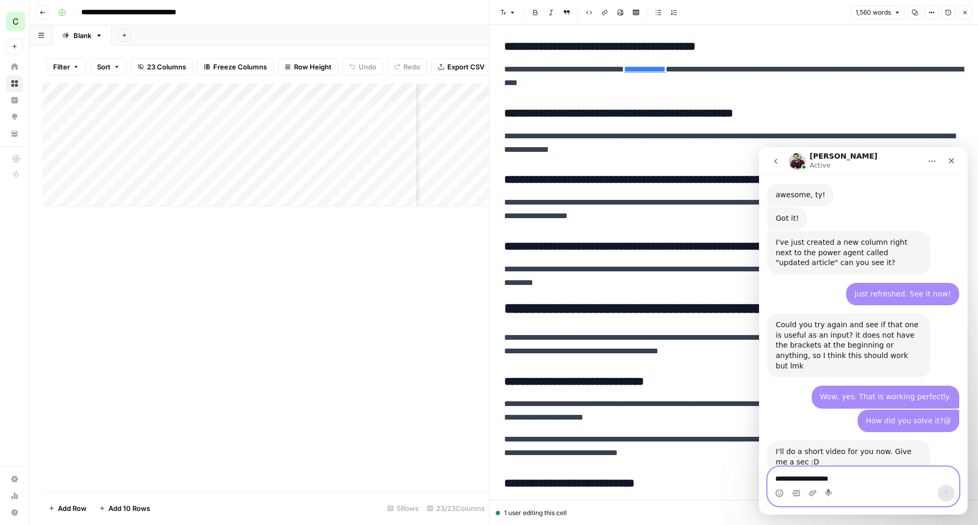
scroll to position [1440, 0]
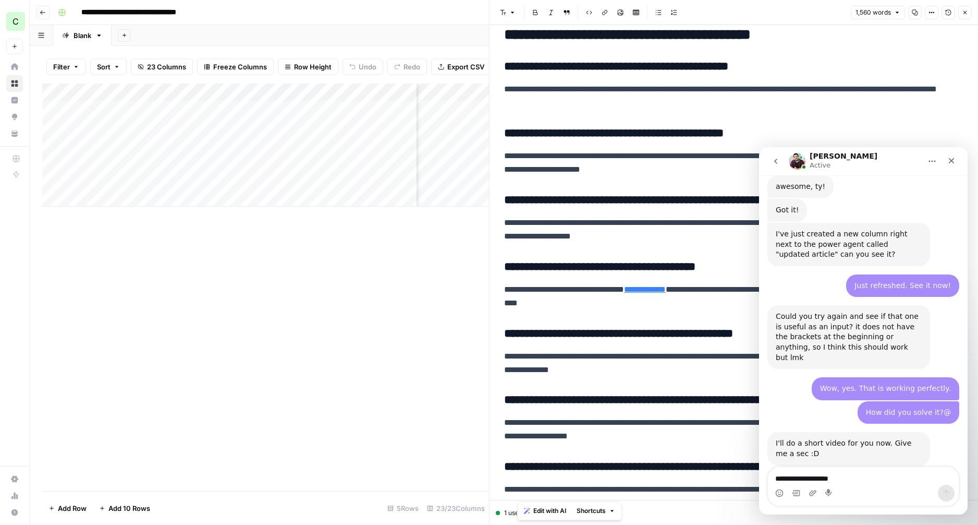
scroll to position [2282, 0]
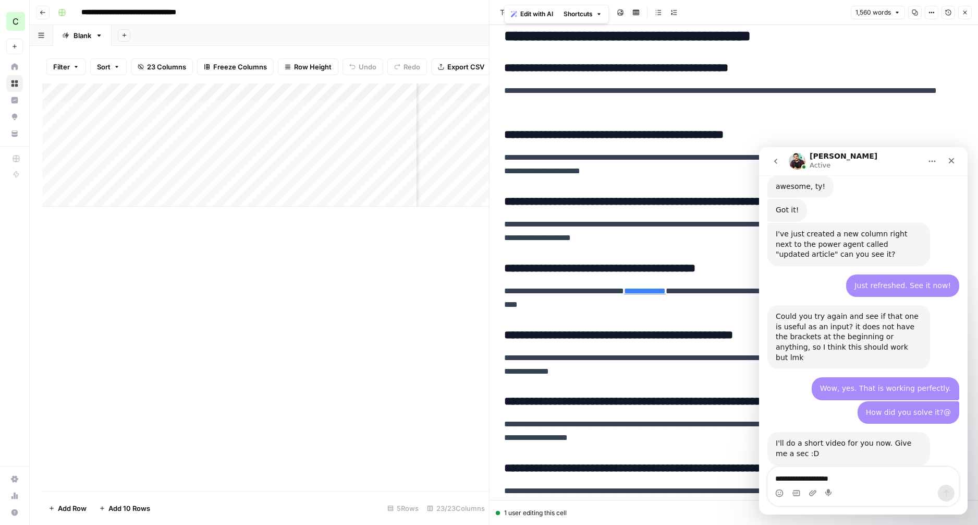
drag, startPoint x: 665, startPoint y: 235, endPoint x: 504, endPoint y: 41, distance: 251.5
click at [970, 11] on button "Close" at bounding box center [966, 13] width 14 height 14
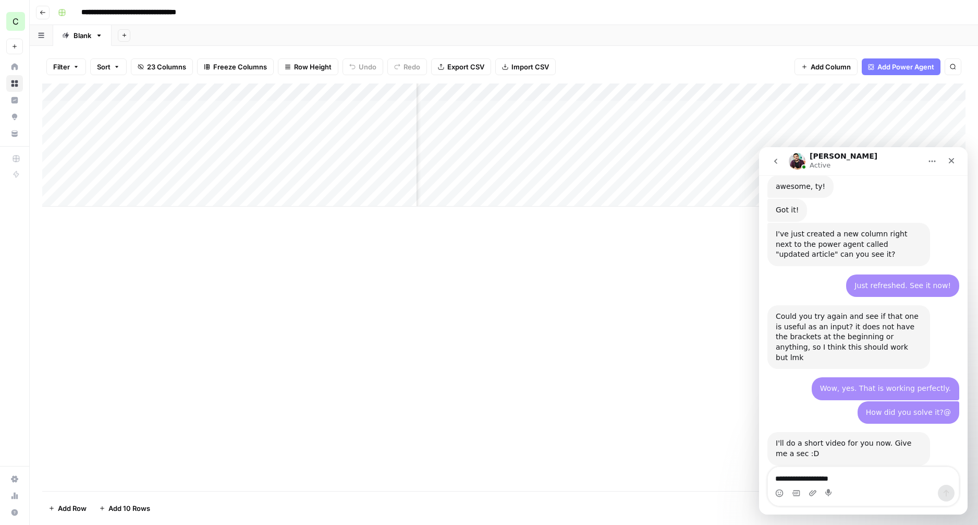
scroll to position [0, 1258]
click at [497, 141] on div "Add Column" at bounding box center [504, 144] width 924 height 123
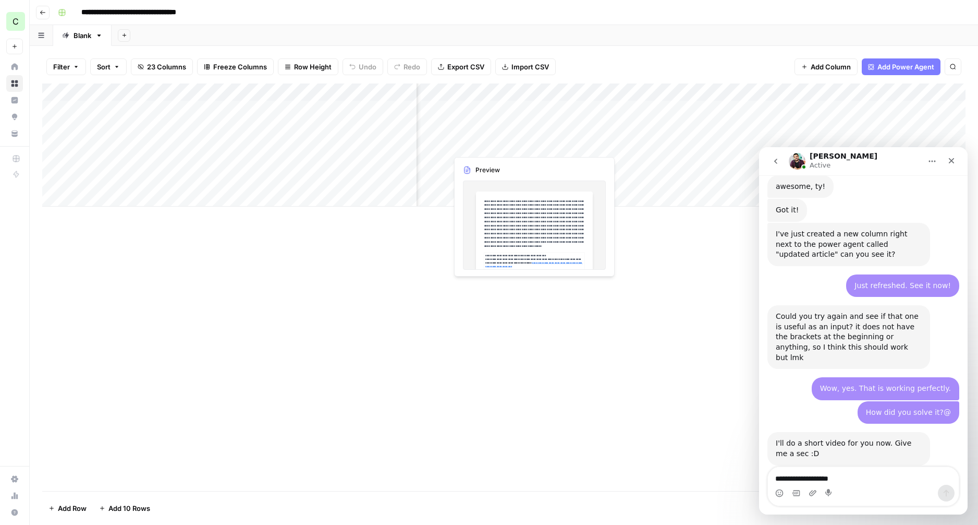
scroll to position [0, 1116]
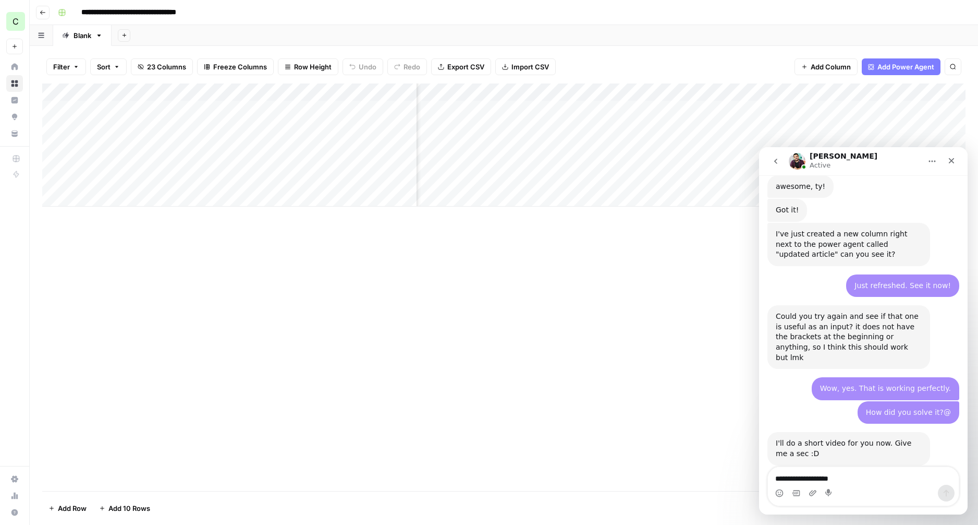
click at [539, 143] on div "Add Column" at bounding box center [504, 144] width 924 height 123
click at [672, 94] on div "Add Column" at bounding box center [504, 144] width 924 height 123
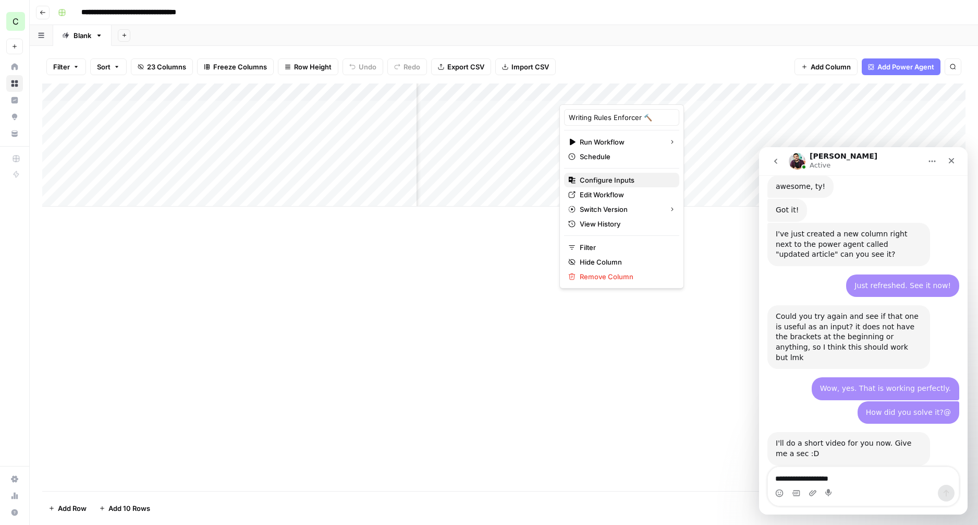
click at [615, 178] on span "Configure Inputs" at bounding box center [625, 180] width 91 height 10
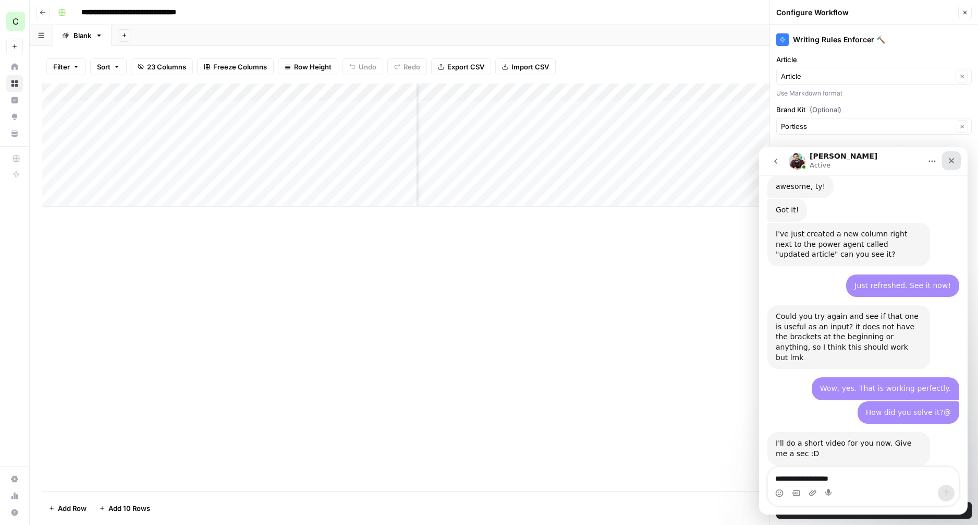
click at [951, 160] on icon "Close" at bounding box center [952, 160] width 8 height 8
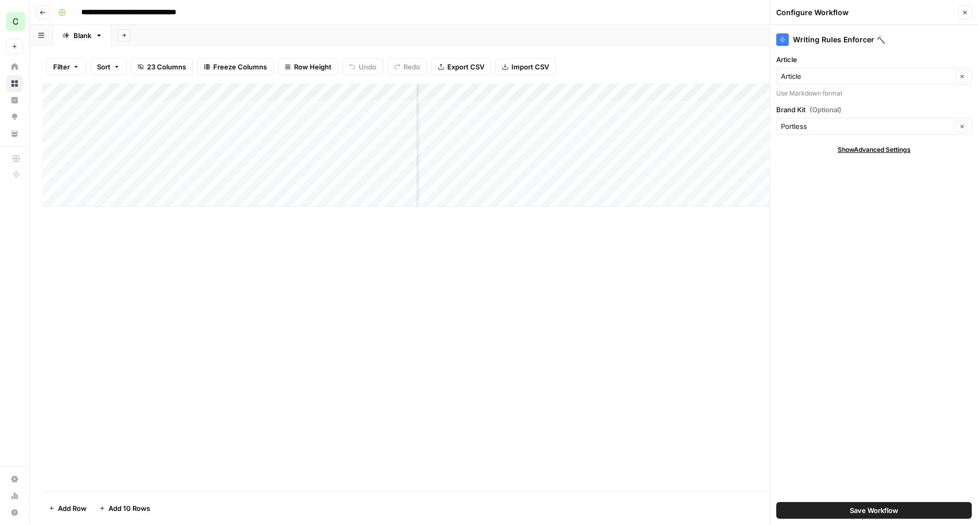
scroll to position [1440, 0]
click at [820, 70] on div "Article Clear" at bounding box center [875, 76] width 196 height 17
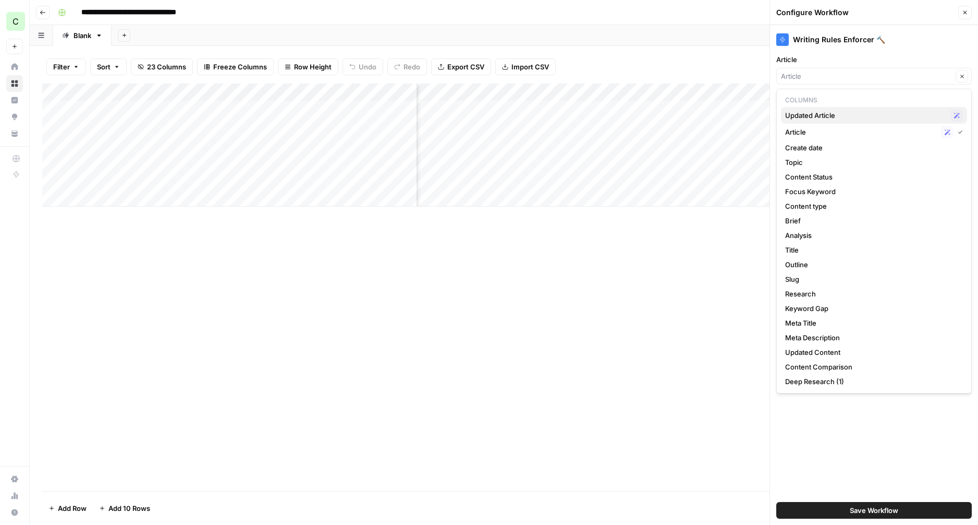
click at [825, 116] on span "Updated Article" at bounding box center [865, 115] width 161 height 10
type input "Updated Article"
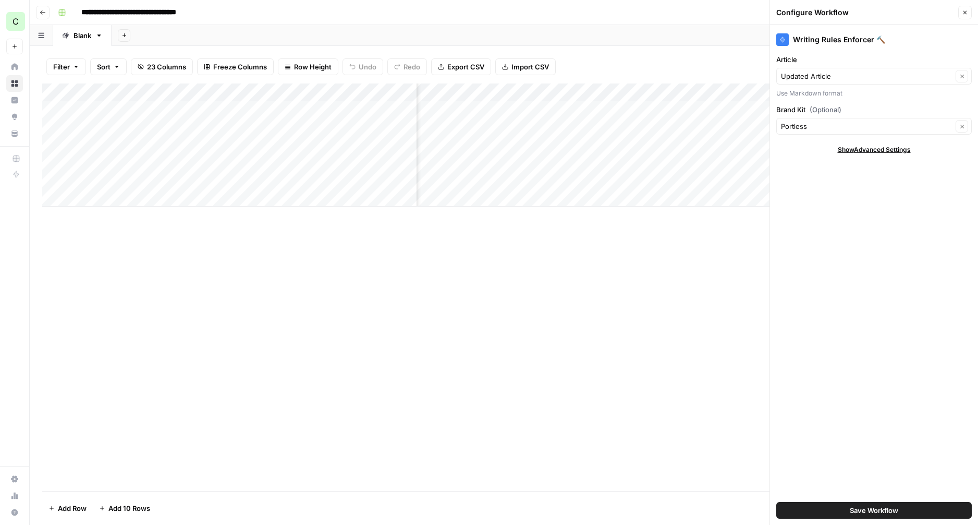
click at [878, 513] on span "Save Workflow" at bounding box center [874, 510] width 49 height 10
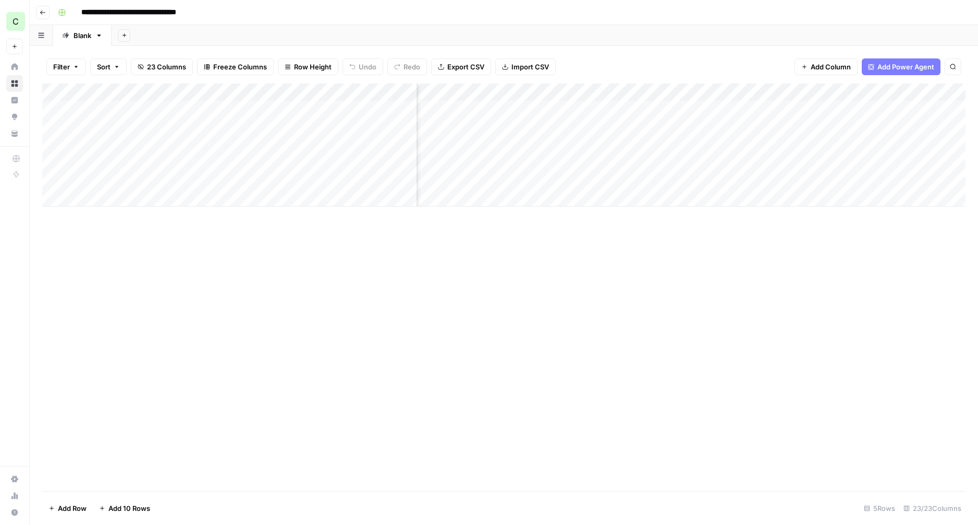
click at [626, 143] on div "Add Column" at bounding box center [504, 144] width 924 height 123
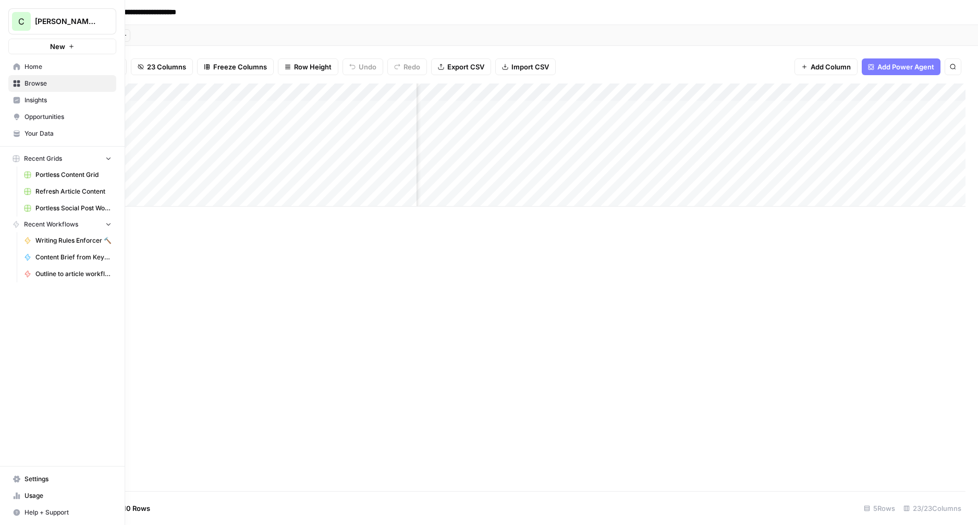
click at [29, 514] on span "Help + Support" at bounding box center [68, 511] width 87 height 9
click at [158, 510] on span "Chat & Support" at bounding box center [174, 507] width 70 height 9
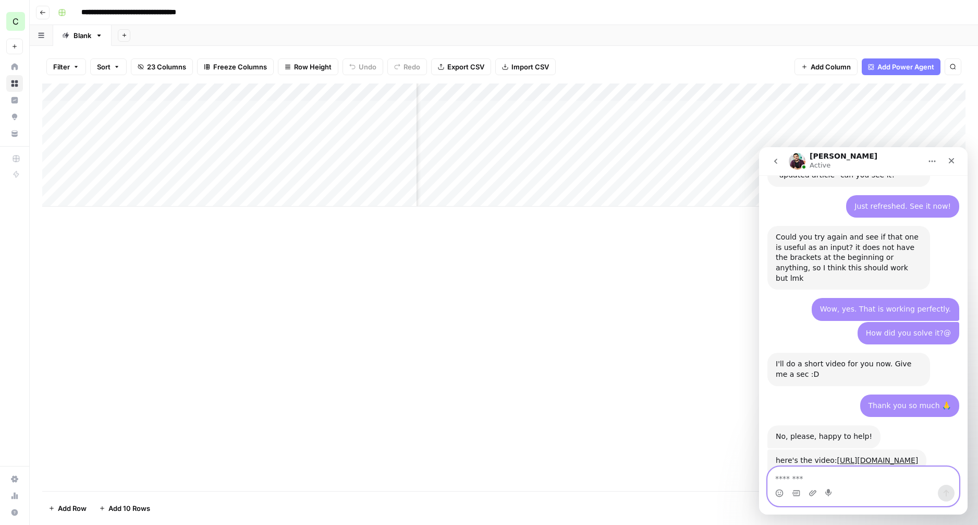
scroll to position [1550, 0]
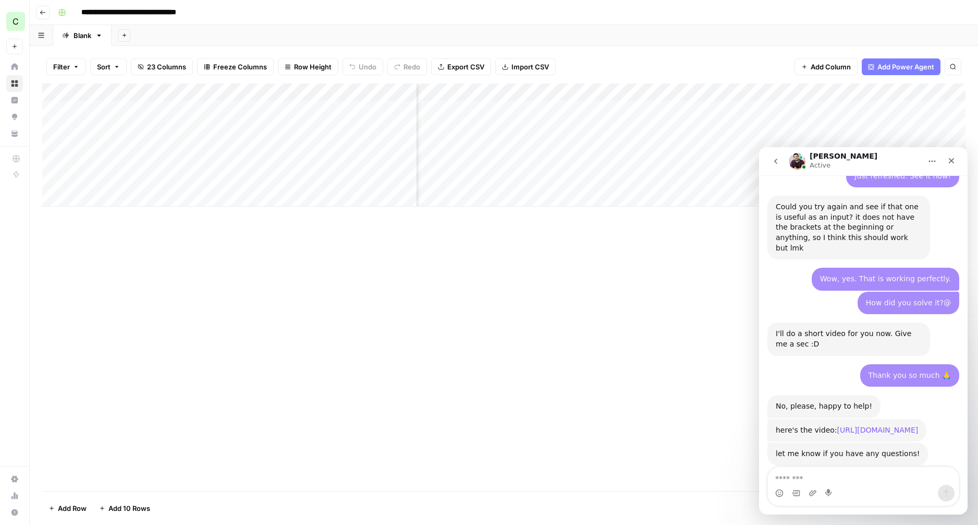
click at [838, 426] on link "https://www.loom.com/share/04c222b732dc4407acd4a6a830a421a9?sid=d5f2538a-6b60-4…" at bounding box center [878, 430] width 81 height 8
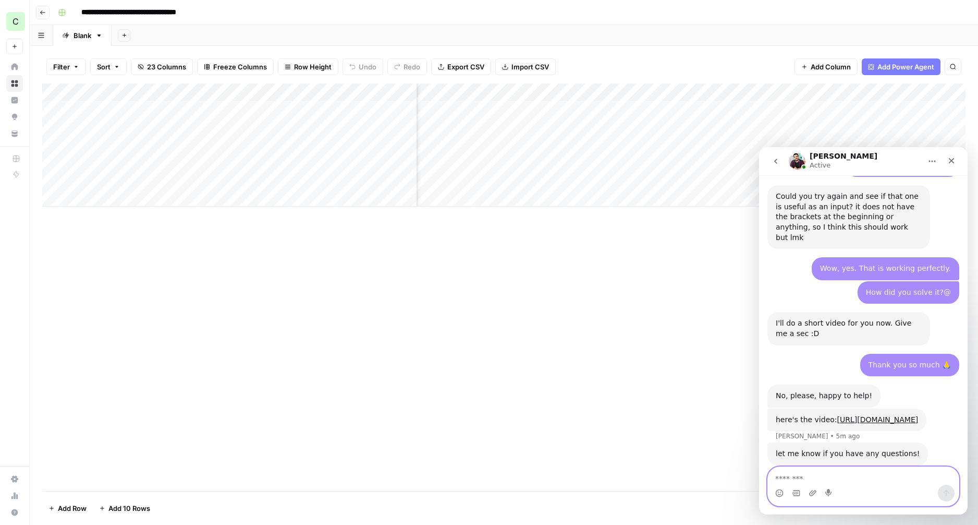
click at [838, 482] on textarea "Message…" at bounding box center [863, 476] width 191 height 18
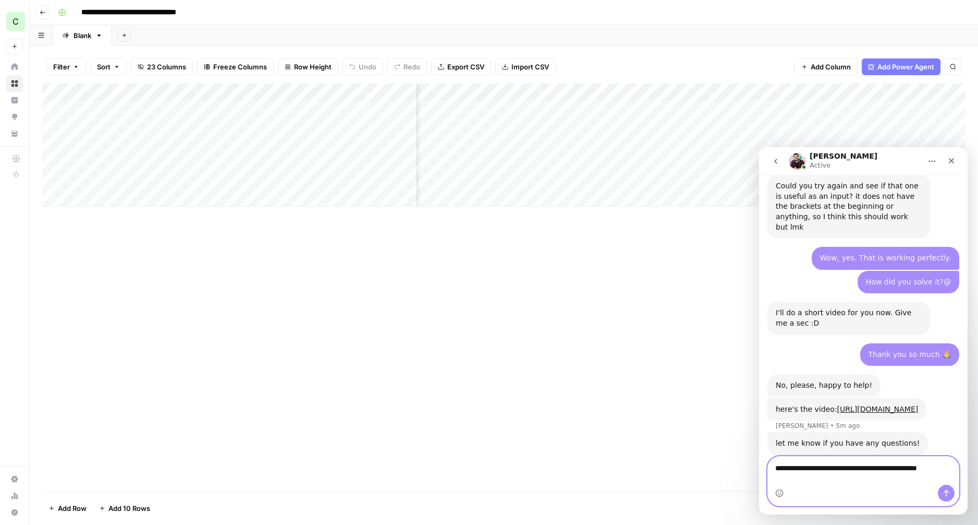
type textarea "**********"
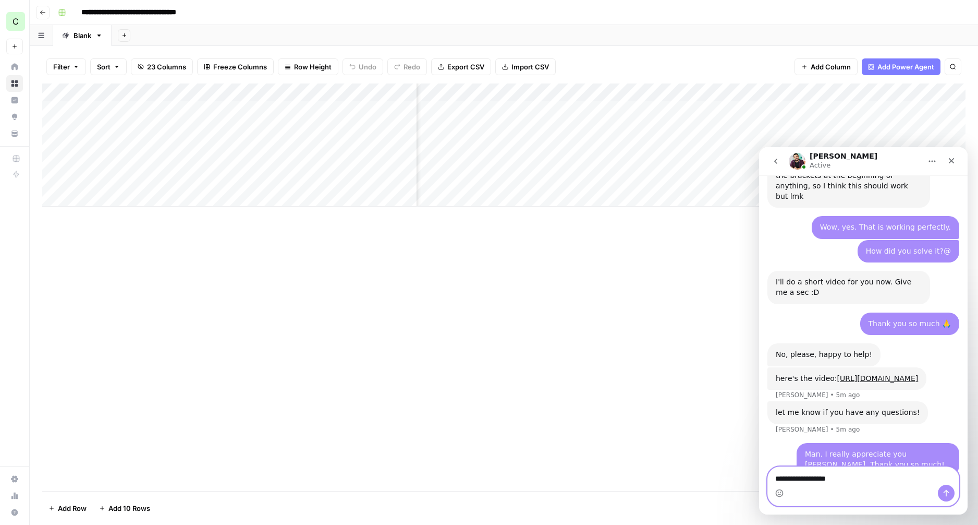
type textarea "**********"
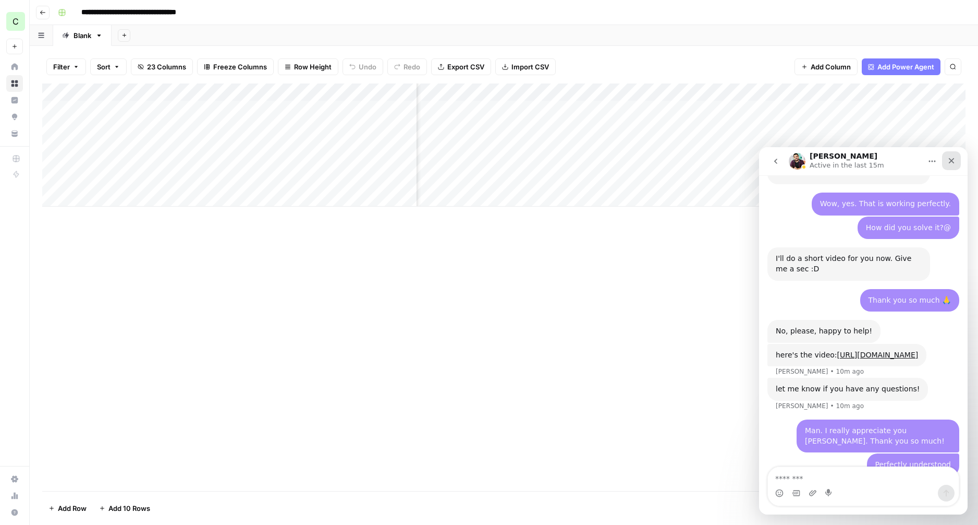
drag, startPoint x: 949, startPoint y: 157, endPoint x: 1708, endPoint y: 304, distance: 773.5
click at [949, 157] on icon "Close" at bounding box center [952, 160] width 8 height 8
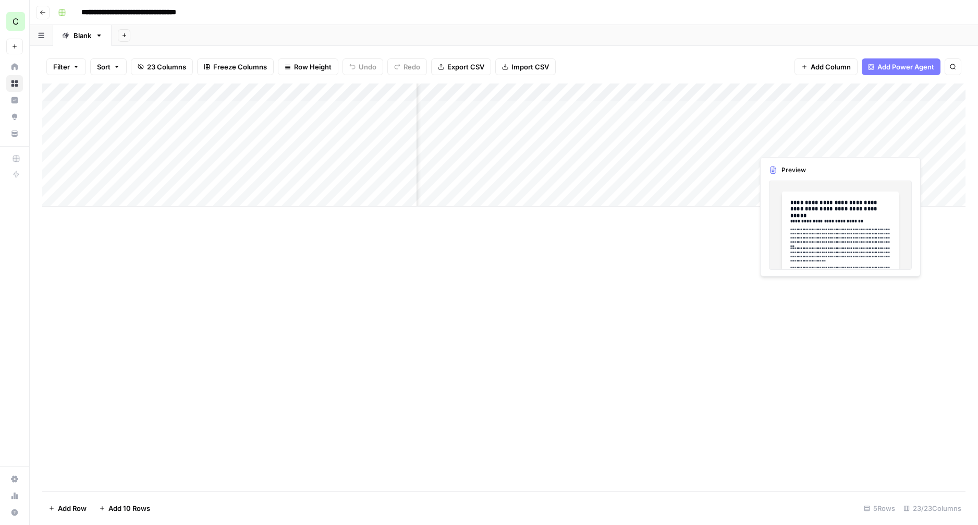
scroll to position [0, 1366]
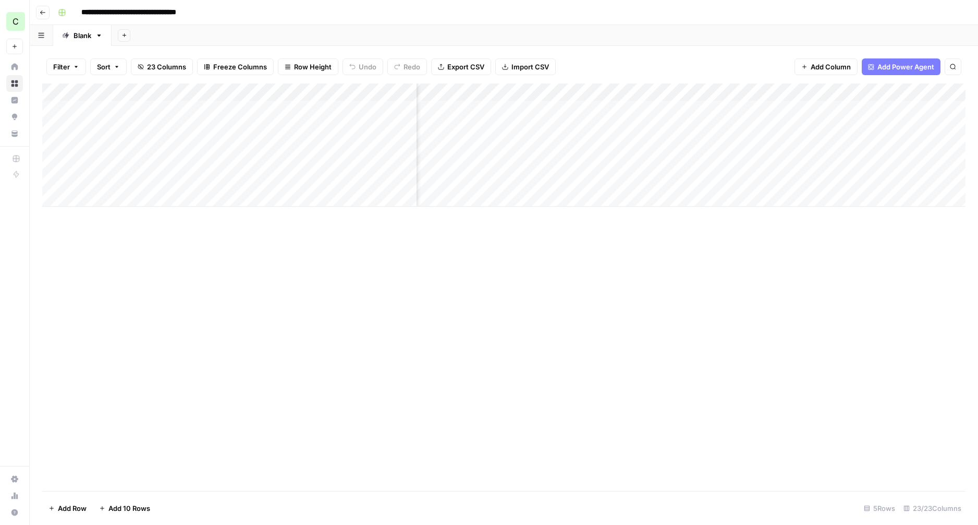
click at [931, 91] on div "Add Column" at bounding box center [504, 144] width 924 height 123
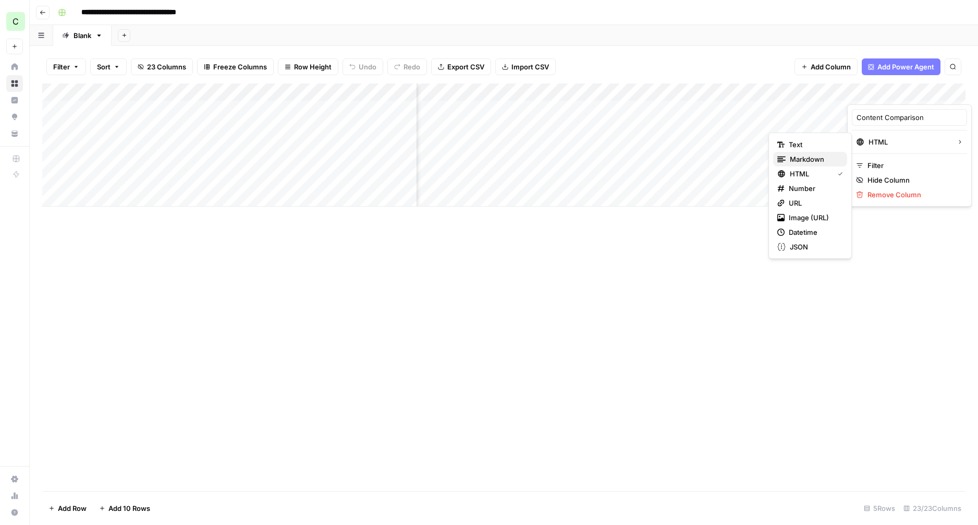
click at [820, 157] on span "Markdown" at bounding box center [814, 159] width 49 height 10
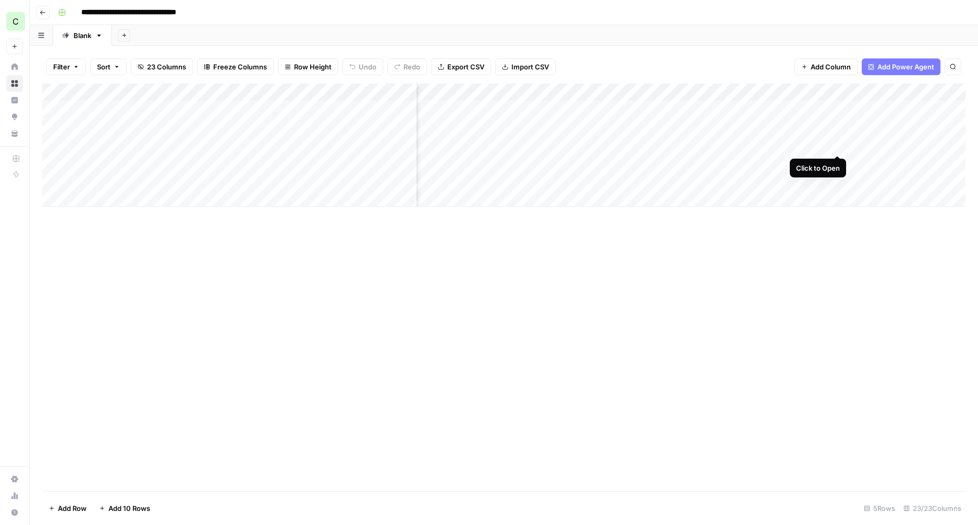
scroll to position [0, 1555]
click at [647, 143] on div "Add Column" at bounding box center [504, 144] width 924 height 123
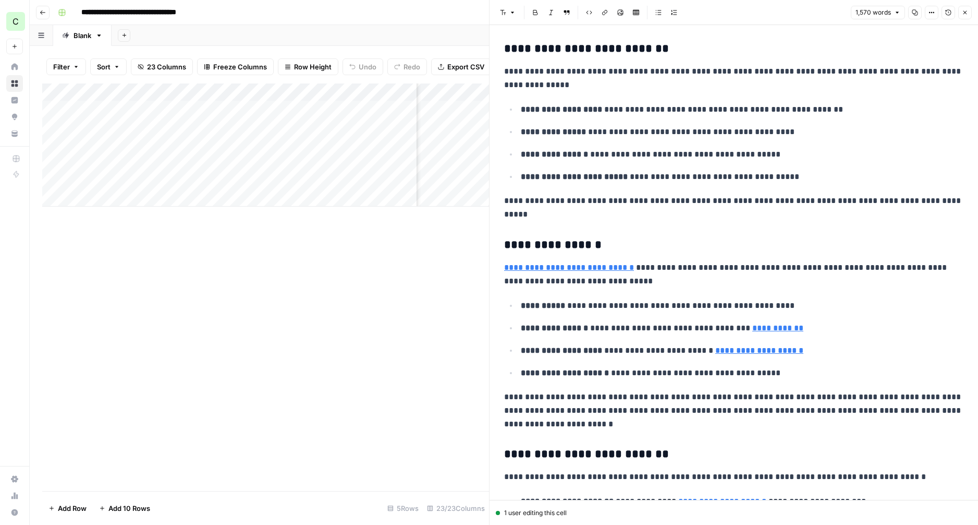
scroll to position [1326, 0]
type input "https://www.portless.com/blogs/why-outsourcing-your-customer-returns-is-a-game-…"
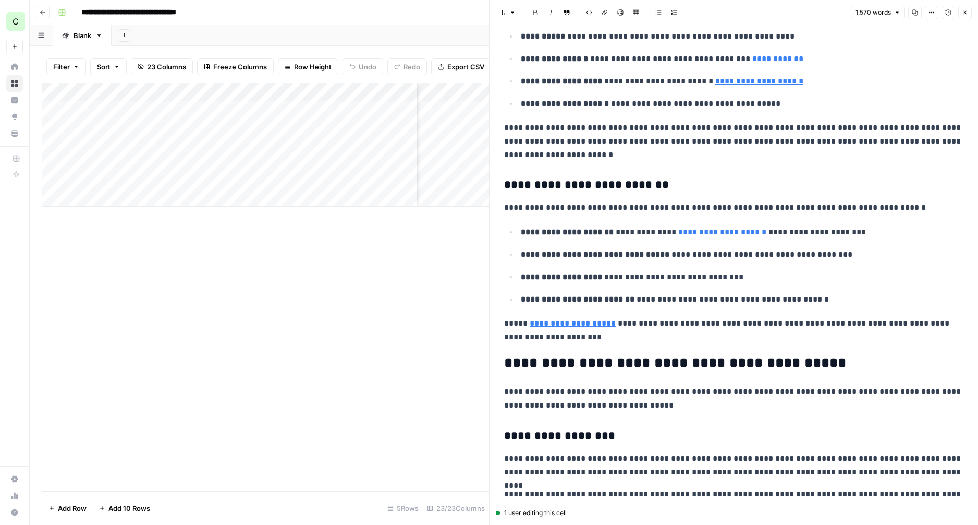
scroll to position [1595, 0]
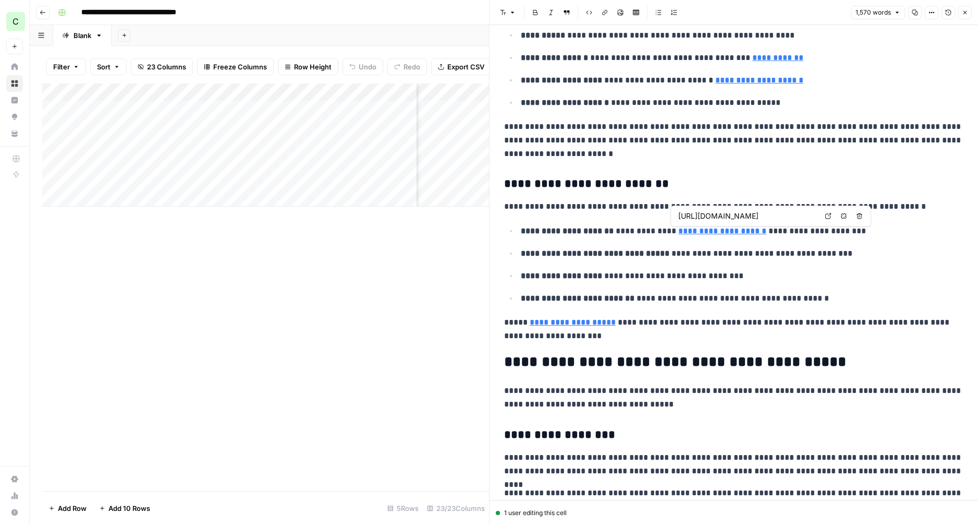
type input "https://www.portless.com/blogs/your-guide-to-assessing-3pl-providers-portless"
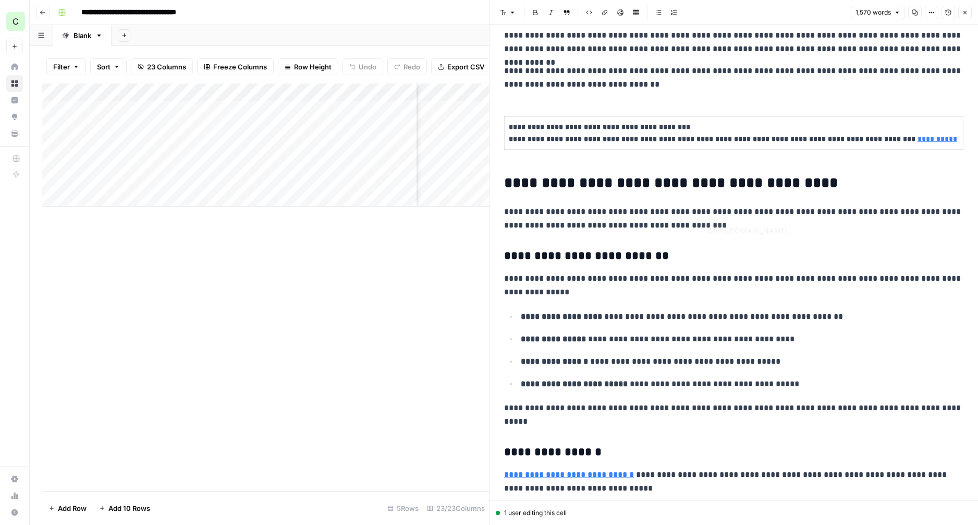
scroll to position [564, 0]
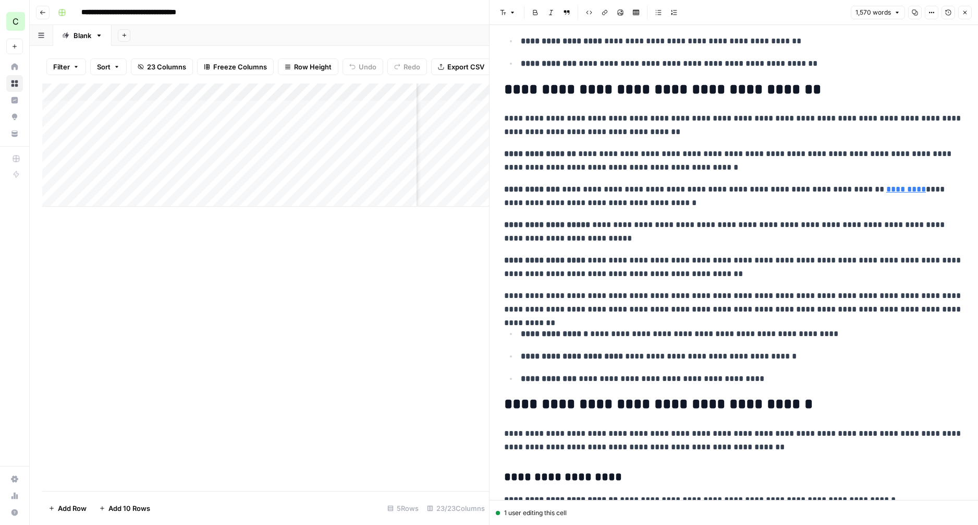
click at [966, 10] on icon "button" at bounding box center [965, 12] width 6 height 6
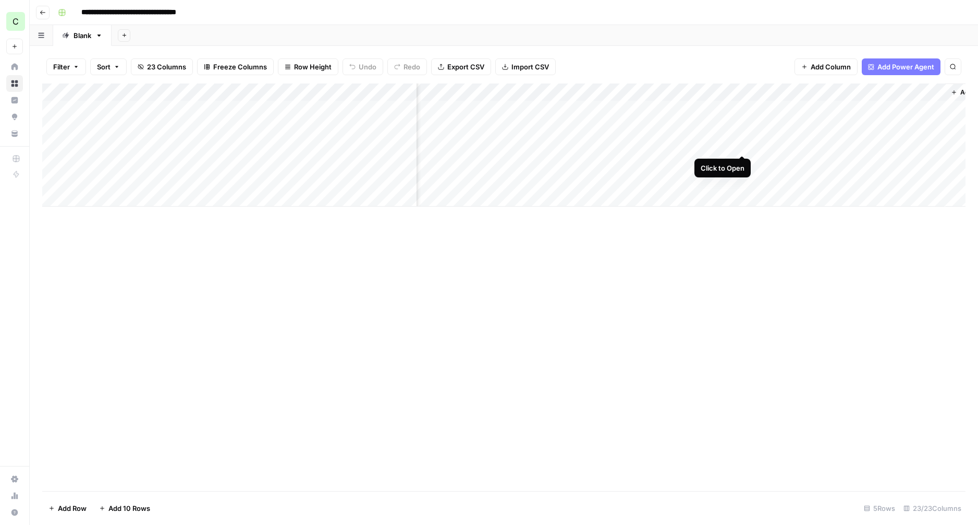
click at [743, 143] on div "Add Column" at bounding box center [504, 144] width 924 height 123
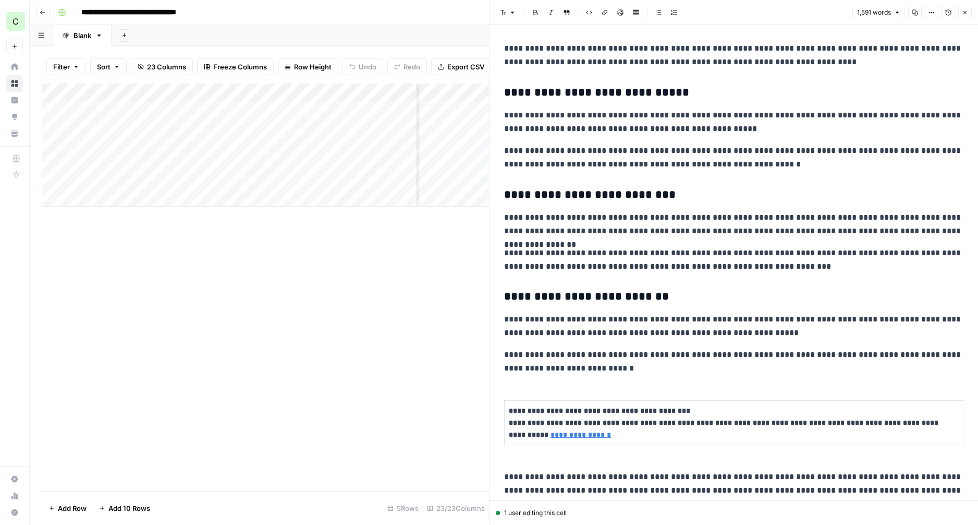
scroll to position [2942, 0]
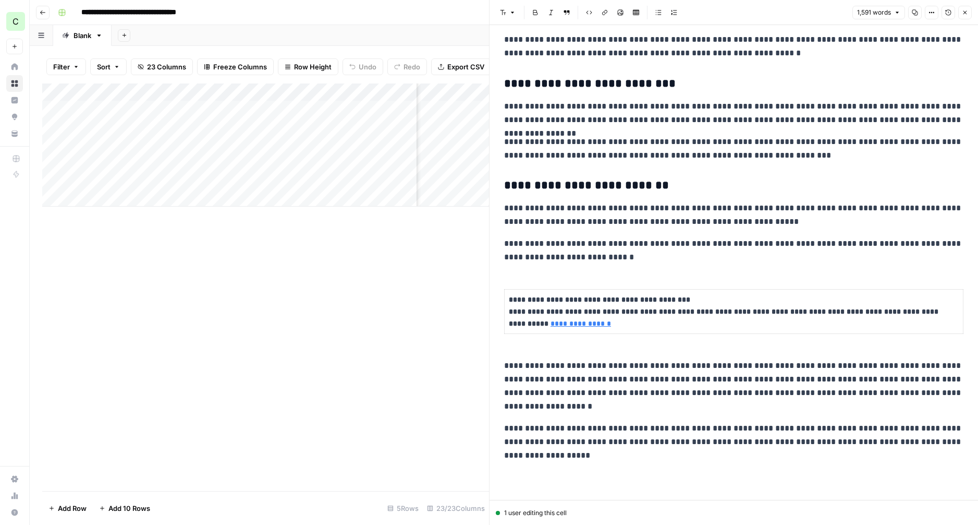
click at [965, 11] on icon "button" at bounding box center [965, 12] width 6 height 6
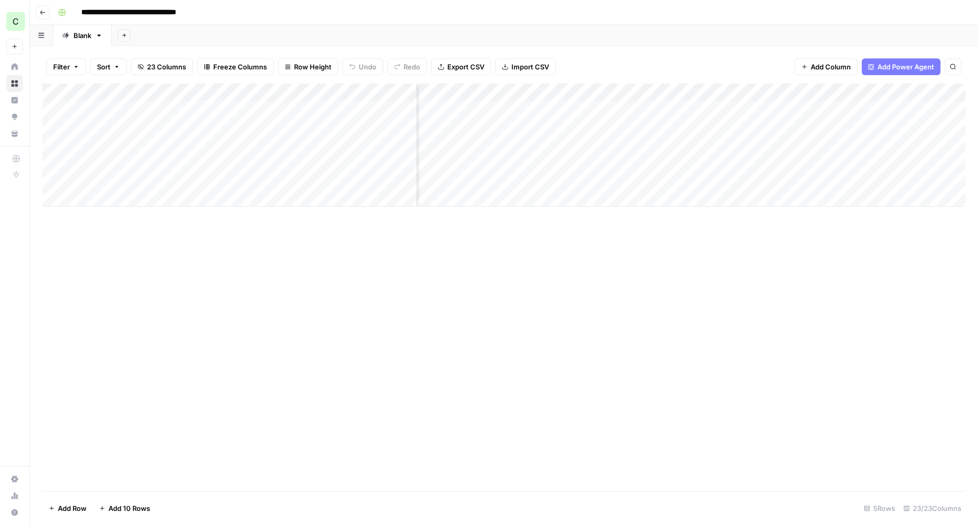
scroll to position [0, 1085]
click at [892, 107] on div "Add Column" at bounding box center [504, 144] width 924 height 123
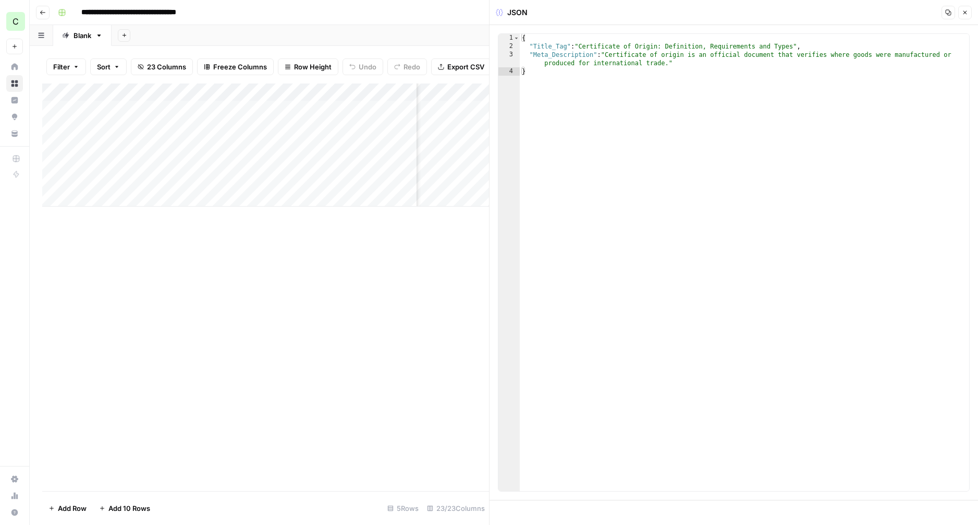
click at [965, 15] on icon "button" at bounding box center [965, 12] width 6 height 6
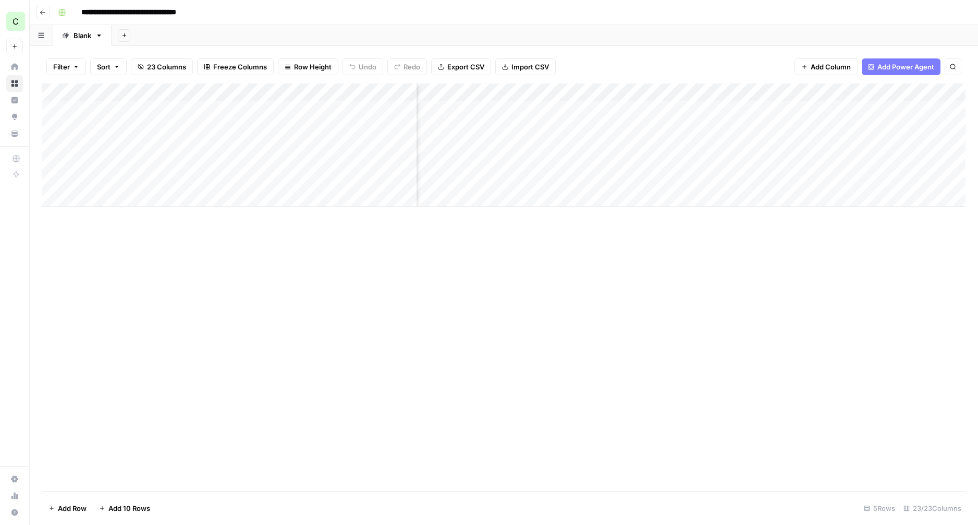
click at [799, 144] on div "Add Column" at bounding box center [504, 144] width 924 height 123
click at [734, 93] on div "Add Column" at bounding box center [504, 144] width 924 height 123
click at [686, 193] on span "Remove Column" at bounding box center [715, 194] width 91 height 10
click at [446, 111] on span "Delete" at bounding box center [452, 108] width 22 height 10
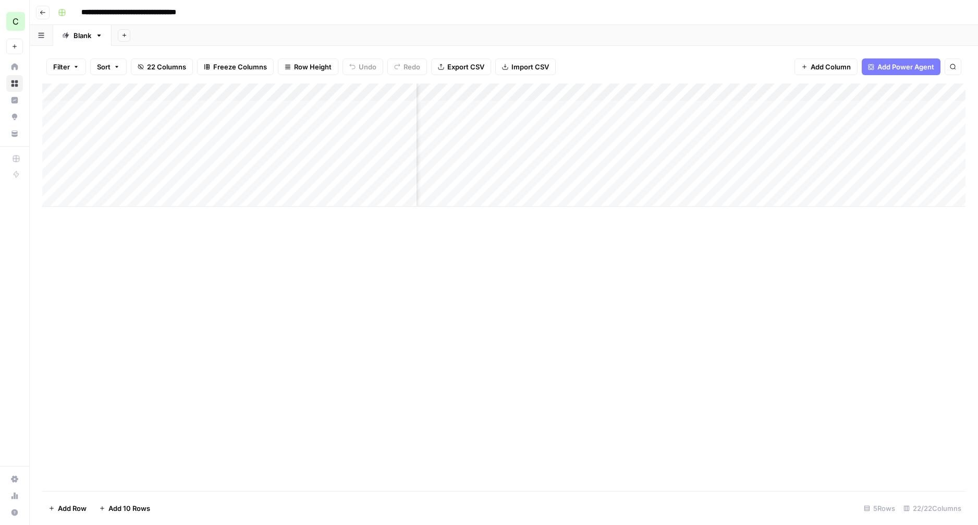
click at [947, 91] on div "Add Column" at bounding box center [504, 144] width 924 height 123
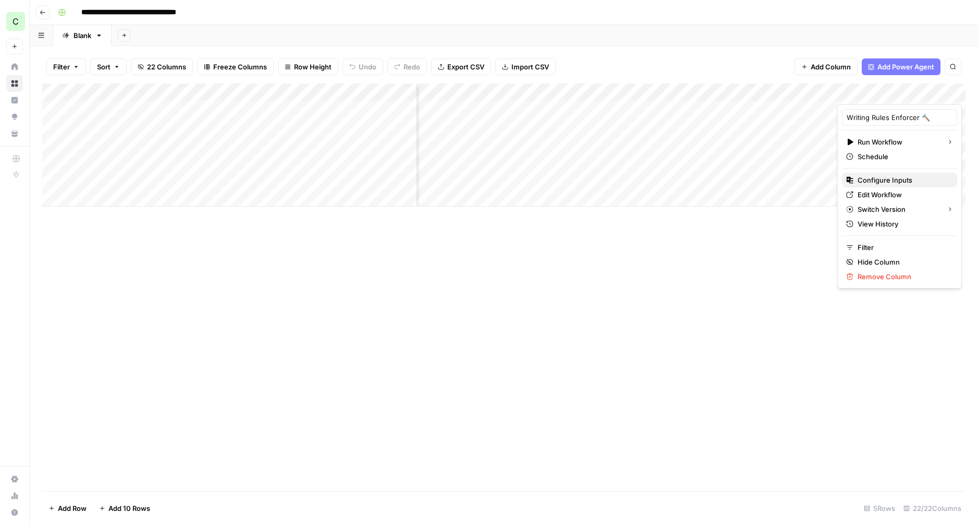
click at [867, 180] on span "Configure Inputs" at bounding box center [903, 180] width 91 height 10
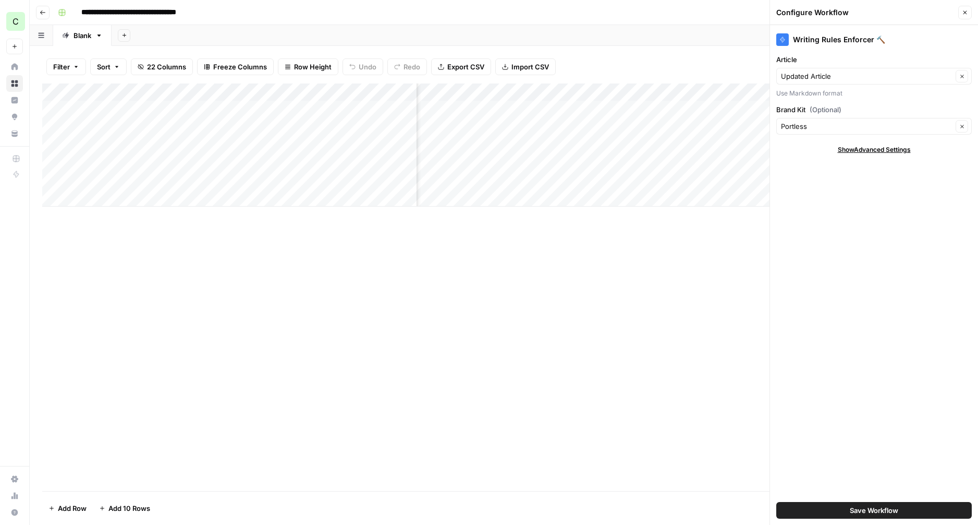
click at [967, 9] on icon "button" at bounding box center [965, 12] width 6 height 6
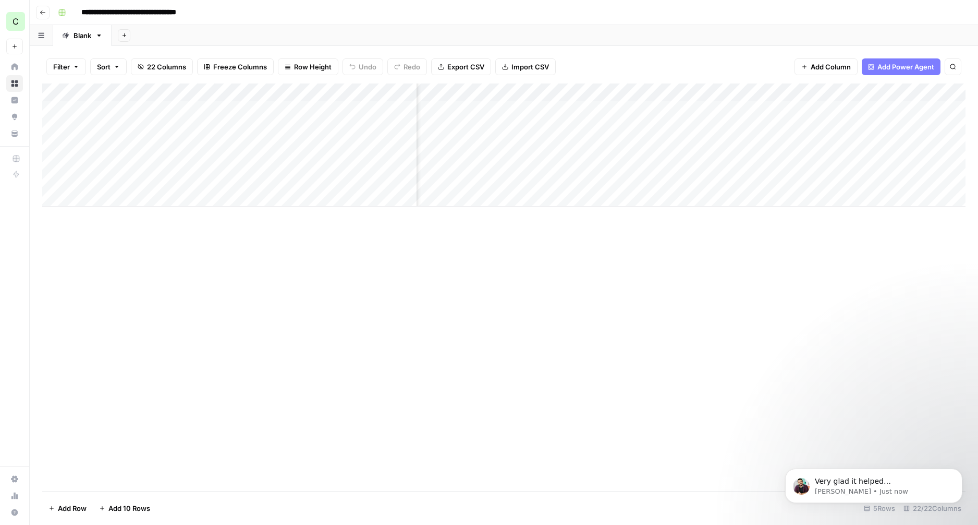
scroll to position [1716, 0]
click at [757, 91] on div "Add Column" at bounding box center [504, 144] width 924 height 123
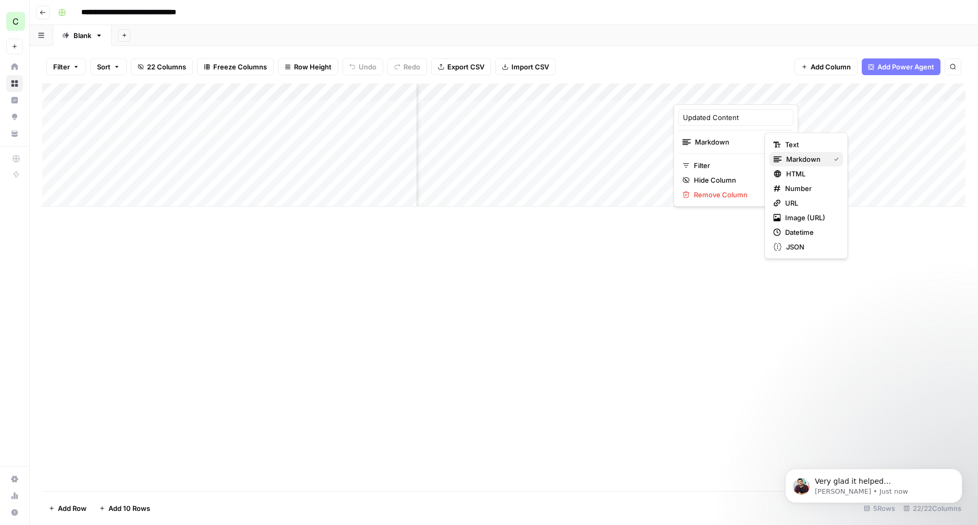
click at [792, 157] on span "Markdown" at bounding box center [807, 159] width 40 height 10
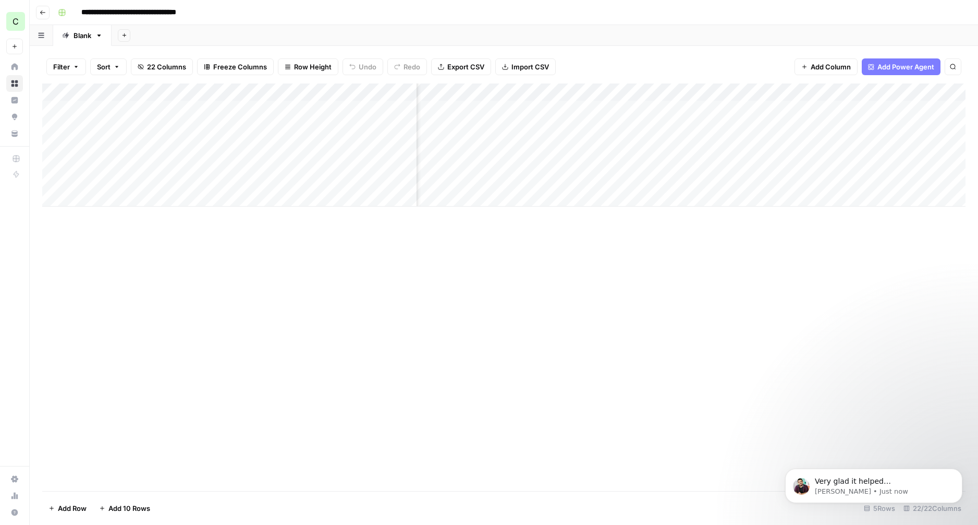
scroll to position [0, 1297]
click at [706, 93] on div "Add Column" at bounding box center [504, 144] width 924 height 123
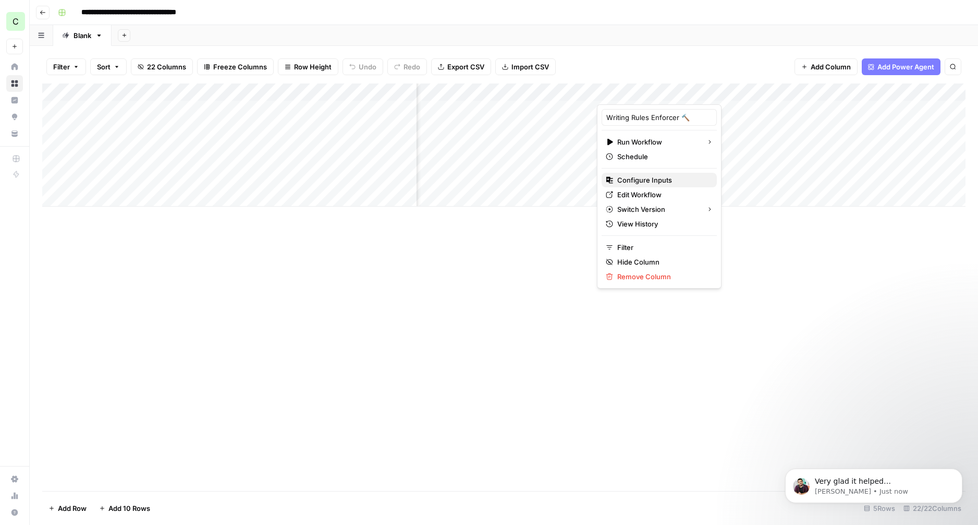
click at [647, 176] on span "Configure Inputs" at bounding box center [663, 180] width 91 height 10
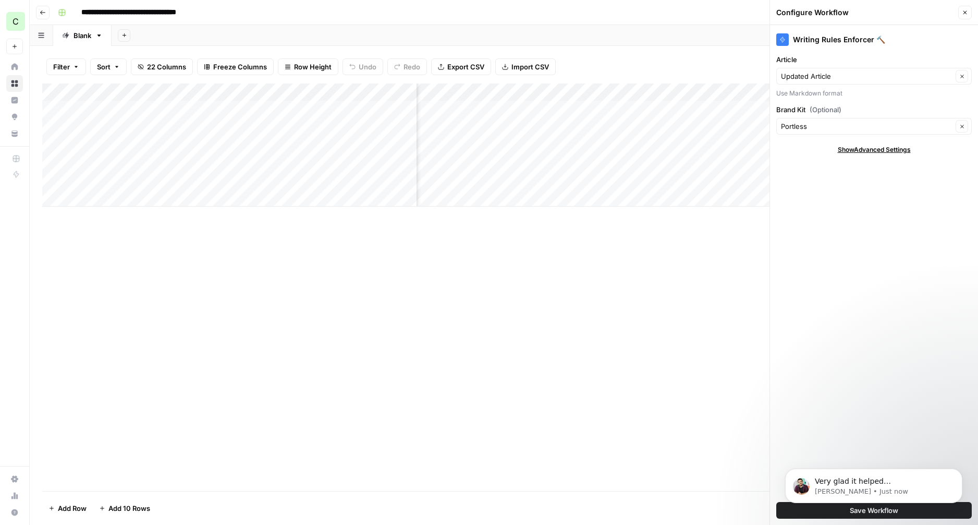
click at [964, 15] on icon "button" at bounding box center [965, 12] width 6 height 6
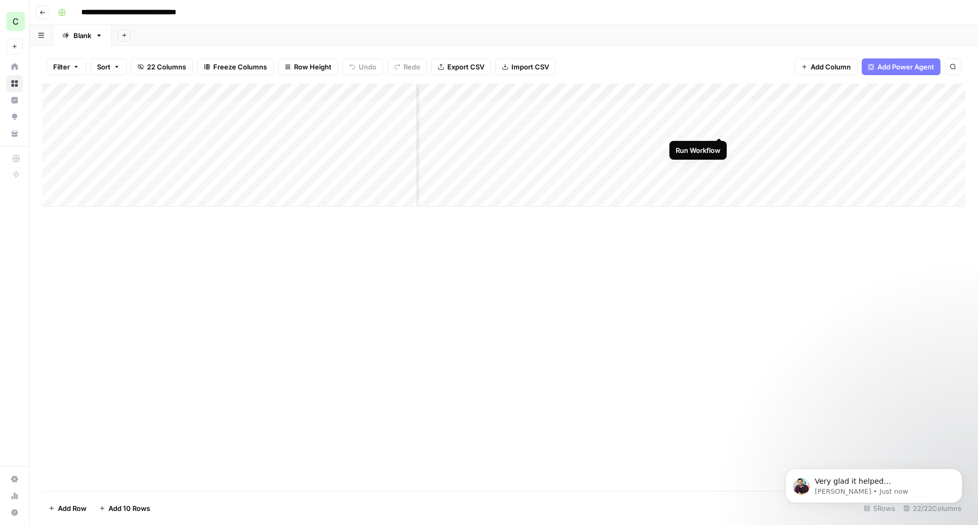
click at [719, 126] on div "Add Column" at bounding box center [504, 144] width 924 height 123
click at [719, 109] on div "Add Column" at bounding box center [504, 144] width 924 height 123
click at [832, 144] on div "Add Column" at bounding box center [504, 144] width 924 height 123
click at [870, 126] on div "Add Column" at bounding box center [504, 144] width 924 height 123
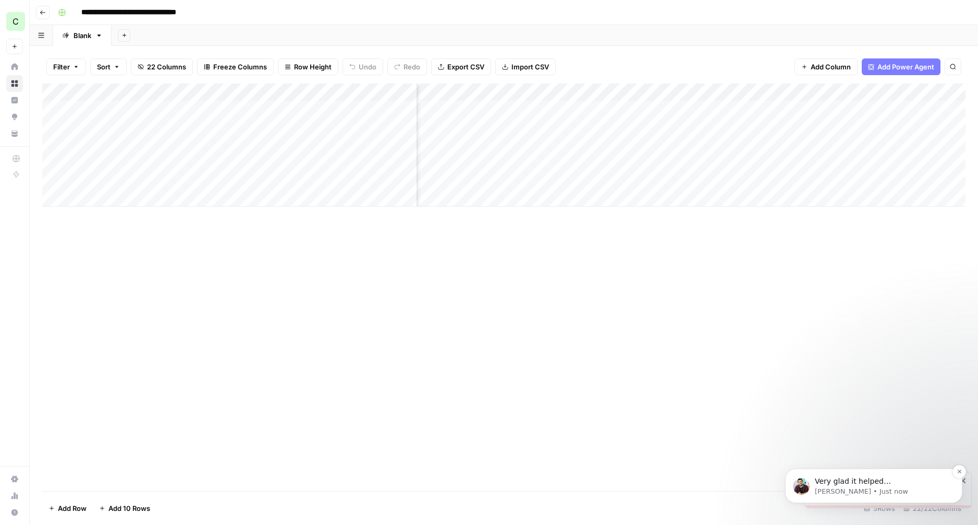
click at [869, 483] on p "Very glad it helped Chris! Please don't hesitate to reach out if you have any q…" at bounding box center [882, 481] width 135 height 10
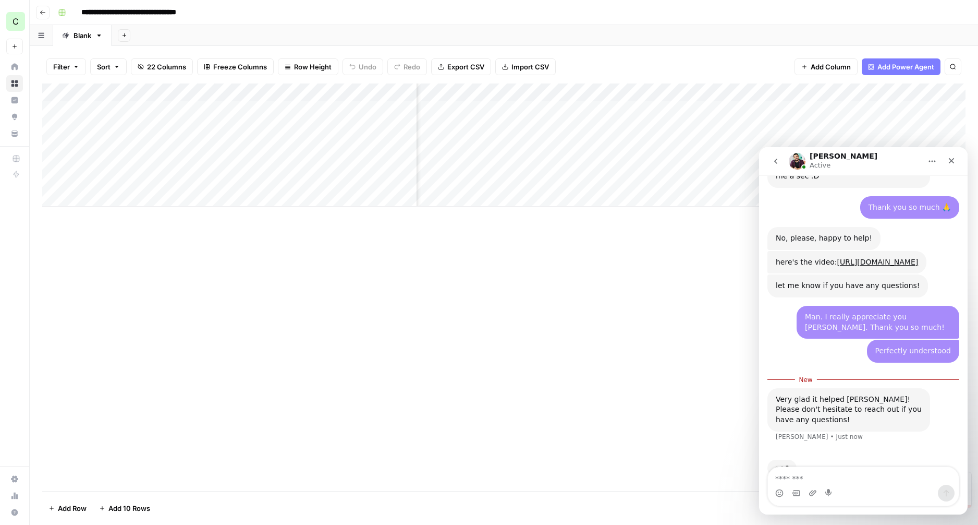
scroll to position [1723, 0]
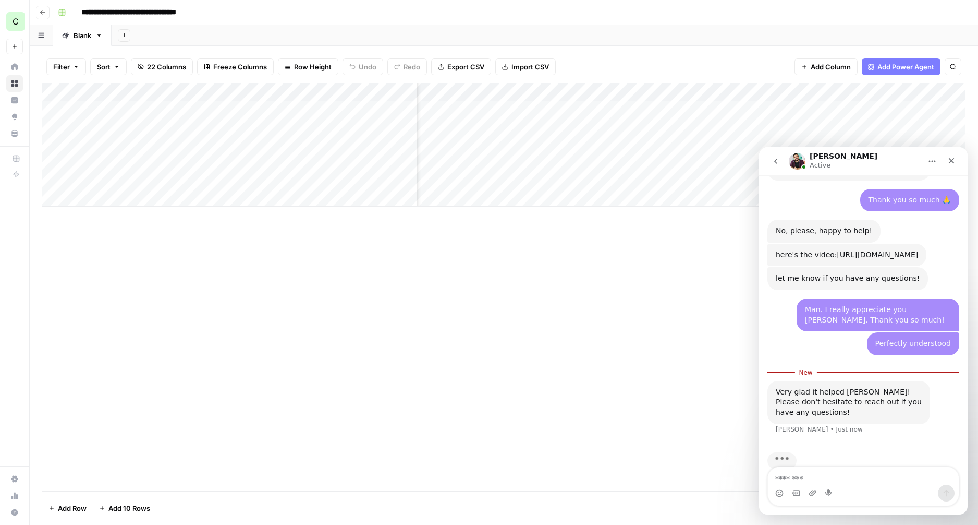
click at [834, 250] on div "here's the video: https://www.loom.com/share/04c222b732dc4407acd4a6a830a421a9?s…" at bounding box center [847, 255] width 142 height 10
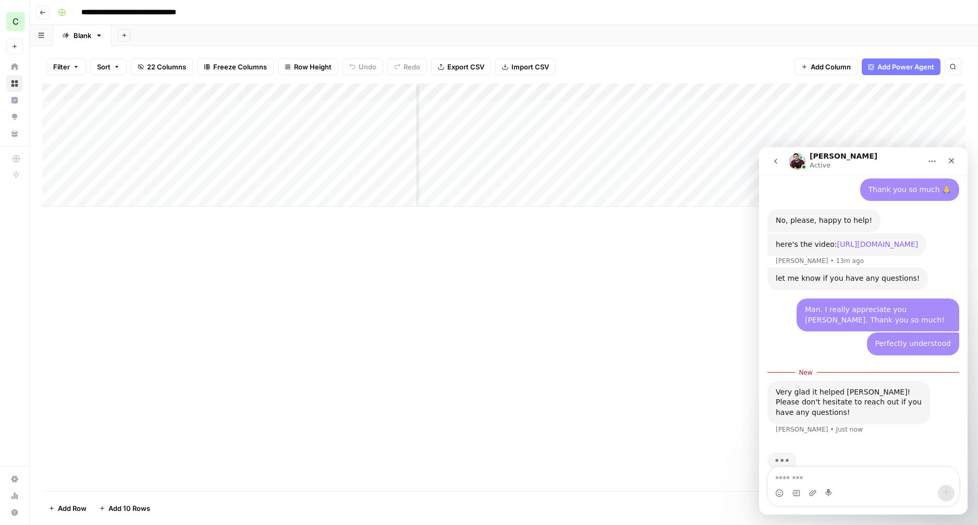
scroll to position [1732, 0]
click at [838, 242] on link "https://www.loom.com/share/04c222b732dc4407acd4a6a830a421a9?sid=d5f2538a-6b60-4…" at bounding box center [878, 246] width 81 height 8
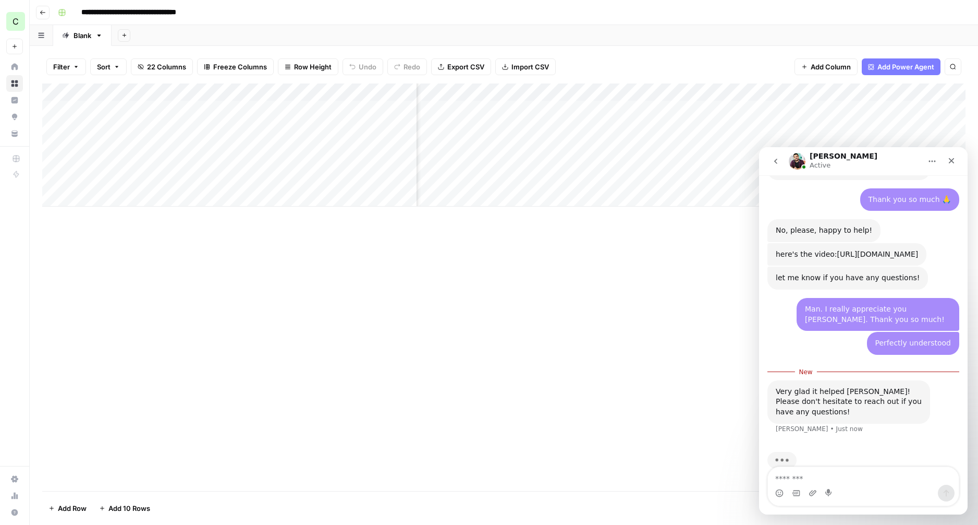
scroll to position [1723, 0]
click at [824, 480] on textarea "Message…" at bounding box center [863, 476] width 191 height 18
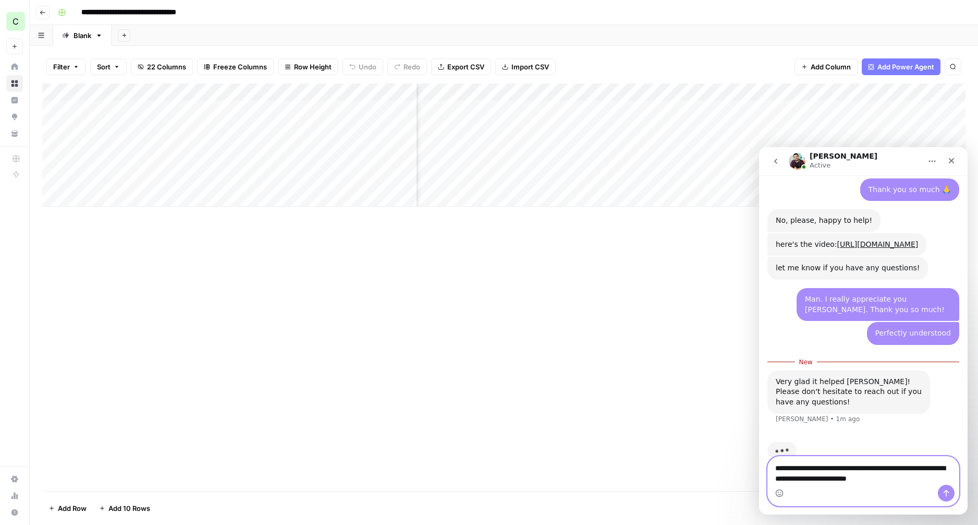
type textarea "**********"
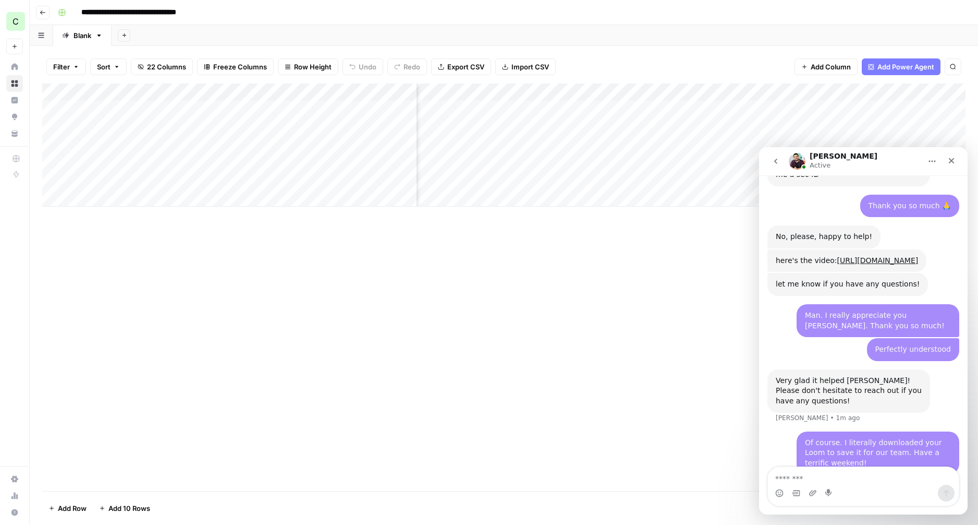
scroll to position [1758, 0]
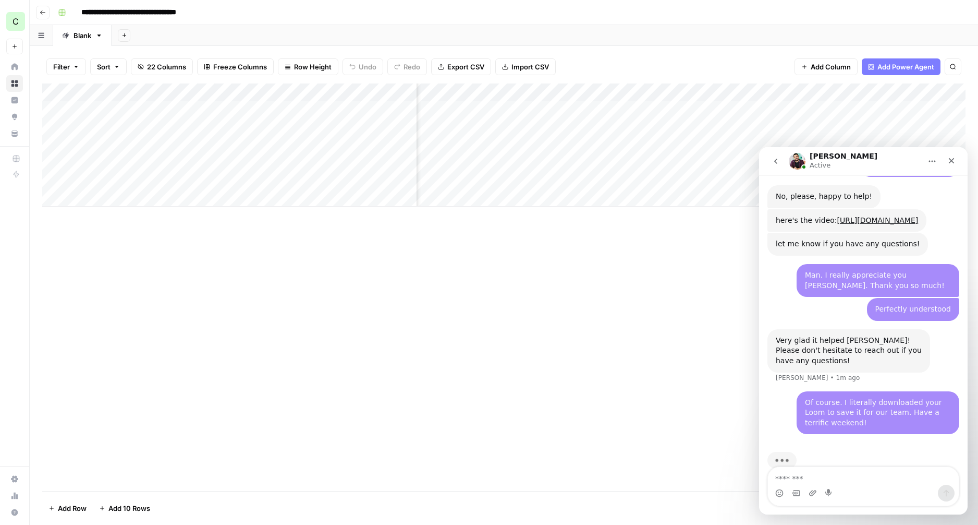
click at [850, 335] on div "Very glad it helped Chris! Please don't hesitate to reach out if you have any q…" at bounding box center [849, 350] width 146 height 31
click at [960, 156] on div "Close" at bounding box center [951, 160] width 19 height 19
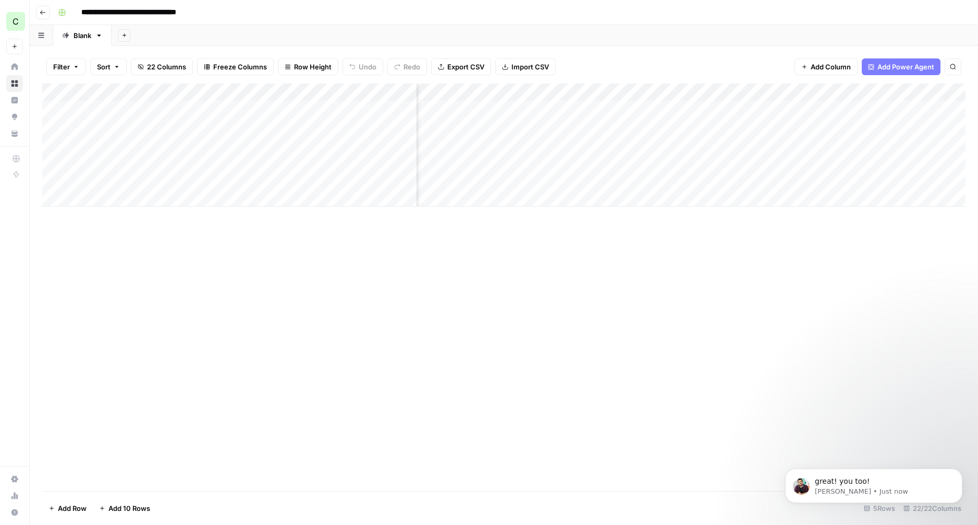
scroll to position [1799, 0]
click at [837, 486] on p "great! you too!" at bounding box center [882, 481] width 135 height 10
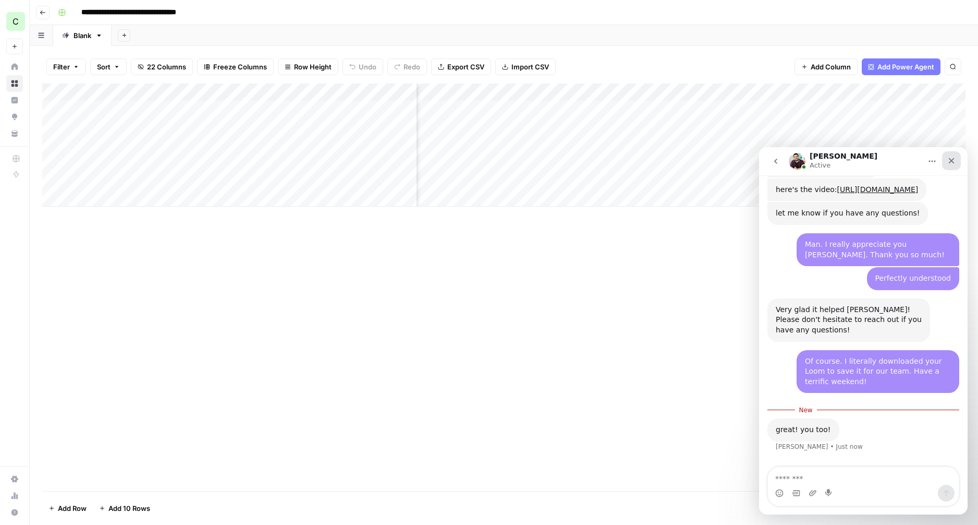
scroll to position [1806, 0]
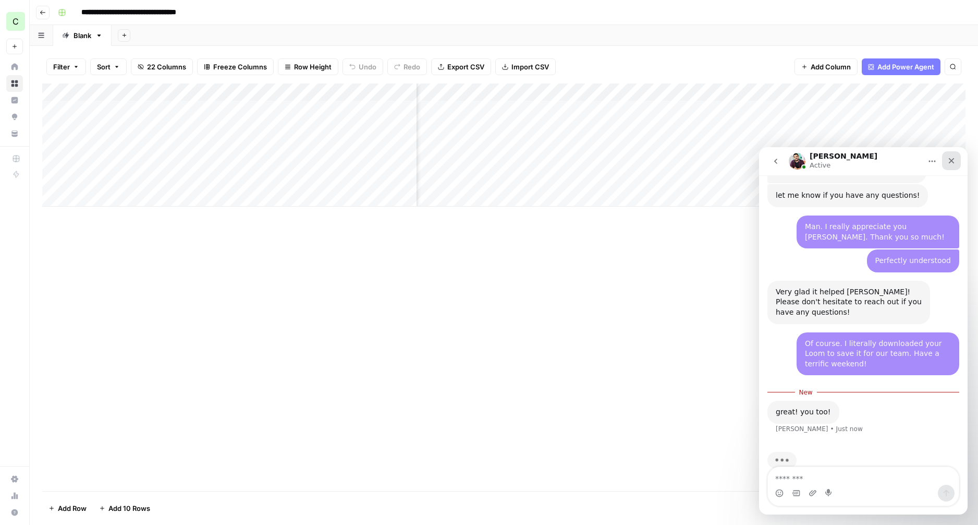
click at [953, 160] on icon "Close" at bounding box center [952, 160] width 8 height 8
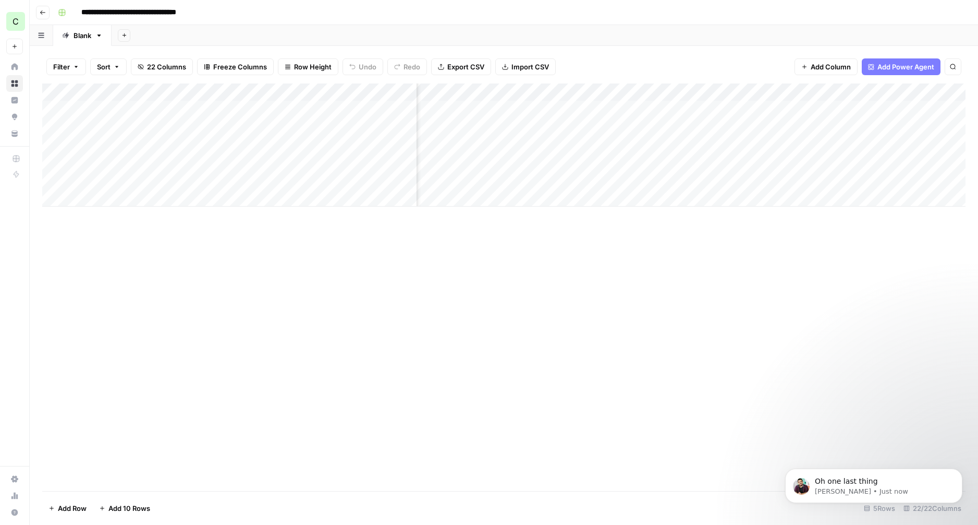
scroll to position [0, 0]
click at [845, 489] on p "Manuel • Just now" at bounding box center [882, 491] width 135 height 9
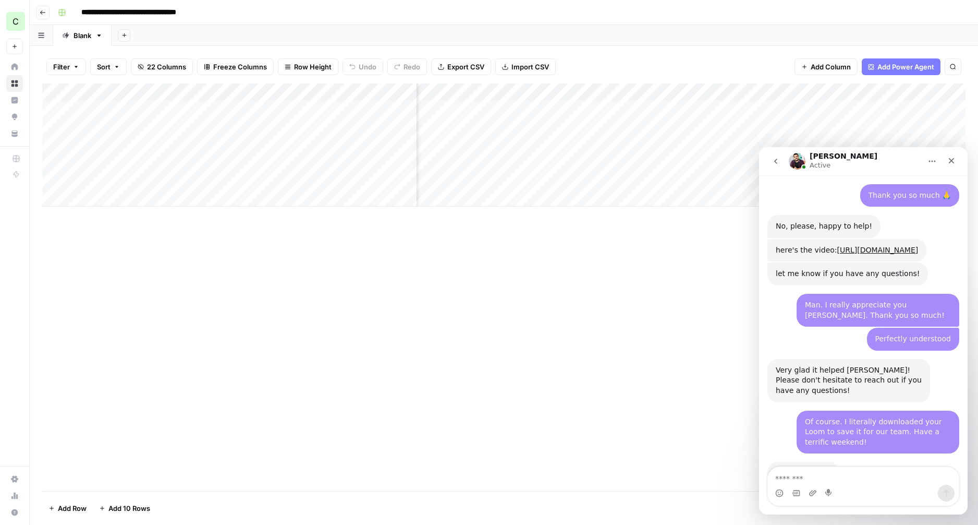
scroll to position [1830, 0]
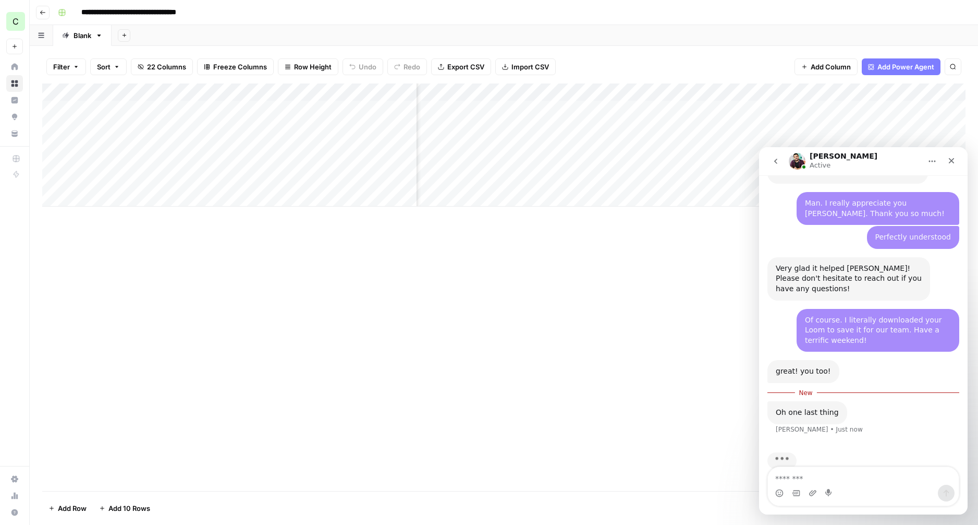
click at [833, 476] on textarea "Message…" at bounding box center [863, 476] width 191 height 18
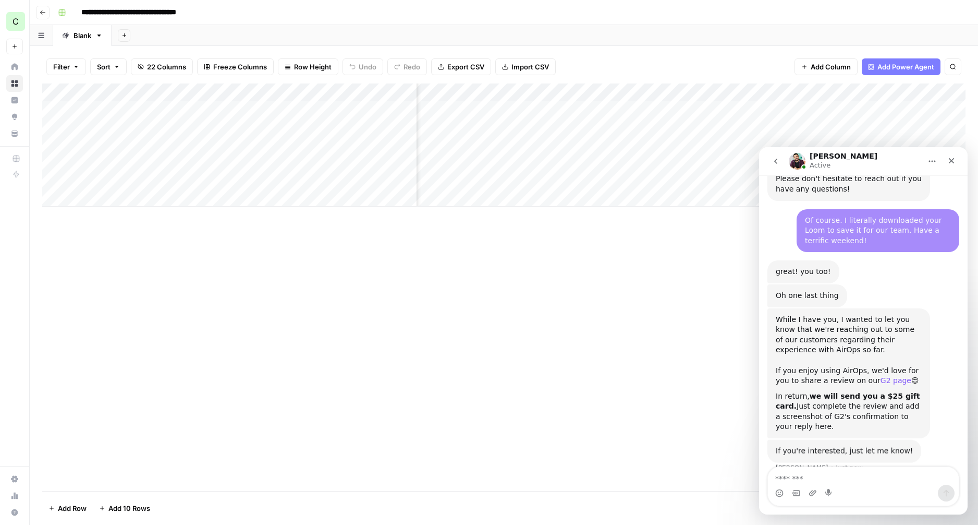
scroll to position [1927, 0]
click at [856, 480] on textarea "Message…" at bounding box center [863, 476] width 191 height 18
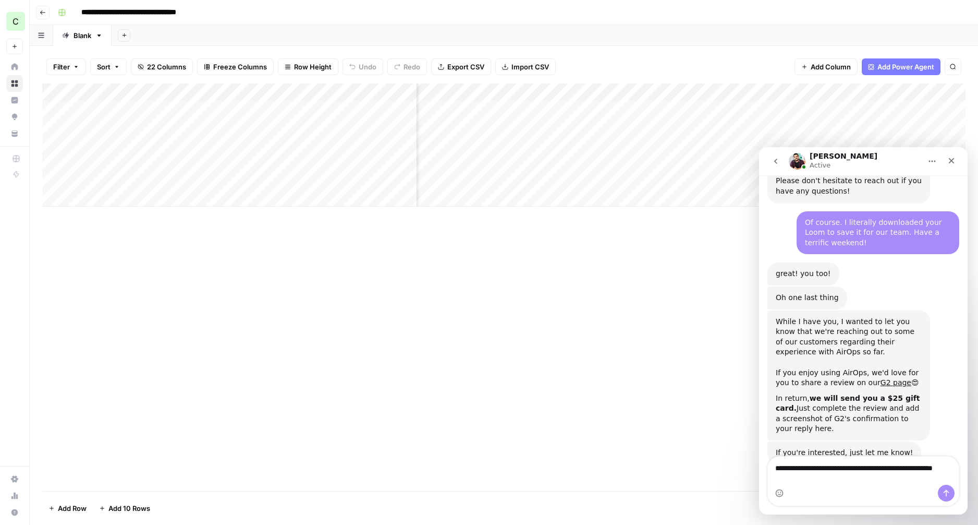
scroll to position [1938, 0]
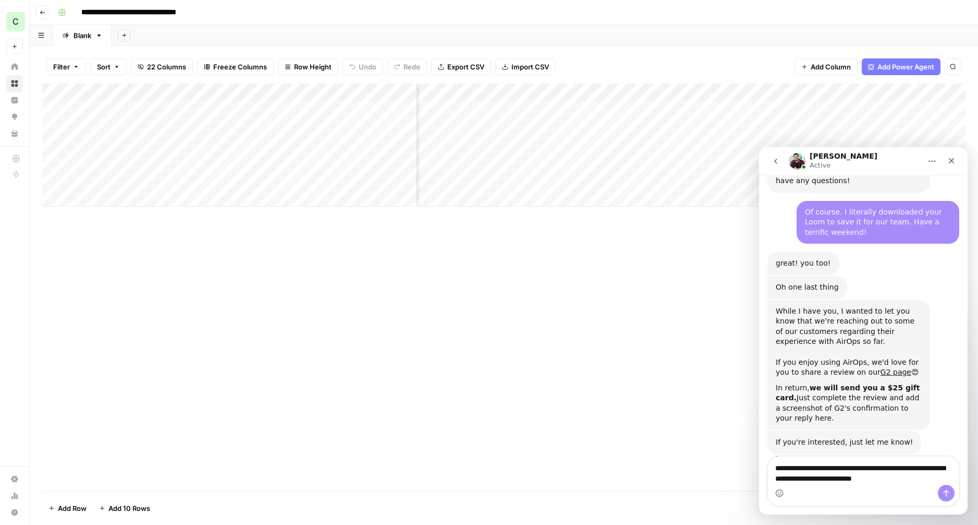
type textarea "**********"
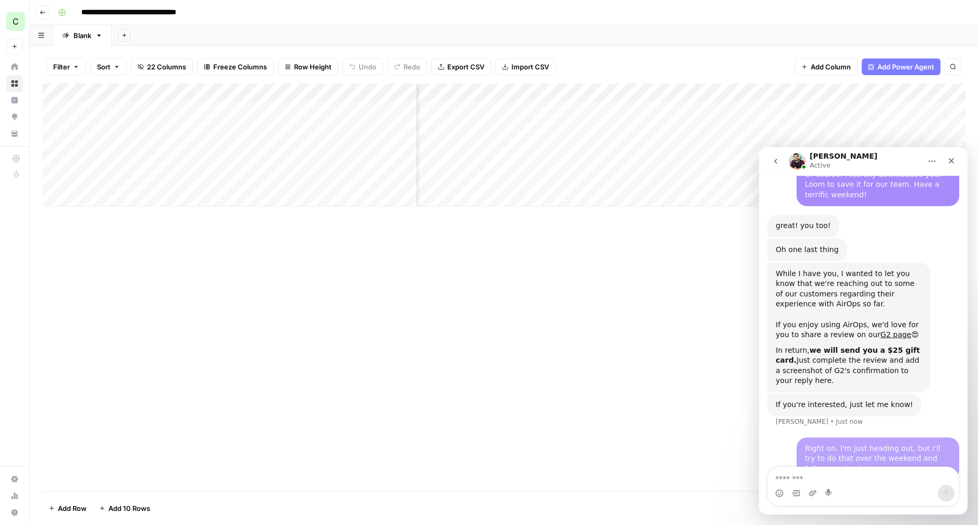
scroll to position [1979, 0]
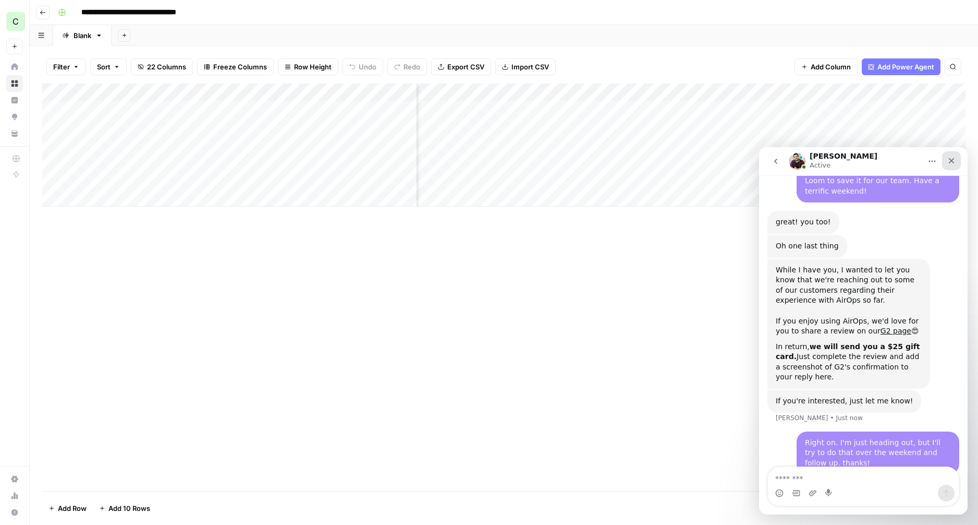
drag, startPoint x: 954, startPoint y: 161, endPoint x: 1713, endPoint y: 308, distance: 773.0
click at [954, 161] on icon "Close" at bounding box center [952, 160] width 8 height 8
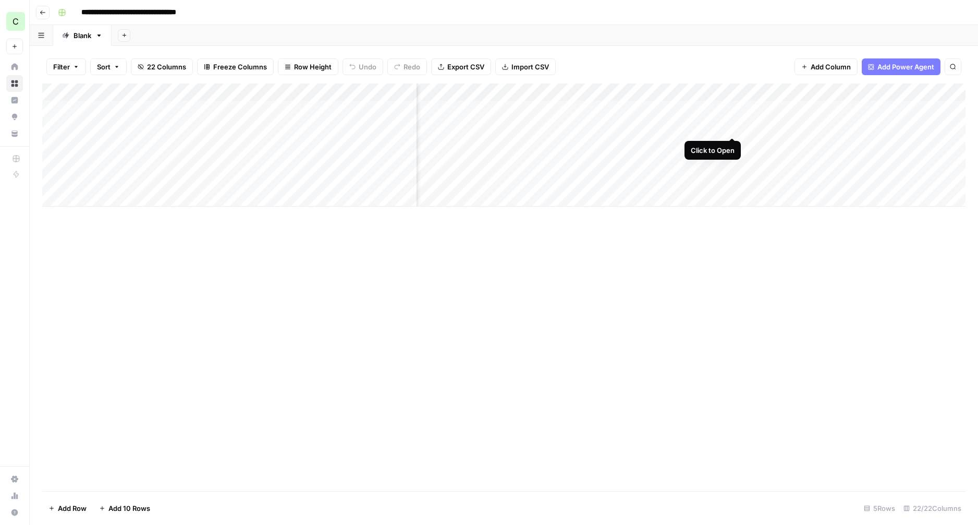
scroll to position [2019, 0]
click at [733, 124] on div "Add Column" at bounding box center [504, 144] width 924 height 123
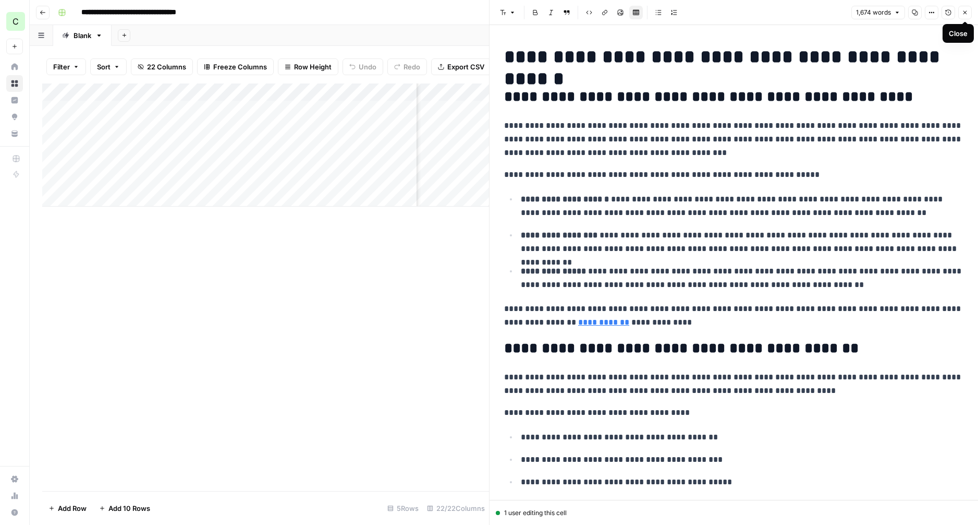
click at [965, 10] on icon "button" at bounding box center [965, 12] width 6 height 6
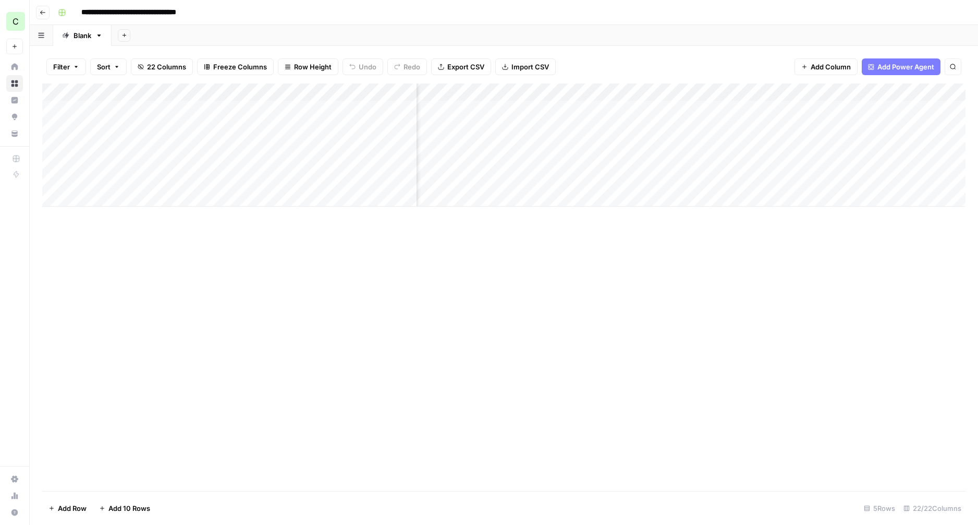
click at [344, 141] on div "Add Column" at bounding box center [504, 144] width 924 height 123
click at [348, 143] on div "Add Column" at bounding box center [504, 144] width 924 height 123
click at [376, 207] on button "Ready for review" at bounding box center [370, 204] width 63 height 13
click at [898, 108] on div "Add Column" at bounding box center [504, 144] width 924 height 123
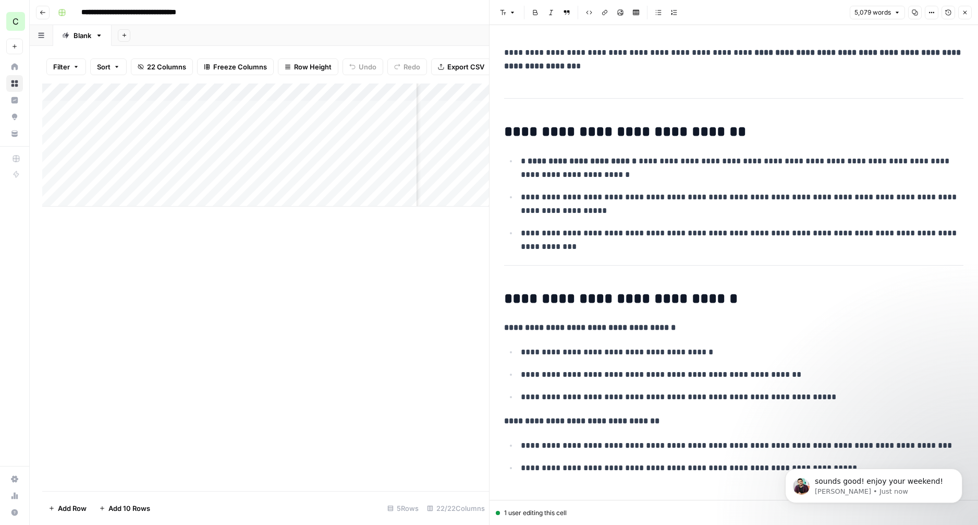
scroll to position [4, 0]
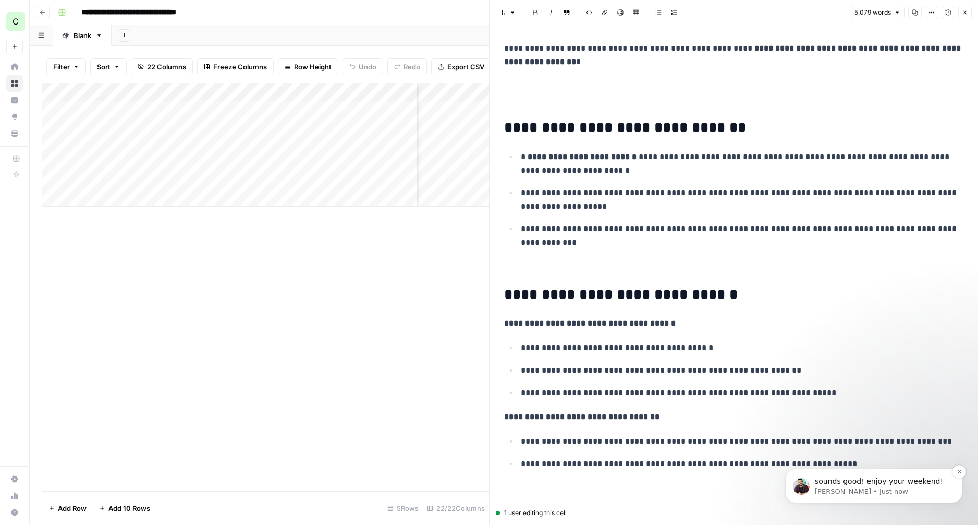
click at [867, 491] on p "Manuel • Just now" at bounding box center [882, 491] width 135 height 9
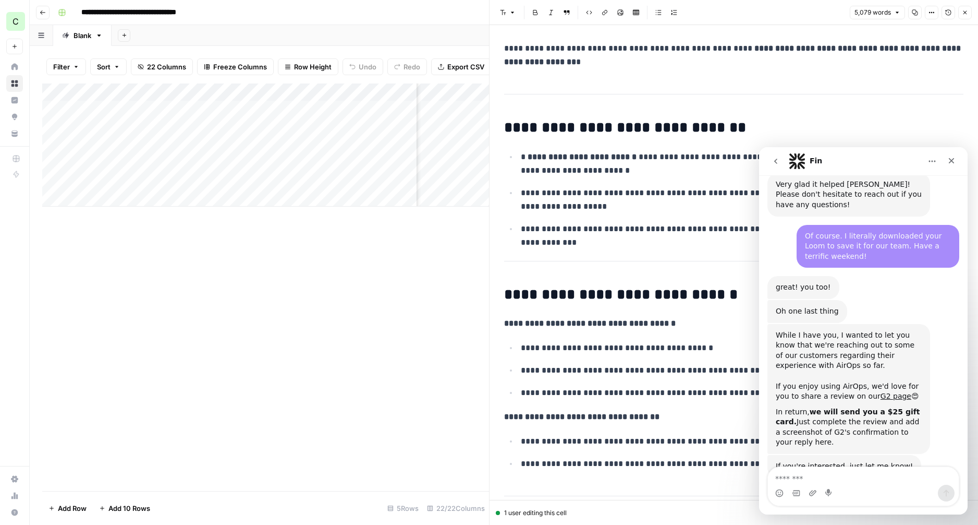
scroll to position [2027, 0]
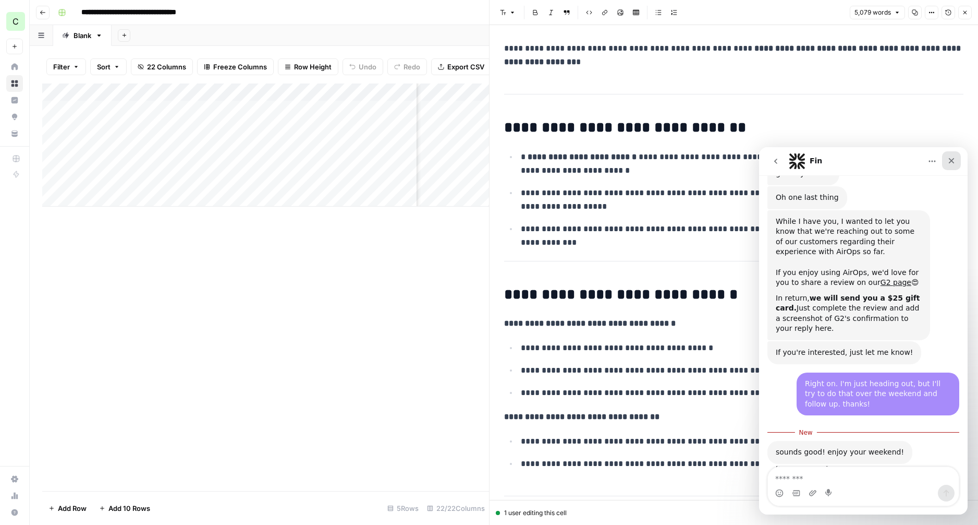
click at [950, 158] on icon "Close" at bounding box center [952, 160] width 8 height 8
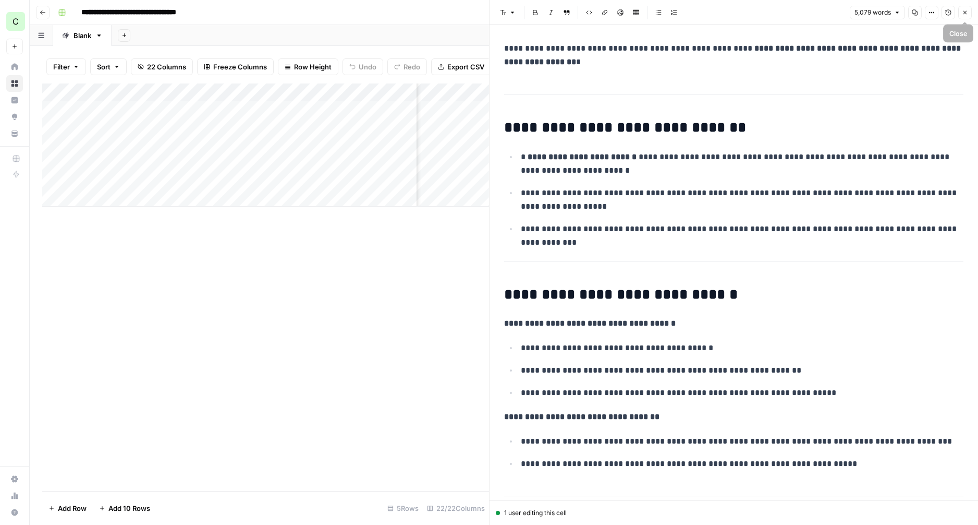
click at [965, 11] on icon "button" at bounding box center [965, 12] width 6 height 6
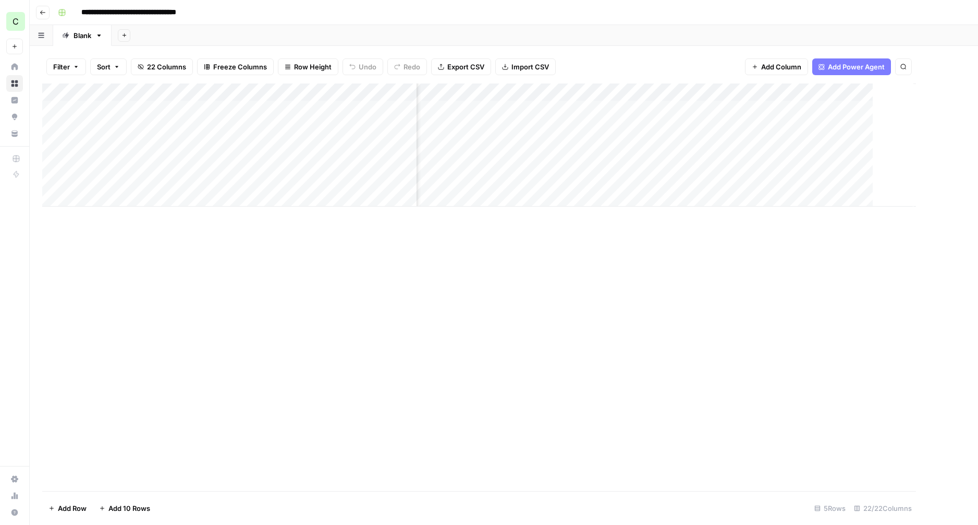
scroll to position [0, 1486]
click at [950, 91] on span "Add Column" at bounding box center [954, 92] width 37 height 9
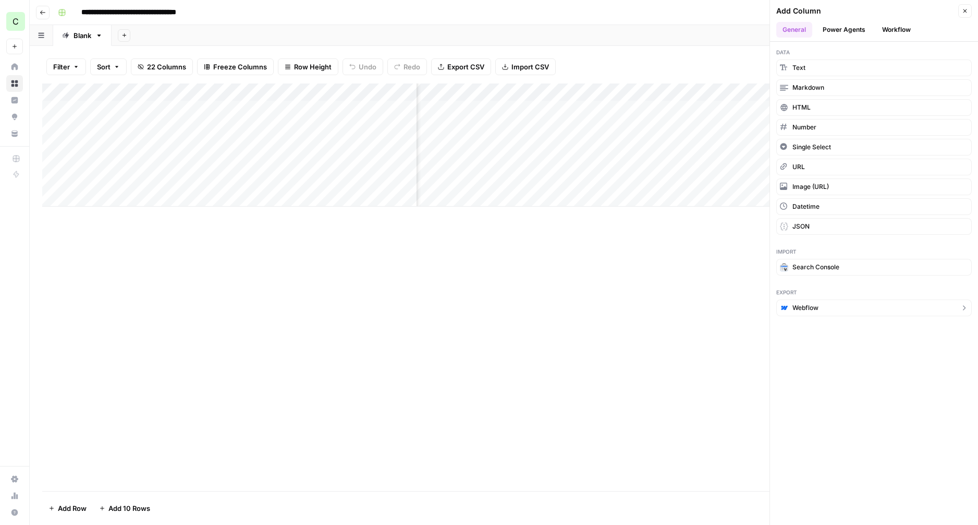
click at [807, 311] on span "Webflow" at bounding box center [806, 307] width 26 height 9
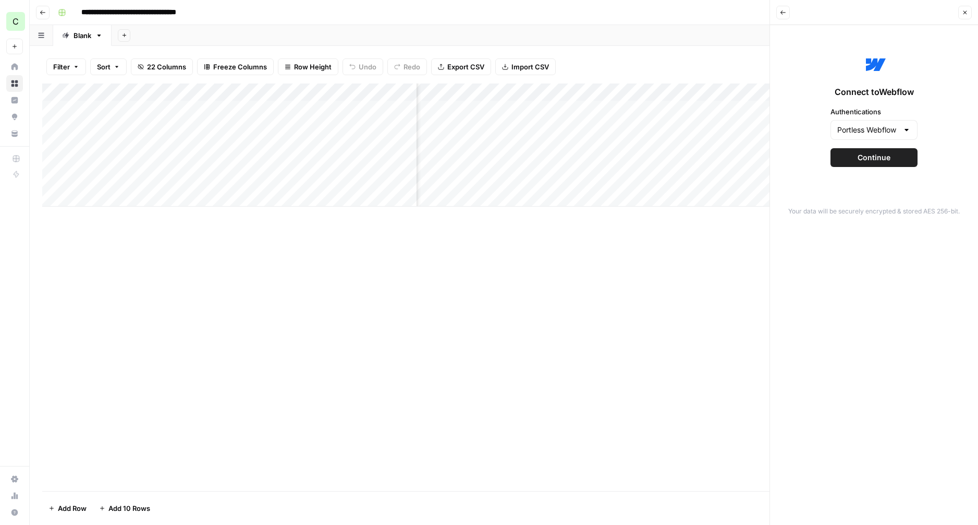
click at [858, 163] on button "Continue" at bounding box center [874, 157] width 87 height 19
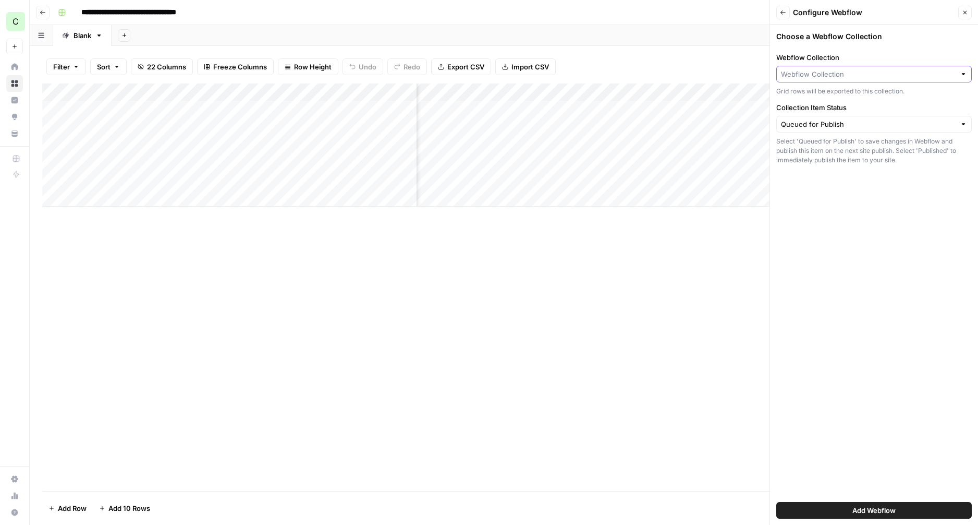
click at [841, 75] on input "Webflow Collection" at bounding box center [868, 74] width 175 height 10
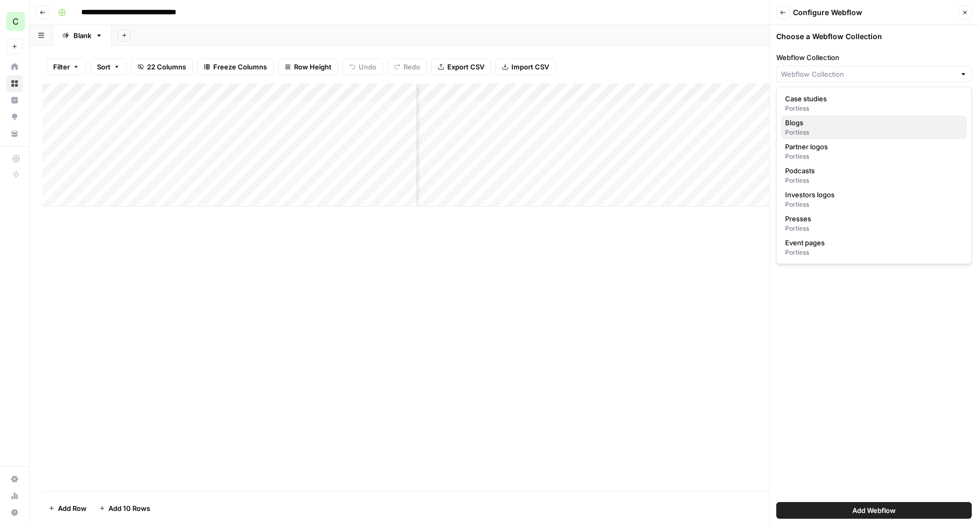
click at [818, 130] on div "Portless" at bounding box center [874, 132] width 178 height 9
type input "Blogs"
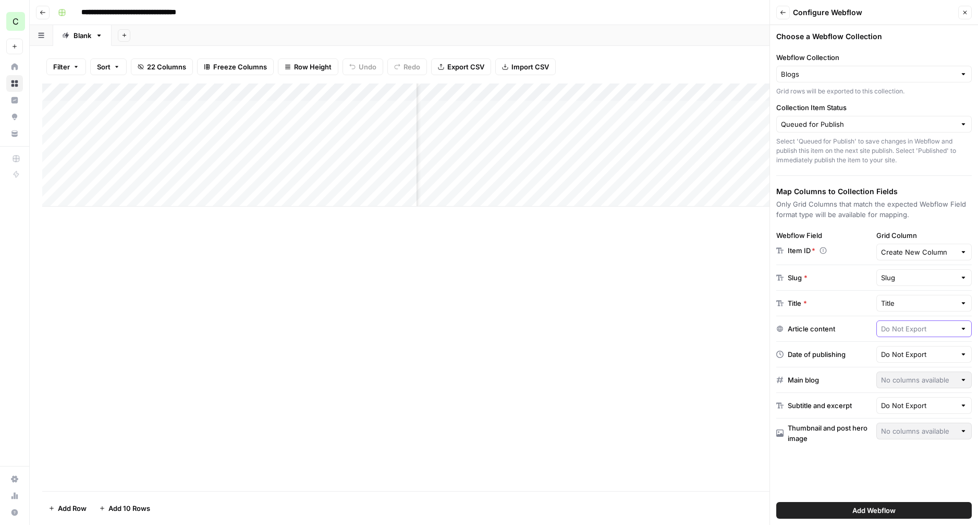
click at [917, 331] on input "text" at bounding box center [918, 328] width 75 height 10
type input "Do Not Export"
click at [865, 330] on div "Article content" at bounding box center [825, 328] width 96 height 10
click at [868, 511] on span "Add Webflow" at bounding box center [874, 510] width 43 height 10
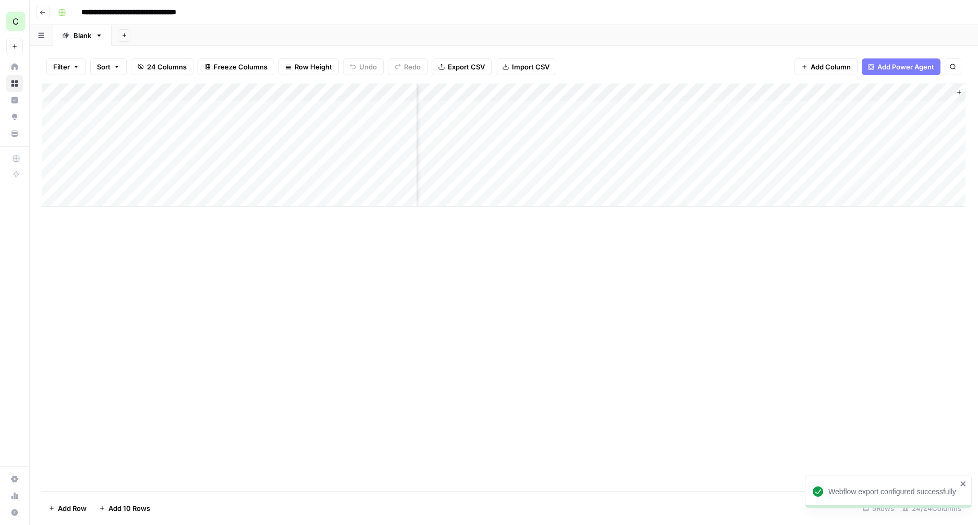
scroll to position [0, 1743]
click at [739, 92] on div "Add Column" at bounding box center [504, 144] width 924 height 123
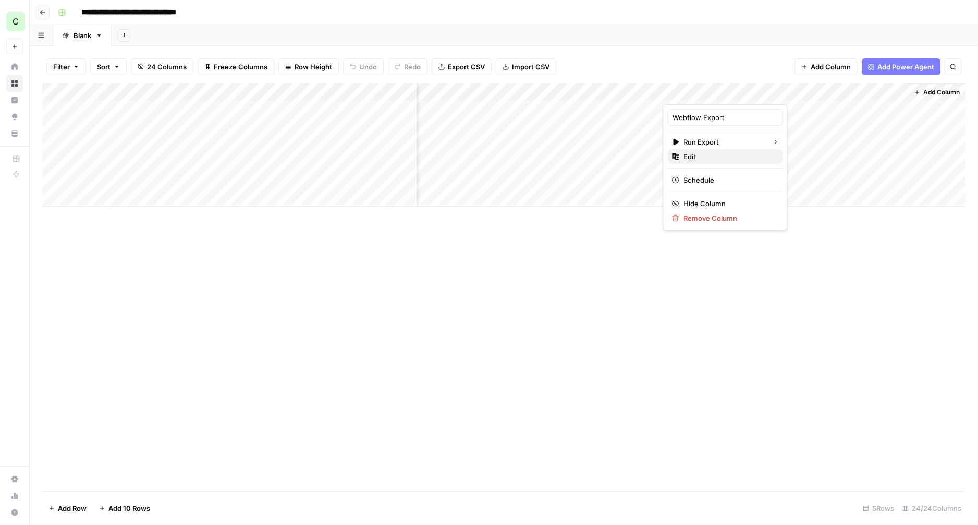
click at [715, 155] on span "Edit" at bounding box center [729, 156] width 91 height 10
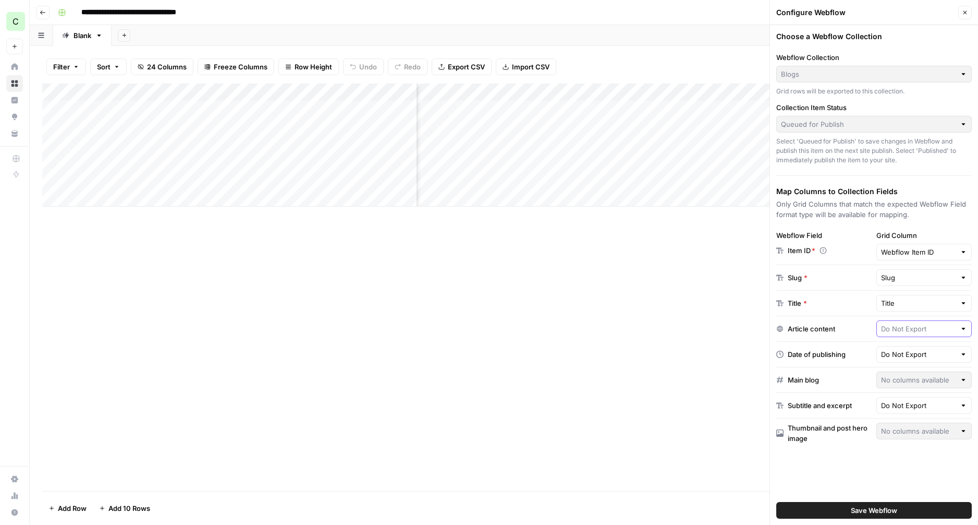
click at [909, 324] on input "text" at bounding box center [918, 328] width 75 height 10
click at [904, 348] on span "Do Not Export" at bounding box center [923, 353] width 53 height 10
type input "Do Not Export"
click at [899, 356] on input "text" at bounding box center [918, 354] width 75 height 10
click at [904, 398] on span "Create date" at bounding box center [914, 394] width 56 height 10
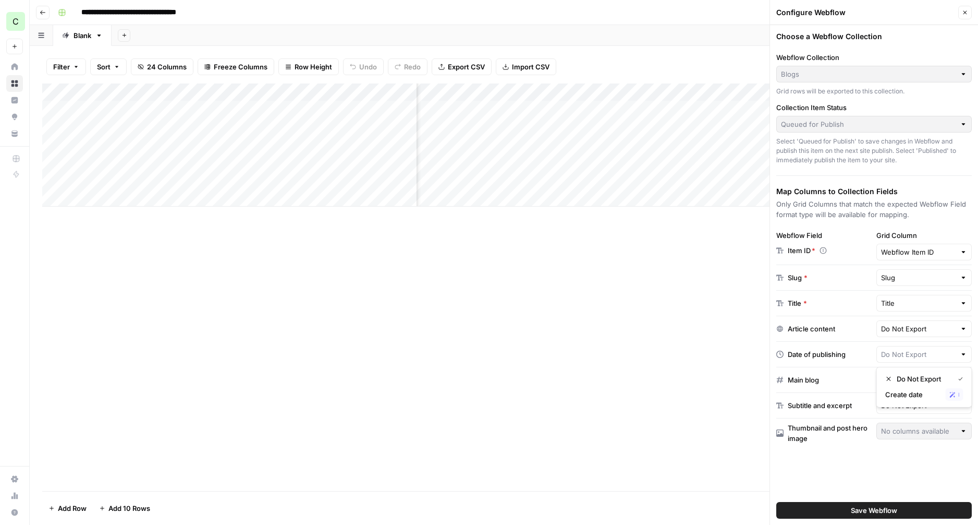
type input "Create date"
click at [897, 405] on input "text" at bounding box center [918, 405] width 75 height 10
type input "Do Not Export"
click at [668, 374] on div "Add Column" at bounding box center [504, 286] width 924 height 407
click at [913, 334] on div "Do Not Export" at bounding box center [925, 328] width 96 height 17
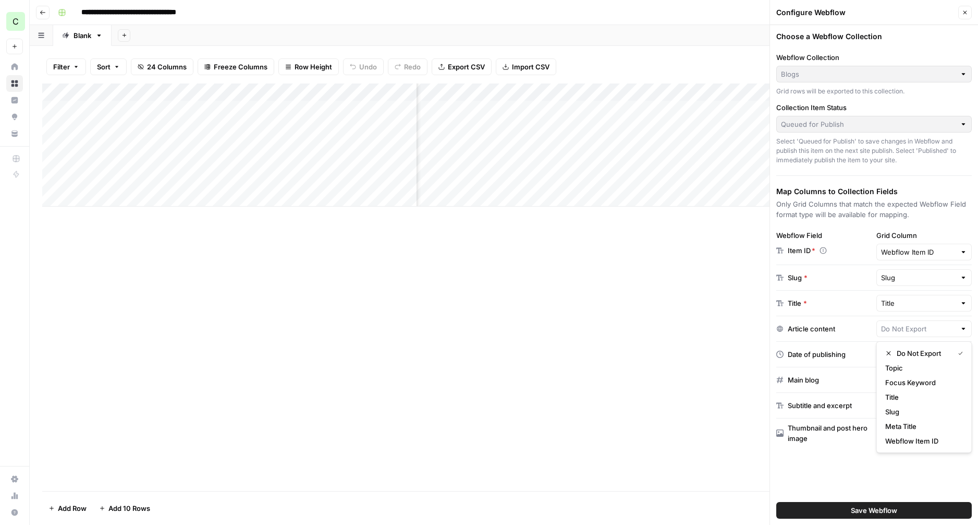
type input "Do Not Export"
click at [734, 337] on div "Add Column" at bounding box center [504, 286] width 924 height 407
click at [879, 509] on span "Save Webflow" at bounding box center [874, 510] width 46 height 10
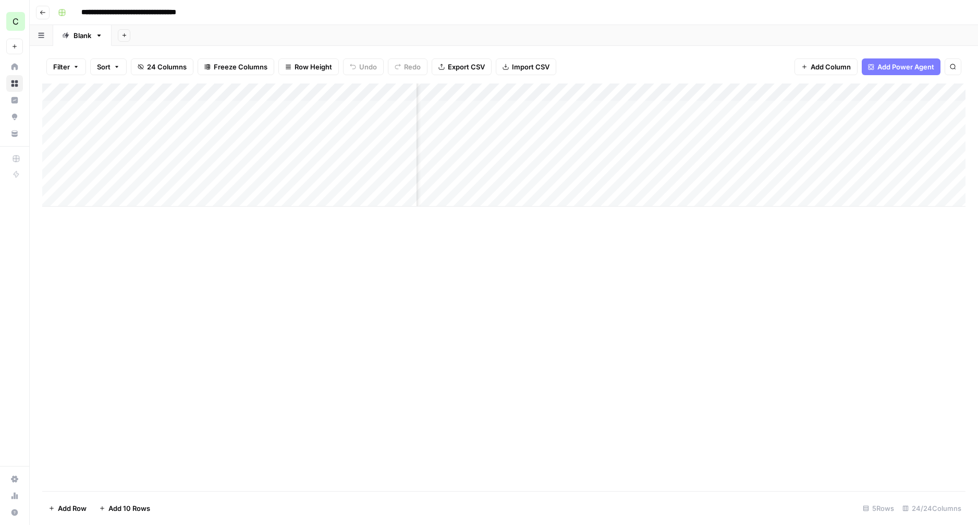
scroll to position [0, 1562]
click at [728, 91] on div "Add Column" at bounding box center [504, 144] width 924 height 123
click at [702, 234] on span "Remove Column" at bounding box center [717, 232] width 91 height 10
click at [456, 115] on span "Delete" at bounding box center [452, 117] width 22 height 10
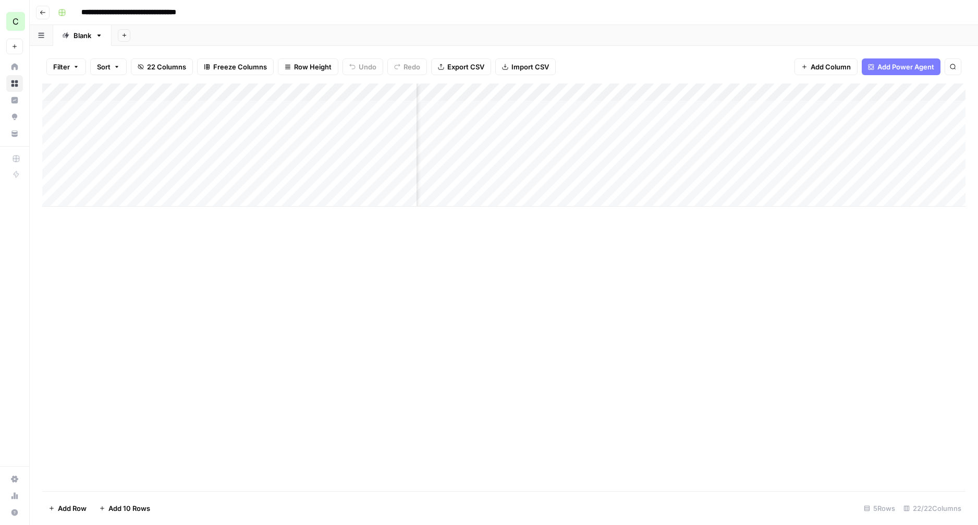
click at [705, 93] on div "Add Column" at bounding box center [504, 144] width 924 height 123
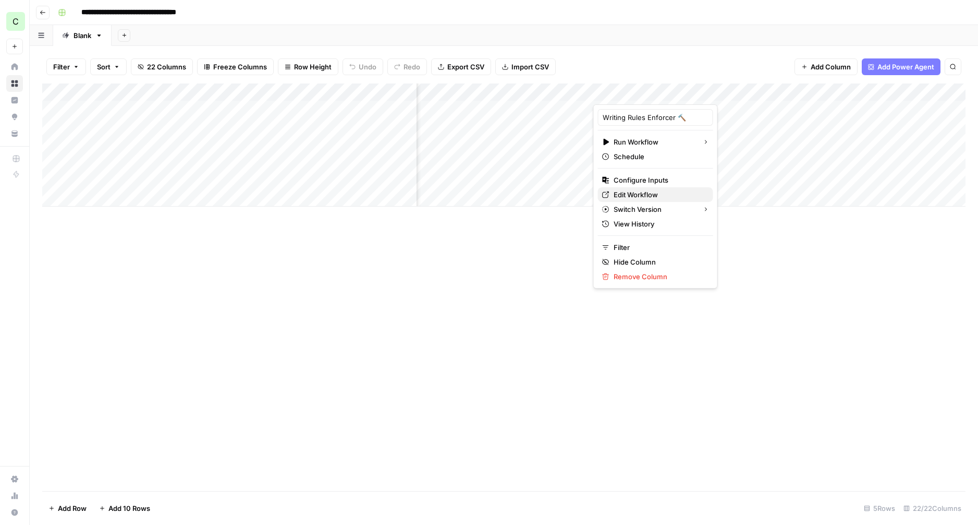
click at [638, 191] on span "Edit Workflow" at bounding box center [659, 194] width 91 height 10
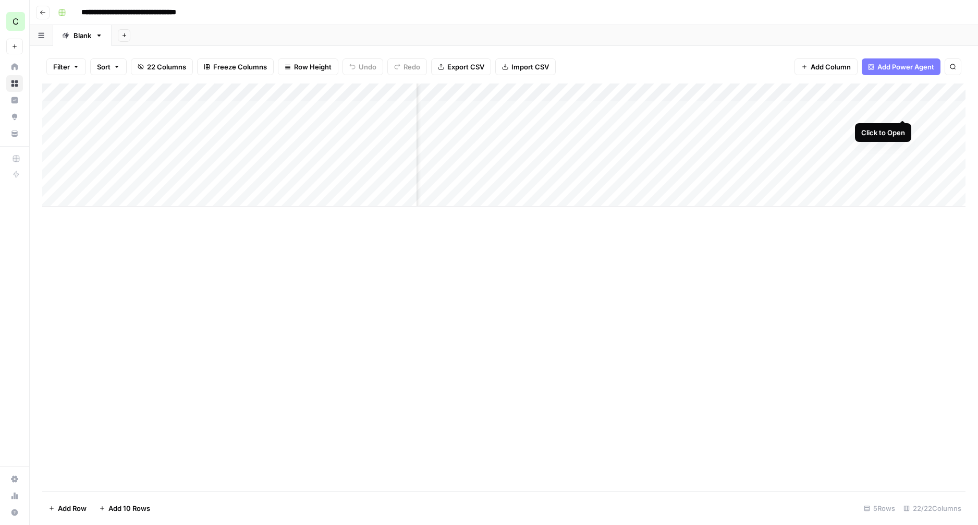
click at [903, 107] on div "Add Column" at bounding box center [504, 144] width 924 height 123
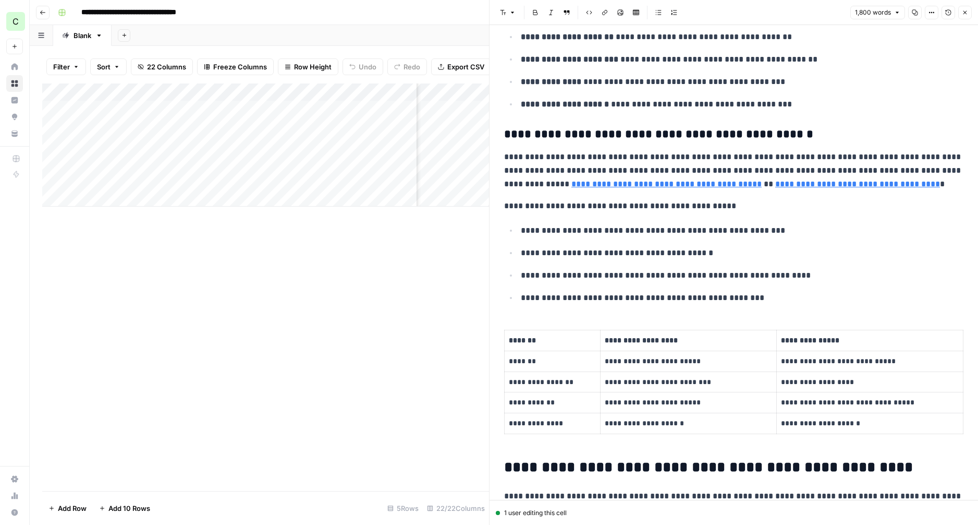
scroll to position [510, 0]
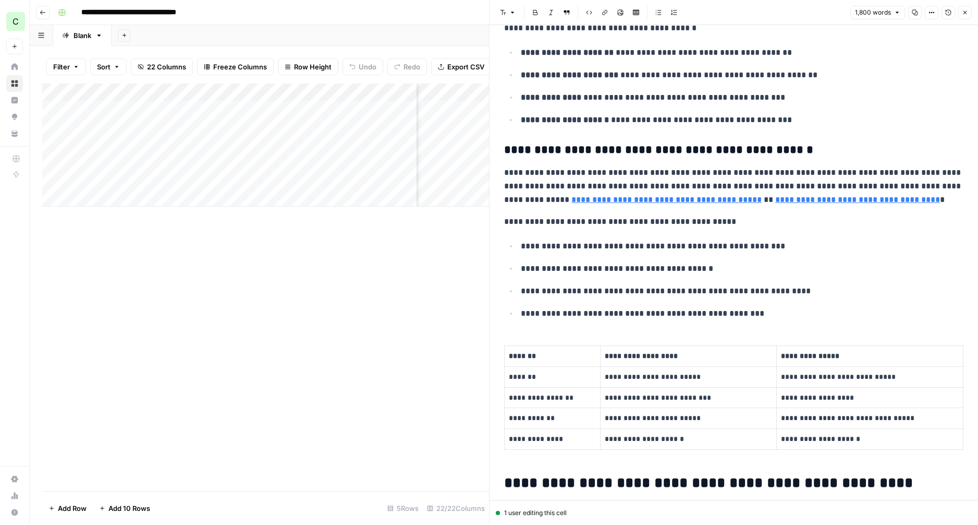
click at [967, 16] on button "Close" at bounding box center [966, 13] width 14 height 14
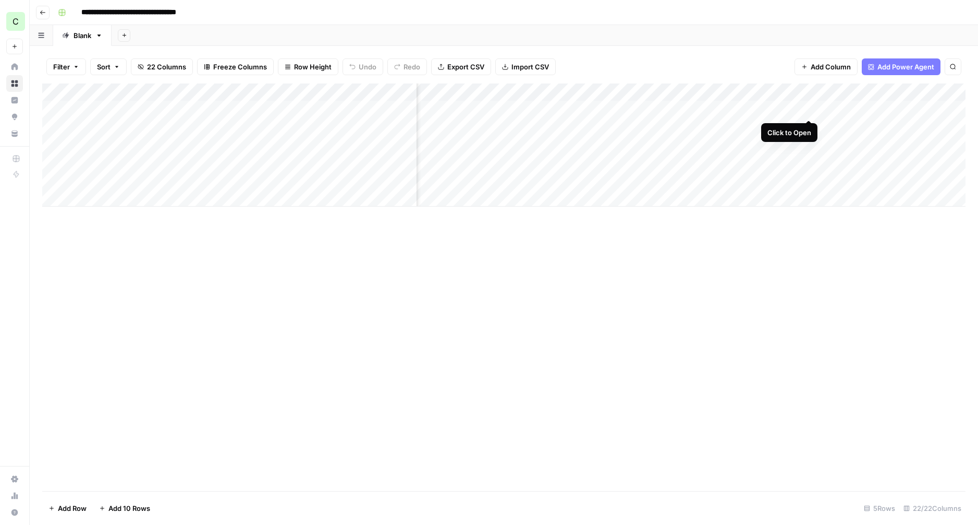
click at [811, 111] on div "Add Column" at bounding box center [504, 144] width 924 height 123
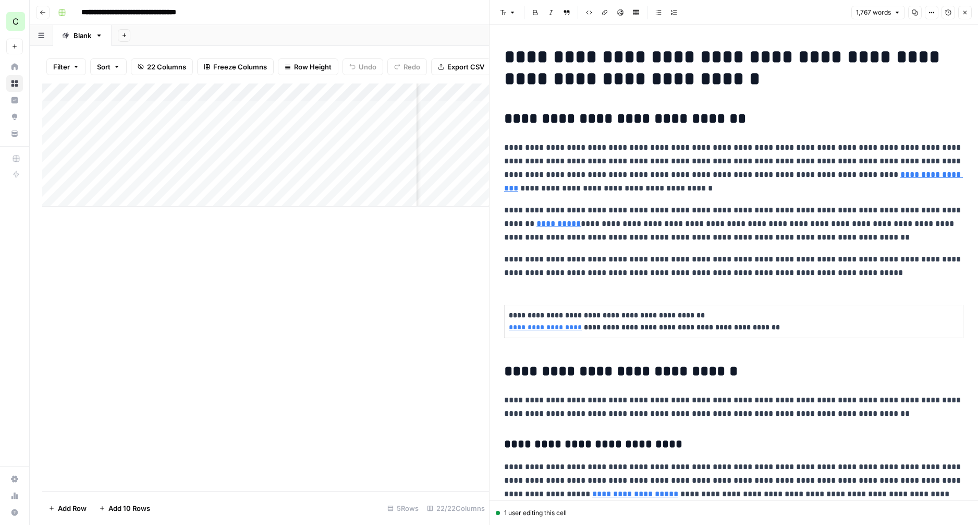
click at [966, 9] on icon "button" at bounding box center [965, 12] width 6 height 6
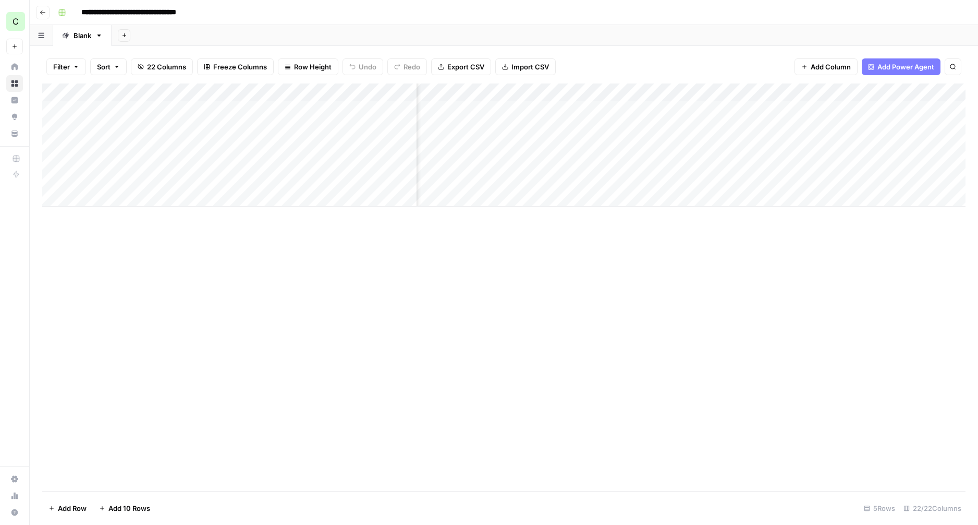
scroll to position [0, 1030]
click at [667, 108] on div "Add Column" at bounding box center [504, 144] width 924 height 123
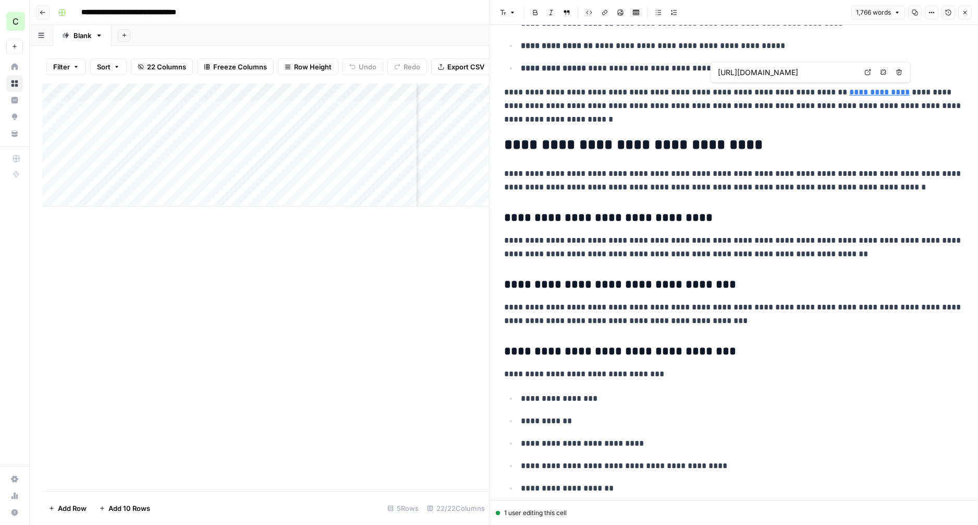
type input "https://www.portless.com/blogs/6-common-mistakes-that-increase-carrier-costs"
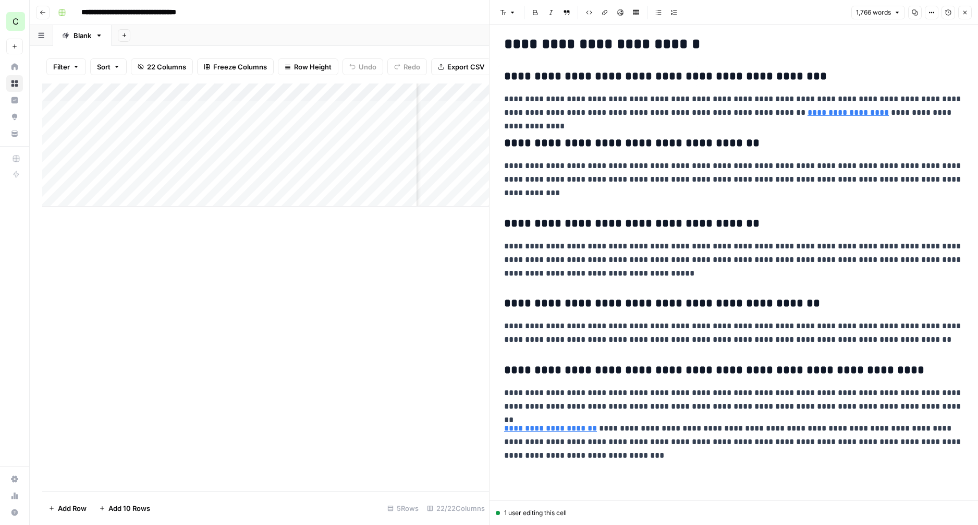
scroll to position [3494, 0]
click at [967, 12] on icon "button" at bounding box center [965, 12] width 6 height 6
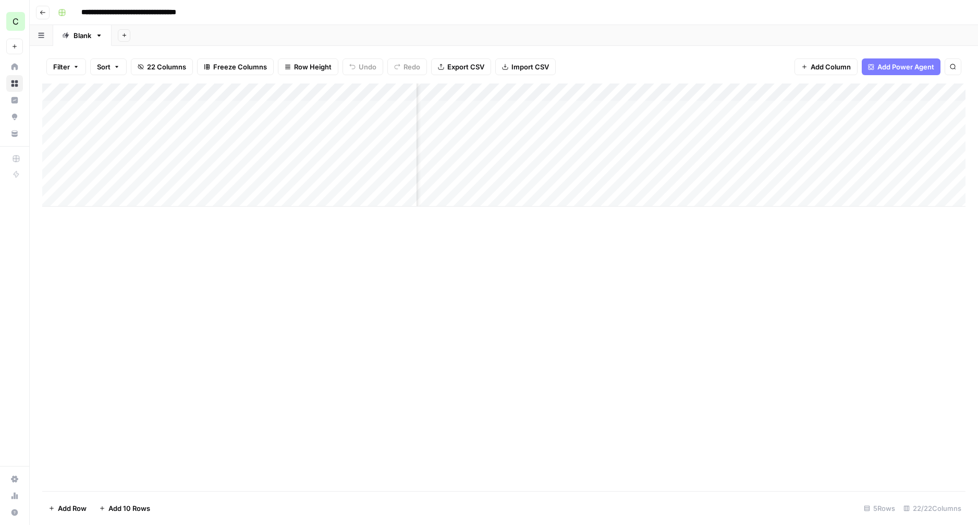
scroll to position [0, 1292]
click at [913, 94] on div "Add Column" at bounding box center [504, 144] width 924 height 123
click at [895, 297] on div "Add Column" at bounding box center [504, 286] width 924 height 407
click at [790, 91] on div "Add Column" at bounding box center [504, 144] width 924 height 123
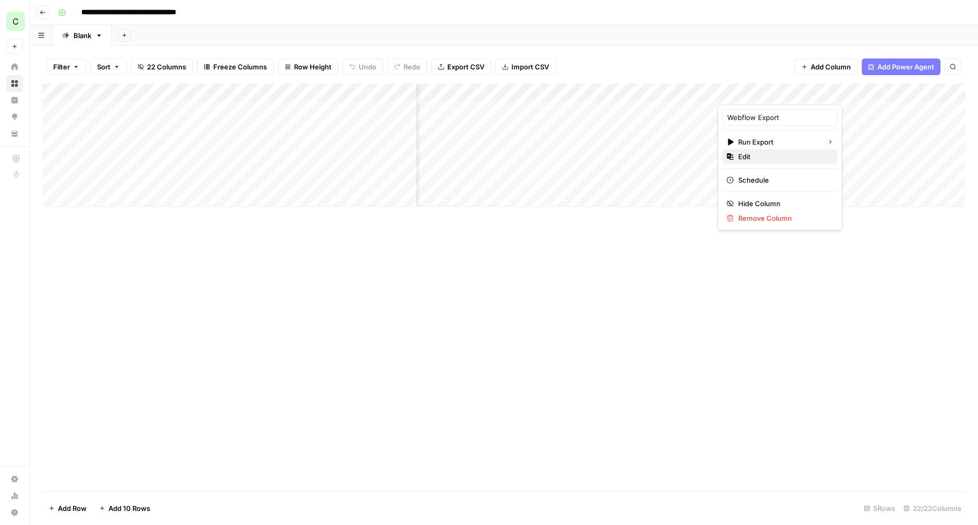
click at [770, 154] on span "Edit" at bounding box center [784, 156] width 91 height 10
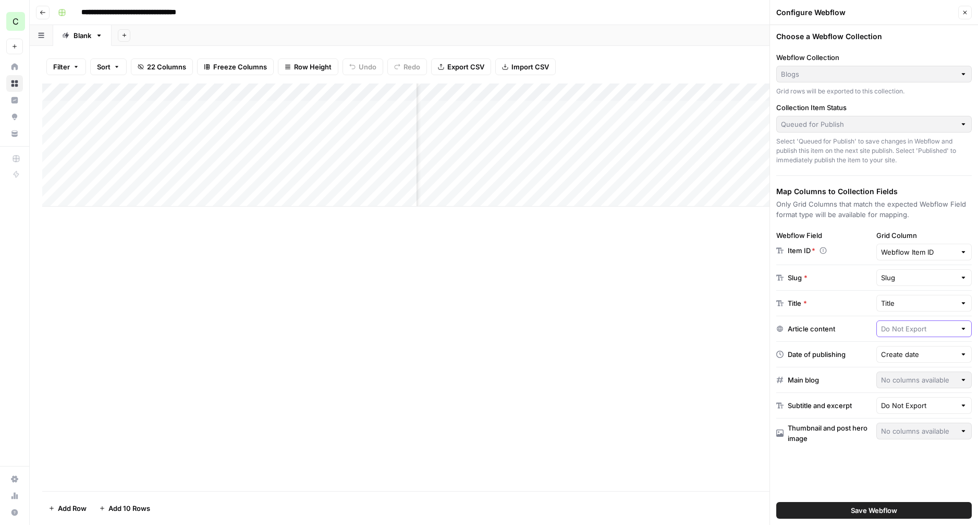
click at [890, 323] on input "text" at bounding box center [918, 328] width 75 height 10
type input "Do Not Export"
click at [857, 331] on div "Article content" at bounding box center [825, 328] width 96 height 10
click at [782, 380] on icon at bounding box center [780, 379] width 7 height 7
click at [802, 379] on div "Main blog" at bounding box center [803, 379] width 31 height 10
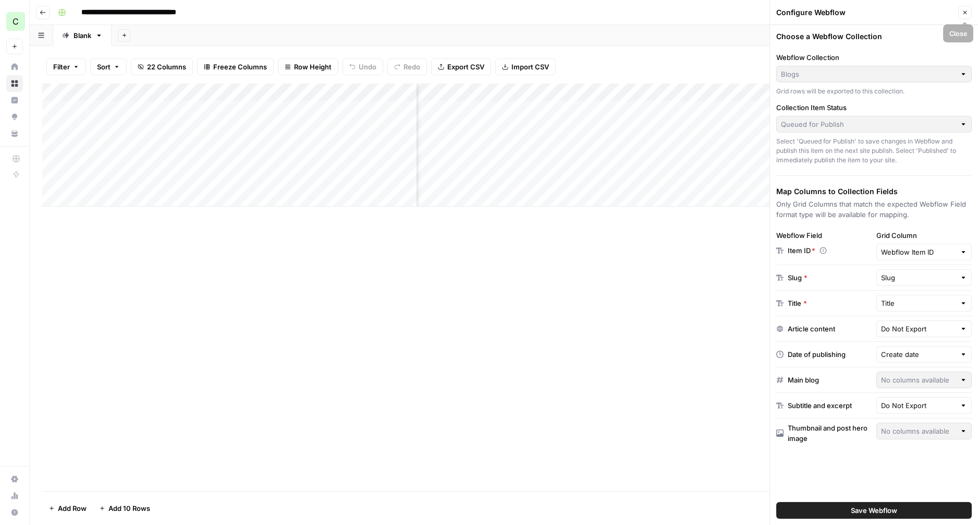
click at [965, 10] on icon "button" at bounding box center [965, 12] width 6 height 6
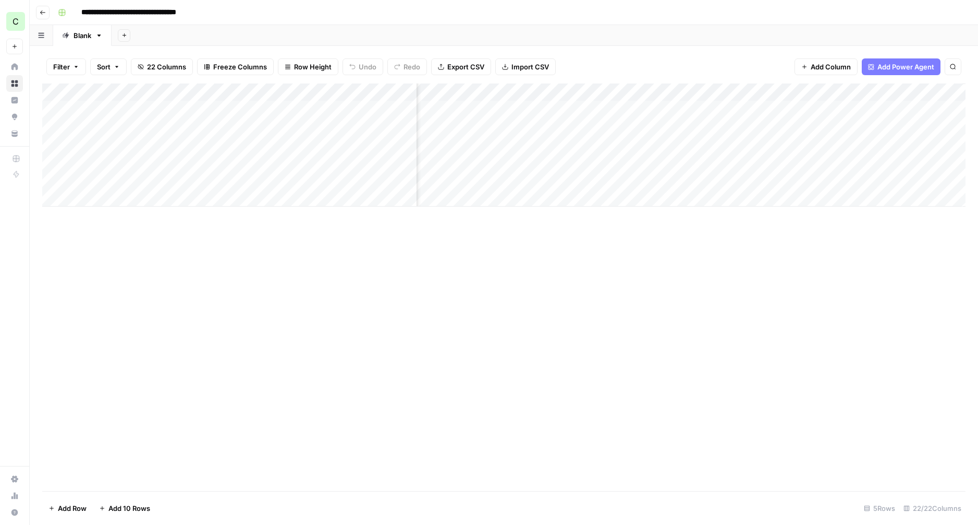
click at [830, 68] on span "Add Column" at bounding box center [831, 67] width 40 height 10
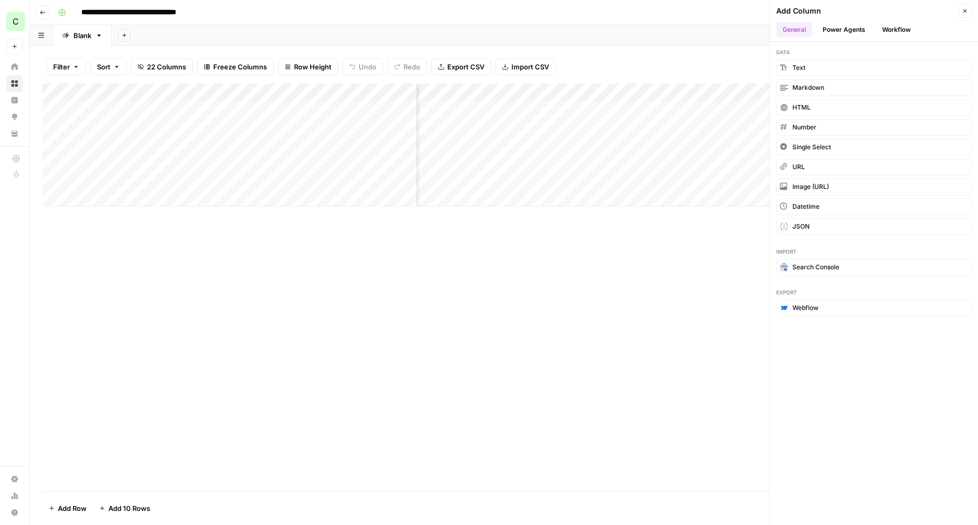
click at [849, 36] on button "Power Agents" at bounding box center [844, 30] width 55 height 16
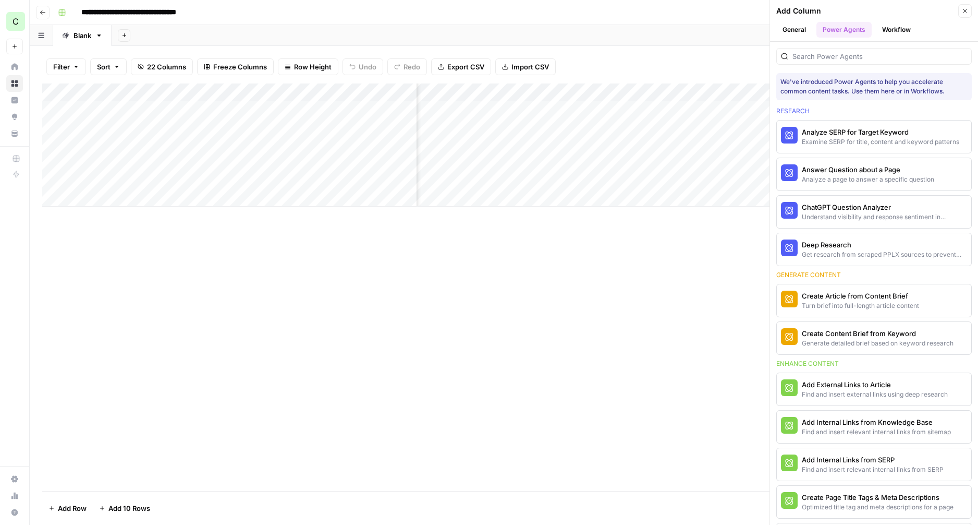
click at [893, 30] on button "Workflow" at bounding box center [896, 30] width 41 height 16
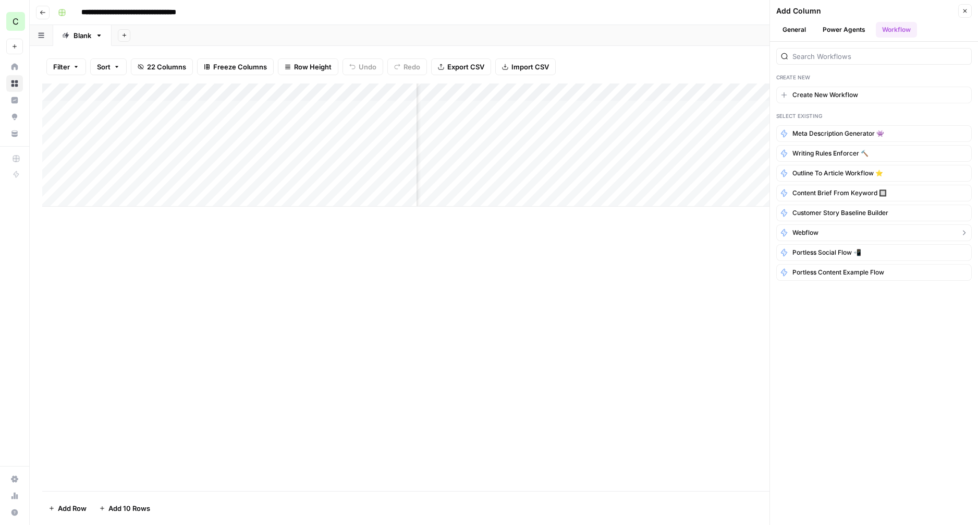
click at [841, 234] on button "Webflow" at bounding box center [875, 232] width 196 height 17
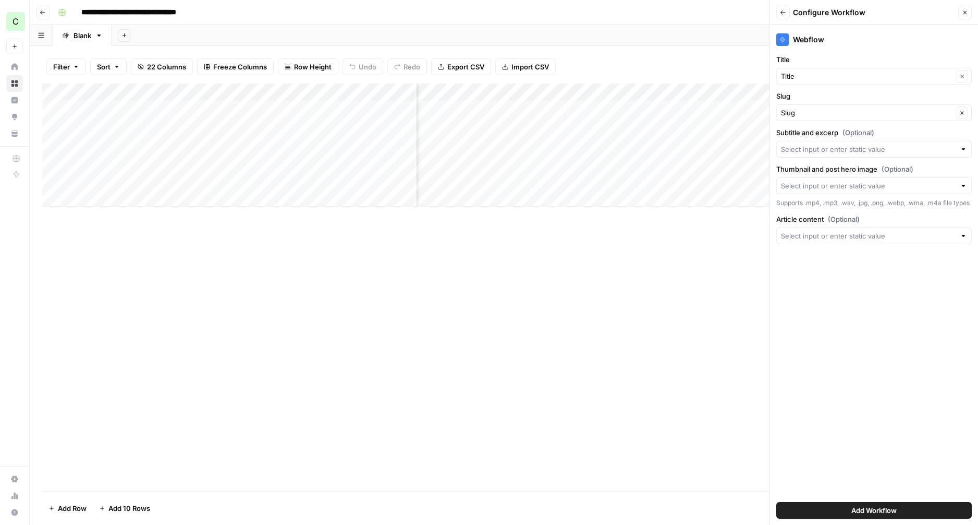
click at [875, 506] on span "Add Workflow" at bounding box center [874, 510] width 45 height 10
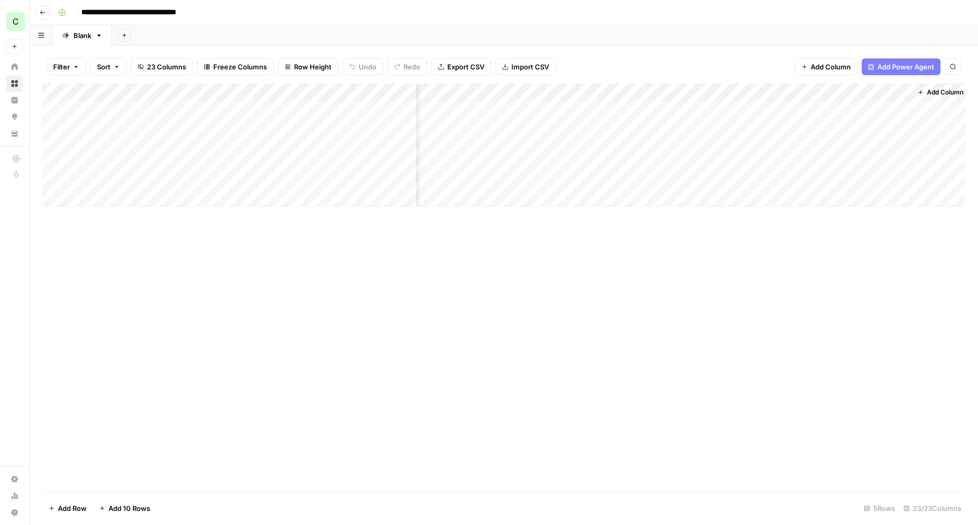
scroll to position [0, 1644]
click at [642, 91] on div "Add Column" at bounding box center [504, 144] width 924 height 123
click at [603, 218] on span "Remove Column" at bounding box center [635, 218] width 91 height 10
click at [453, 107] on span "Delete" at bounding box center [452, 108] width 22 height 10
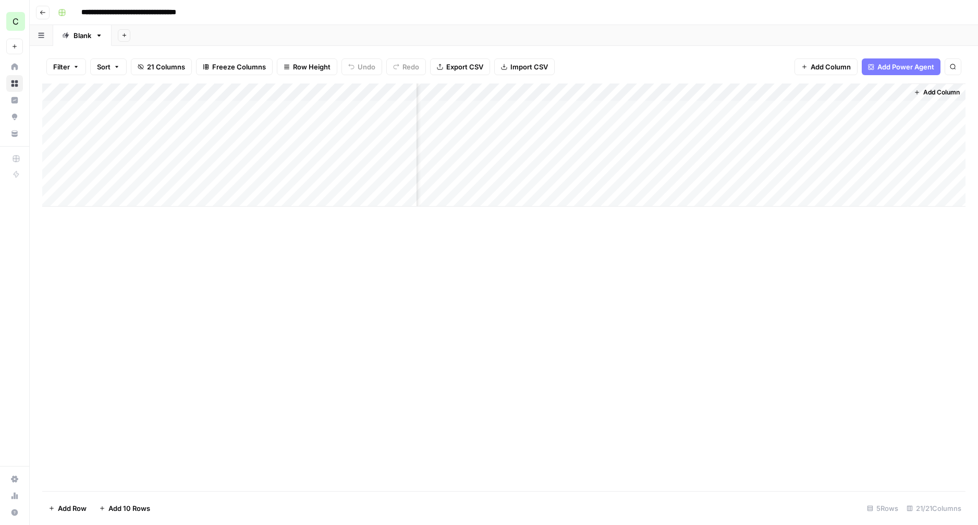
click at [885, 95] on div "Add Column" at bounding box center [504, 144] width 924 height 123
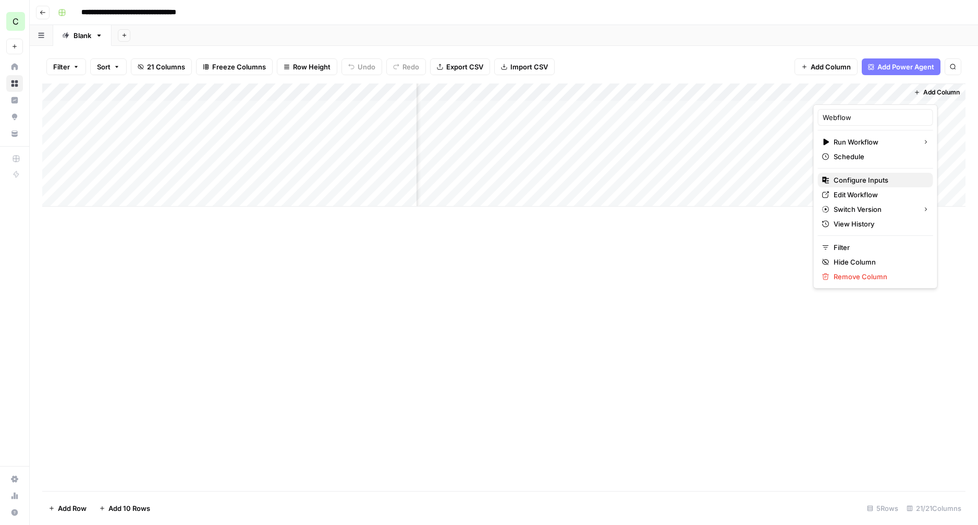
click at [856, 179] on span "Configure Inputs" at bounding box center [879, 180] width 91 height 10
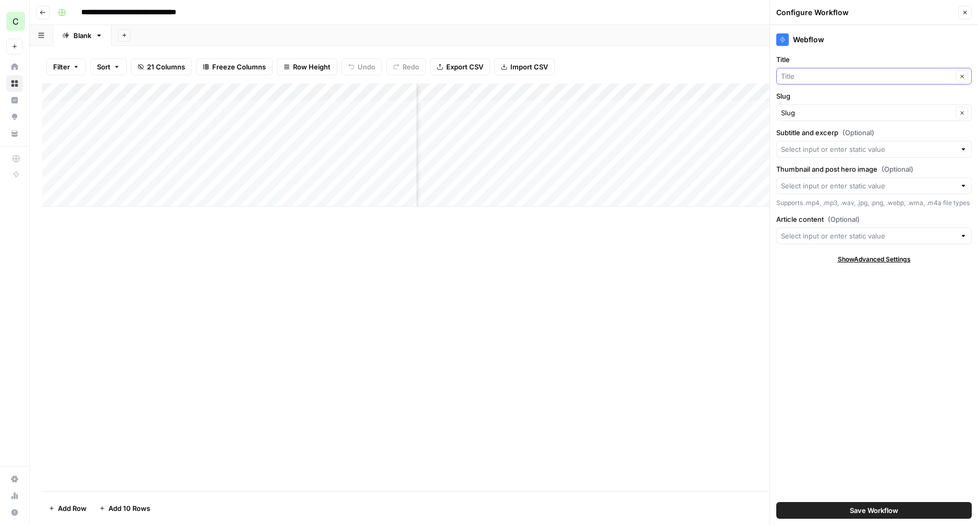
click at [842, 74] on input "Title" at bounding box center [867, 76] width 172 height 10
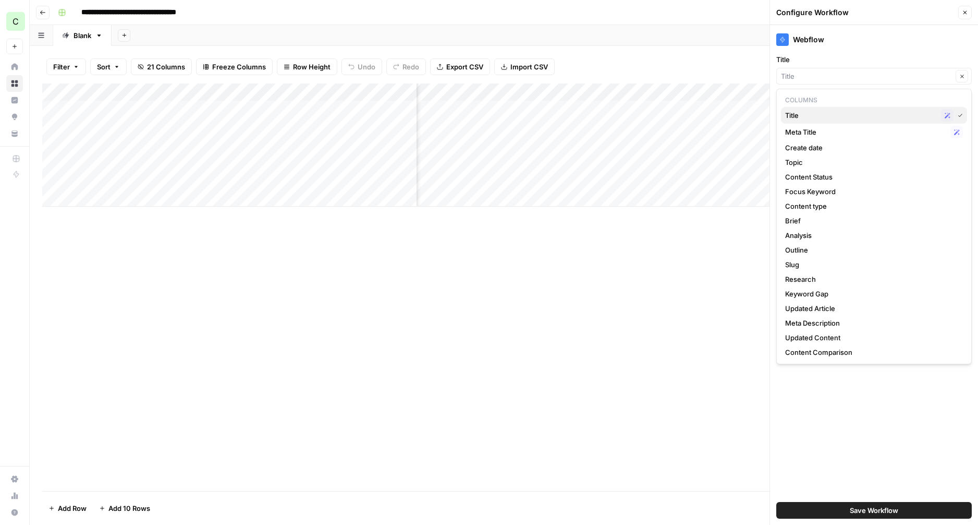
click at [835, 121] on div "Title Possible Match" at bounding box center [874, 115] width 178 height 13
type input "Title"
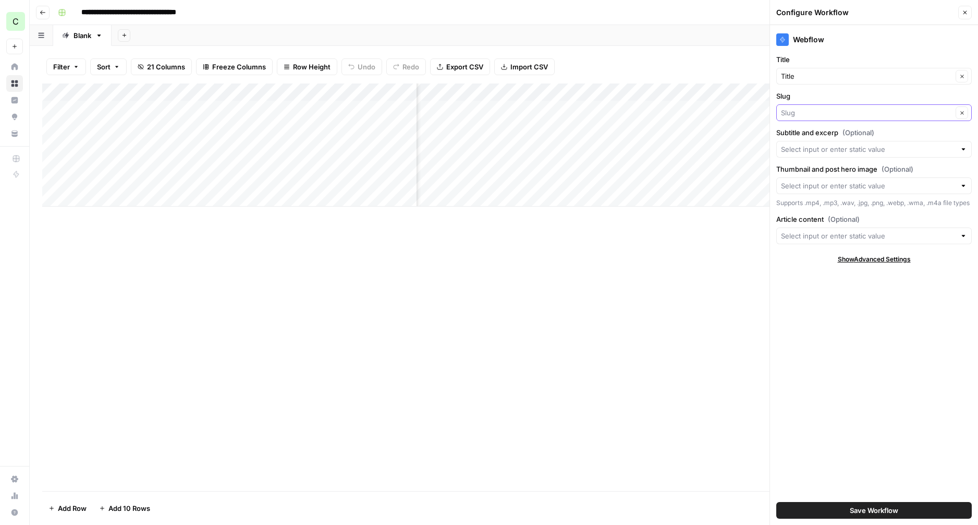
click at [834, 113] on input "Slug" at bounding box center [867, 112] width 172 height 10
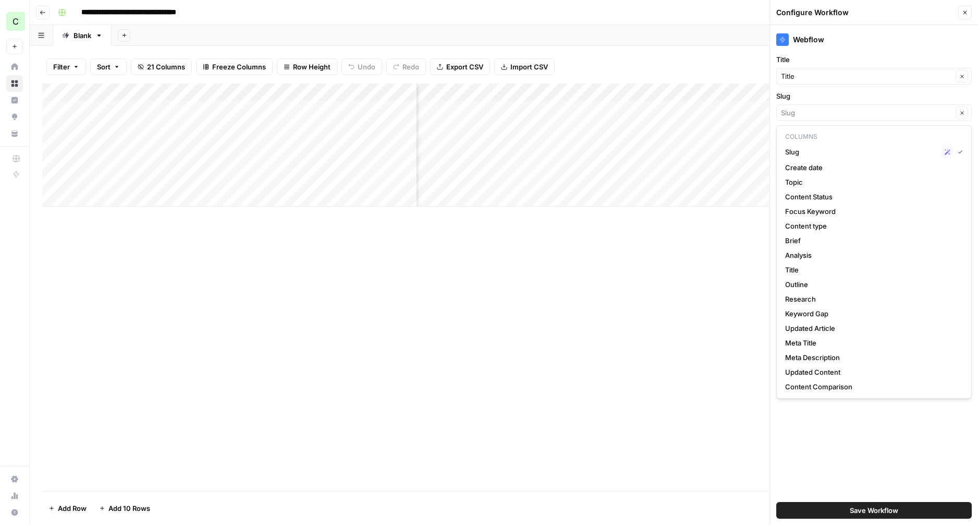
scroll to position [0, 614]
click at [834, 156] on span "Slug" at bounding box center [861, 152] width 152 height 10
type input "Slug"
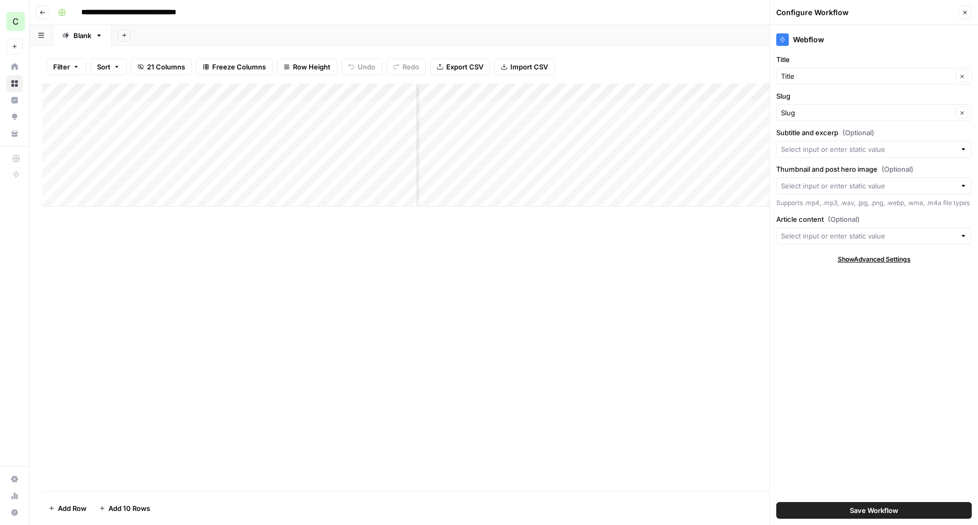
scroll to position [0, 1523]
click at [833, 241] on input "Article content (Optional)" at bounding box center [868, 236] width 175 height 10
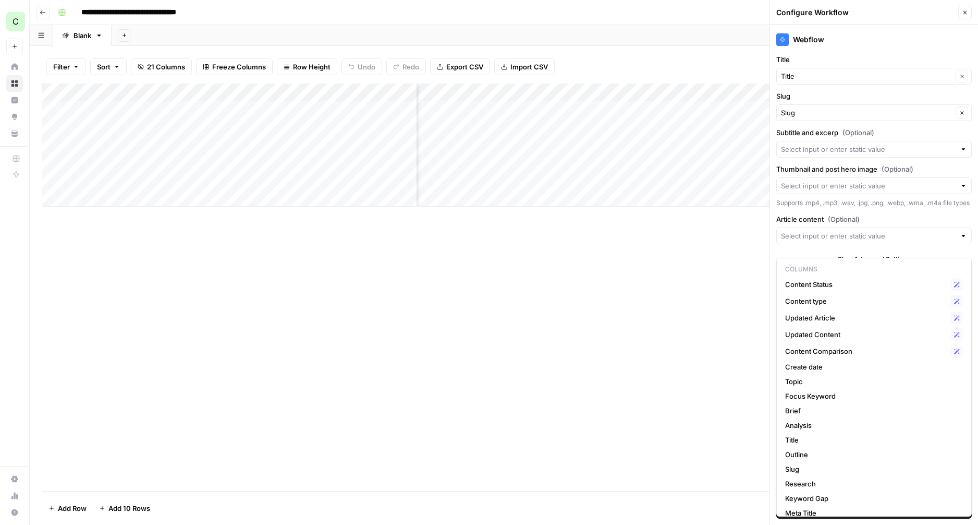
scroll to position [0, 1478]
click at [835, 338] on span "Updated Content" at bounding box center [865, 334] width 161 height 10
type input "Updated Content"
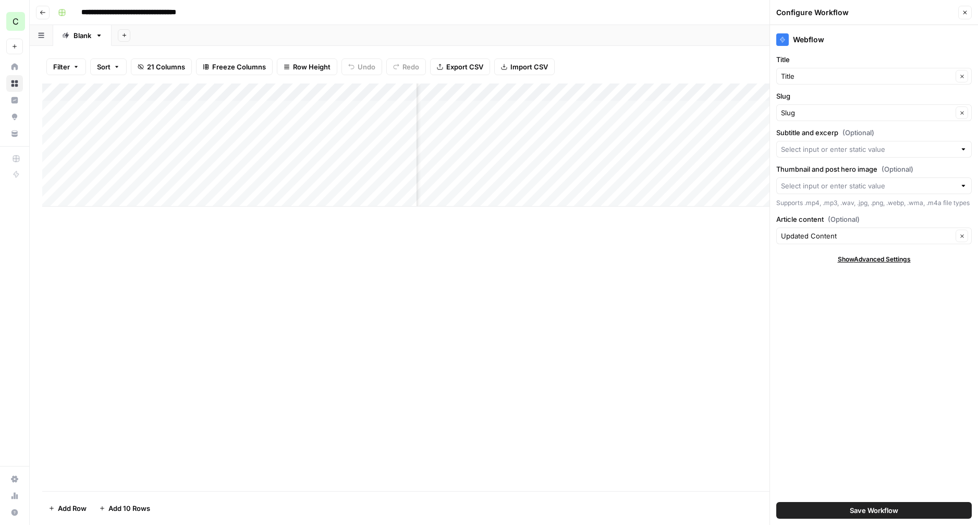
click at [853, 264] on span "Show Advanced Settings" at bounding box center [874, 259] width 73 height 9
click at [853, 264] on span "Hide Advanced Settings" at bounding box center [874, 259] width 70 height 9
click at [864, 506] on span "Save Workflow" at bounding box center [874, 510] width 49 height 10
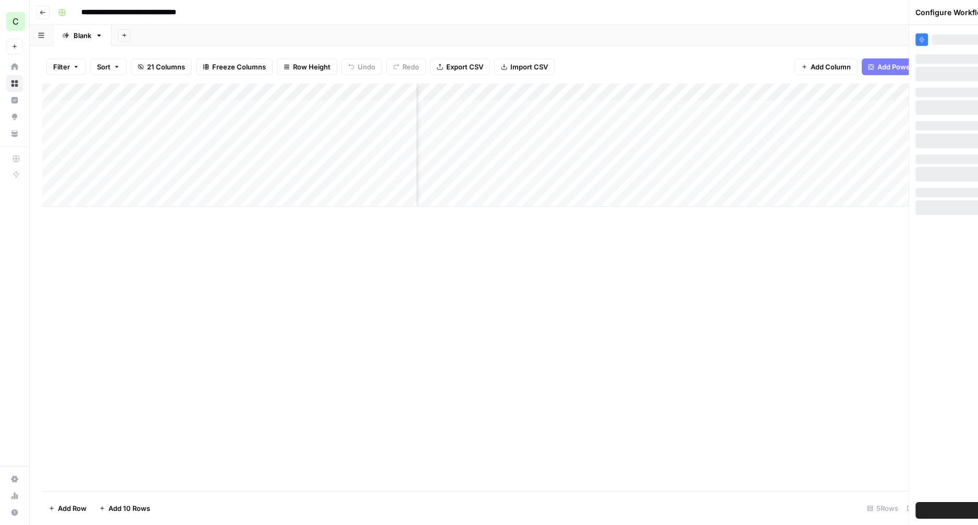
scroll to position [0, 1400]
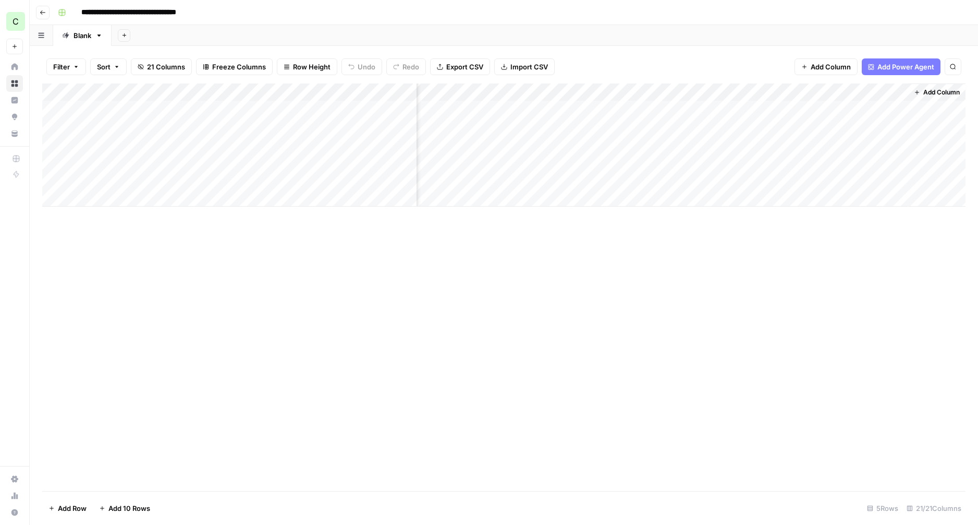
click at [887, 93] on div "Add Column" at bounding box center [504, 144] width 924 height 123
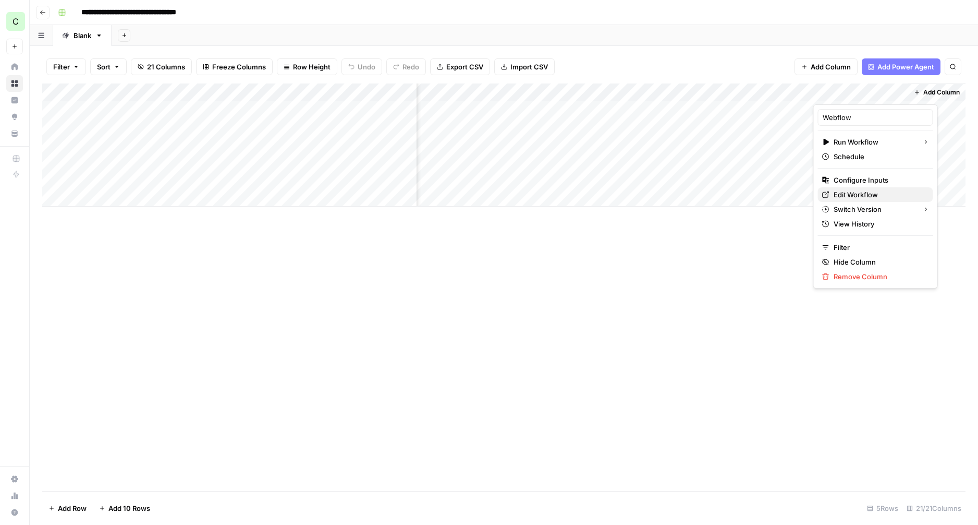
click at [846, 192] on span "Edit Workflow" at bounding box center [879, 194] width 91 height 10
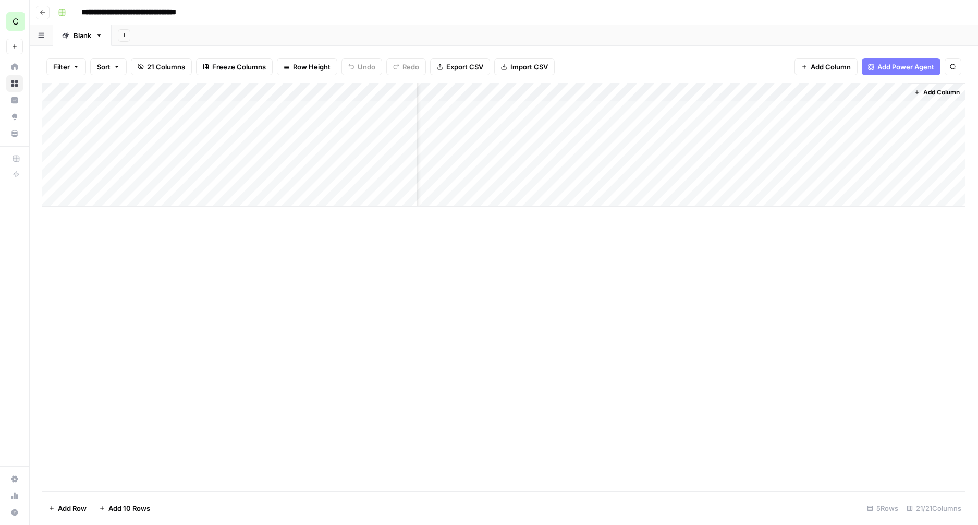
click at [888, 90] on div "Add Column" at bounding box center [504, 144] width 924 height 123
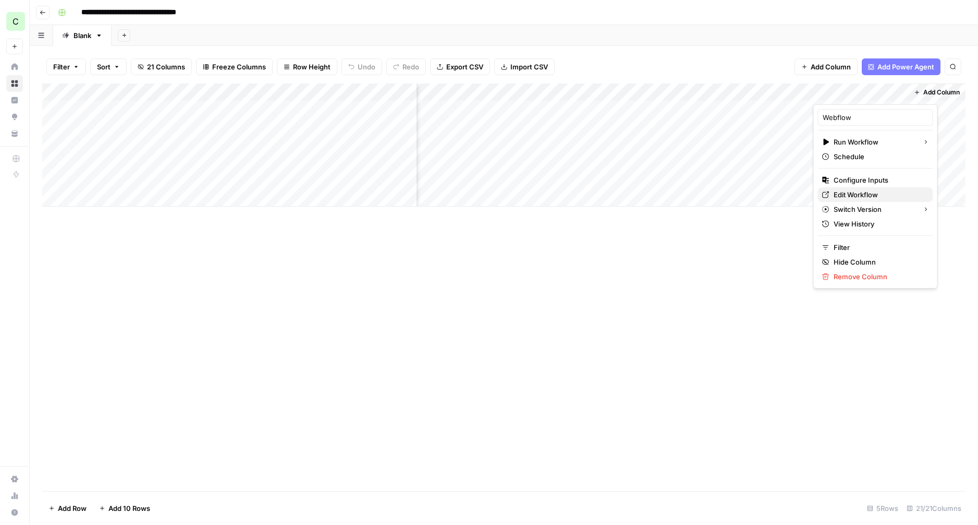
click at [851, 195] on span "Edit Workflow" at bounding box center [879, 194] width 91 height 10
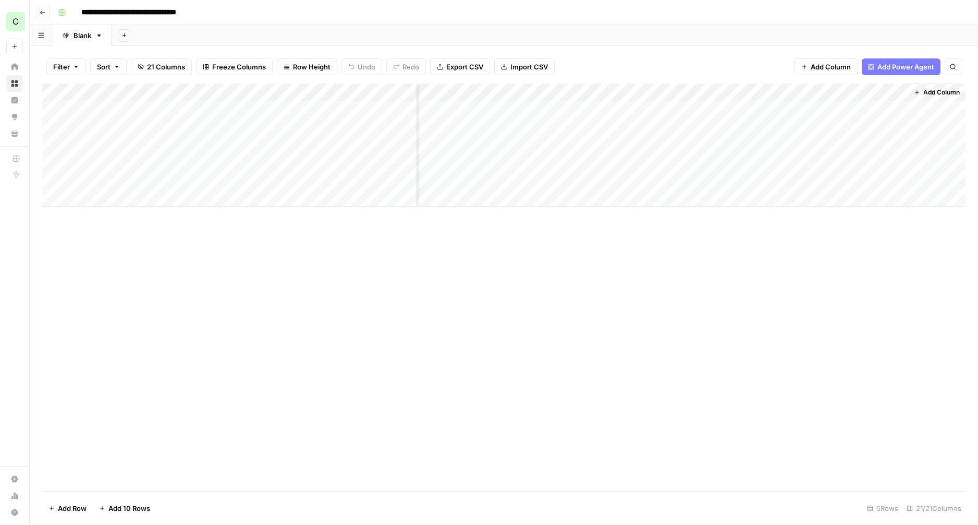
click at [885, 93] on div "Add Column" at bounding box center [504, 144] width 924 height 123
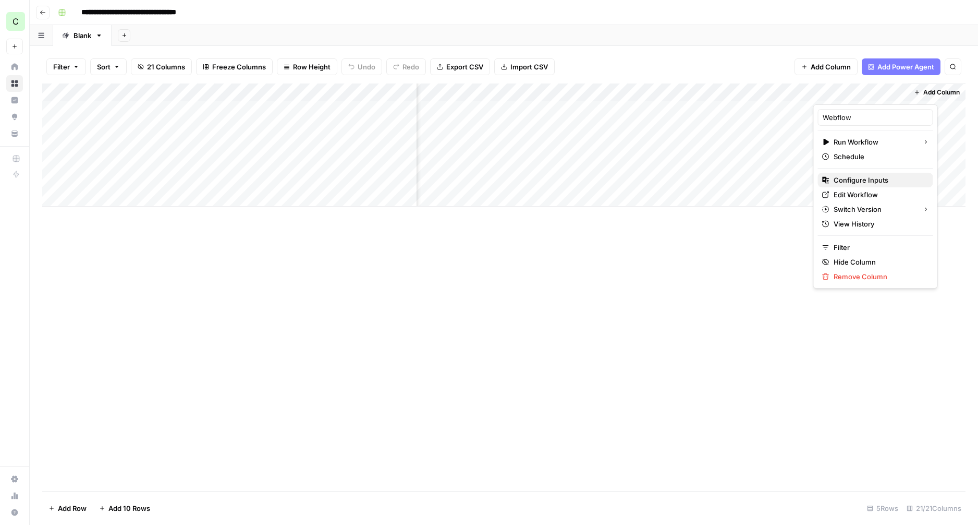
click at [845, 183] on span "Configure Inputs" at bounding box center [879, 180] width 91 height 10
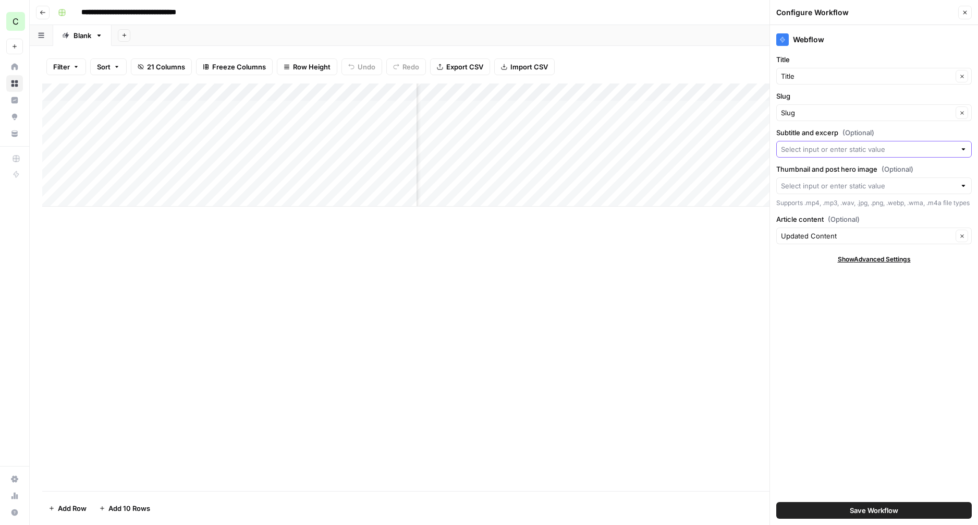
click at [822, 149] on input "Subtitle and excerp (Optional)" at bounding box center [868, 149] width 175 height 10
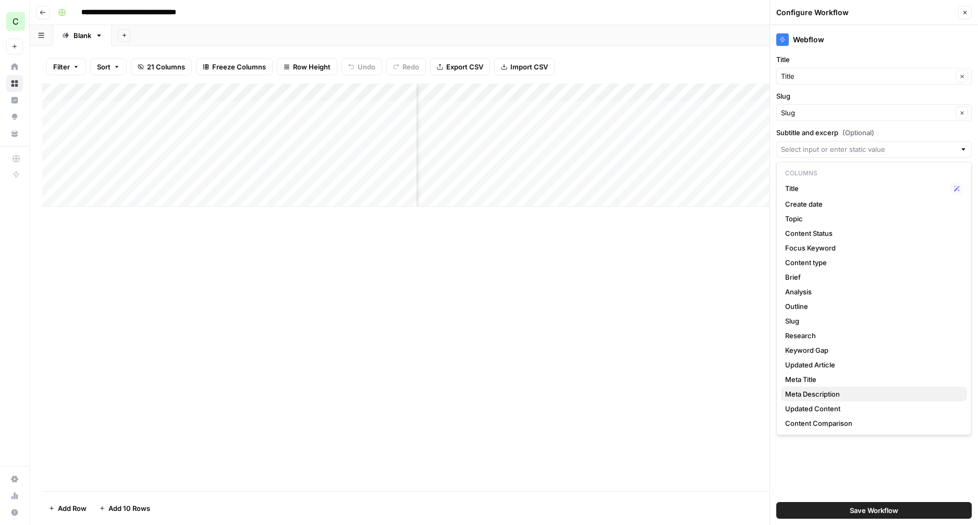
click at [833, 393] on span "Meta Description" at bounding box center [872, 394] width 174 height 10
type input "Meta Description"
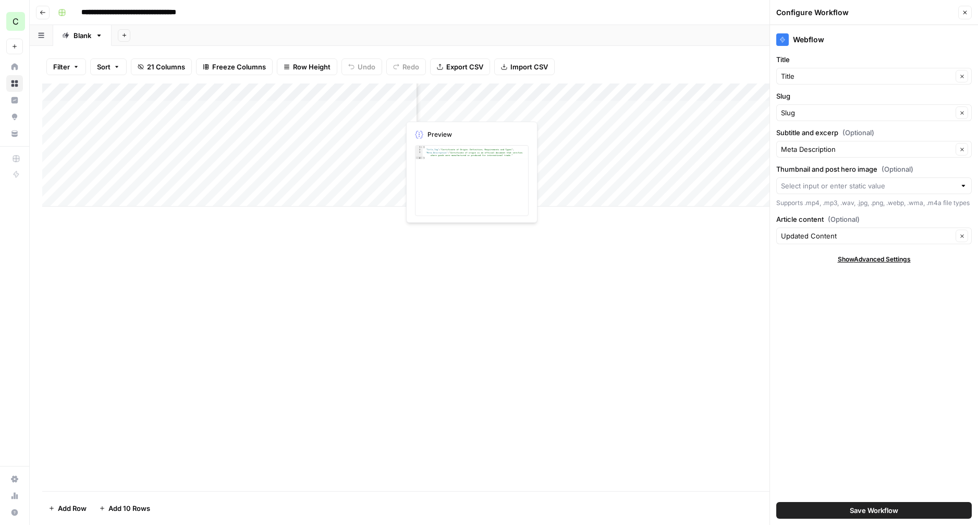
scroll to position [0, 1305]
click at [457, 110] on div "Add Column" at bounding box center [504, 144] width 924 height 123
click at [546, 112] on div "Add Column" at bounding box center [504, 144] width 924 height 123
click at [588, 93] on div "Add Column" at bounding box center [504, 144] width 924 height 123
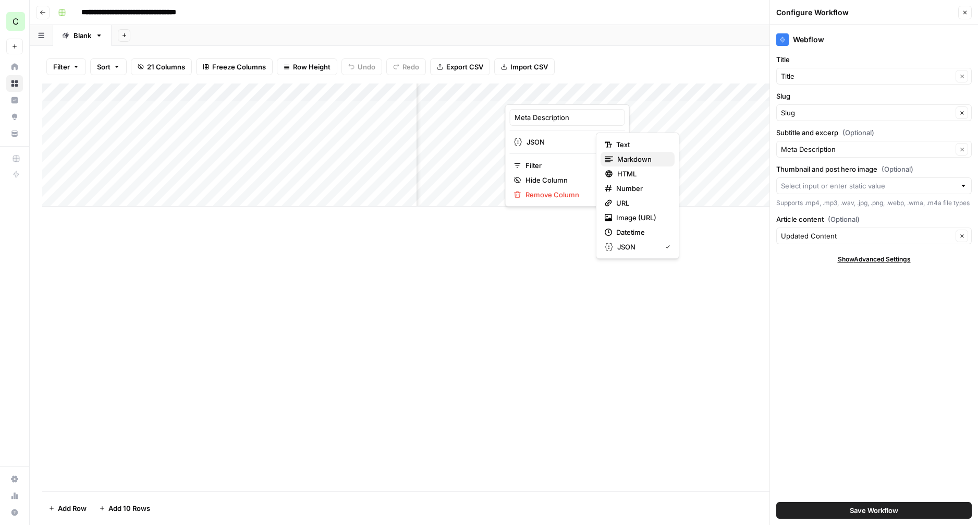
click at [626, 158] on span "Markdown" at bounding box center [642, 159] width 49 height 10
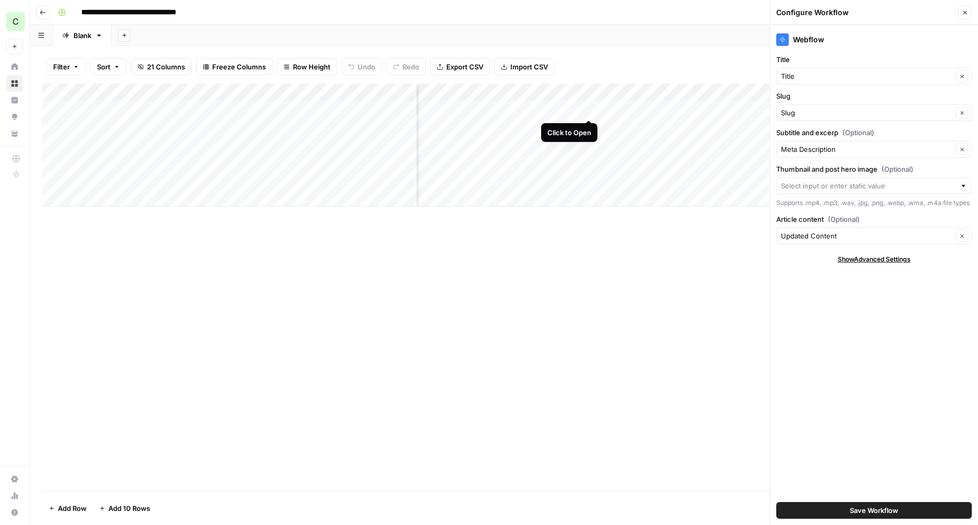
click at [559, 254] on div "Add Column" at bounding box center [504, 286] width 924 height 407
click at [592, 108] on div "Add Column" at bounding box center [504, 144] width 924 height 123
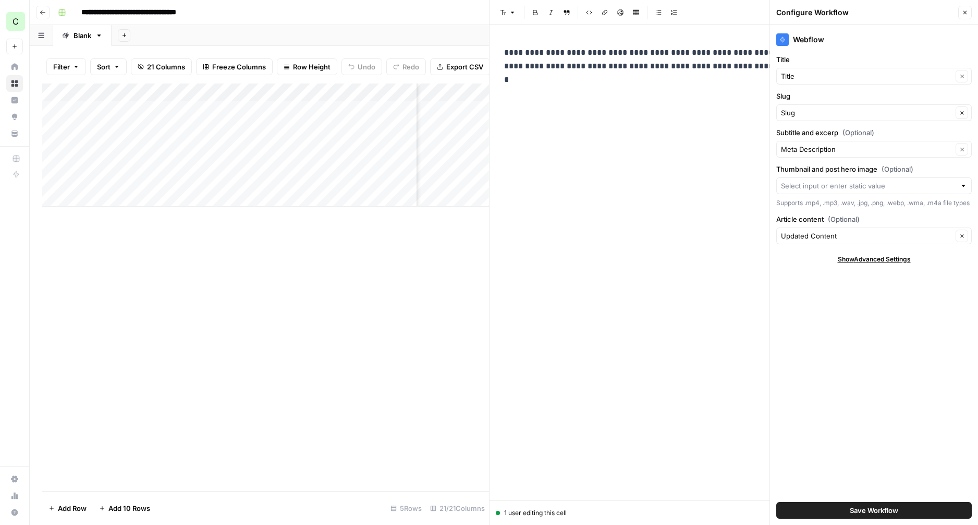
click at [967, 10] on icon "button" at bounding box center [965, 12] width 6 height 6
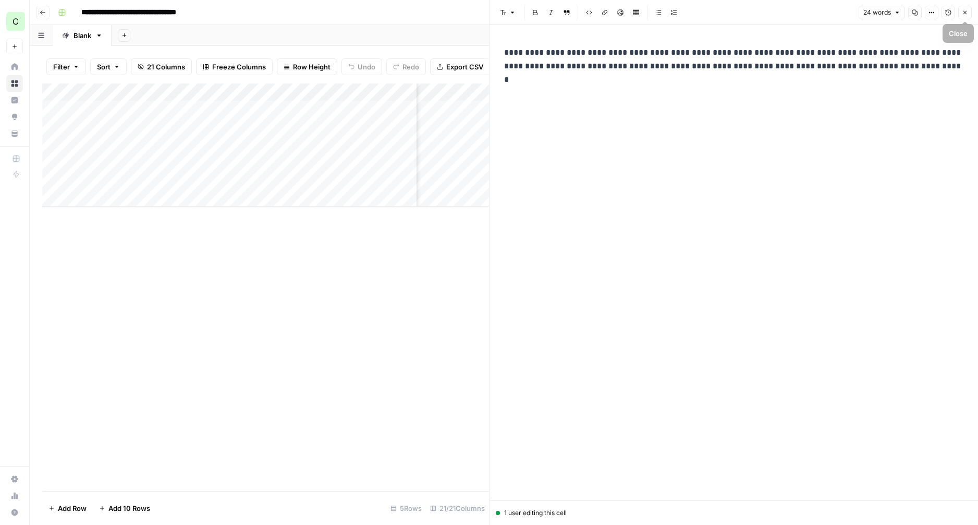
click at [966, 9] on icon "button" at bounding box center [965, 12] width 6 height 6
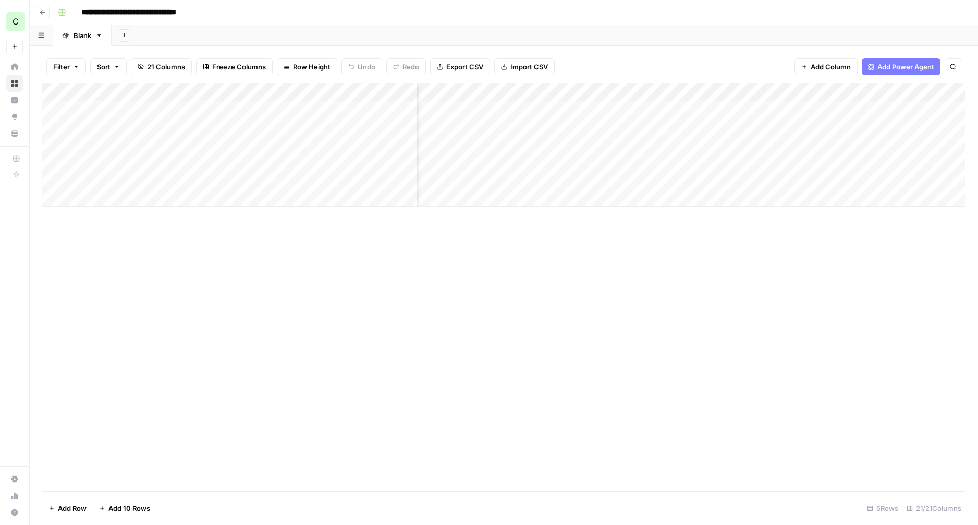
click at [592, 91] on div "Add Column" at bounding box center [504, 144] width 924 height 123
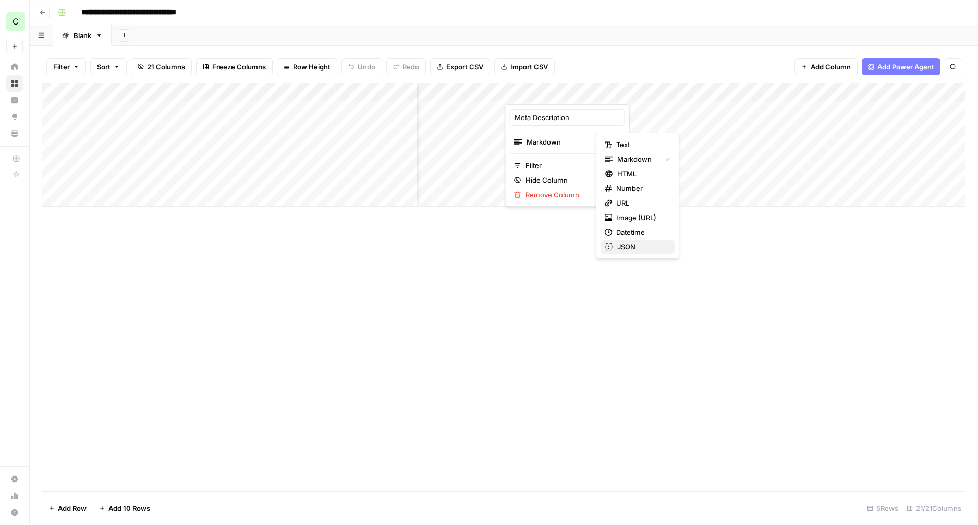
click at [636, 246] on span "JSON" at bounding box center [642, 246] width 49 height 10
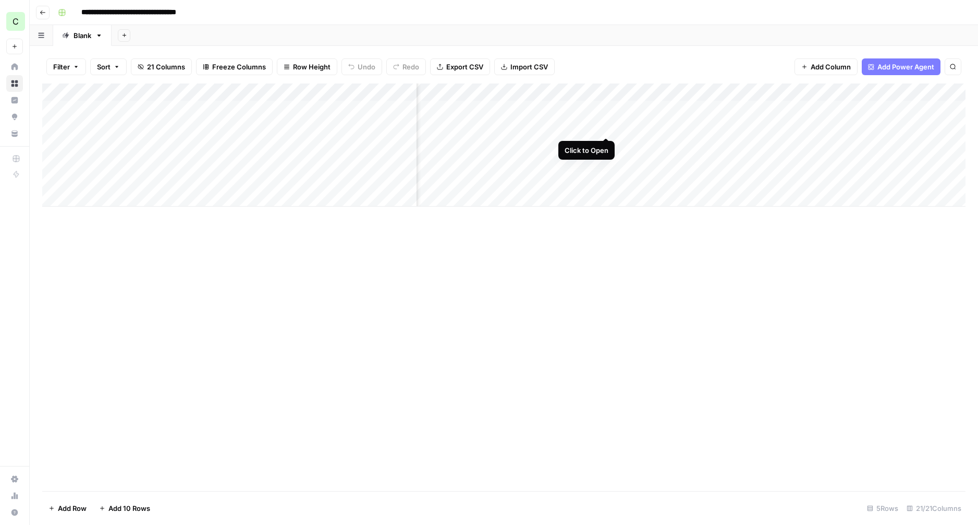
scroll to position [0, 1011]
click at [579, 92] on div "Add Column" at bounding box center [504, 144] width 924 height 123
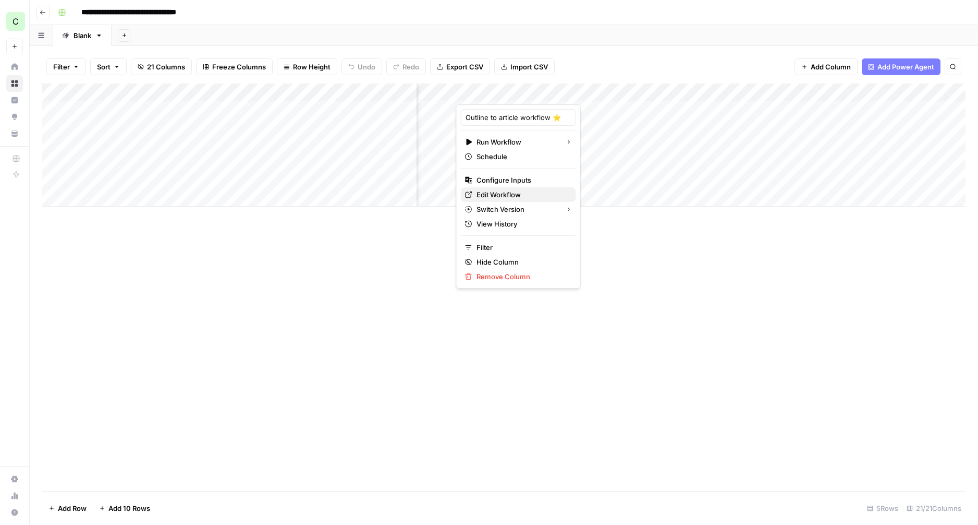
click at [492, 197] on span "Edit Workflow" at bounding box center [522, 194] width 91 height 10
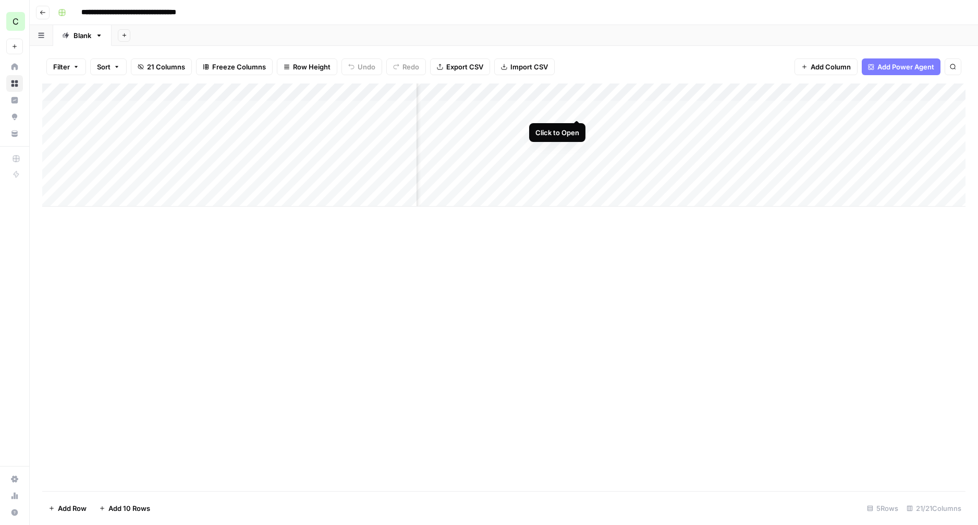
click at [577, 110] on div "Add Column" at bounding box center [504, 144] width 924 height 123
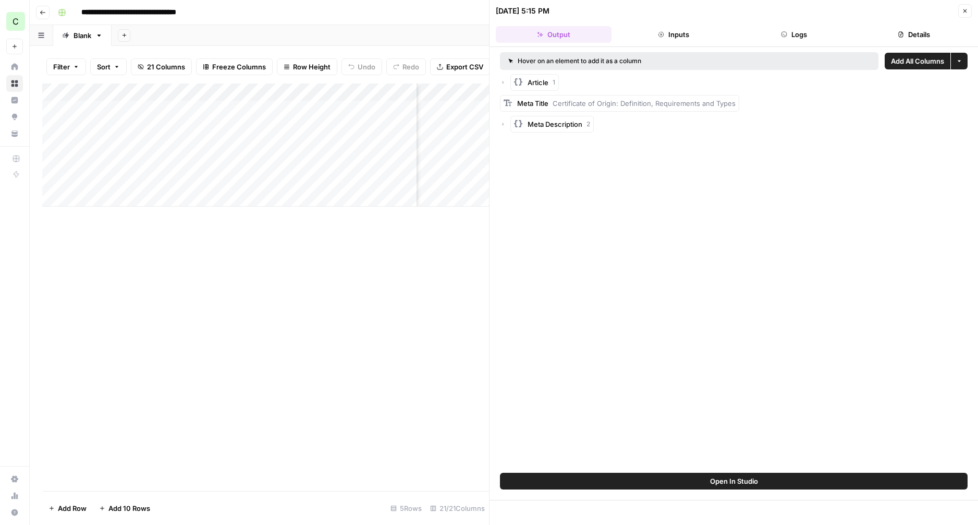
click at [568, 123] on span "Meta Description" at bounding box center [555, 124] width 55 height 10
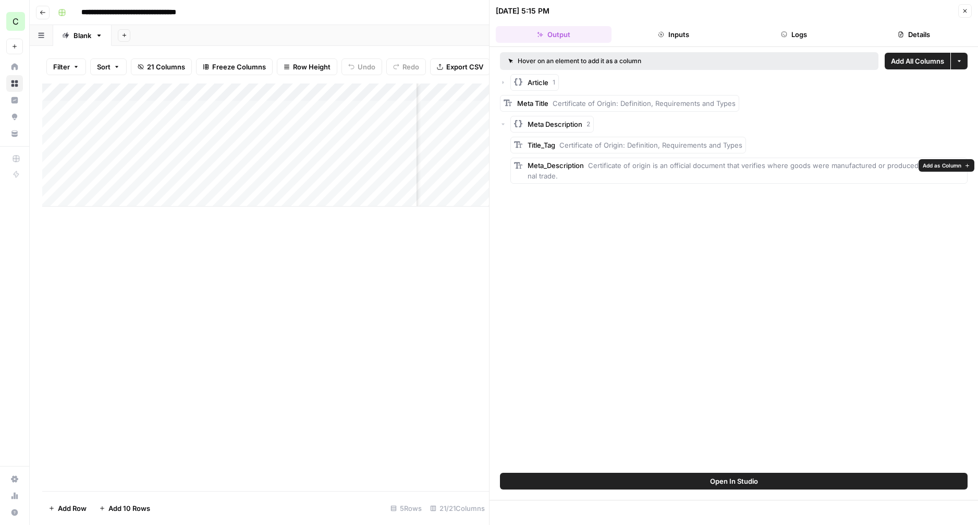
click at [937, 167] on span "Add as Column" at bounding box center [942, 165] width 39 height 8
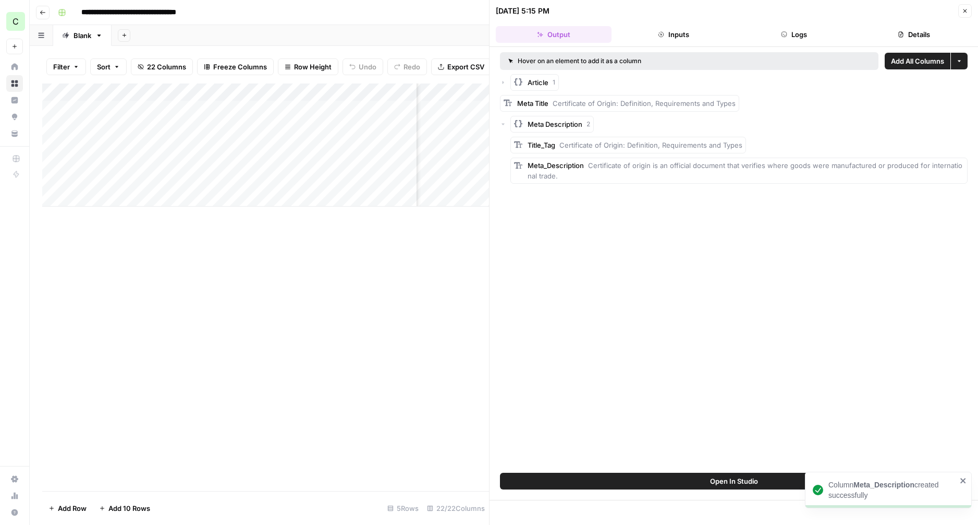
scroll to position [0, 1296]
click at [970, 10] on button "Close" at bounding box center [966, 11] width 14 height 14
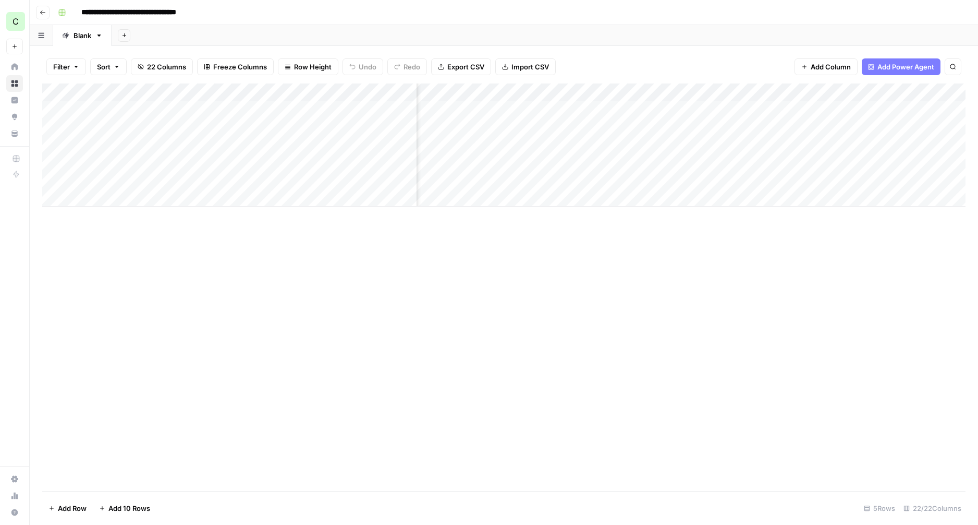
scroll to position [0, 1088]
drag, startPoint x: 540, startPoint y: 89, endPoint x: 802, endPoint y: 104, distance: 262.3
click at [802, 104] on div "Add Column" at bounding box center [504, 144] width 924 height 123
click at [891, 89] on div "Add Column" at bounding box center [504, 144] width 924 height 123
click at [843, 198] on span "Remove Column" at bounding box center [871, 194] width 91 height 10
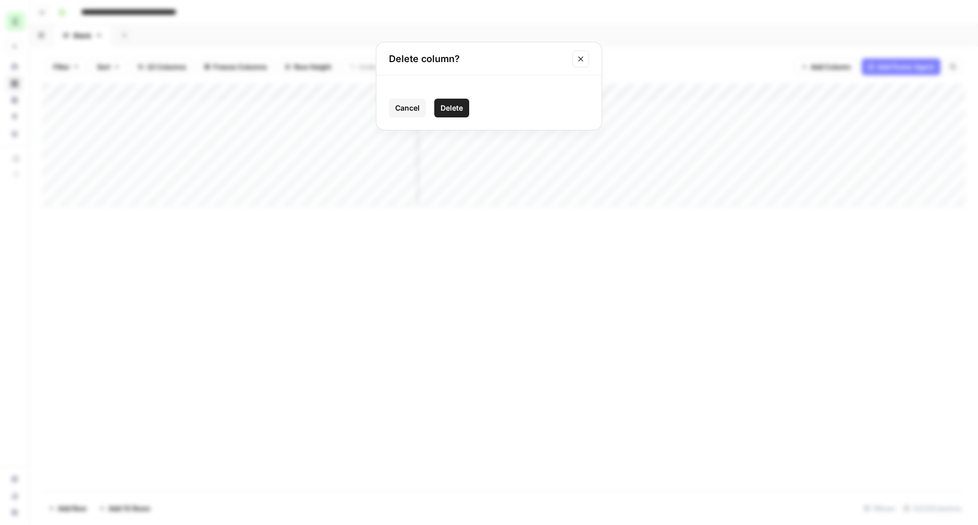
click at [450, 110] on span "Delete" at bounding box center [452, 108] width 22 height 10
click at [962, 480] on icon "close" at bounding box center [963, 480] width 5 height 5
click at [757, 110] on div "Add Column" at bounding box center [504, 144] width 924 height 123
click at [744, 143] on div "Add Column" at bounding box center [504, 144] width 924 height 123
click at [739, 146] on div "Add Column" at bounding box center [504, 144] width 924 height 123
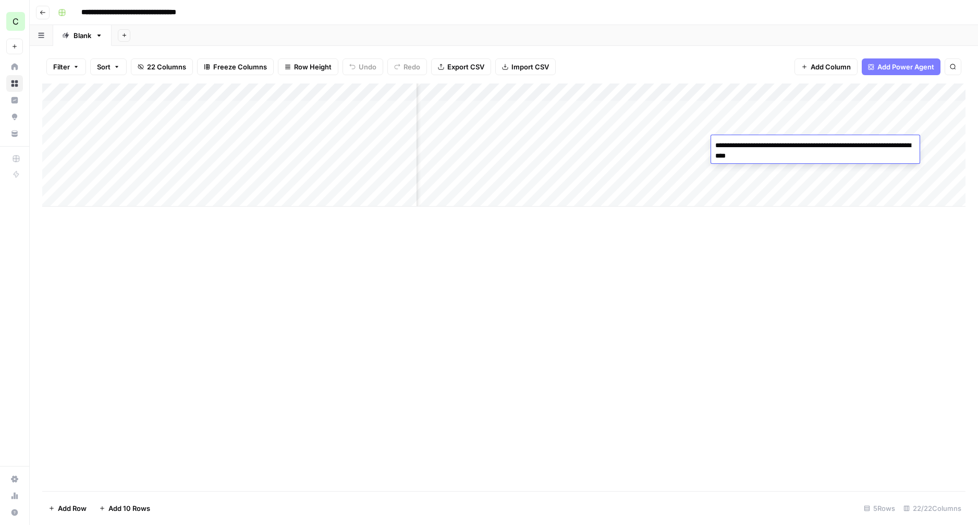
drag, startPoint x: 728, startPoint y: 192, endPoint x: 729, endPoint y: 186, distance: 5.9
click at [728, 192] on div "Add Column" at bounding box center [504, 144] width 924 height 123
click at [670, 146] on div "Add Column" at bounding box center [504, 144] width 924 height 123
click at [767, 126] on div "Add Column" at bounding box center [504, 144] width 924 height 123
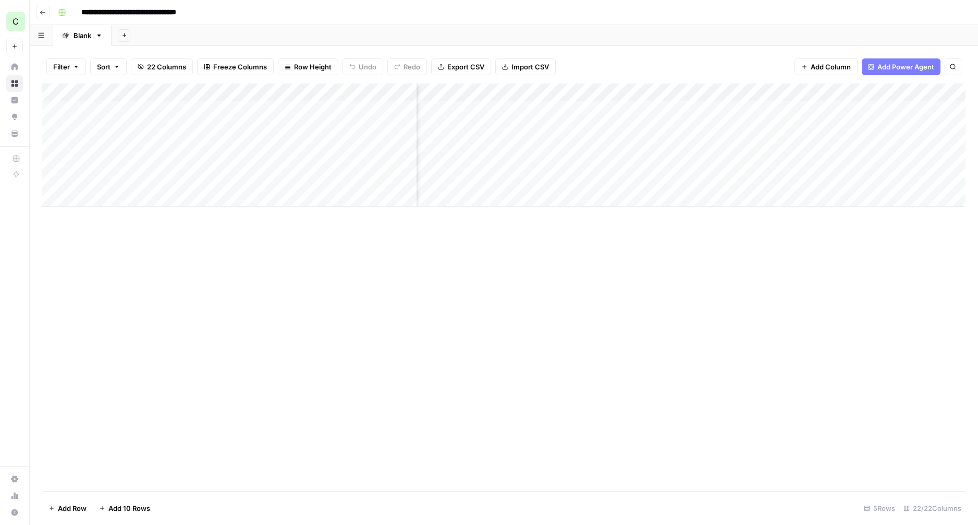
click at [767, 126] on div "Add Column" at bounding box center [504, 144] width 924 height 123
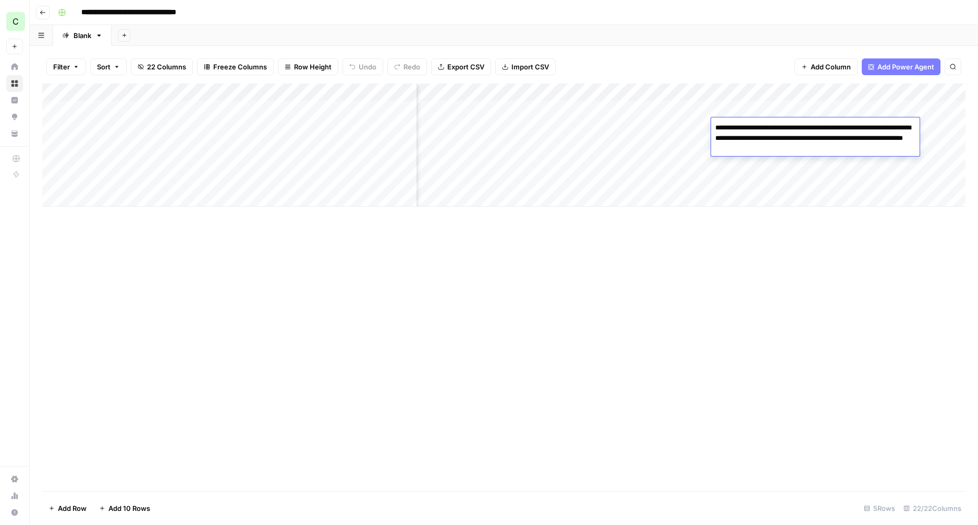
click at [736, 172] on div "Add Column" at bounding box center [504, 144] width 924 height 123
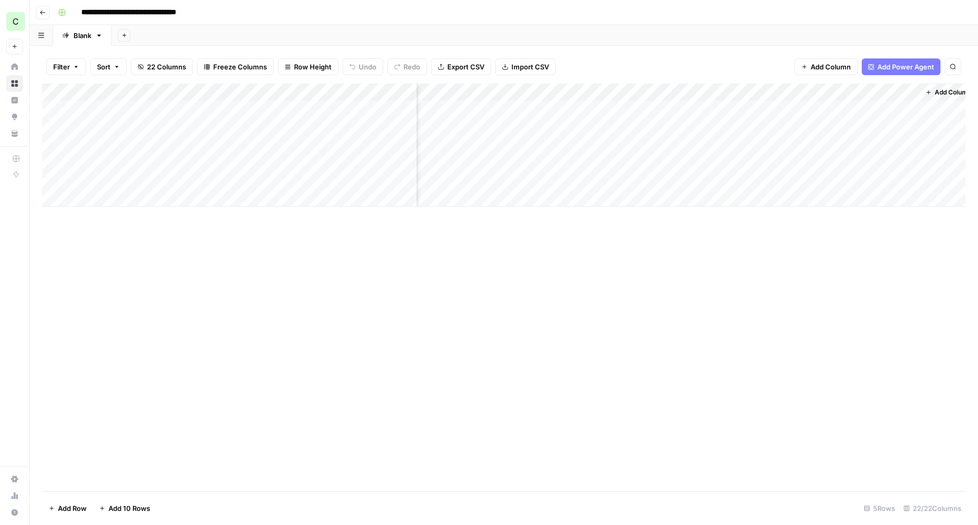
scroll to position [0, 1494]
click at [888, 94] on div "Add Column" at bounding box center [504, 144] width 924 height 123
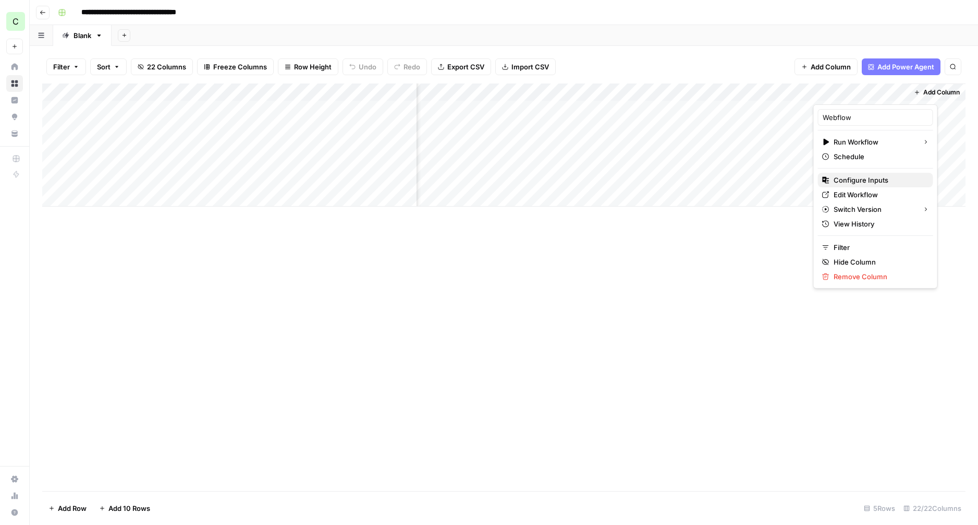
click at [854, 178] on span "Configure Inputs" at bounding box center [879, 180] width 91 height 10
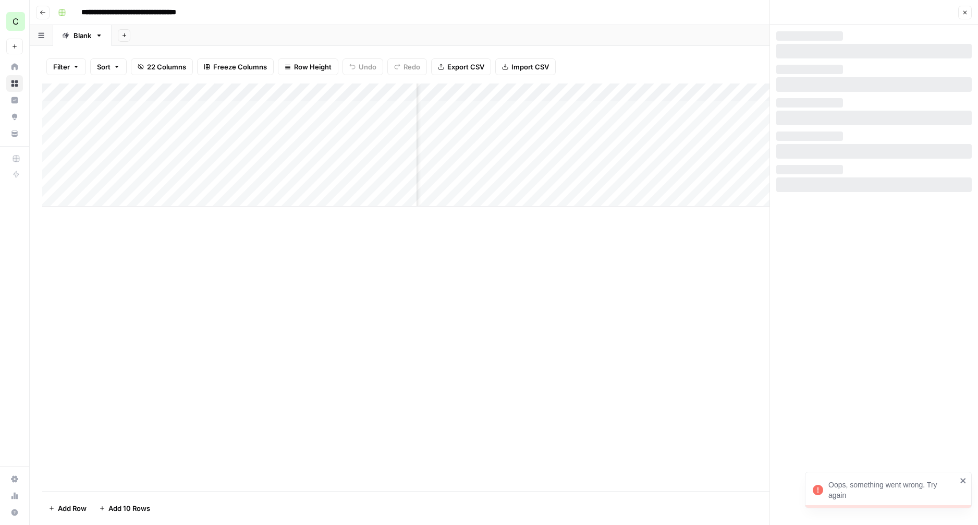
drag, startPoint x: 963, startPoint y: 483, endPoint x: 971, endPoint y: 417, distance: 67.3
click at [963, 483] on icon "close" at bounding box center [963, 480] width 7 height 8
click at [967, 13] on icon "button" at bounding box center [965, 12] width 6 height 6
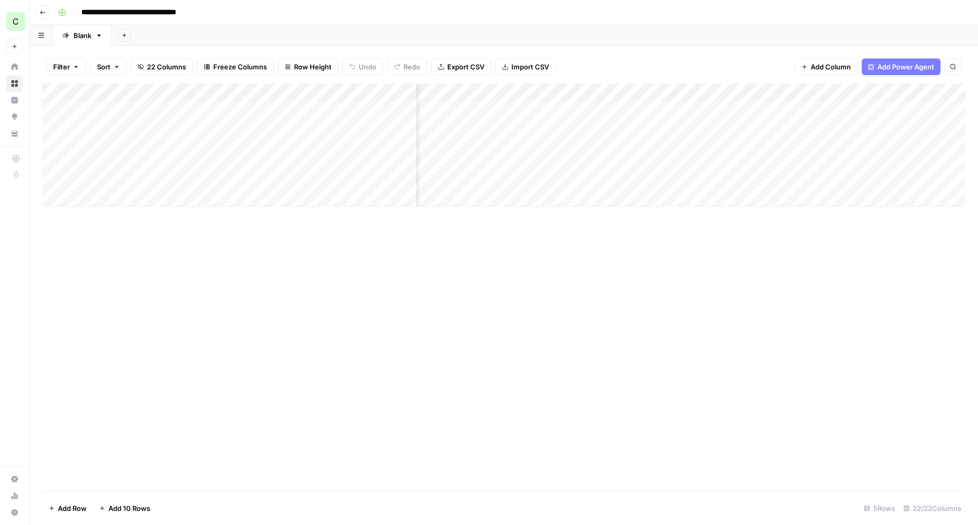
scroll to position [0, 1146]
click at [780, 272] on div "Add Column" at bounding box center [504, 286] width 924 height 407
click at [836, 94] on div "Add Column" at bounding box center [504, 144] width 924 height 123
click at [791, 196] on span "Remove Column" at bounding box center [813, 194] width 91 height 10
click at [448, 104] on span "Delete" at bounding box center [452, 108] width 22 height 10
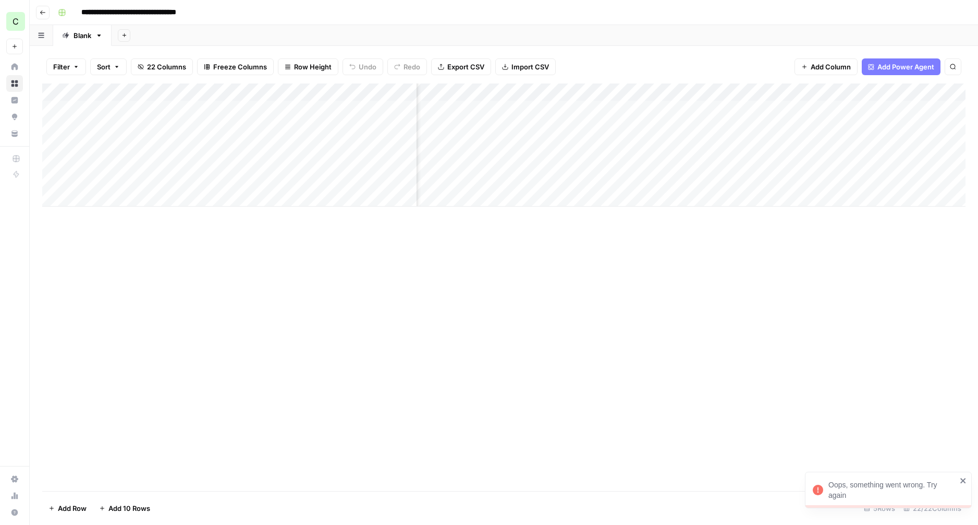
click at [964, 479] on icon "close" at bounding box center [963, 480] width 5 height 5
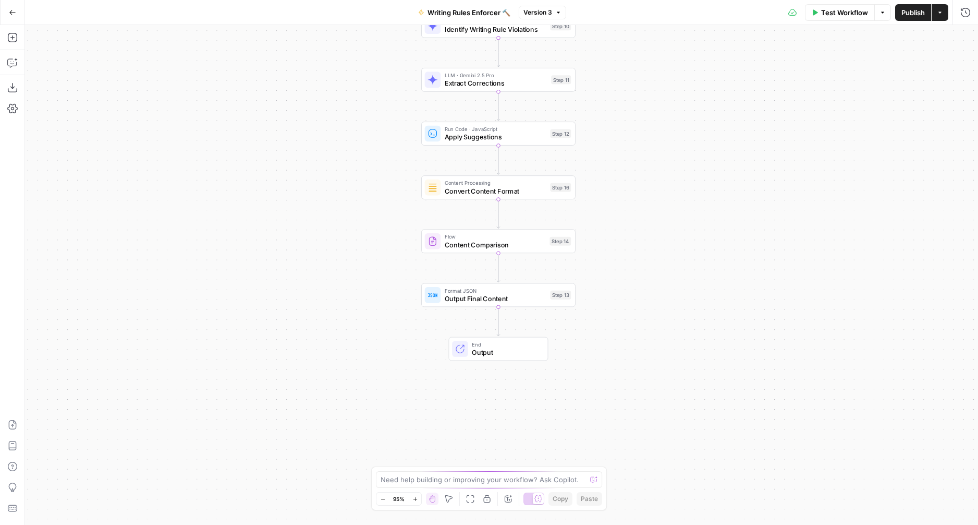
drag, startPoint x: 646, startPoint y: 315, endPoint x: 571, endPoint y: 327, distance: 75.5
click at [641, 181] on div "Workflow Set Inputs Inputs Content Processing Convert Content Format Step 15 LL…" at bounding box center [501, 275] width 953 height 500
click at [531, 343] on span "End" at bounding box center [505, 341] width 68 height 8
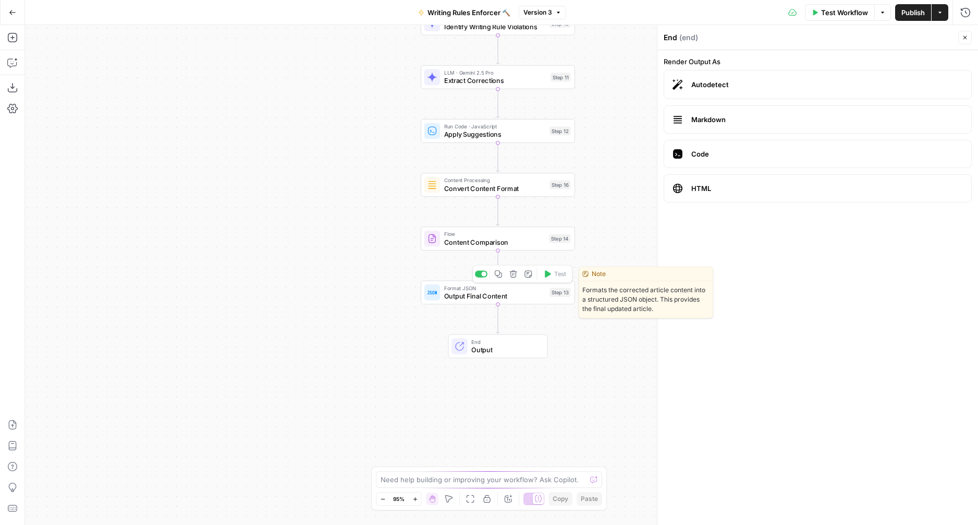
click at [523, 297] on span "Output Final Content" at bounding box center [495, 296] width 102 height 10
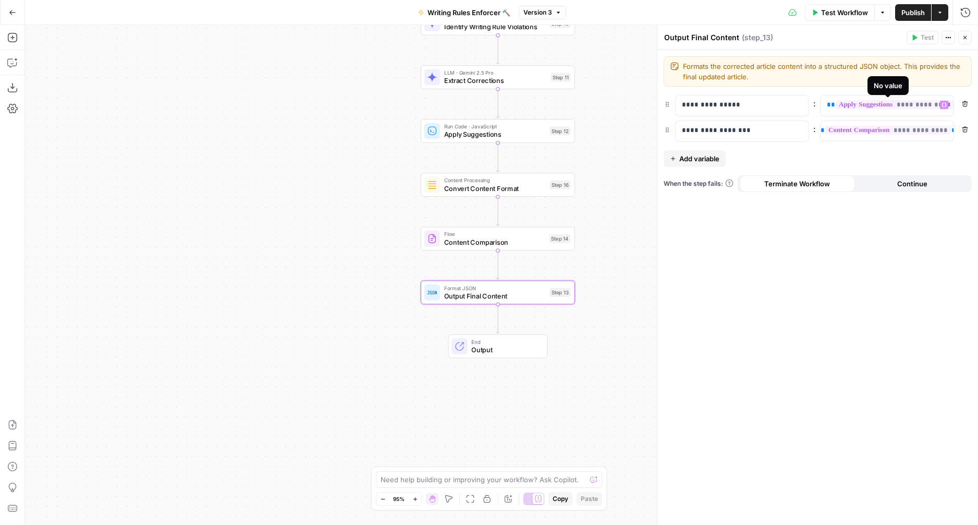
scroll to position [0, 4]
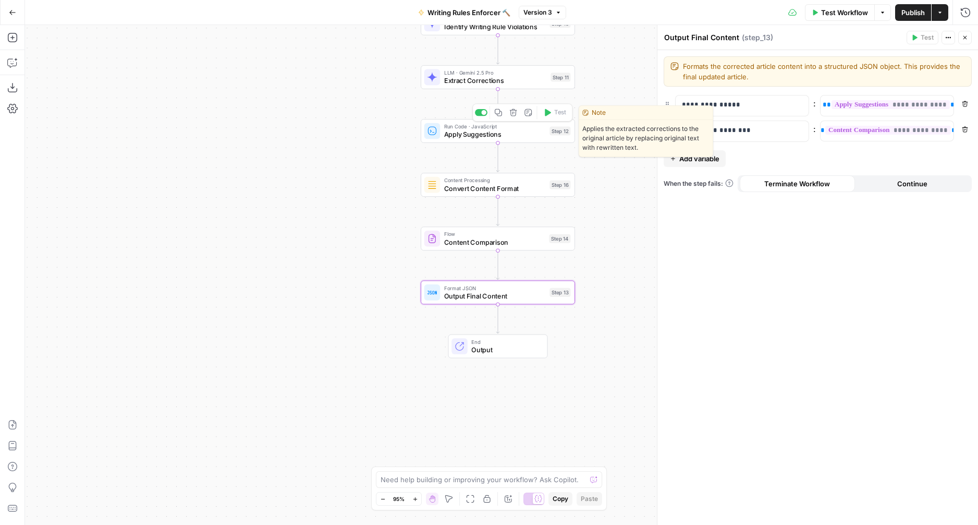
click at [518, 130] on span "Apply Suggestions" at bounding box center [495, 134] width 102 height 10
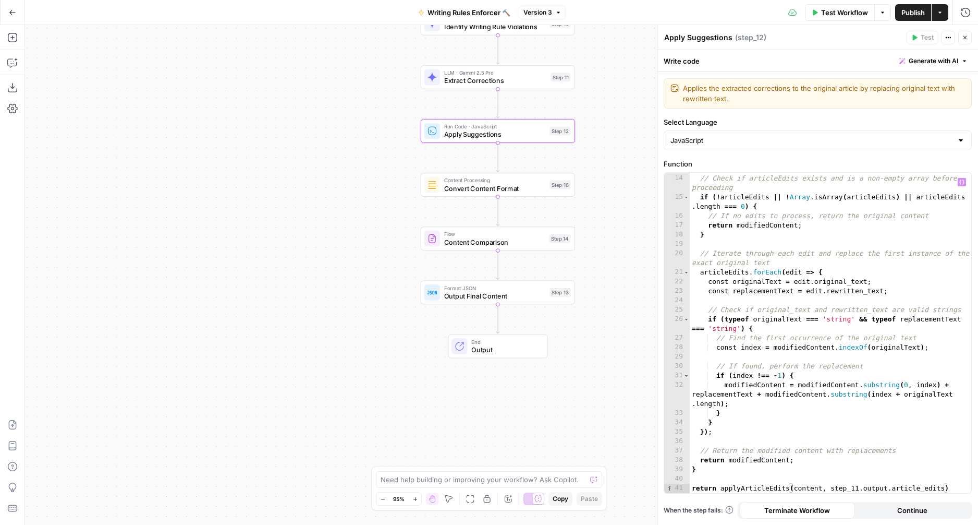
scroll to position [177, 0]
click at [964, 34] on button "Close" at bounding box center [966, 38] width 14 height 14
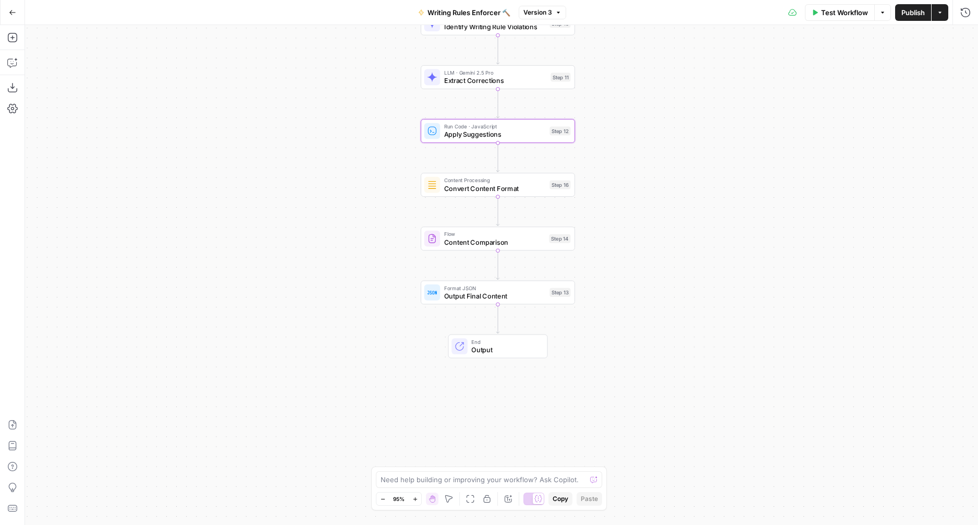
click at [16, 11] on icon "button" at bounding box center [12, 12] width 7 height 7
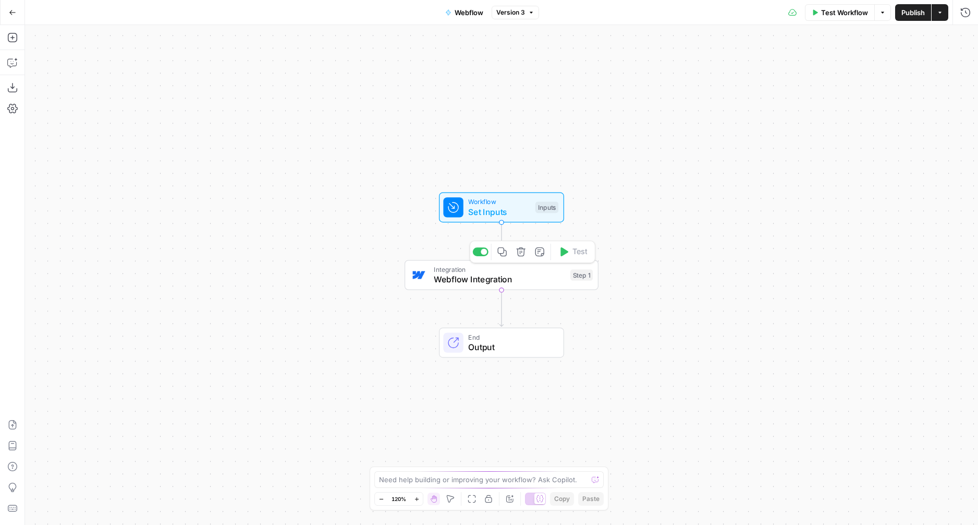
click at [475, 277] on span "Webflow Integration" at bounding box center [499, 279] width 131 height 13
type input "Portless Webflow"
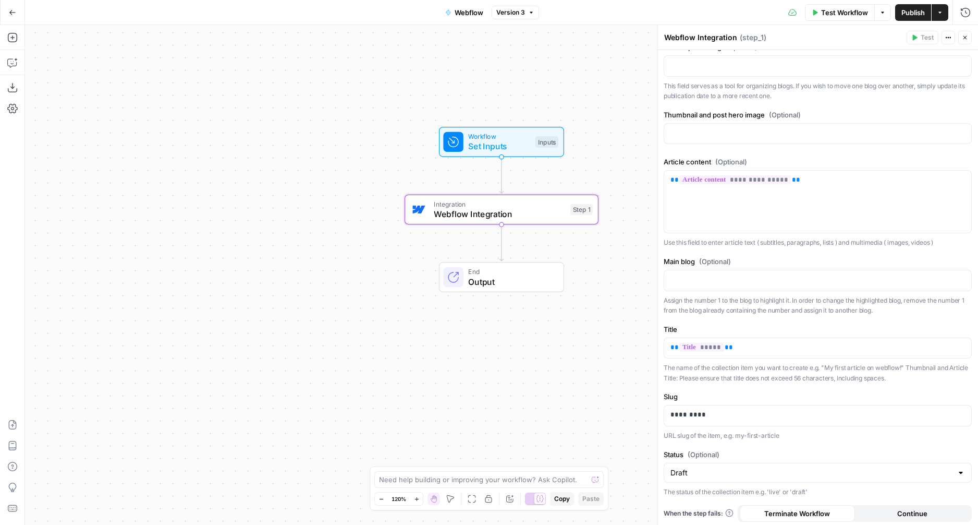
scroll to position [261, 0]
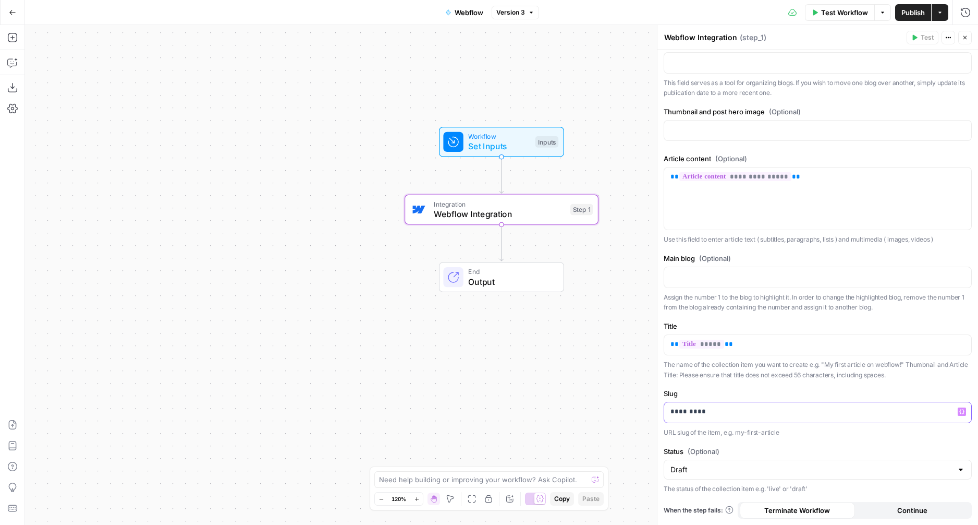
drag, startPoint x: 701, startPoint y: 414, endPoint x: 641, endPoint y: 410, distance: 60.1
click at [642, 410] on body "C [PERSON_NAME]'s Workspace New Home Browse Insights Opportunities Your Data Re…" at bounding box center [489, 262] width 978 height 525
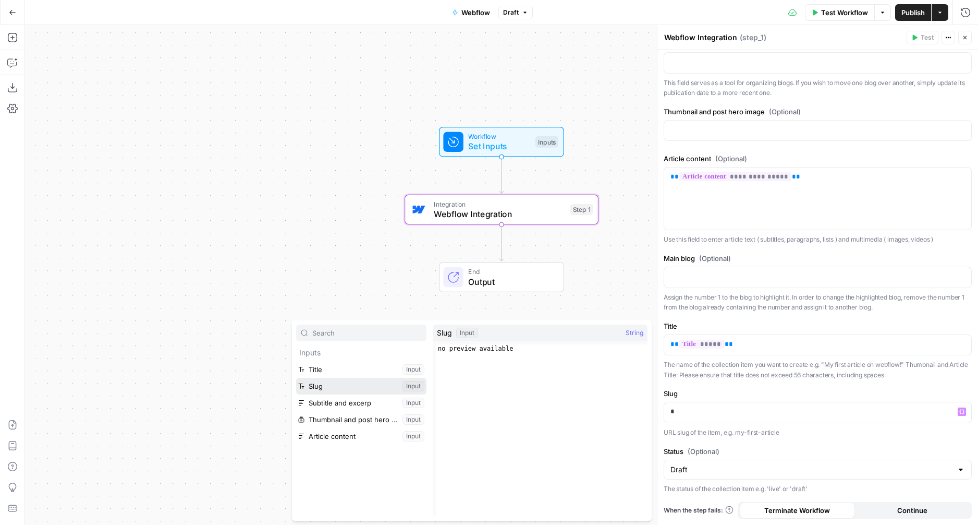
click at [349, 387] on button "Select variable Slug" at bounding box center [361, 386] width 130 height 17
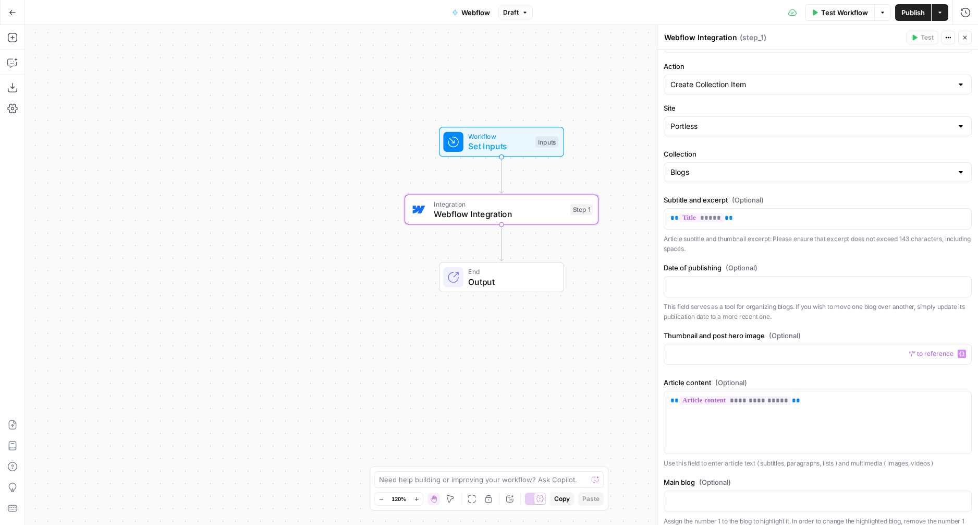
scroll to position [0, 0]
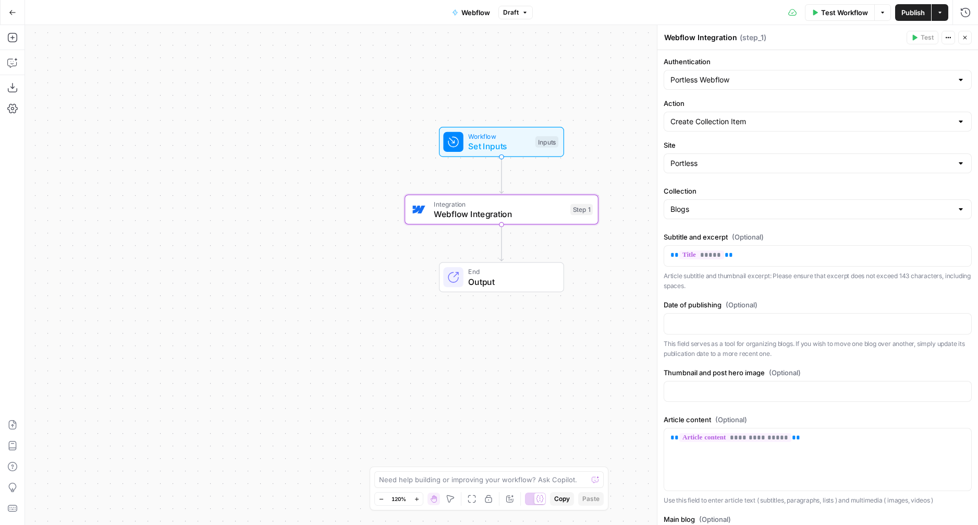
click at [503, 282] on span "Output" at bounding box center [510, 281] width 85 height 13
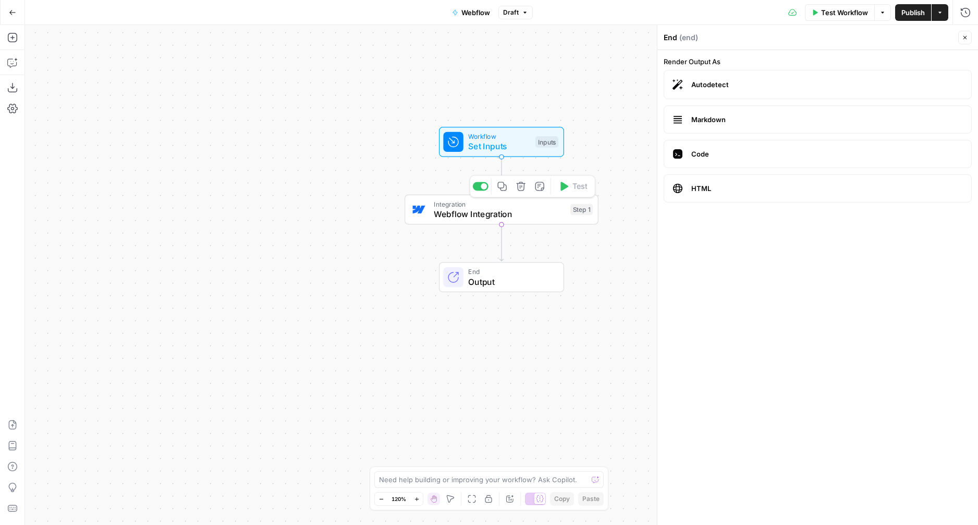
click at [526, 212] on span "Webflow Integration" at bounding box center [499, 214] width 131 height 13
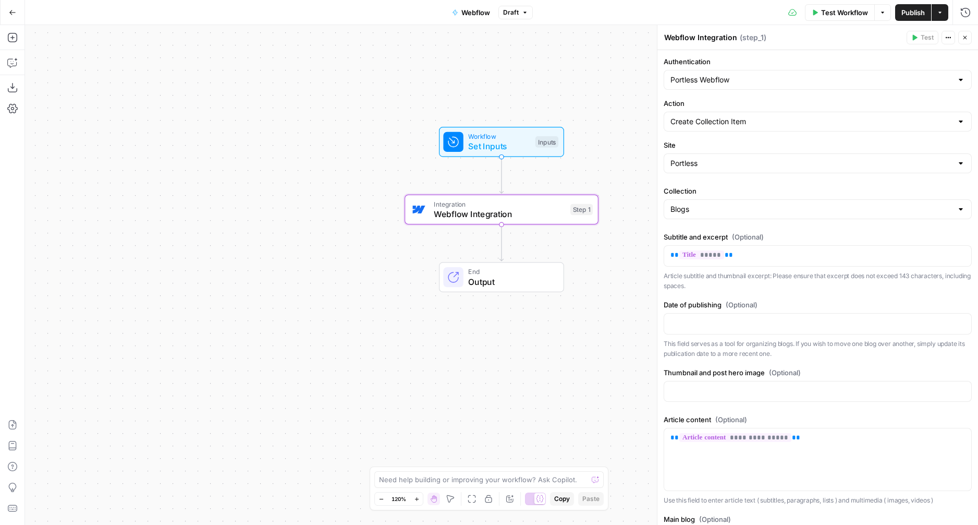
click at [913, 11] on span "Publish" at bounding box center [913, 12] width 23 height 10
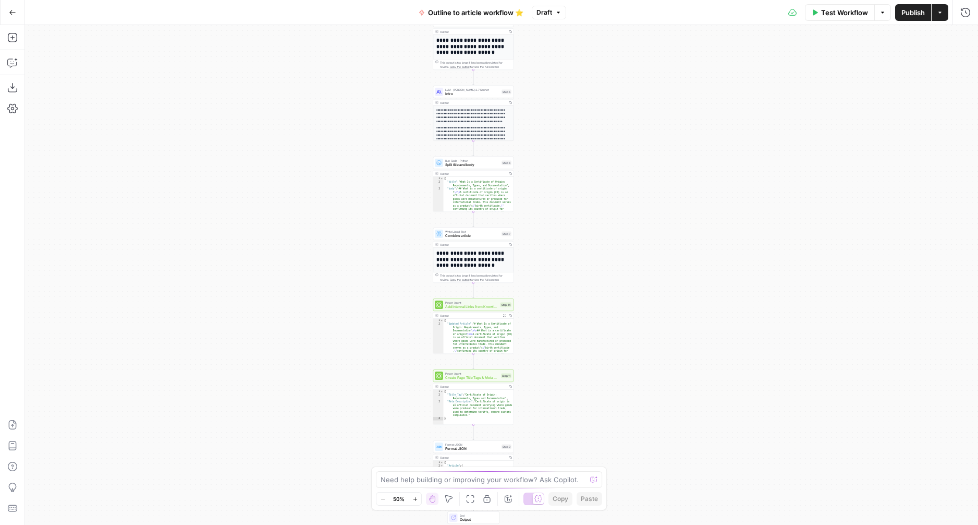
drag, startPoint x: 440, startPoint y: 299, endPoint x: 412, endPoint y: 100, distance: 201.2
click at [412, 100] on div "**********" at bounding box center [501, 275] width 953 height 500
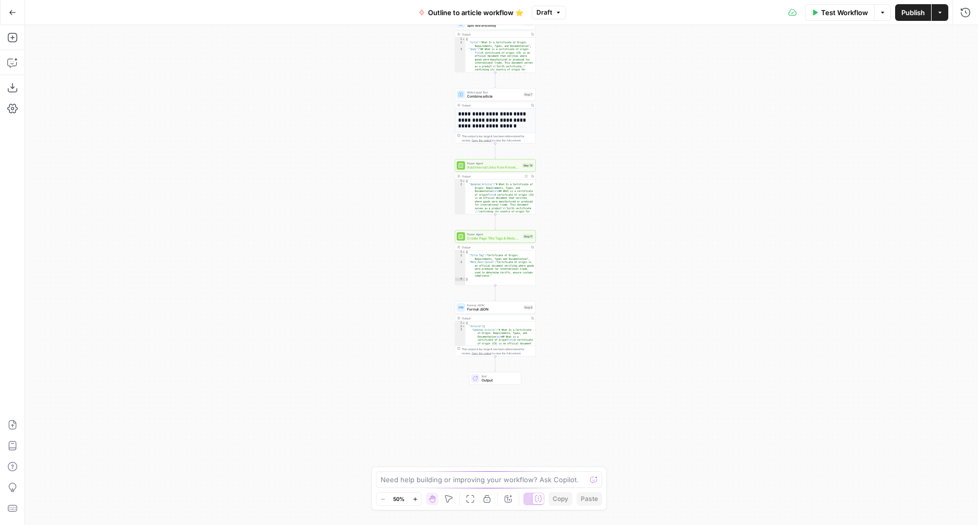
drag, startPoint x: 333, startPoint y: 271, endPoint x: 355, endPoint y: 149, distance: 124.6
click at [355, 134] on div "**********" at bounding box center [501, 275] width 953 height 500
click at [489, 243] on div "Power Agent Create Page Title Tags & Meta Descriptions Step 11 Copy step Delete…" at bounding box center [495, 257] width 81 height 55
click at [486, 235] on span "Power Agent" at bounding box center [494, 234] width 54 height 4
click at [486, 240] on span "Create Page Title Tags & Meta Descriptions" at bounding box center [494, 238] width 54 height 5
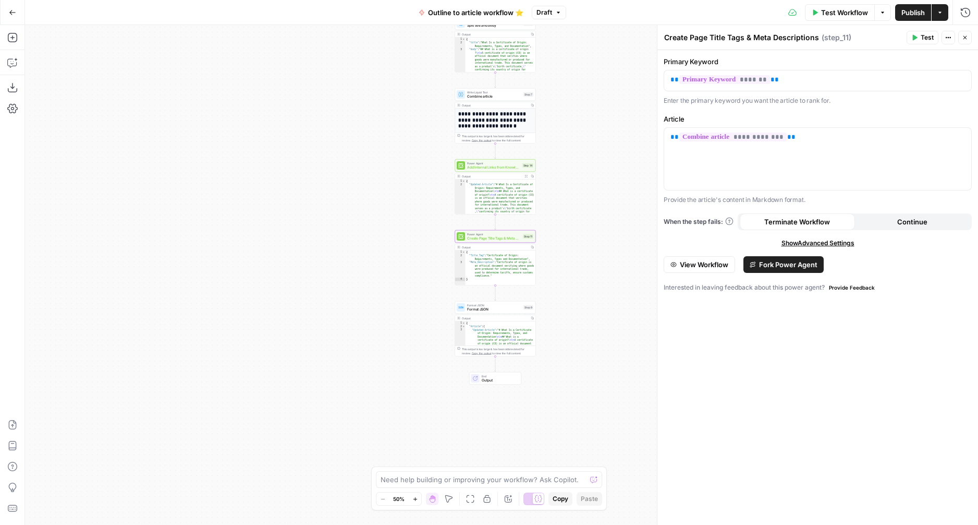
click at [705, 266] on span "View Workflow" at bounding box center [704, 264] width 49 height 10
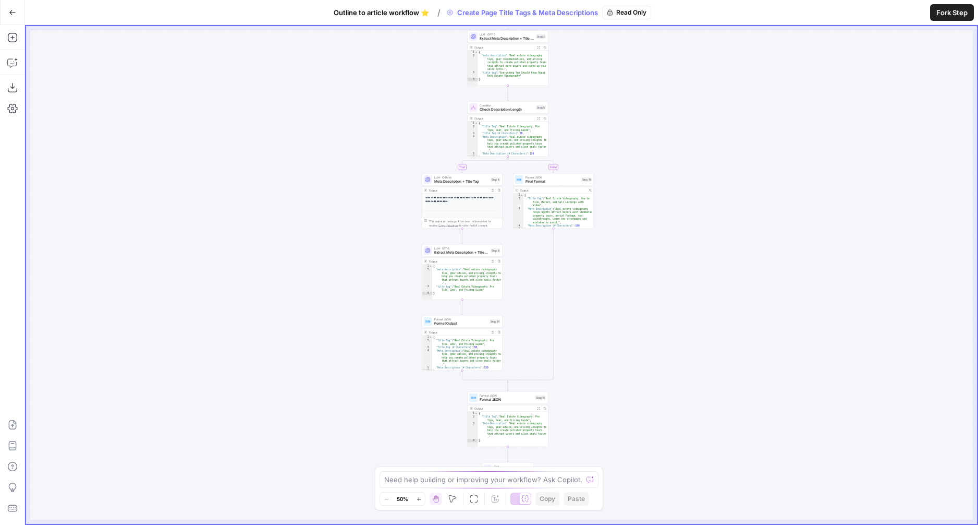
drag, startPoint x: 656, startPoint y: 238, endPoint x: 655, endPoint y: 211, distance: 27.1
click at [655, 211] on div "**********" at bounding box center [501, 275] width 951 height 498
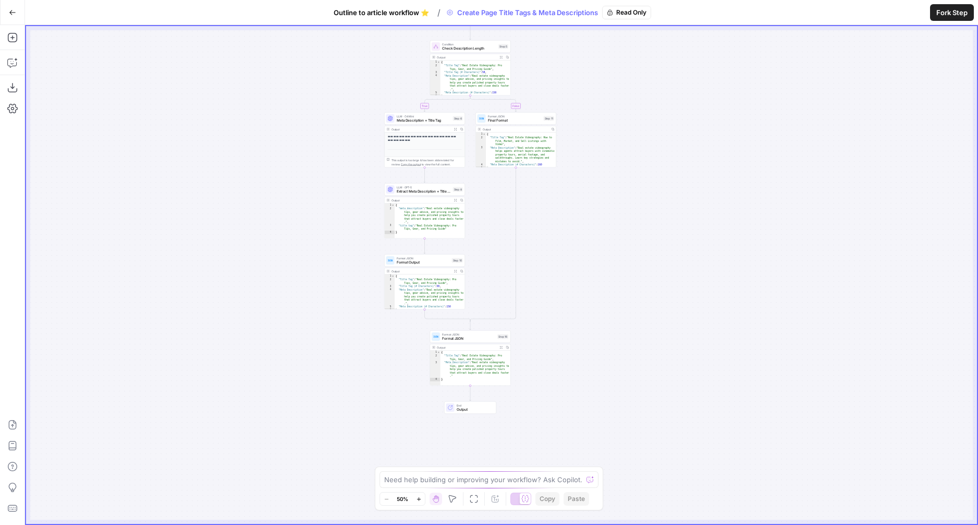
drag, startPoint x: 588, startPoint y: 413, endPoint x: 559, endPoint y: 370, distance: 51.5
click at [559, 370] on div "**********" at bounding box center [501, 275] width 951 height 498
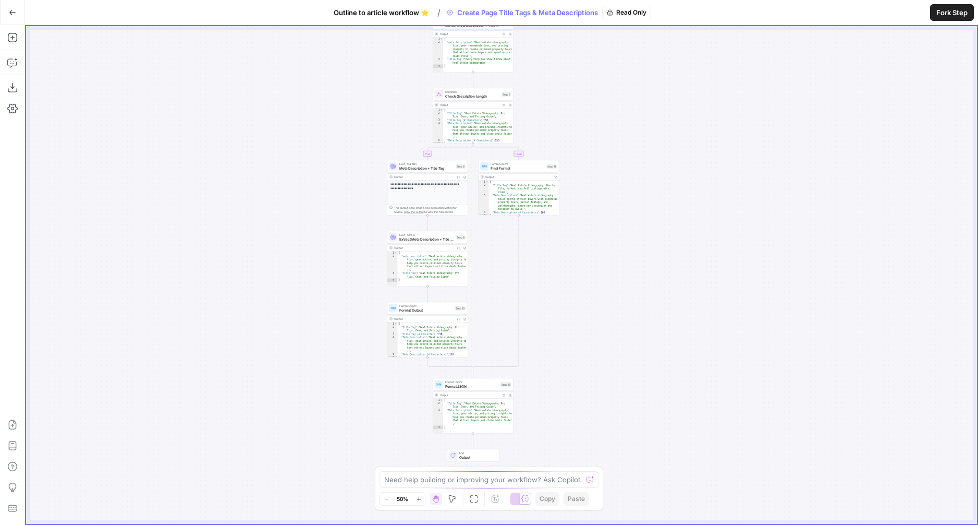
drag, startPoint x: 584, startPoint y: 320, endPoint x: 587, endPoint y: 371, distance: 51.7
click at [587, 371] on div "**********" at bounding box center [501, 275] width 951 height 498
click at [419, 305] on span "Format JSON" at bounding box center [426, 305] width 53 height 4
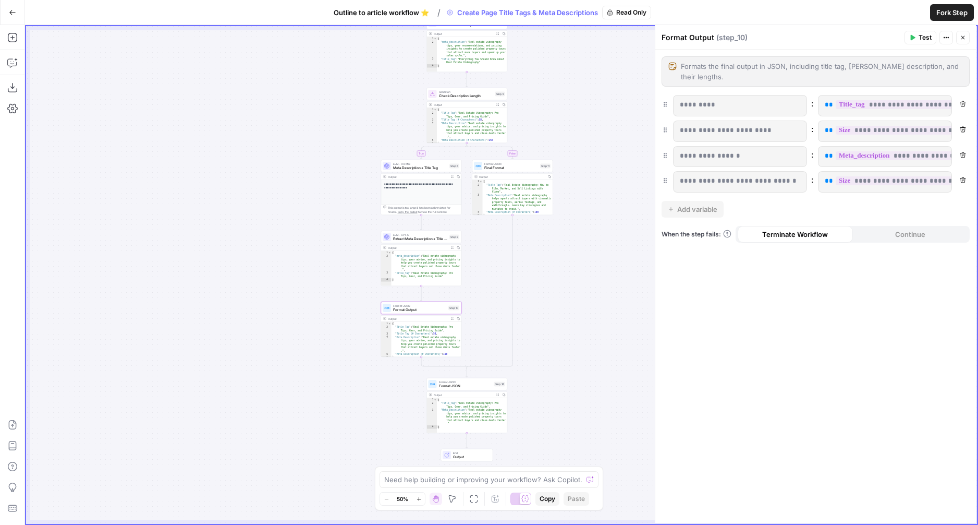
click at [457, 384] on span "Format JSON" at bounding box center [465, 385] width 53 height 5
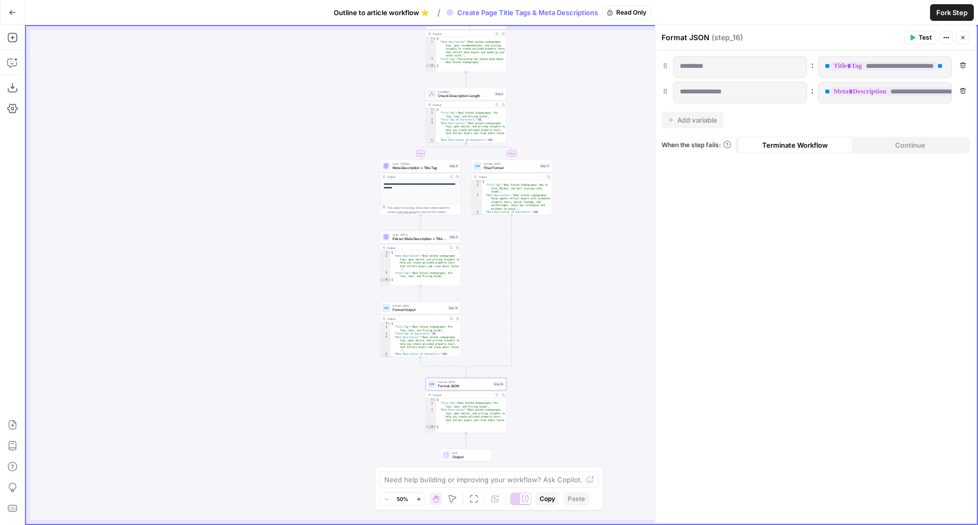
click at [468, 454] on span "Output" at bounding box center [470, 456] width 35 height 5
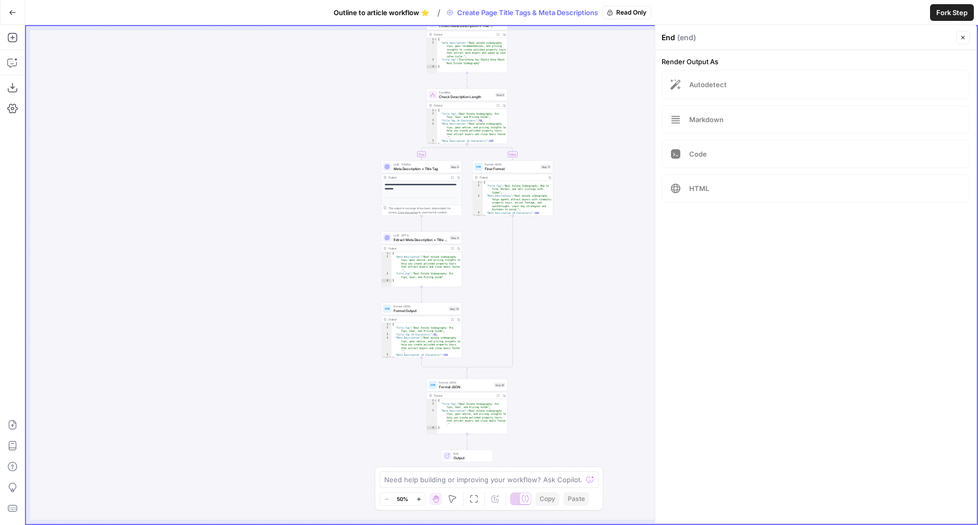
click at [466, 383] on span "Format JSON" at bounding box center [465, 382] width 53 height 4
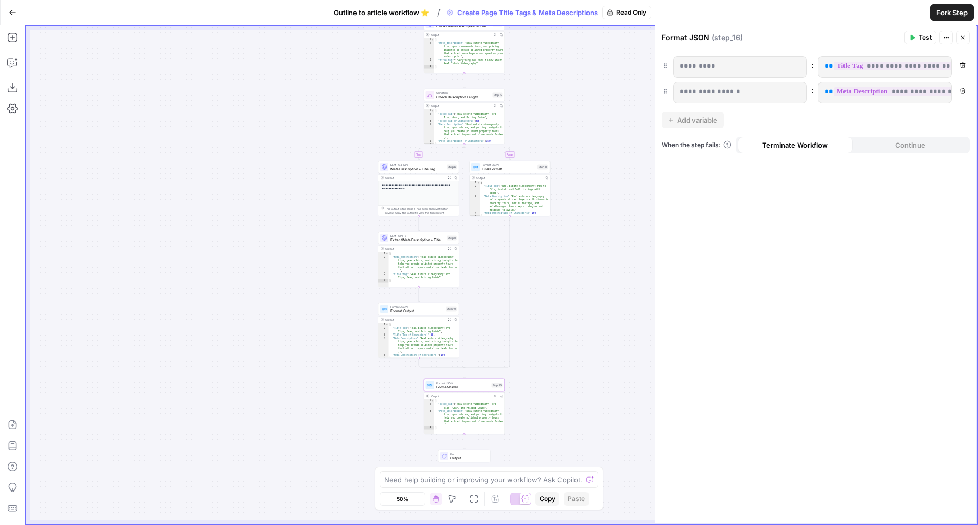
click at [966, 42] on button "Close" at bounding box center [964, 38] width 14 height 14
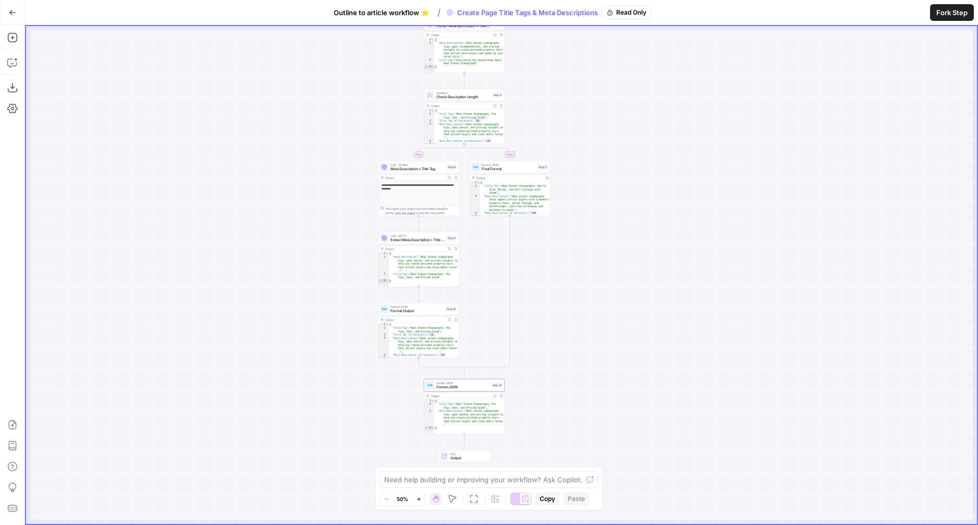
click at [11, 9] on icon "button" at bounding box center [12, 12] width 7 height 7
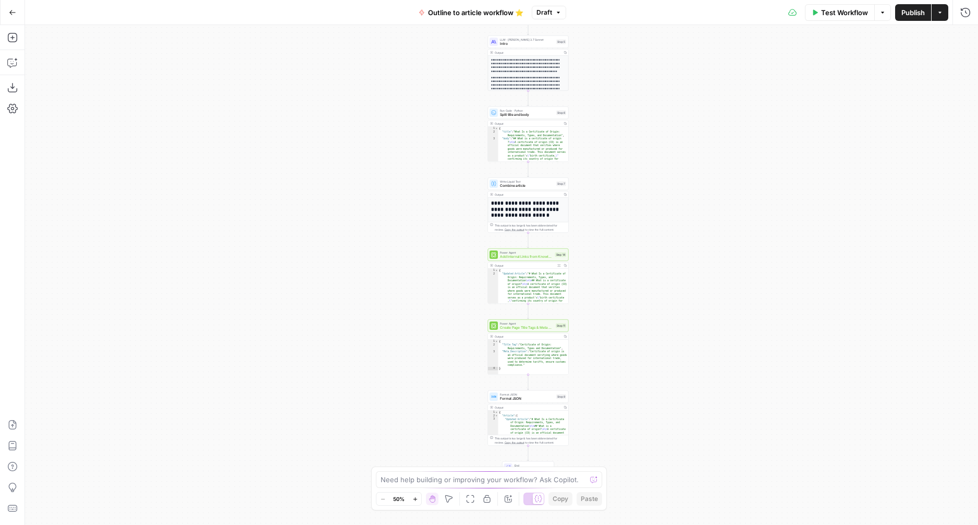
drag, startPoint x: 364, startPoint y: 274, endPoint x: 391, endPoint y: 29, distance: 246.6
click at [391, 29] on div "**********" at bounding box center [501, 275] width 953 height 500
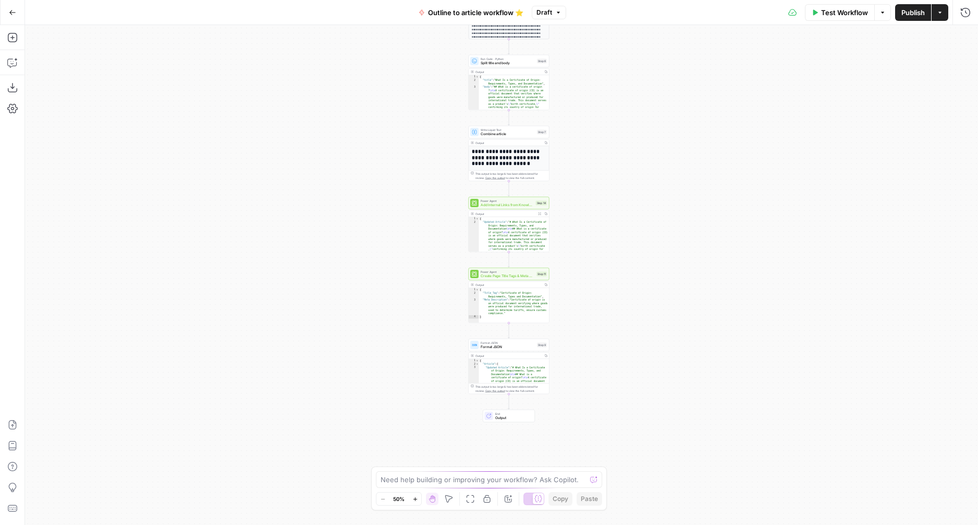
drag, startPoint x: 402, startPoint y: 271, endPoint x: 372, endPoint y: 202, distance: 75.0
click at [373, 202] on div "**********" at bounding box center [501, 275] width 953 height 500
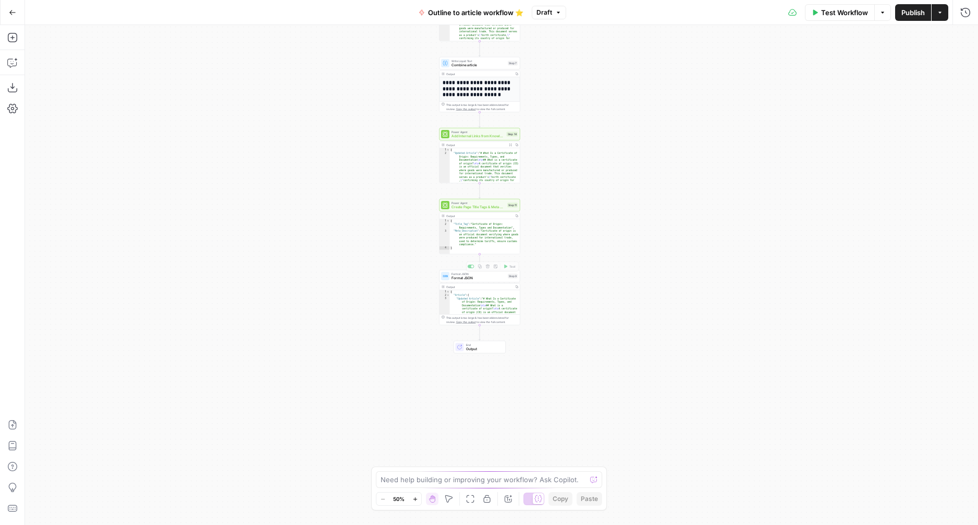
type textarea "*"
click at [487, 275] on span "Format JSON" at bounding box center [479, 277] width 54 height 5
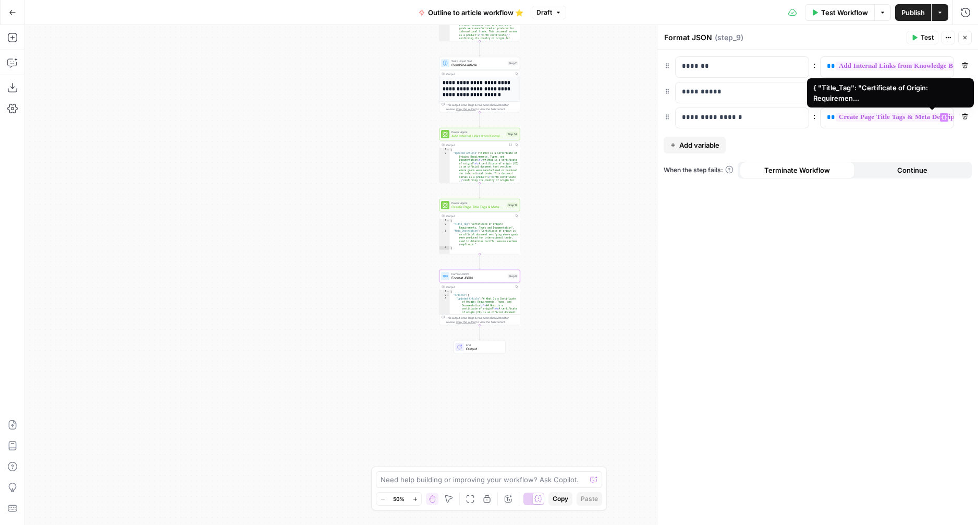
scroll to position [0, 84]
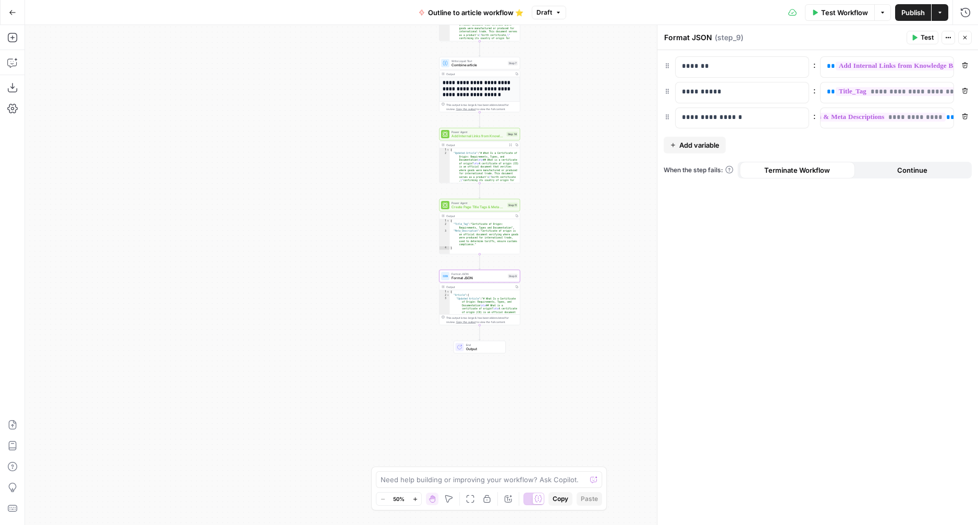
click at [966, 39] on icon "button" at bounding box center [965, 37] width 6 height 6
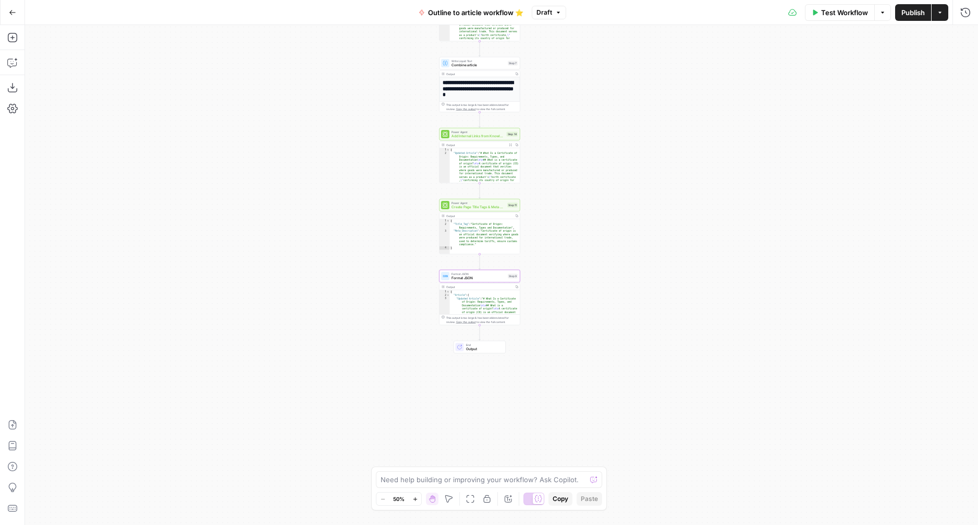
click at [569, 335] on div "**********" at bounding box center [501, 275] width 953 height 500
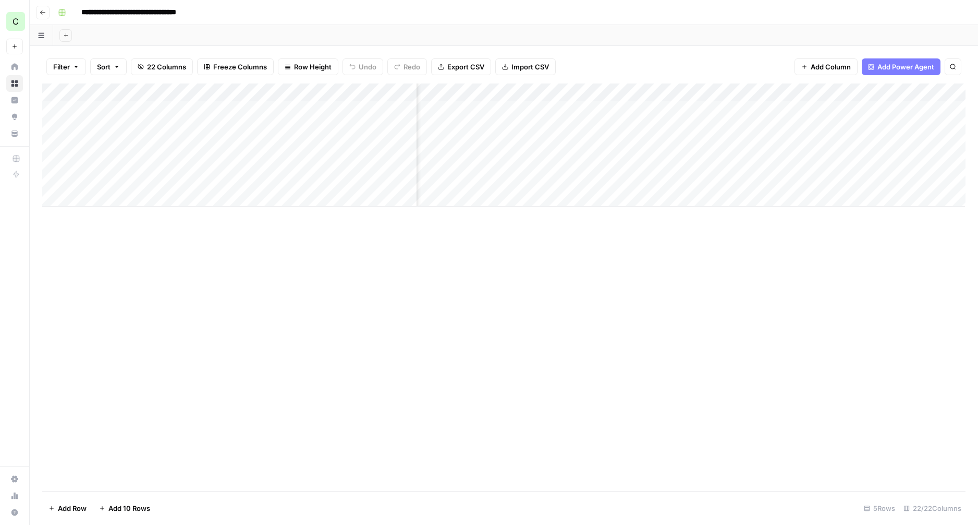
scroll to position [0, 1494]
click at [47, 11] on button "Go back" at bounding box center [43, 13] width 14 height 14
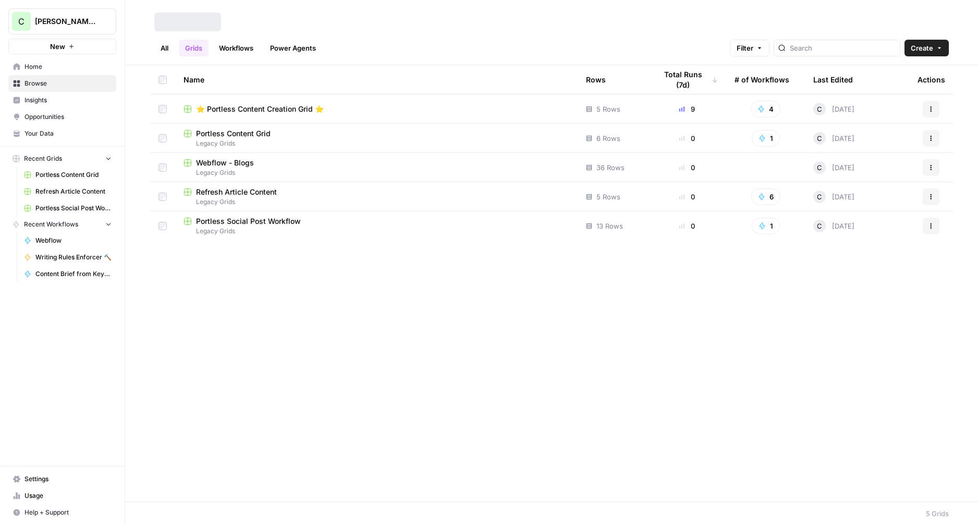
click at [38, 64] on span "Home" at bounding box center [68, 66] width 87 height 9
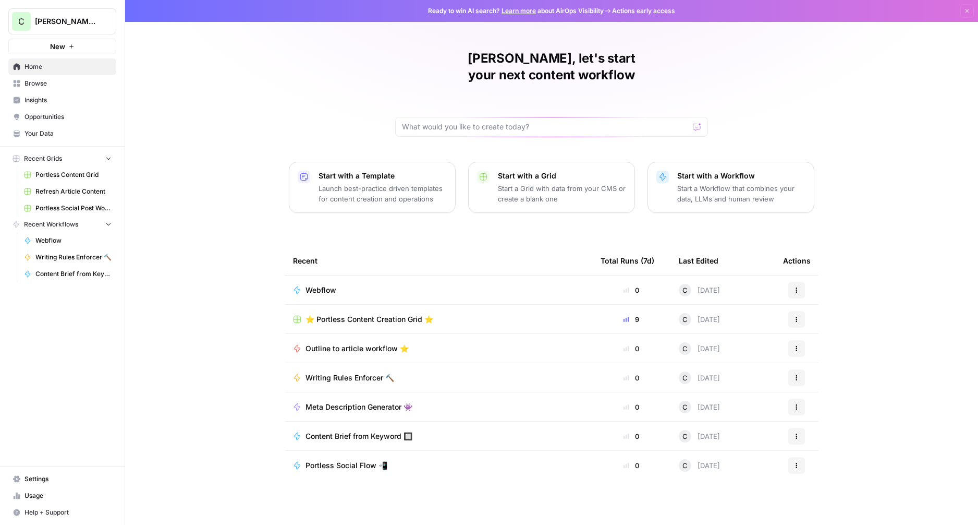
click at [371, 314] on span "⭐️ Portless Content Creation Grid ⭐️" at bounding box center [370, 319] width 128 height 10
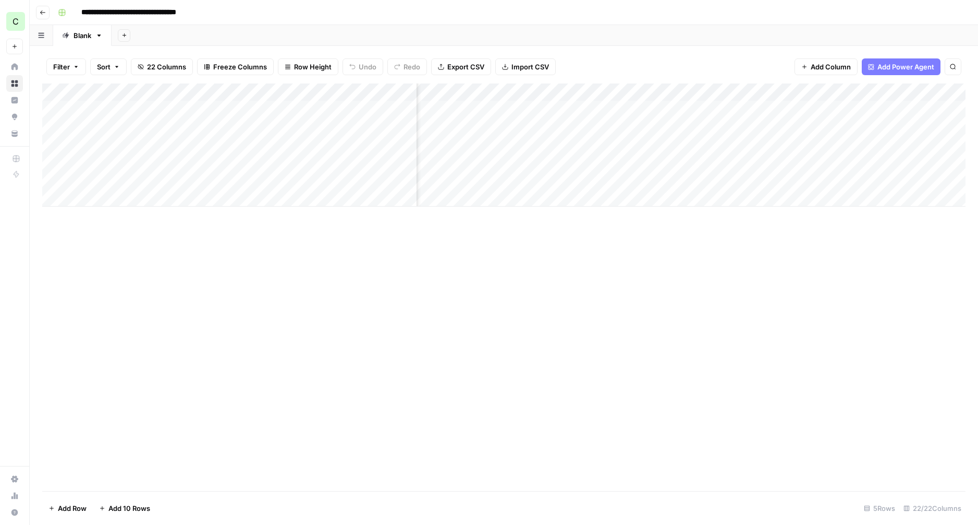
scroll to position [0, 1077]
drag, startPoint x: 577, startPoint y: 91, endPoint x: 781, endPoint y: 100, distance: 203.6
click at [781, 100] on div "Add Column" at bounding box center [504, 144] width 924 height 123
click at [901, 93] on div "Add Column" at bounding box center [504, 144] width 924 height 123
click at [849, 197] on span "Remove Column" at bounding box center [882, 194] width 91 height 10
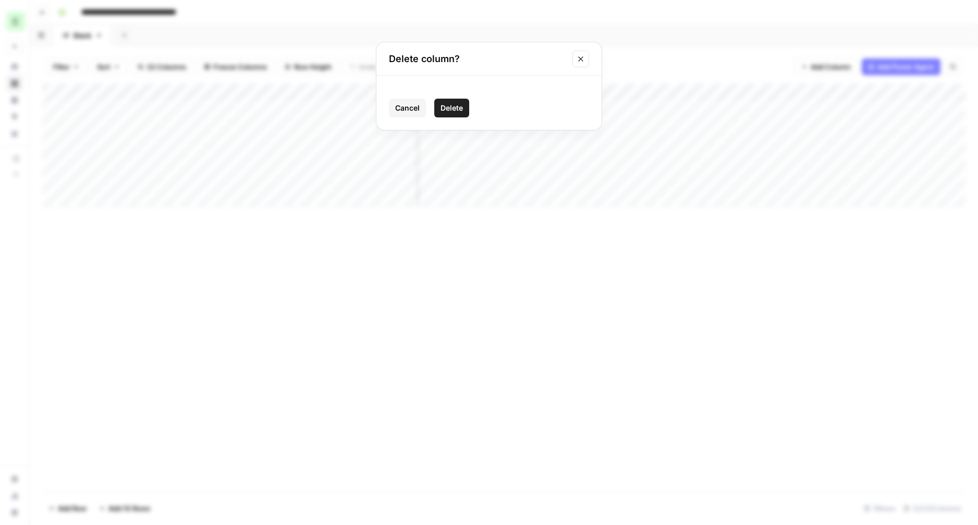
click at [461, 109] on span "Delete" at bounding box center [452, 108] width 22 height 10
click at [909, 91] on div "Add Column" at bounding box center [504, 144] width 924 height 123
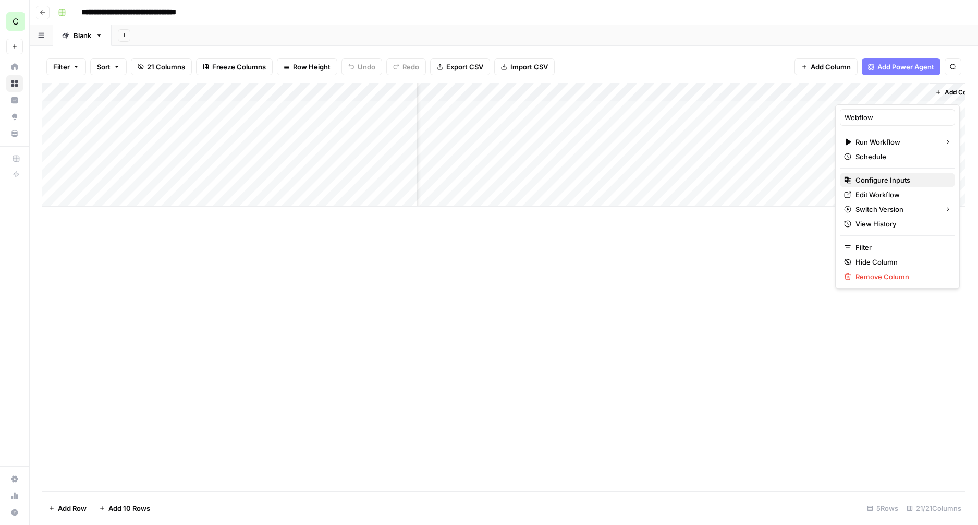
click at [865, 182] on span "Configure Inputs" at bounding box center [901, 180] width 91 height 10
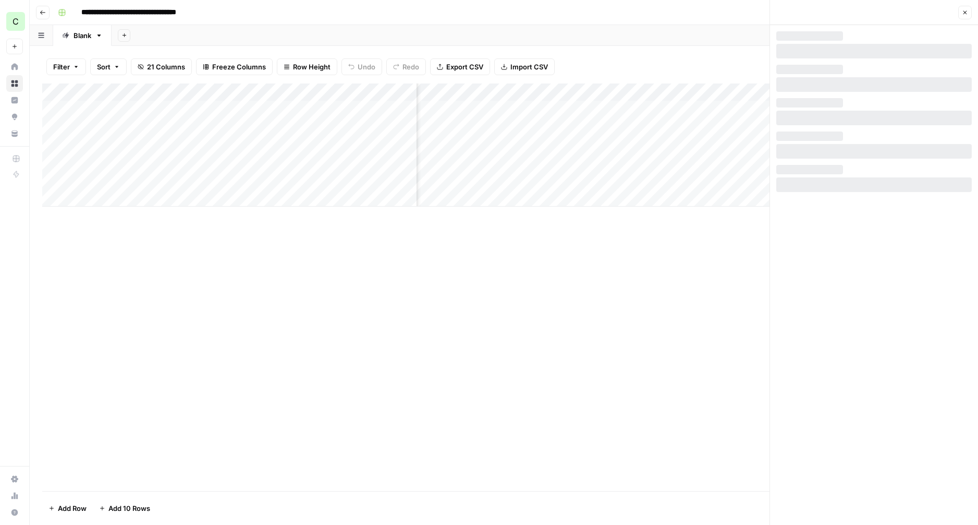
click at [878, 112] on div at bounding box center [875, 118] width 196 height 15
click at [964, 14] on icon "button" at bounding box center [966, 13] width 4 height 4
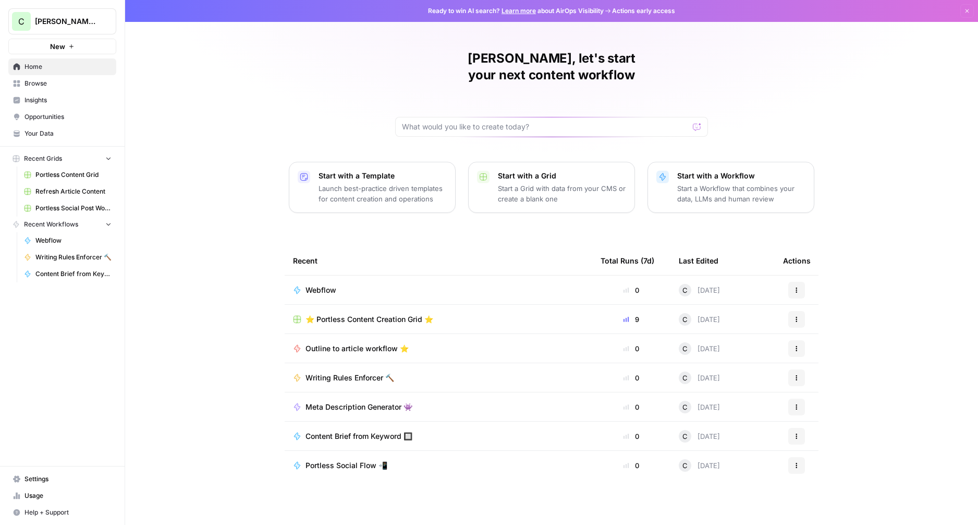
click at [380, 314] on span "⭐️ Portless Content Creation Grid ⭐️" at bounding box center [370, 319] width 128 height 10
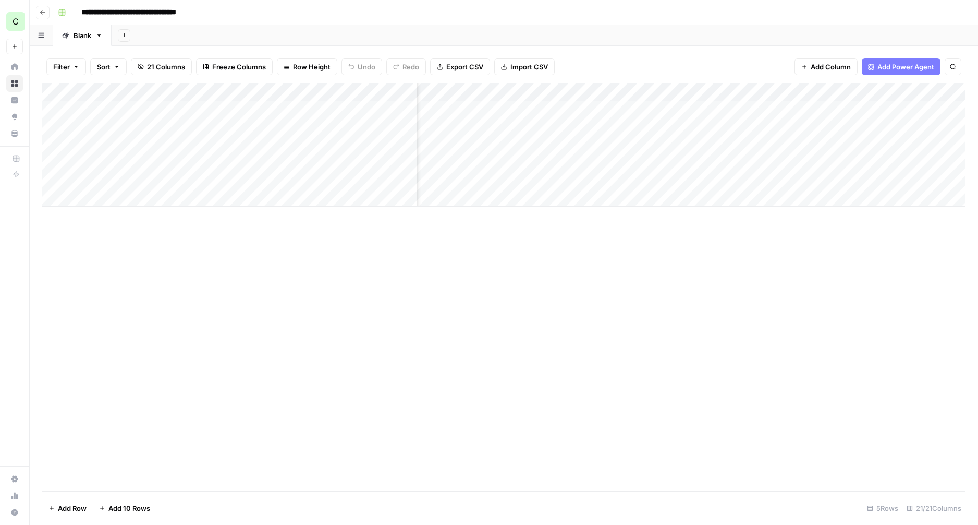
scroll to position [0, 1274]
click at [548, 141] on div "Add Column" at bounding box center [504, 144] width 924 height 123
click at [887, 91] on div "Add Column" at bounding box center [504, 144] width 924 height 123
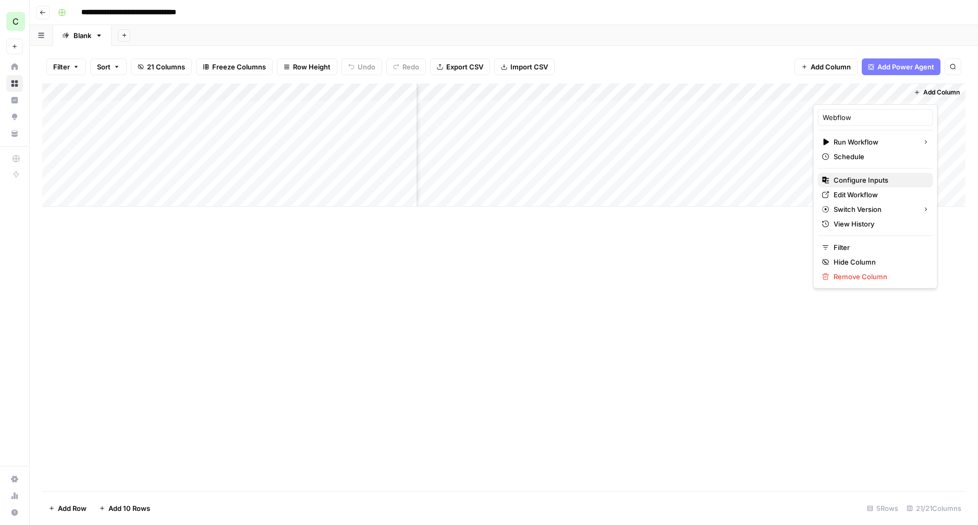
click at [846, 177] on span "Configure Inputs" at bounding box center [879, 180] width 91 height 10
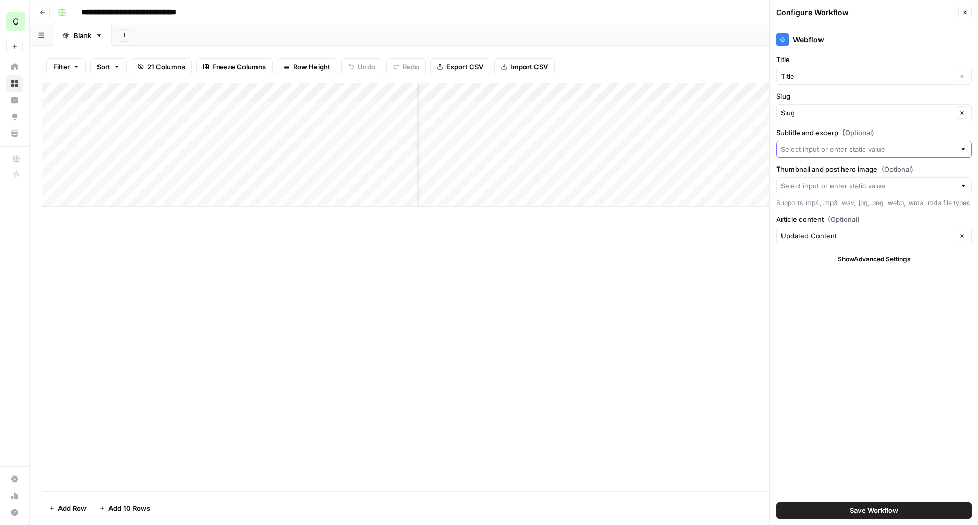
click at [820, 147] on input "Subtitle and excerp (Optional)" at bounding box center [868, 149] width 175 height 10
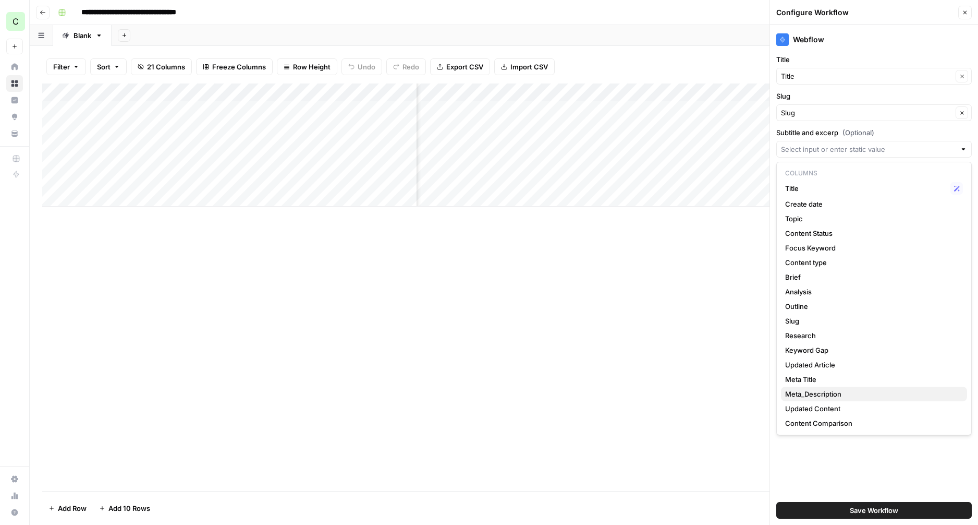
click at [847, 396] on span "Meta_Description" at bounding box center [872, 394] width 174 height 10
type input "Meta_Description"
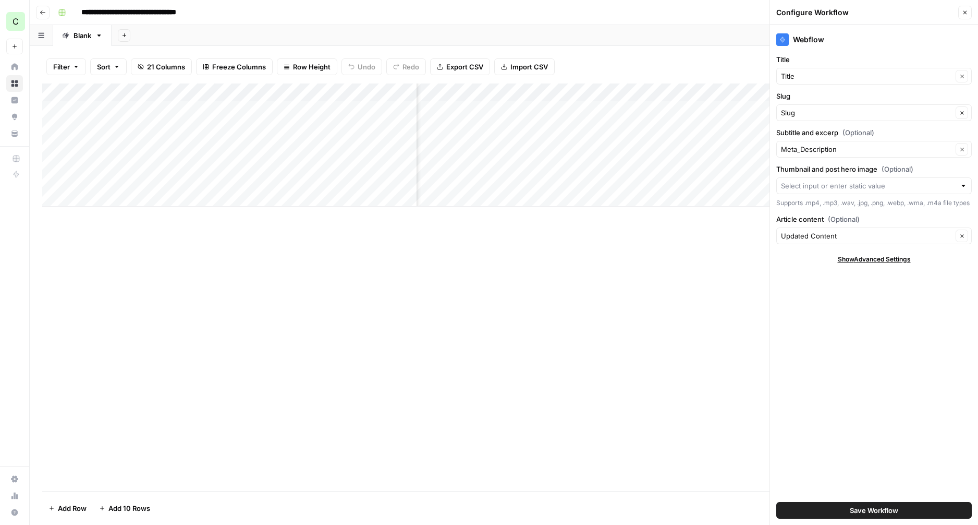
click at [846, 264] on span "Show Advanced Settings" at bounding box center [874, 259] width 73 height 9
click at [846, 264] on span "Hide Advanced Settings" at bounding box center [874, 259] width 70 height 9
click at [874, 510] on span "Save Workflow" at bounding box center [874, 510] width 49 height 10
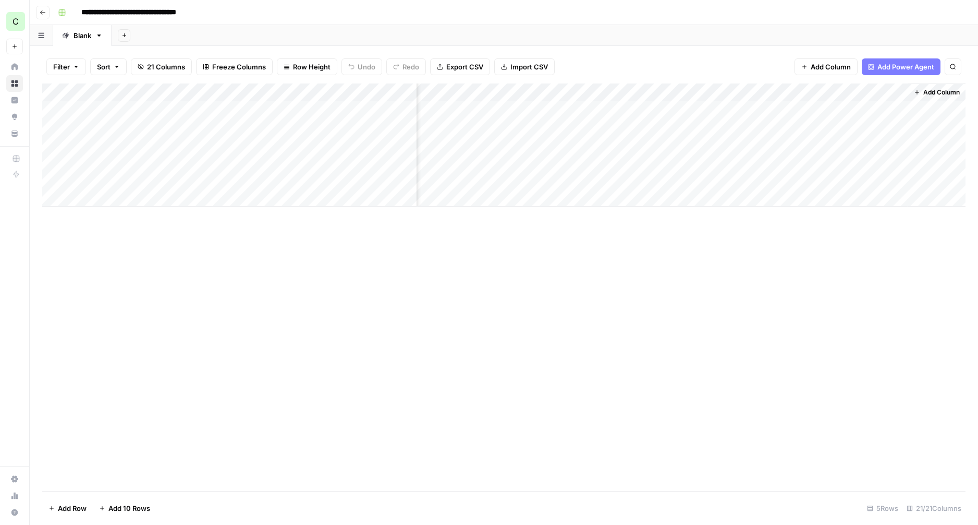
click at [860, 107] on div "Add Column" at bounding box center [504, 144] width 924 height 123
click at [670, 93] on div "Add Column" at bounding box center [504, 144] width 924 height 123
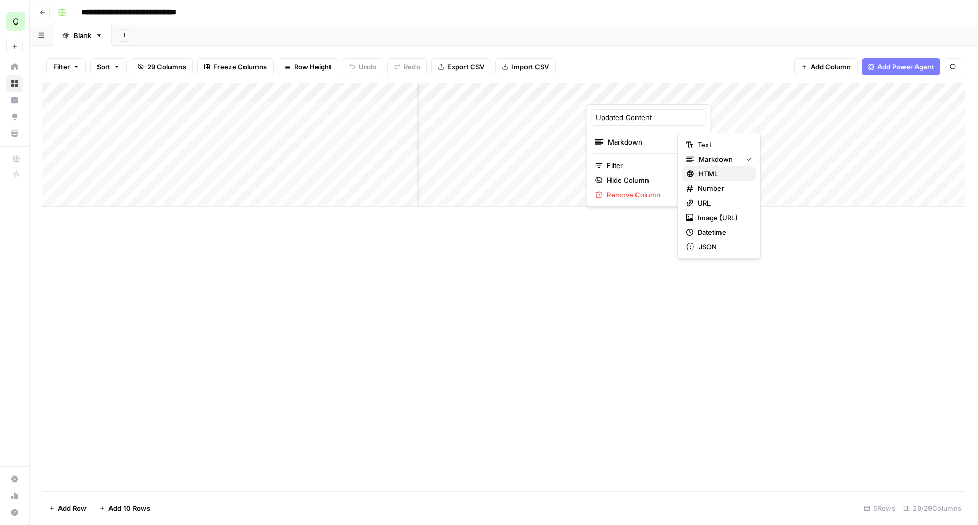
click at [714, 176] on span "HTML" at bounding box center [723, 173] width 49 height 10
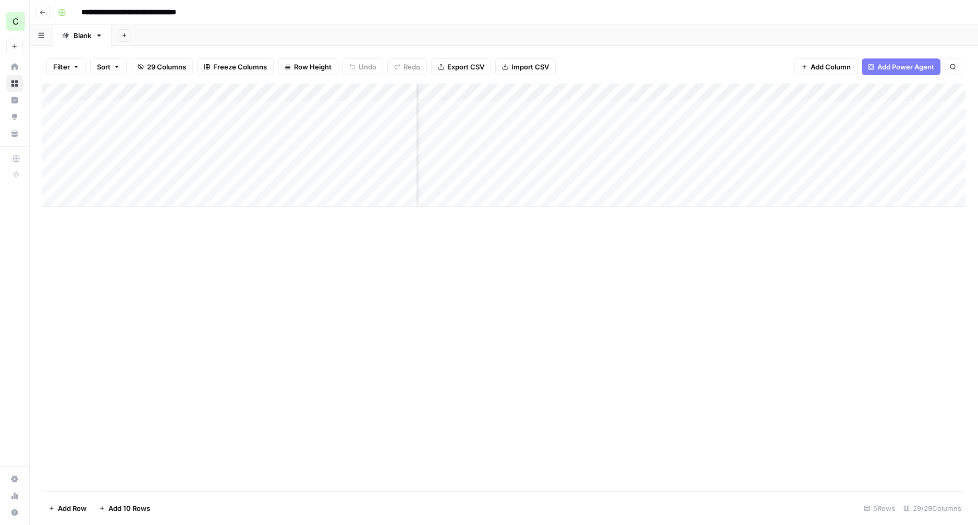
click at [672, 110] on div "Add Column" at bounding box center [504, 144] width 924 height 123
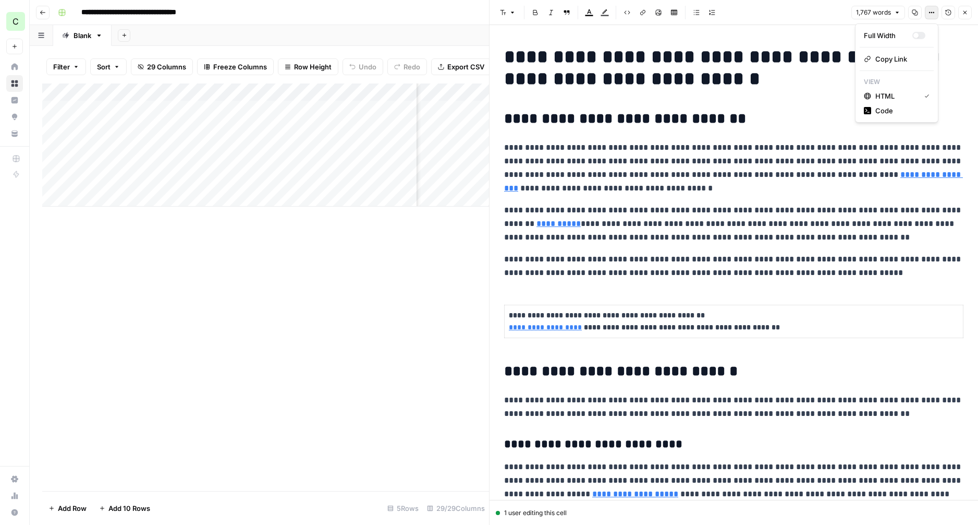
click at [936, 10] on button "Options" at bounding box center [932, 13] width 14 height 14
click at [772, 116] on h2 "**********" at bounding box center [733, 119] width 459 height 17
click at [968, 13] on span "Close" at bounding box center [968, 13] width 1 height 1
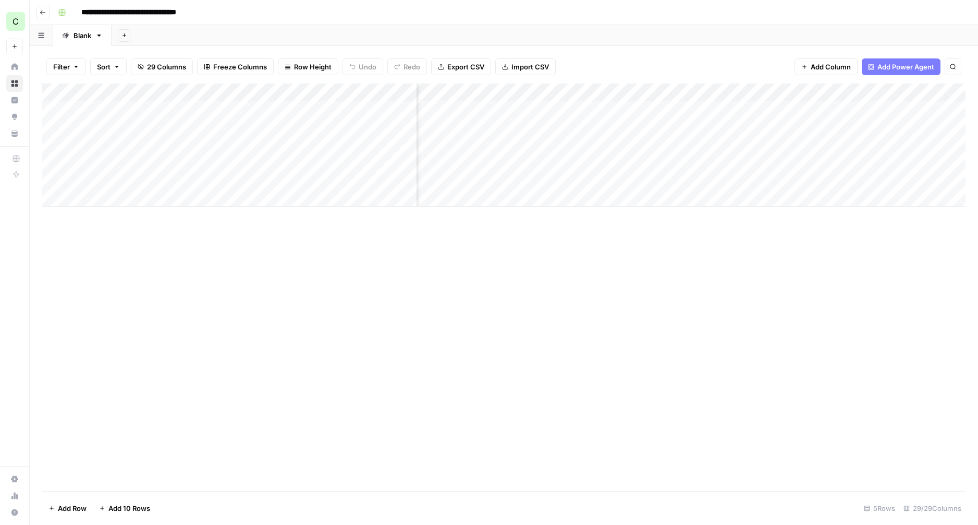
scroll to position [0, 1667]
click at [631, 107] on div "Add Column" at bounding box center [504, 144] width 924 height 123
click at [533, 106] on div "Add Column" at bounding box center [504, 144] width 924 height 123
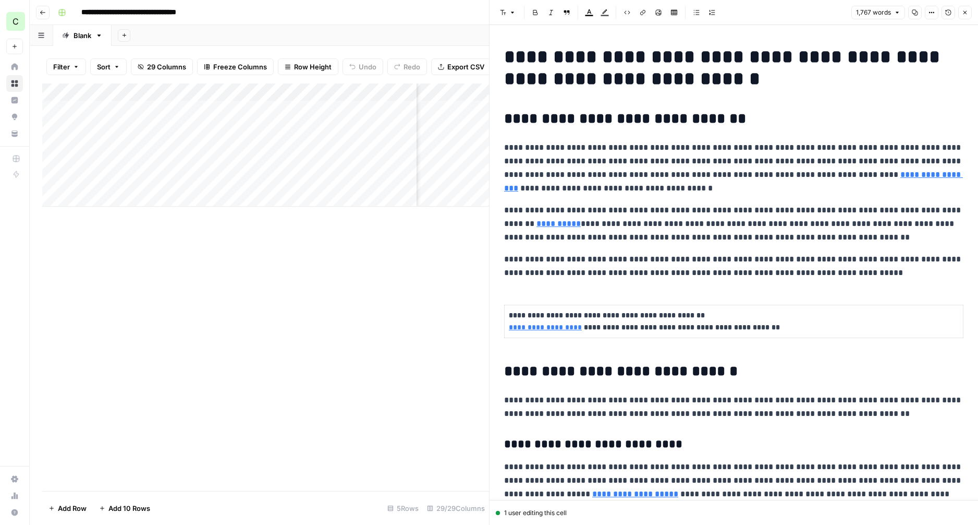
drag, startPoint x: 967, startPoint y: 10, endPoint x: 960, endPoint y: 12, distance: 8.1
click at [967, 10] on icon "button" at bounding box center [965, 12] width 6 height 6
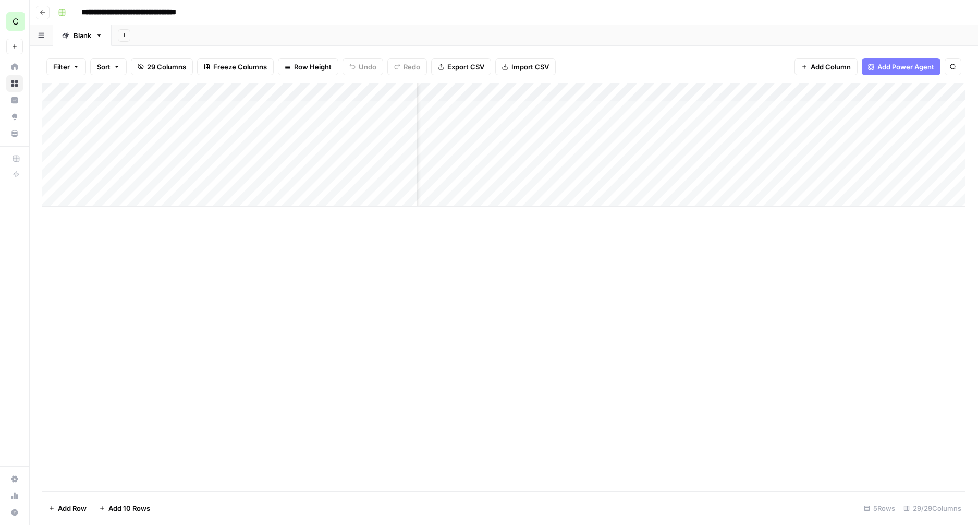
click at [498, 129] on div "Add Column" at bounding box center [504, 144] width 924 height 123
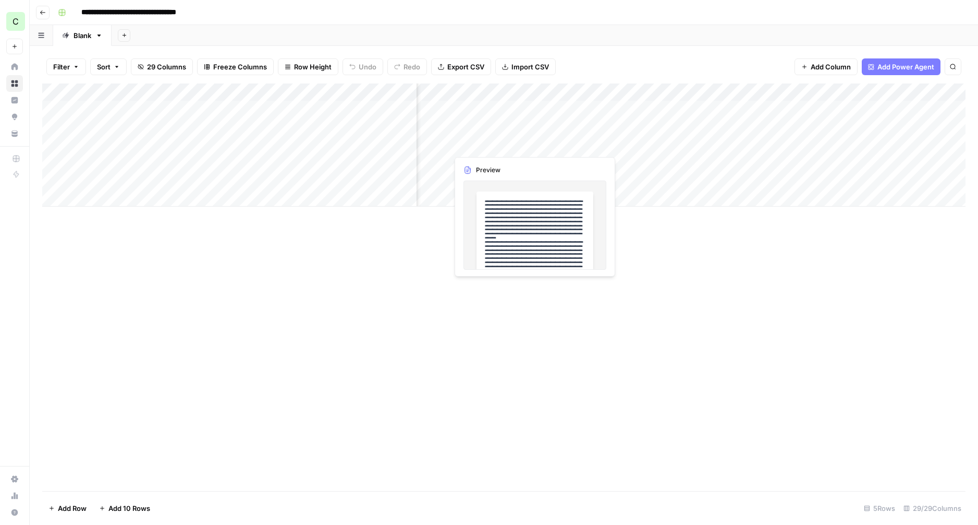
click at [509, 143] on div "Add Column" at bounding box center [504, 144] width 924 height 123
click at [509, 127] on div "Add Column" at bounding box center [504, 144] width 924 height 123
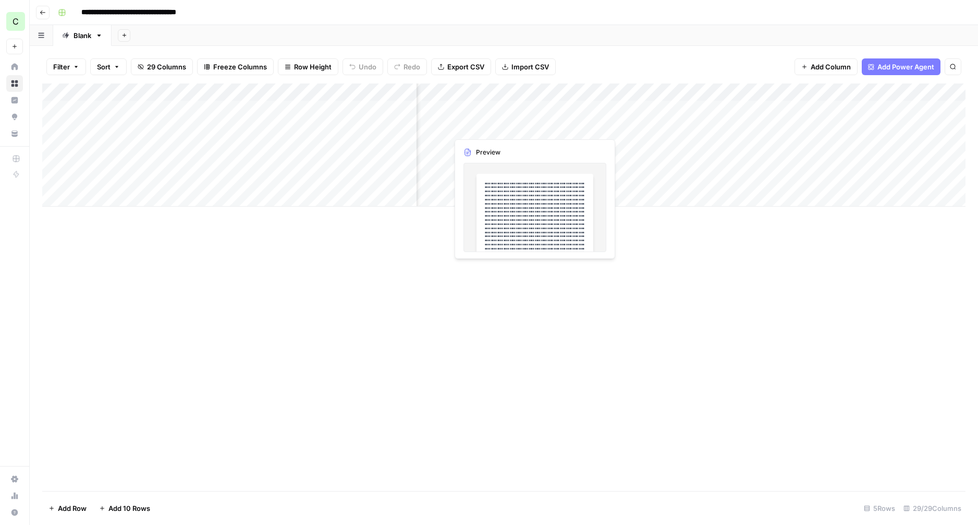
click at [512, 108] on div "Add Column" at bounding box center [504, 144] width 924 height 123
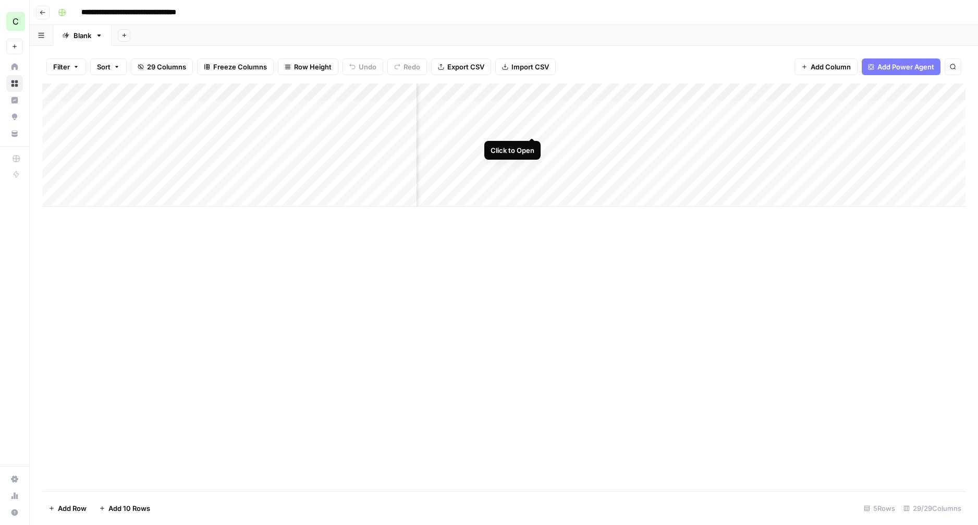
click at [534, 129] on div "Add Column" at bounding box center [504, 144] width 924 height 123
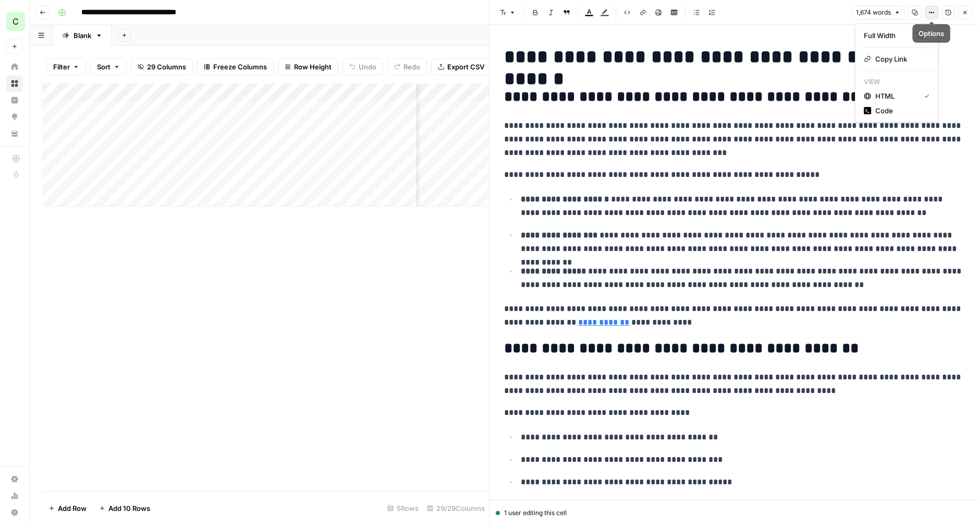
click at [930, 14] on icon "button" at bounding box center [932, 12] width 6 height 6
click at [966, 15] on icon "button" at bounding box center [965, 12] width 6 height 6
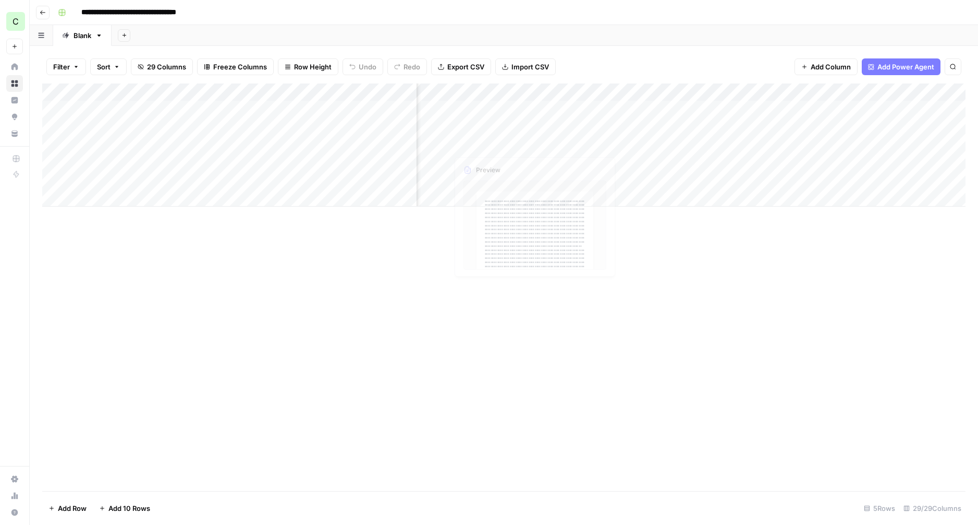
click at [497, 146] on div "Add Column" at bounding box center [504, 144] width 924 height 123
click at [531, 142] on div "Add Column" at bounding box center [504, 144] width 924 height 123
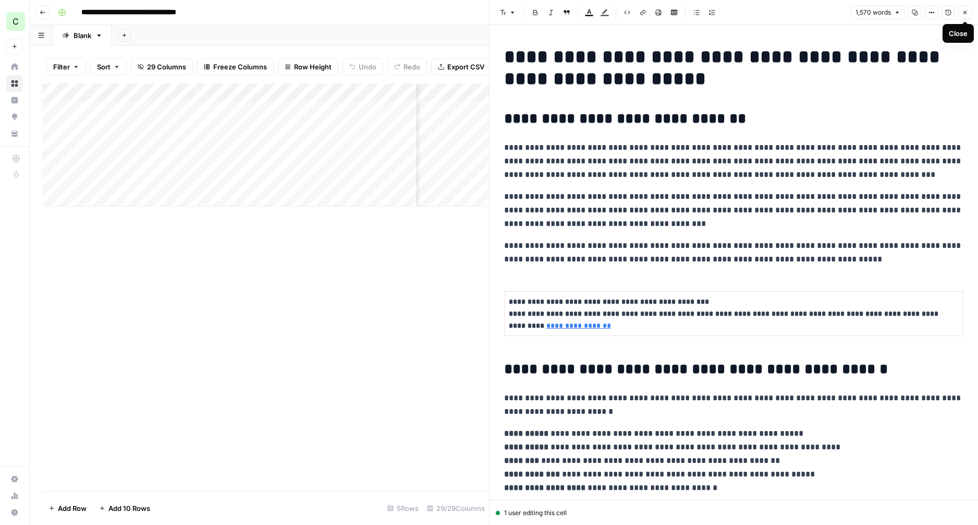
click at [967, 14] on icon "button" at bounding box center [966, 13] width 4 height 4
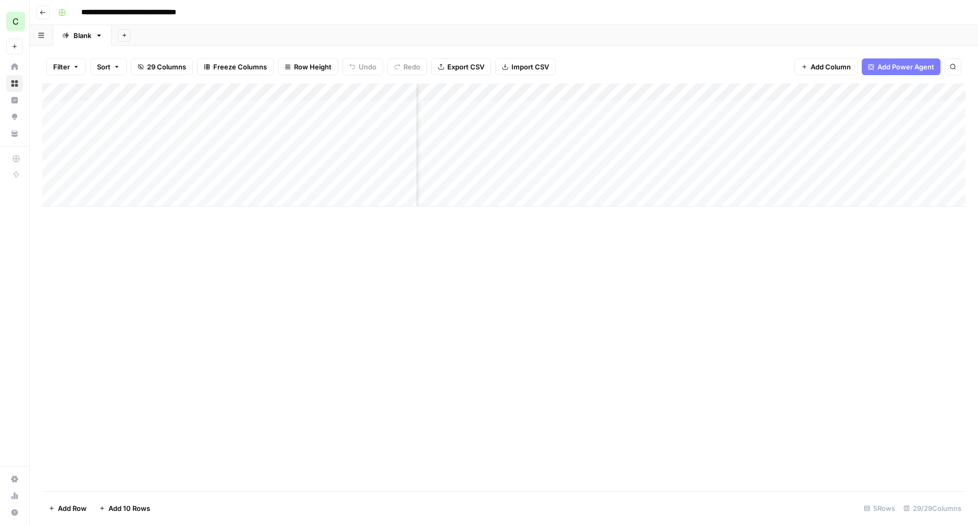
scroll to position [0, 1430]
click at [855, 94] on div "Add Column" at bounding box center [504, 144] width 924 height 123
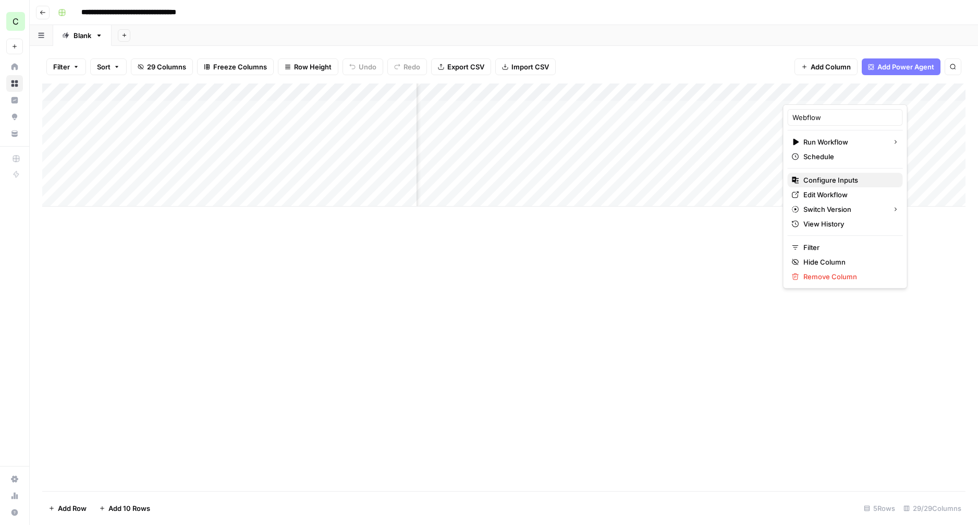
click at [828, 180] on span "Configure Inputs" at bounding box center [849, 180] width 91 height 10
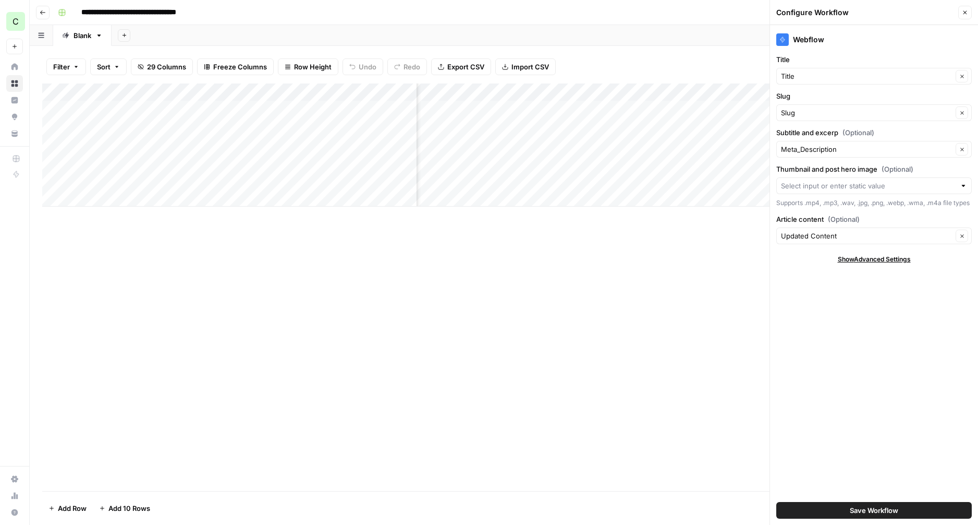
click at [864, 264] on span "Show Advanced Settings" at bounding box center [874, 259] width 73 height 9
click at [965, 14] on icon "button" at bounding box center [965, 12] width 6 height 6
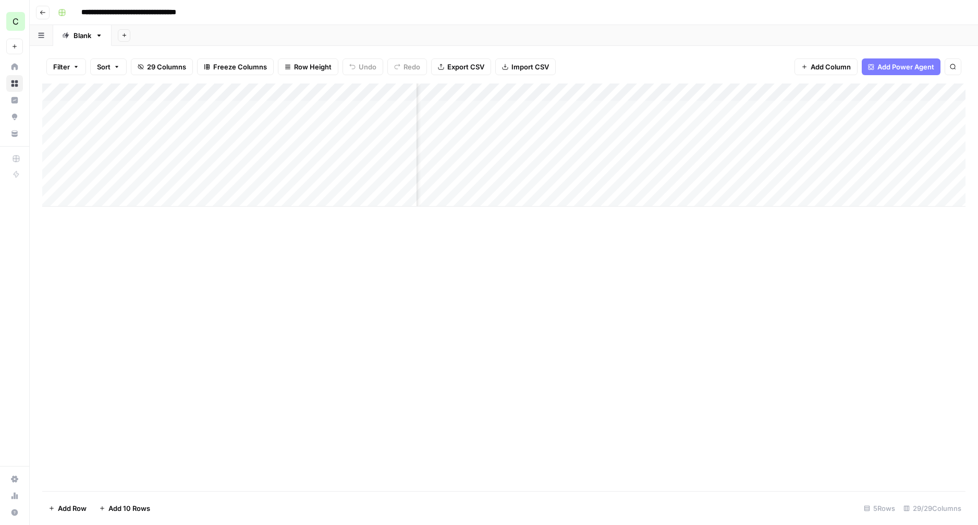
scroll to position [0, 1493]
click at [616, 107] on div "Add Column" at bounding box center [504, 144] width 924 height 123
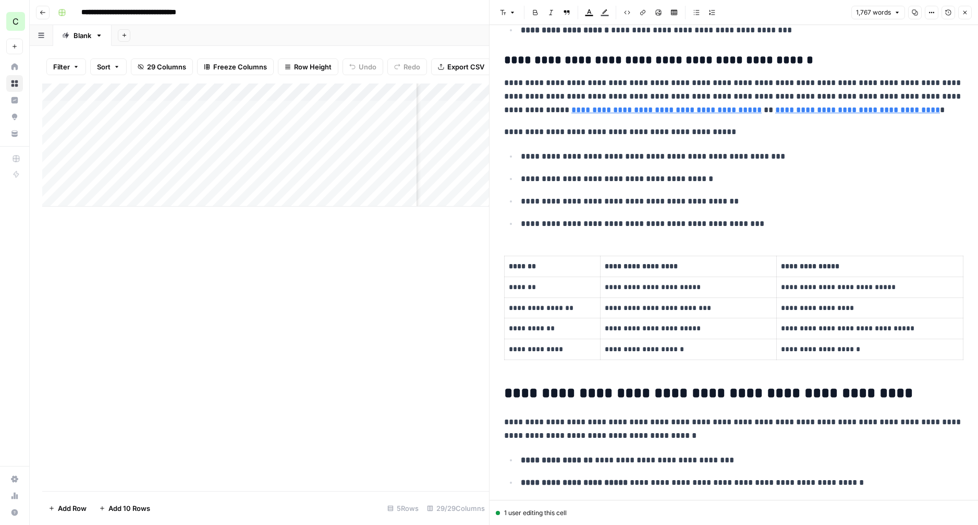
scroll to position [583, 0]
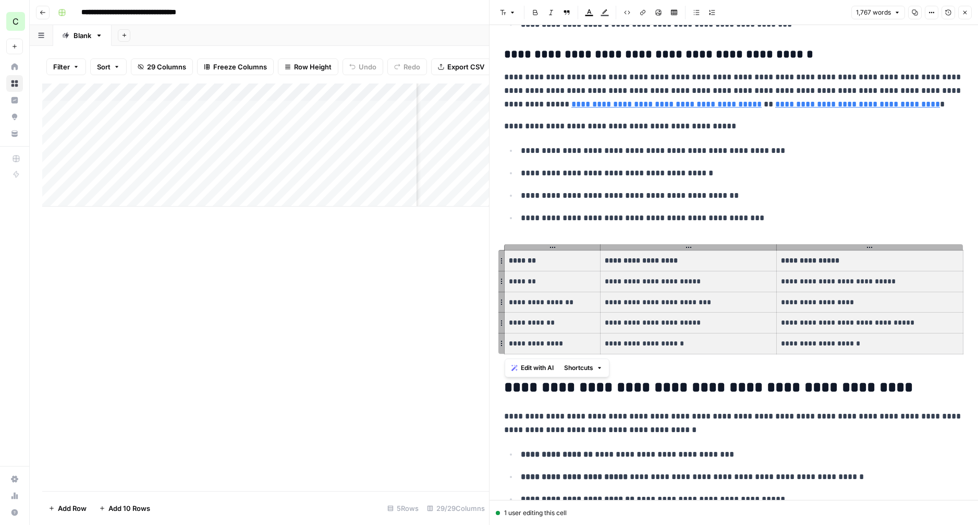
drag, startPoint x: 653, startPoint y: 307, endPoint x: 869, endPoint y: 344, distance: 219.0
click at [869, 344] on tbody "**********" at bounding box center [734, 301] width 459 height 103
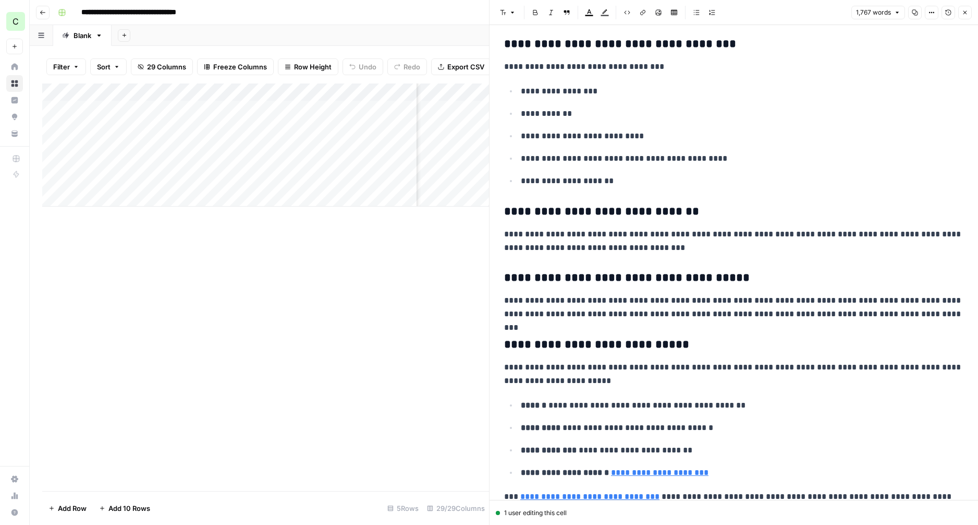
scroll to position [0, 0]
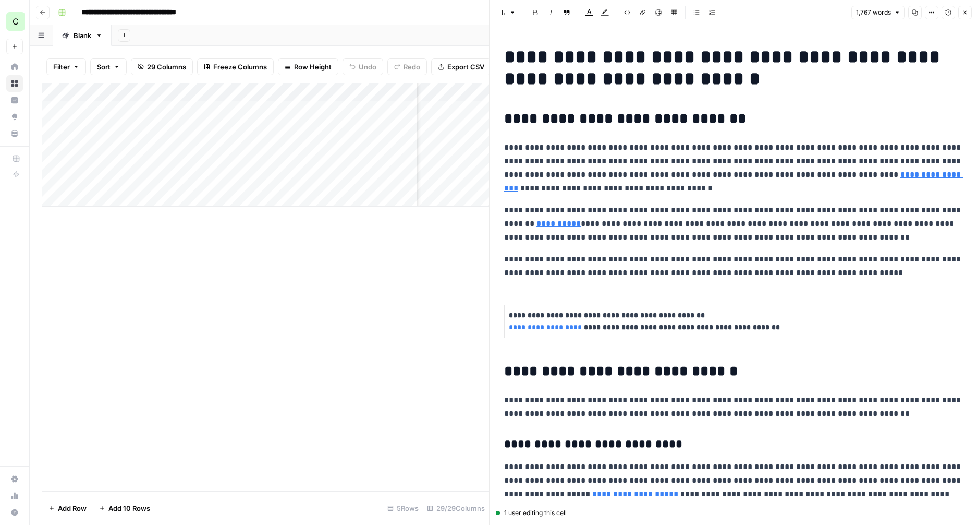
click at [965, 10] on icon "button" at bounding box center [965, 12] width 6 height 6
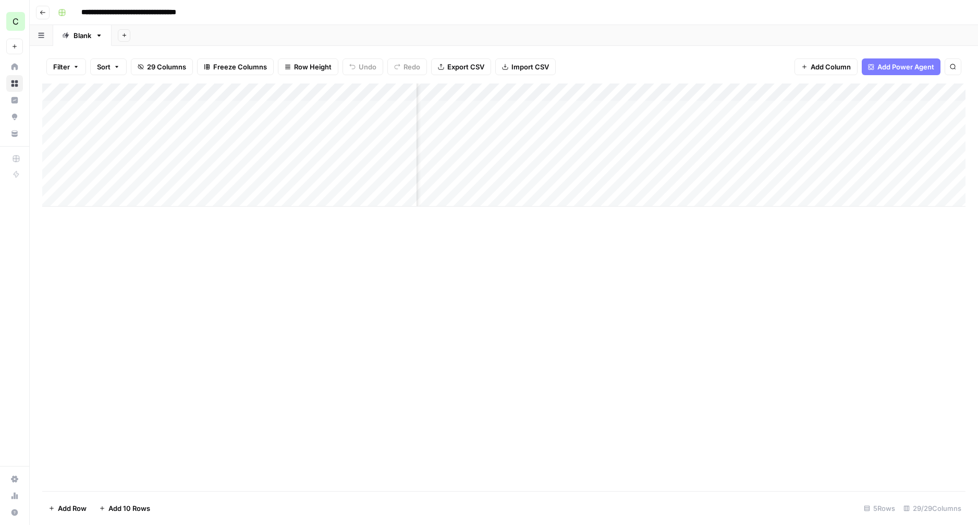
click at [620, 89] on div "Add Column" at bounding box center [504, 144] width 924 height 123
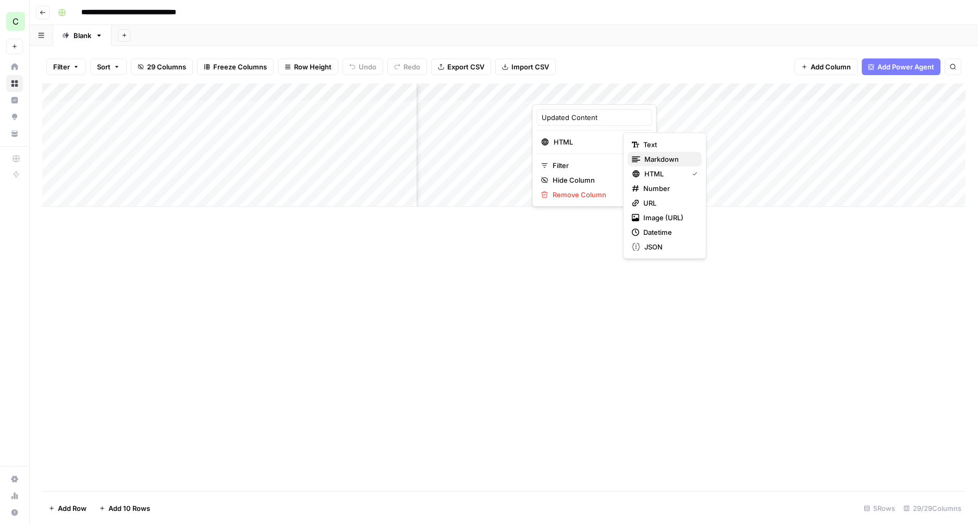
click at [656, 163] on span "Markdown" at bounding box center [669, 159] width 49 height 10
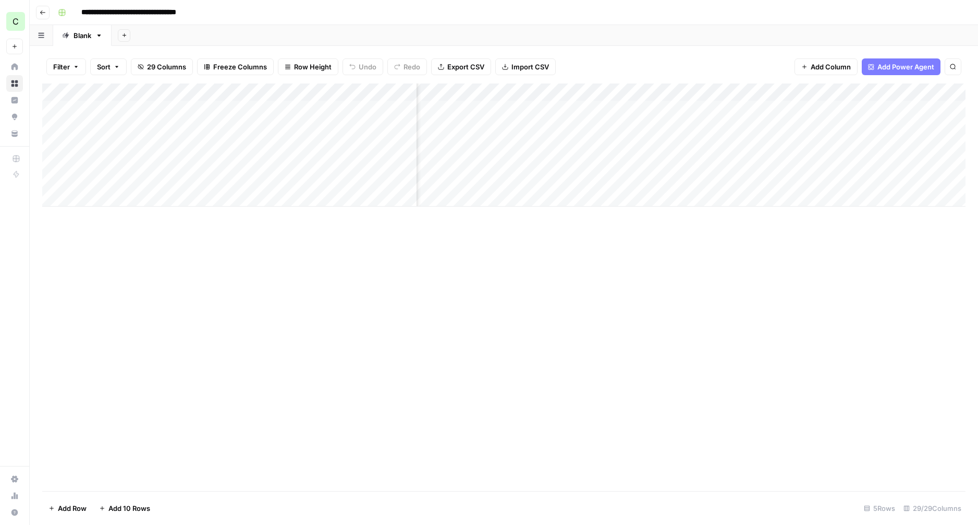
click at [615, 110] on div "Add Column" at bounding box center [504, 144] width 924 height 123
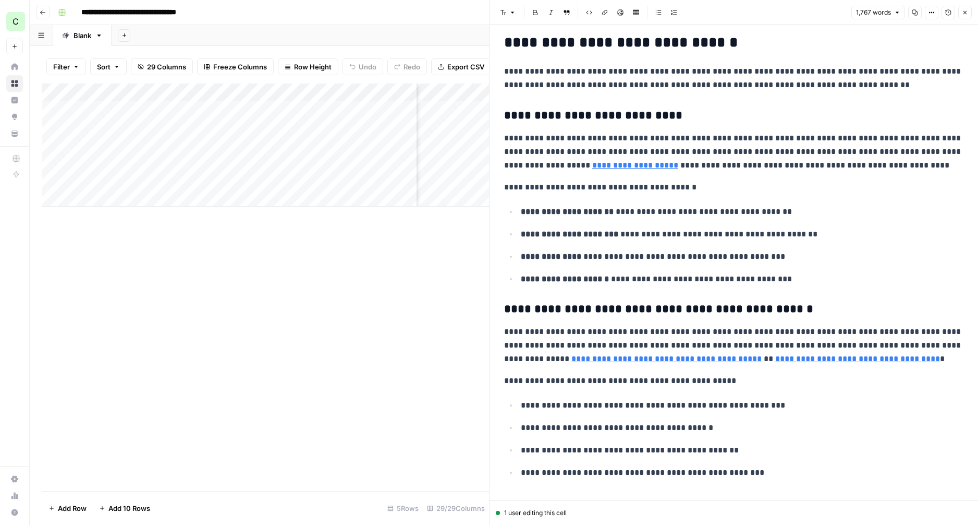
scroll to position [502, 0]
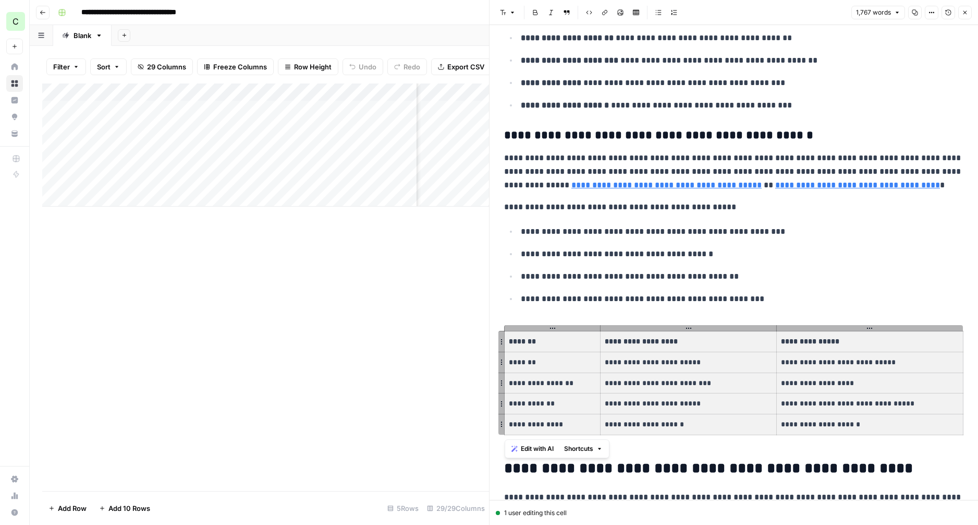
drag, startPoint x: 630, startPoint y: 368, endPoint x: 859, endPoint y: 417, distance: 234.7
click at [859, 417] on tbody "**********" at bounding box center [734, 382] width 459 height 103
click at [585, 449] on span "Shortcuts" at bounding box center [578, 448] width 29 height 9
click at [687, 259] on p "**********" at bounding box center [742, 254] width 443 height 14
click at [872, 424] on p "**********" at bounding box center [870, 424] width 178 height 12
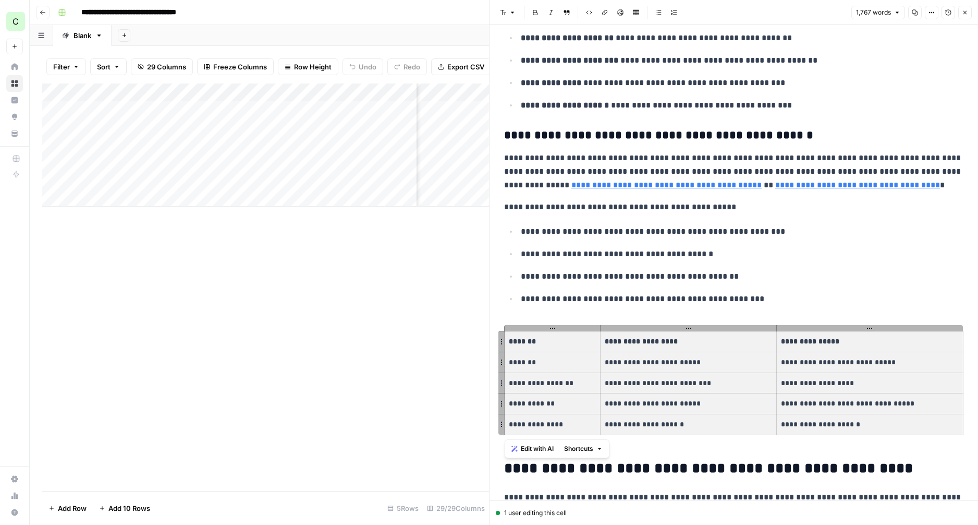
drag, startPoint x: 829, startPoint y: 418, endPoint x: 533, endPoint y: 348, distance: 304.4
click at [533, 348] on tbody "**********" at bounding box center [734, 382] width 459 height 103
click at [615, 297] on p "**********" at bounding box center [742, 299] width 443 height 14
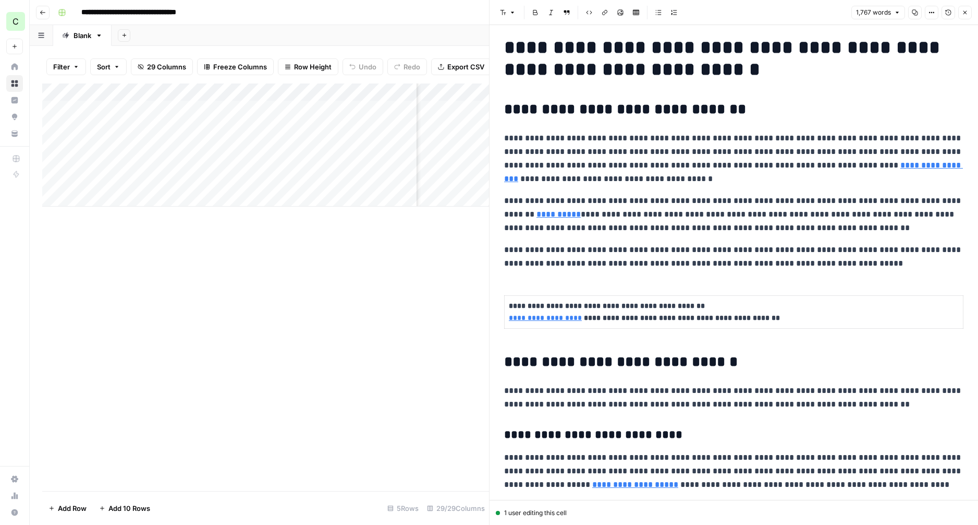
scroll to position [0, 0]
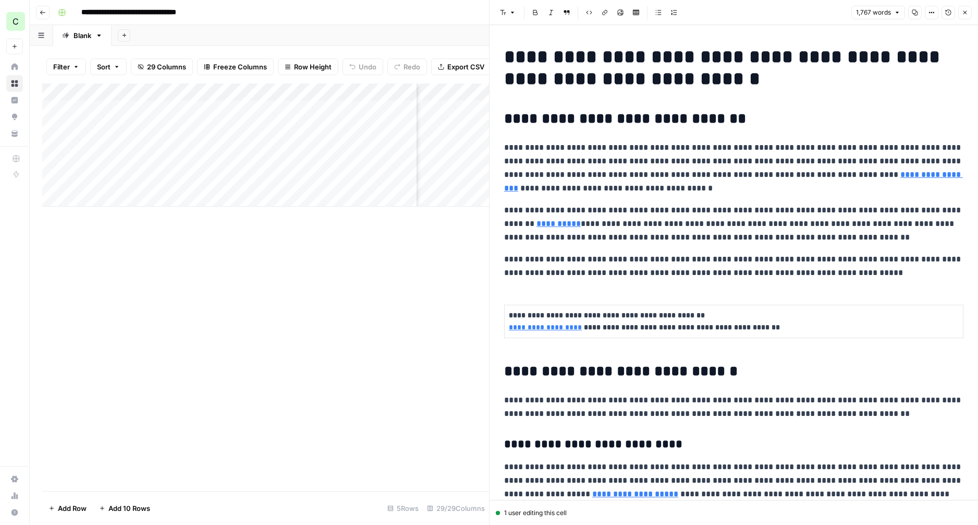
click at [970, 11] on button "Close" at bounding box center [966, 13] width 14 height 14
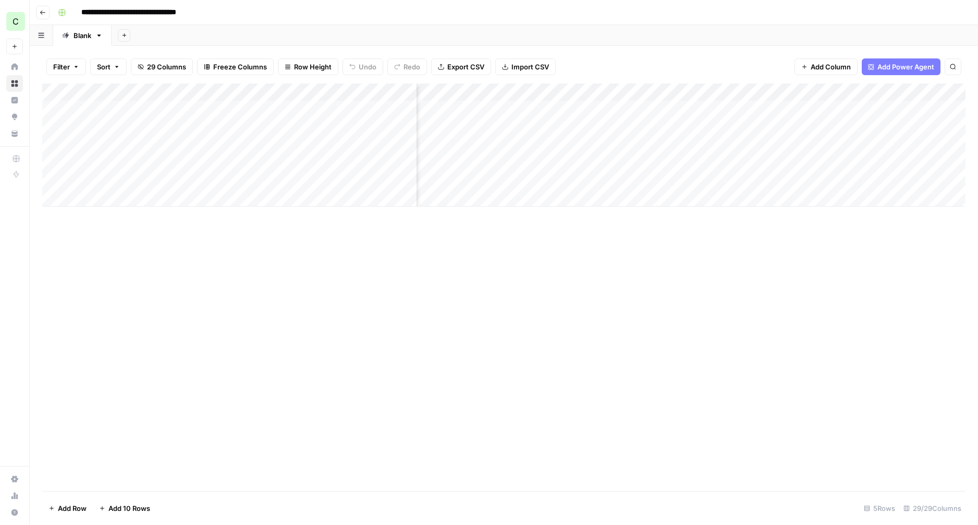
scroll to position [0, 1178]
click at [521, 109] on div "Add Column" at bounding box center [504, 144] width 924 height 123
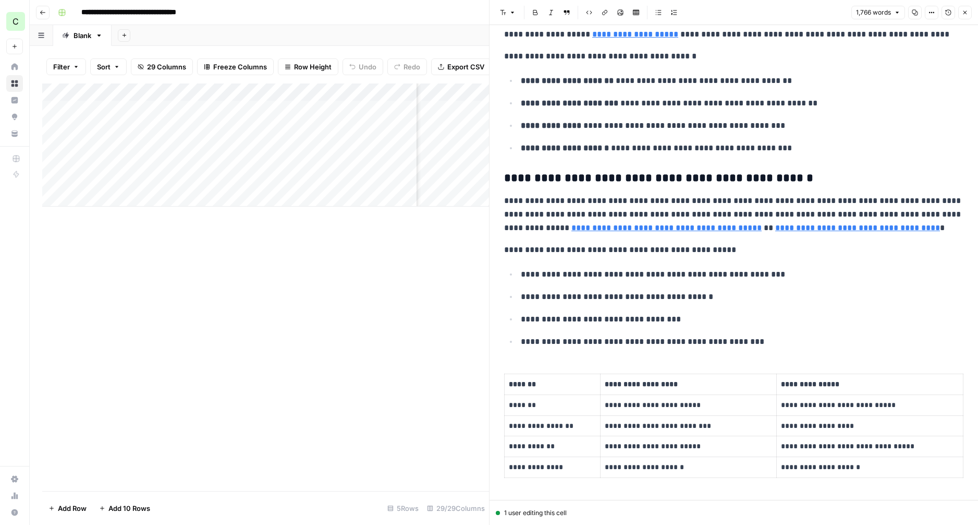
scroll to position [563, 0]
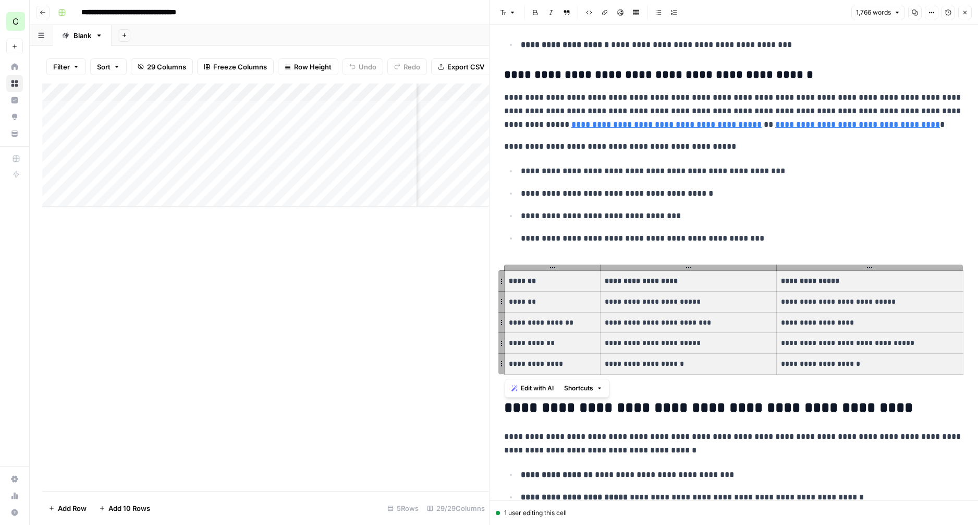
drag, startPoint x: 509, startPoint y: 281, endPoint x: 849, endPoint y: 367, distance: 350.1
click at [849, 367] on tbody "**********" at bounding box center [734, 322] width 459 height 103
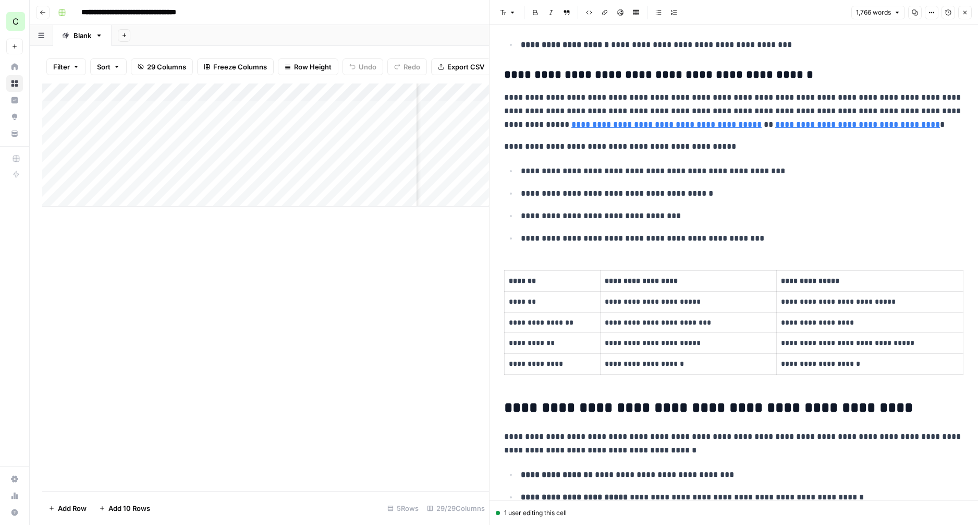
click at [546, 226] on ul "**********" at bounding box center [733, 204] width 459 height 81
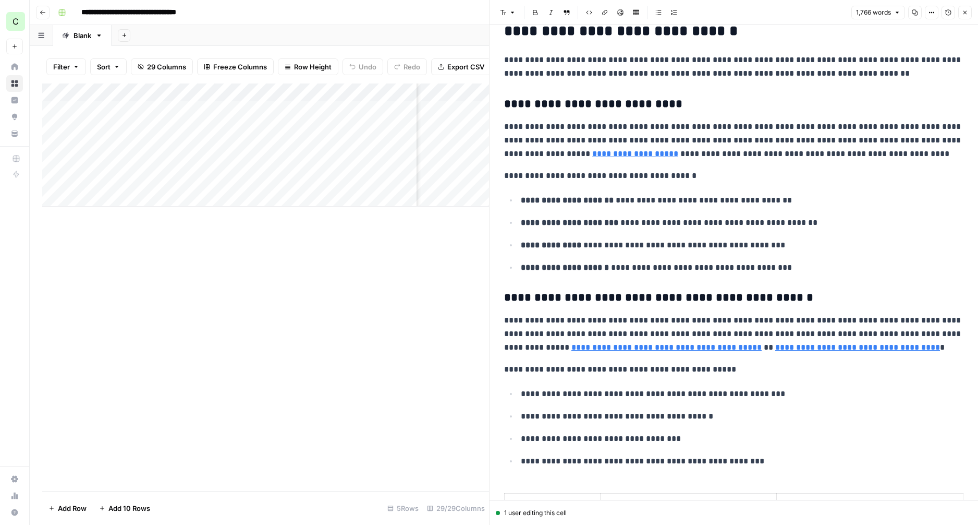
scroll to position [0, 0]
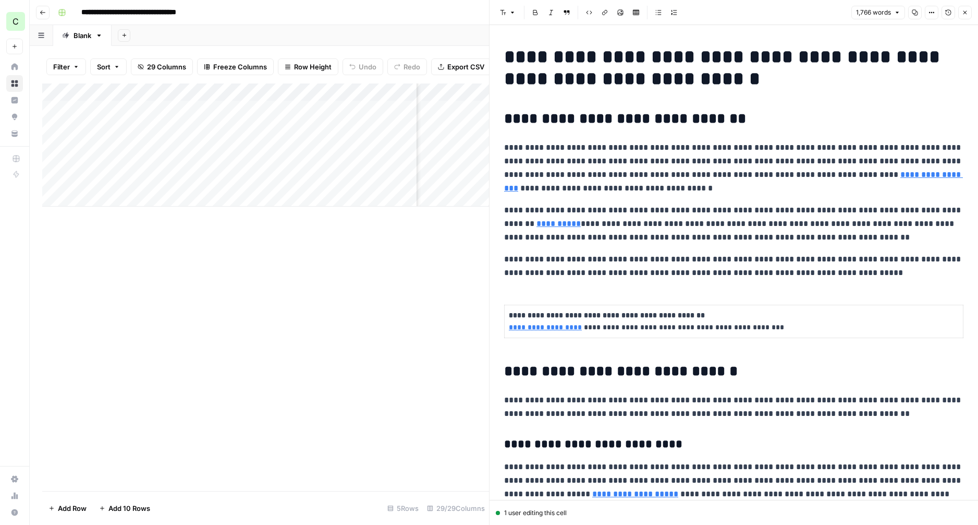
click at [934, 14] on icon "button" at bounding box center [932, 12] width 6 height 6
click at [632, 81] on h1 "**********" at bounding box center [733, 68] width 459 height 44
copy div "**********"
drag, startPoint x: 969, startPoint y: 10, endPoint x: 920, endPoint y: 19, distance: 49.7
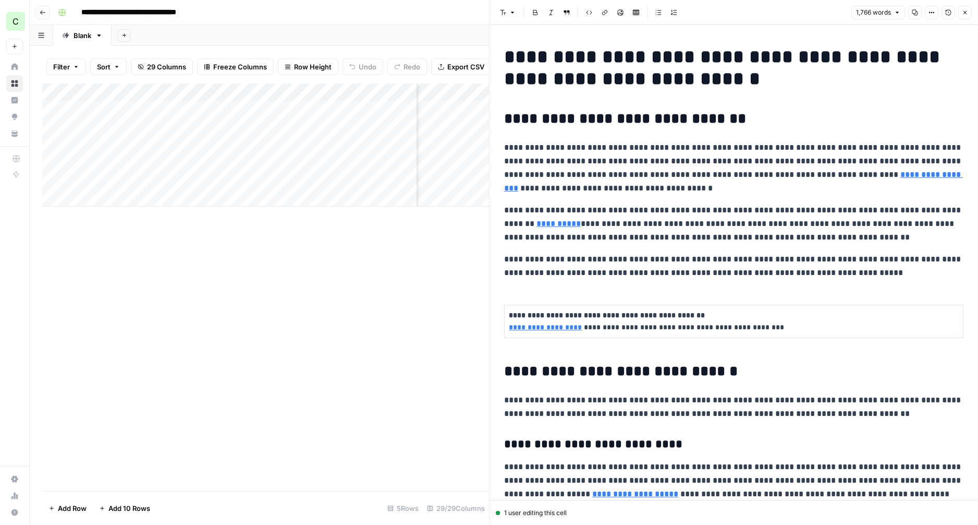
click at [969, 10] on button "Close" at bounding box center [966, 13] width 14 height 14
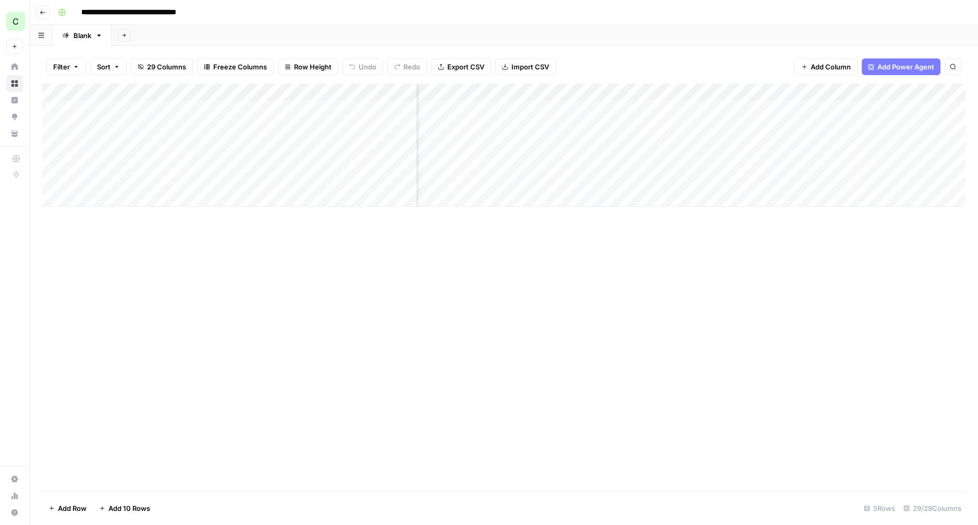
scroll to position [0, 1388]
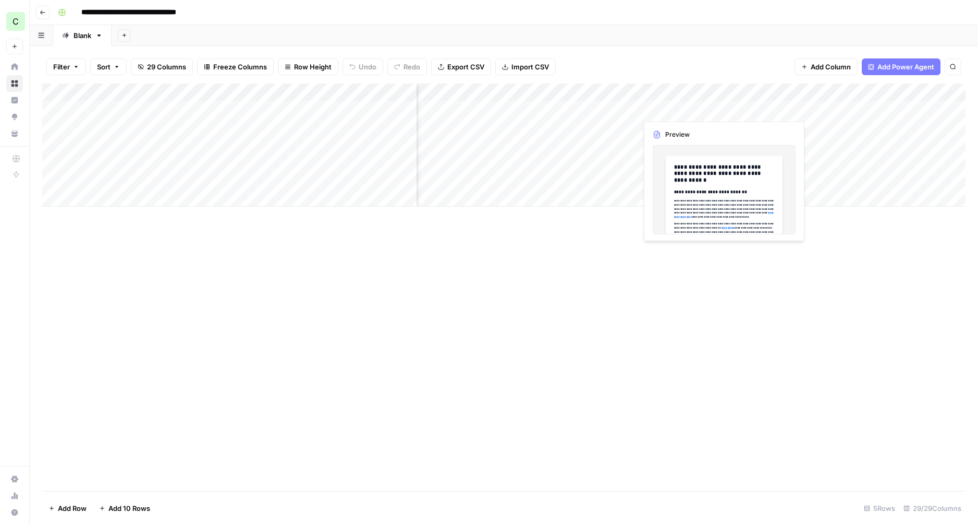
click at [668, 106] on div "Add Column" at bounding box center [504, 144] width 924 height 123
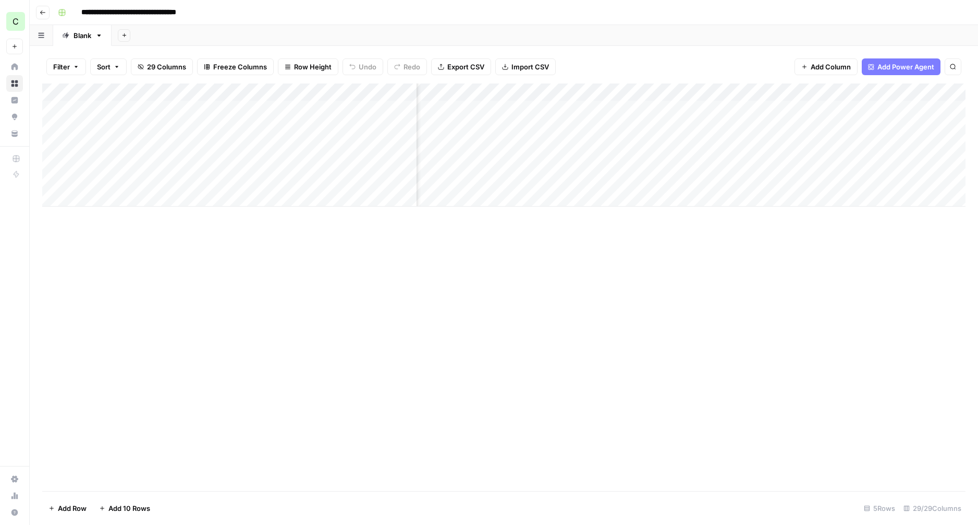
click at [721, 111] on div "Add Column" at bounding box center [504, 144] width 924 height 123
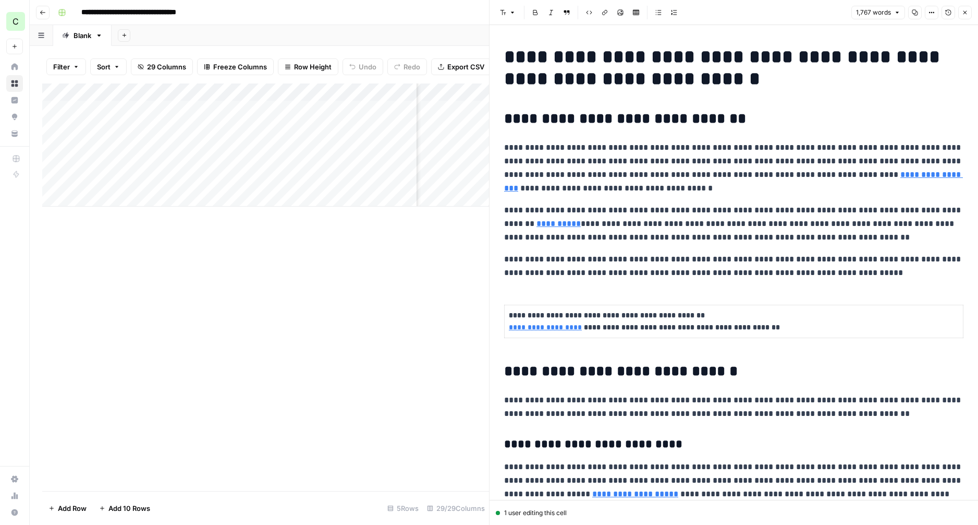
click at [682, 174] on p "**********" at bounding box center [733, 168] width 459 height 54
copy div "**********"
click at [964, 13] on icon "button" at bounding box center [965, 12] width 6 height 6
